Goal: Task Accomplishment & Management: Use online tool/utility

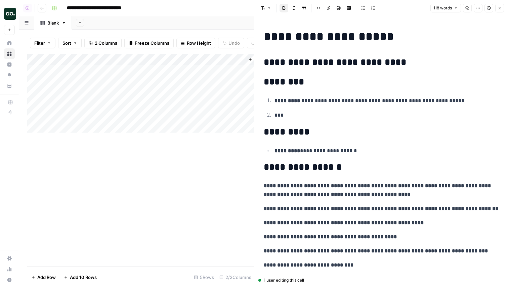
scroll to position [101, 0]
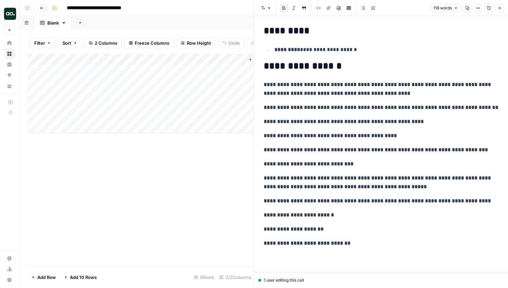
click at [305, 96] on p "**********" at bounding box center [381, 88] width 235 height 17
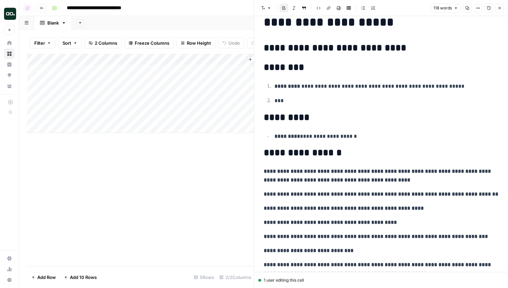
scroll to position [0, 0]
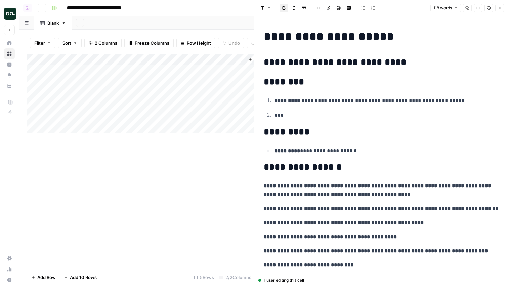
click at [387, 194] on p "**********" at bounding box center [381, 190] width 235 height 17
click at [477, 6] on icon "button" at bounding box center [478, 8] width 4 height 4
click at [500, 8] on icon "button" at bounding box center [500, 8] width 2 height 2
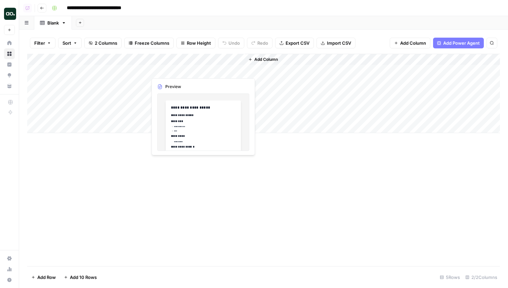
click at [212, 70] on div "Add Column" at bounding box center [263, 93] width 473 height 79
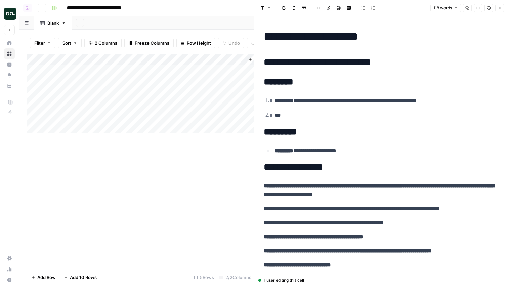
click at [342, 129] on h2 "*********" at bounding box center [381, 132] width 235 height 11
click at [367, 158] on div "**********" at bounding box center [381, 189] width 243 height 325
click at [479, 8] on icon "button" at bounding box center [478, 8] width 4 height 4
click at [434, 178] on div "**********" at bounding box center [381, 189] width 243 height 325
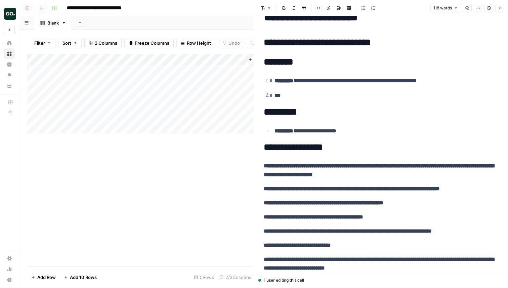
click at [391, 172] on p "**********" at bounding box center [381, 170] width 235 height 17
drag, startPoint x: 386, startPoint y: 178, endPoint x: 259, endPoint y: 166, distance: 127.7
click at [259, 166] on div "**********" at bounding box center [381, 174] width 254 height 357
click at [447, 184] on div "**********" at bounding box center [381, 169] width 243 height 325
drag, startPoint x: 489, startPoint y: 190, endPoint x: 263, endPoint y: 186, distance: 226.6
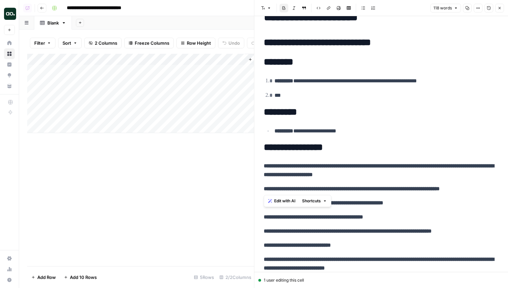
click at [263, 186] on div "**********" at bounding box center [381, 169] width 243 height 325
click at [410, 175] on p "**********" at bounding box center [381, 170] width 235 height 17
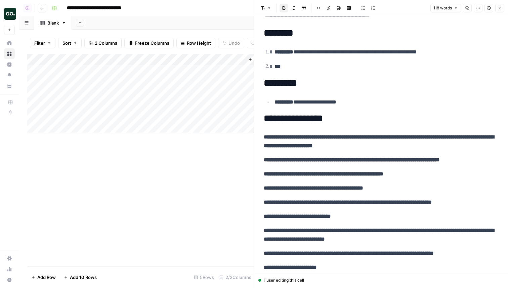
scroll to position [0, 0]
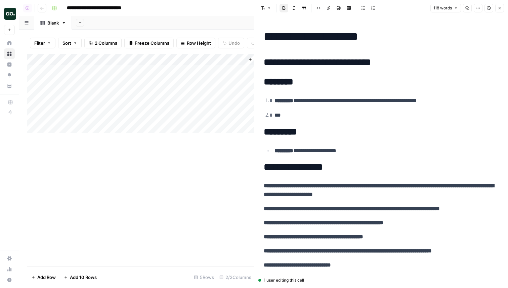
click at [374, 150] on p "**********" at bounding box center [387, 151] width 224 height 9
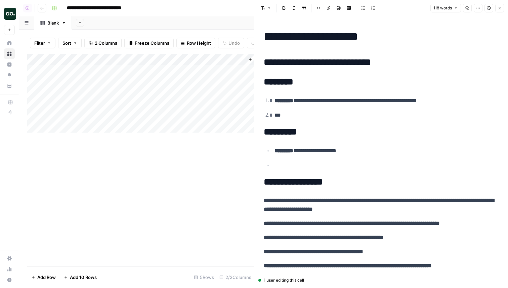
click at [306, 166] on li at bounding box center [386, 165] width 226 height 9
click at [283, 166] on li at bounding box center [386, 165] width 226 height 9
click at [275, 162] on li at bounding box center [386, 165] width 226 height 9
click at [386, 151] on p "**********" at bounding box center [387, 151] width 224 height 9
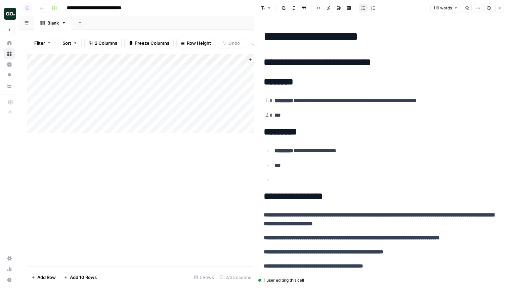
click at [286, 180] on li at bounding box center [386, 179] width 226 height 9
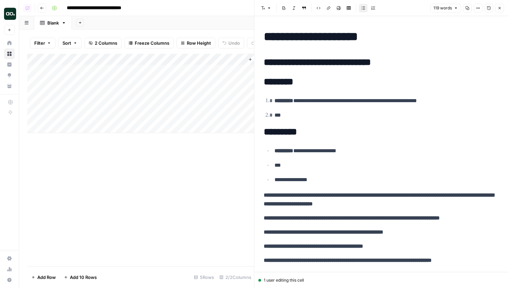
click at [330, 182] on p "**********" at bounding box center [387, 179] width 224 height 9
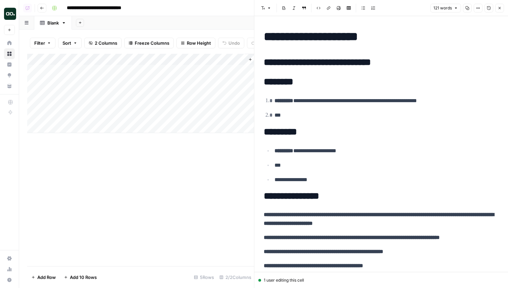
click at [326, 182] on p "**********" at bounding box center [387, 179] width 224 height 9
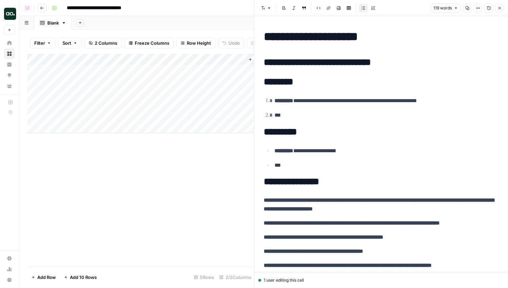
click at [339, 178] on h2 "**********" at bounding box center [381, 181] width 235 height 11
click at [496, 10] on button "Close" at bounding box center [500, 8] width 9 height 9
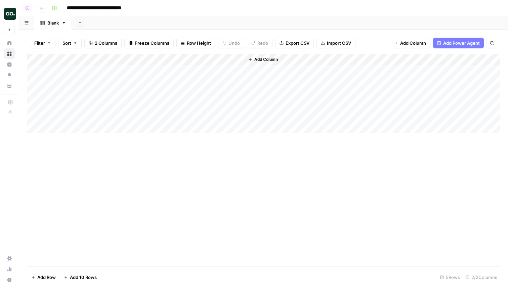
click at [213, 68] on div "Add Column" at bounding box center [263, 93] width 473 height 79
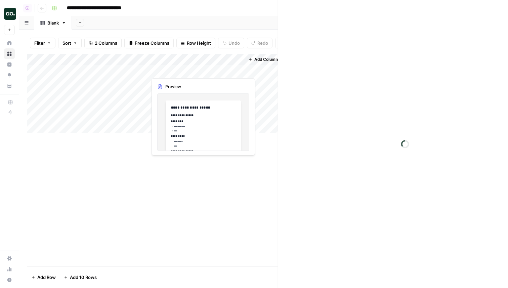
click at [213, 68] on div at bounding box center [196, 70] width 98 height 12
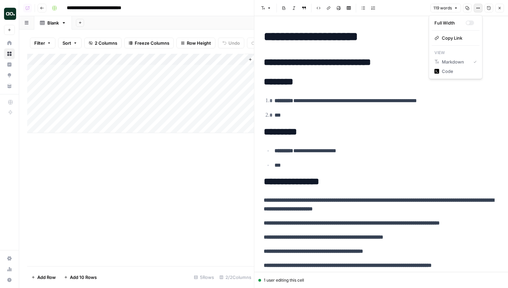
click at [479, 10] on icon "button" at bounding box center [478, 8] width 4 height 4
click at [332, 84] on h2 "********" at bounding box center [381, 82] width 235 height 11
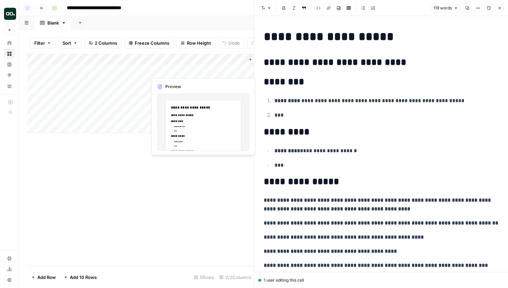
click at [192, 72] on div "Add Column" at bounding box center [140, 93] width 227 height 79
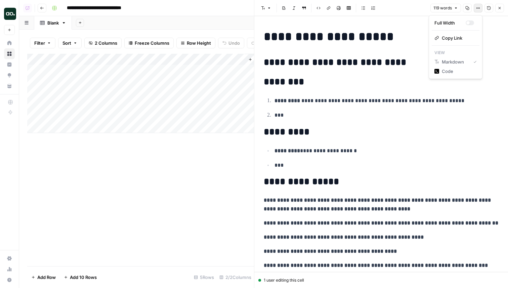
click at [480, 6] on button "Options" at bounding box center [478, 8] width 9 height 9
click at [234, 63] on button "Add Column" at bounding box center [235, 59] width 35 height 9
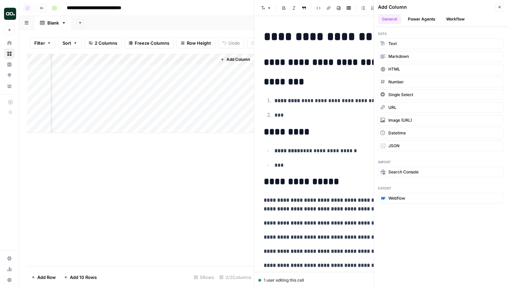
click at [465, 18] on button "Workflow" at bounding box center [455, 19] width 27 height 10
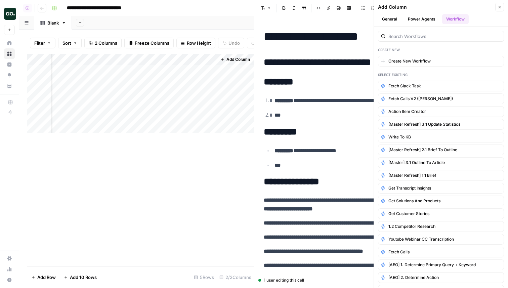
click at [226, 59] on button "Add Column" at bounding box center [235, 59] width 35 height 9
click at [243, 65] on div "Add Column" at bounding box center [284, 93] width 134 height 79
click at [503, 5] on button "Close" at bounding box center [500, 7] width 9 height 9
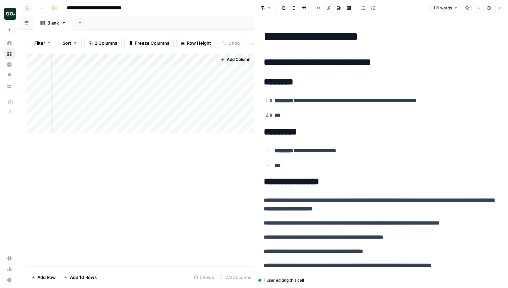
click at [505, 6] on header "Font style Bold Italic Block quote Code block Link Image Insert Table Bulleted …" at bounding box center [381, 8] width 254 height 16
click at [501, 6] on button "Close" at bounding box center [500, 8] width 9 height 9
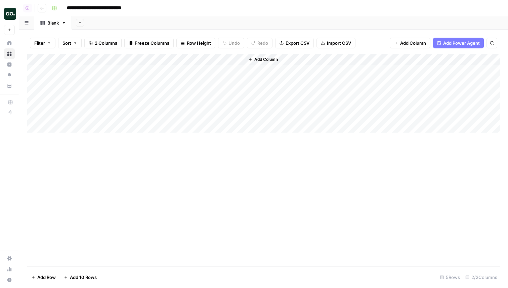
click at [266, 61] on span "Add Column" at bounding box center [266, 59] width 24 height 6
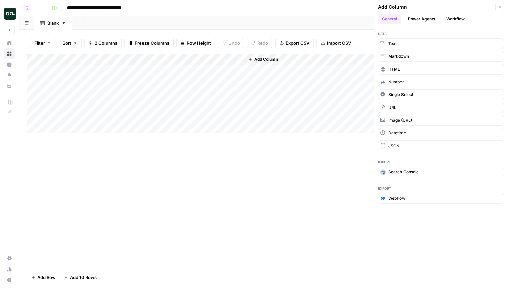
click at [453, 16] on button "Workflow" at bounding box center [455, 19] width 27 height 10
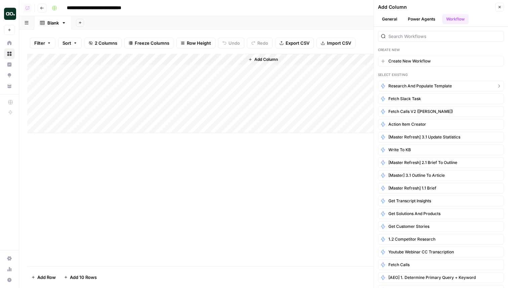
click at [433, 85] on span "Research and Populate Template" at bounding box center [421, 86] width 64 height 6
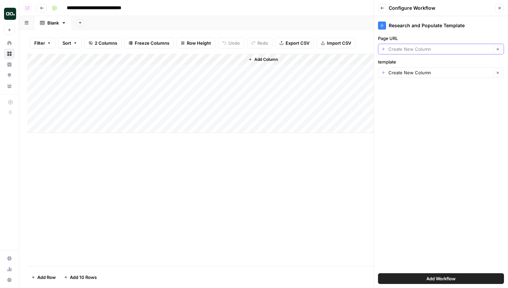
click at [407, 50] on input "Page URL" at bounding box center [440, 49] width 103 height 7
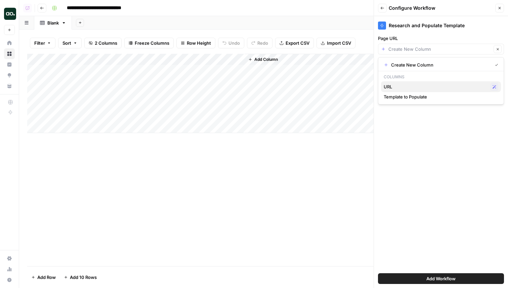
click at [405, 86] on span "URL" at bounding box center [436, 86] width 104 height 7
type input "URL"
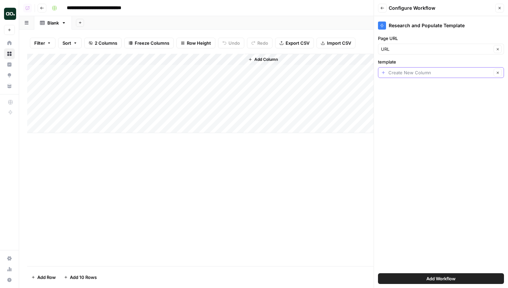
click at [409, 72] on input "template" at bounding box center [440, 72] width 103 height 7
click at [416, 111] on span "Template to Populate" at bounding box center [436, 110] width 104 height 7
type input "Template to Populate"
click at [425, 279] on button "Add Workflow" at bounding box center [441, 278] width 126 height 11
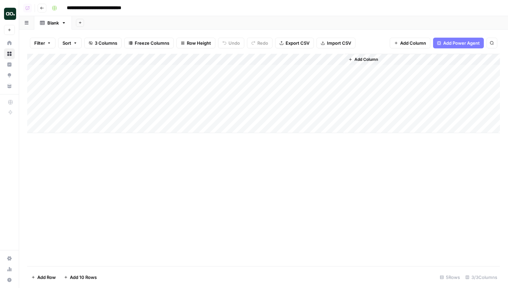
click at [91, 63] on div "Add Column" at bounding box center [263, 93] width 473 height 79
click at [123, 69] on div "Add Column" at bounding box center [263, 93] width 473 height 79
paste textarea "**********"
type textarea "**********"
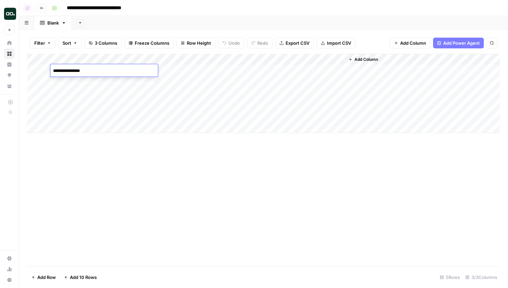
click at [163, 93] on div "Add Column" at bounding box center [263, 93] width 473 height 79
click at [223, 71] on div "Add Column" at bounding box center [263, 93] width 473 height 79
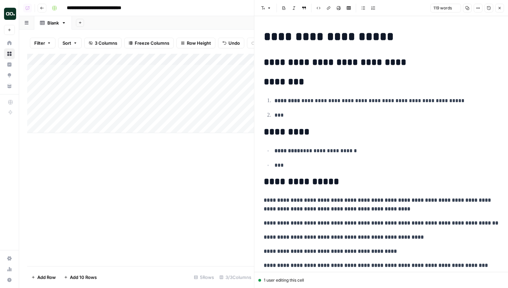
click at [479, 9] on icon "button" at bounding box center [478, 8] width 4 height 4
click at [505, 5] on header "Font style Bold Italic Block quote Code block Link Image Insert Table Bulleted …" at bounding box center [381, 8] width 254 height 16
click at [501, 6] on button "Close" at bounding box center [500, 8] width 9 height 9
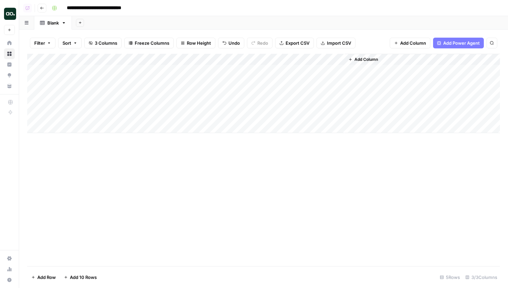
click at [301, 71] on div "Add Column" at bounding box center [263, 93] width 473 height 79
click at [343, 71] on div "Add Column" at bounding box center [263, 93] width 473 height 79
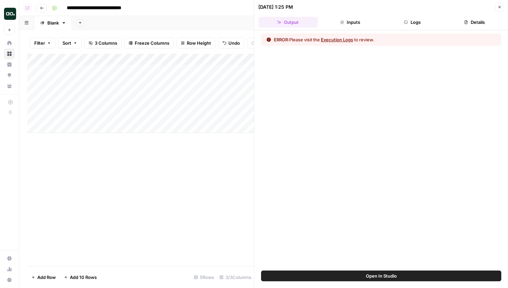
click at [413, 22] on button "Logs" at bounding box center [413, 22] width 60 height 11
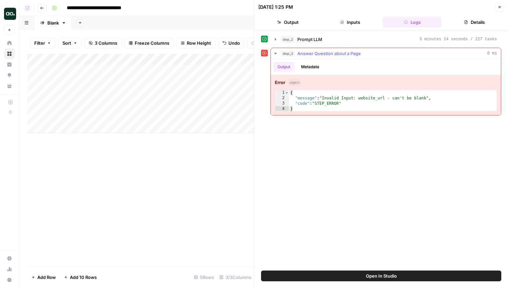
click at [344, 53] on span "Answer Question about a Page" at bounding box center [330, 53] width 64 height 7
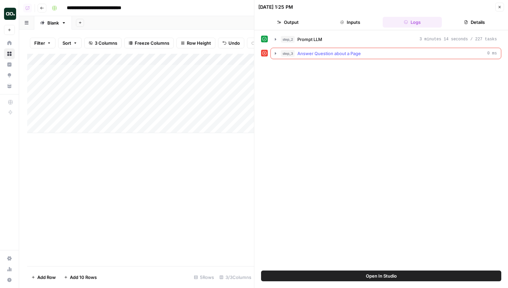
click at [344, 53] on span "Answer Question about a Page" at bounding box center [330, 53] width 64 height 7
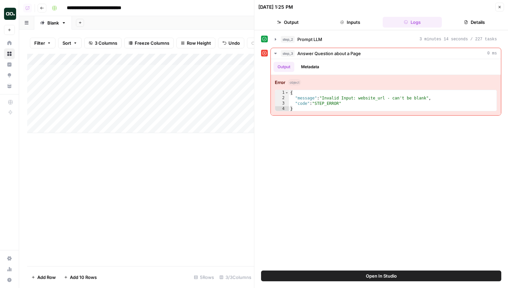
click at [384, 273] on span "Open In Studio" at bounding box center [381, 276] width 31 height 7
click at [363, 39] on div "step_2 Prompt LLM 3 minutes 14 seconds / 227 tasks" at bounding box center [389, 39] width 216 height 7
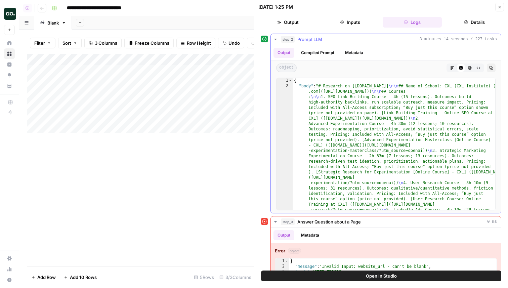
click at [454, 66] on icon "button" at bounding box center [452, 68] width 4 height 4
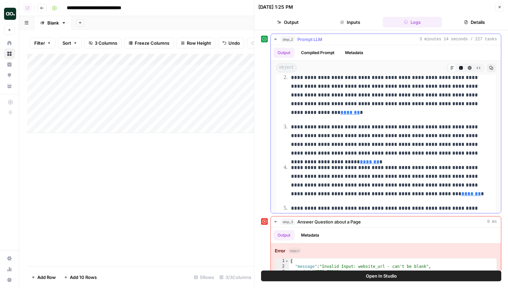
scroll to position [123, 0]
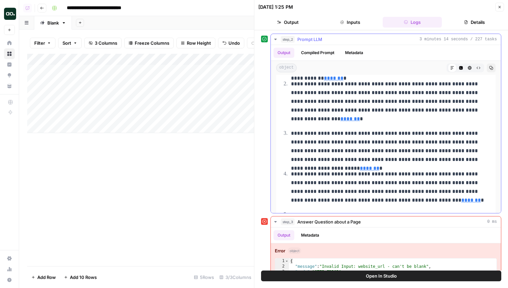
click at [380, 166] on link "*******" at bounding box center [369, 168] width 19 height 5
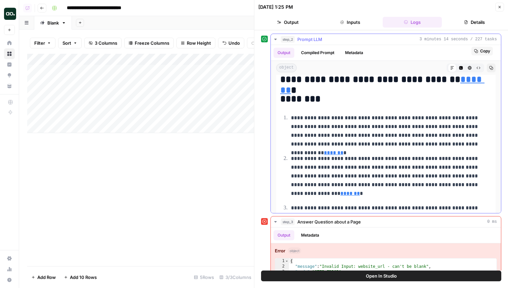
scroll to position [0, 0]
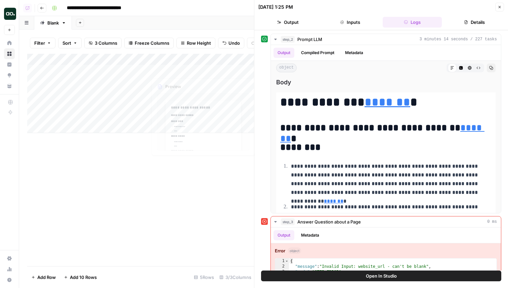
click at [190, 71] on div "Add Column" at bounding box center [140, 93] width 227 height 79
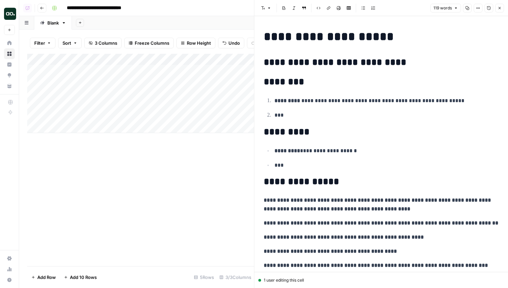
scroll to position [10, 0]
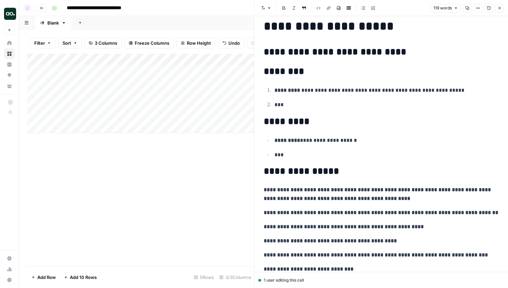
click at [500, 7] on icon "button" at bounding box center [500, 8] width 4 height 4
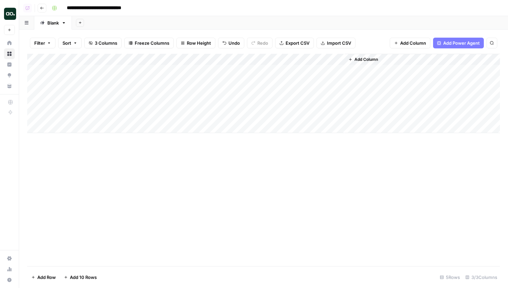
click at [328, 71] on div "Add Column" at bounding box center [263, 93] width 473 height 79
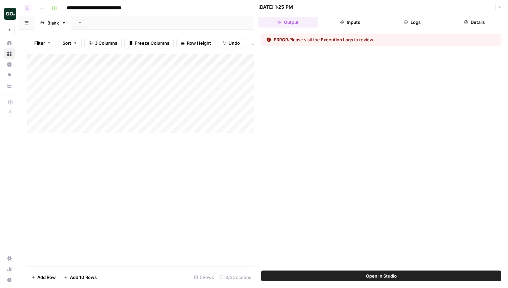
click at [401, 21] on button "Logs" at bounding box center [413, 22] width 60 height 11
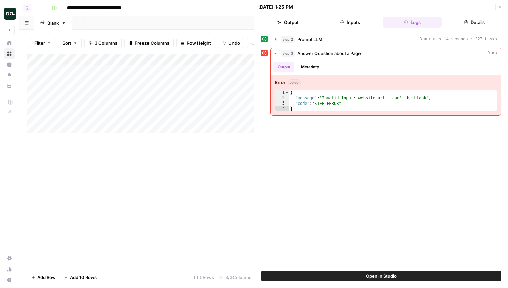
click at [500, 8] on icon "button" at bounding box center [500, 7] width 4 height 4
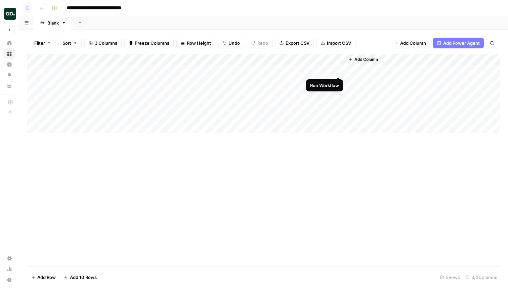
click at [339, 70] on div "Add Column" at bounding box center [263, 93] width 473 height 79
click at [330, 72] on div "Add Column" at bounding box center [263, 93] width 473 height 79
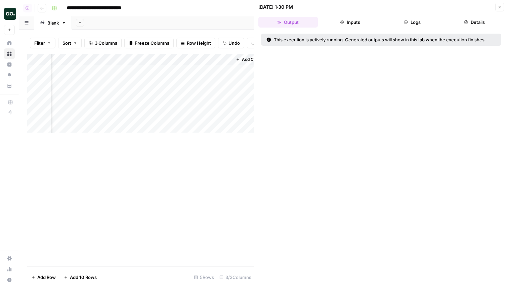
scroll to position [0, 124]
click at [214, 70] on div "Add Column" at bounding box center [140, 93] width 227 height 79
click at [88, 68] on div "Add Column" at bounding box center [140, 93] width 227 height 79
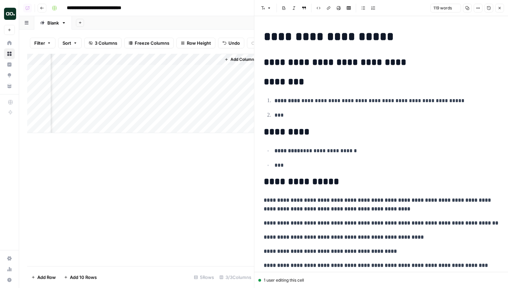
click at [341, 95] on div "**********" at bounding box center [381, 196] width 243 height 339
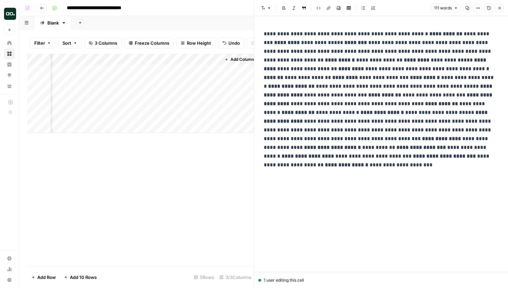
scroll to position [92, 0]
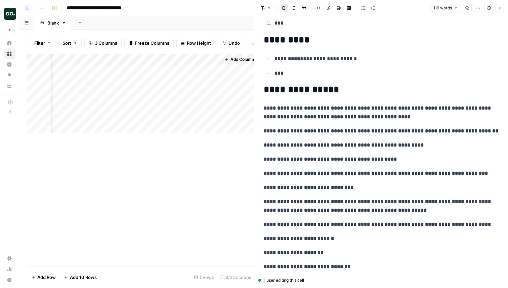
click at [326, 92] on h2 "**********" at bounding box center [381, 89] width 235 height 11
click at [478, 10] on icon "button" at bounding box center [478, 8] width 4 height 4
click at [501, 8] on icon "button" at bounding box center [500, 8] width 4 height 4
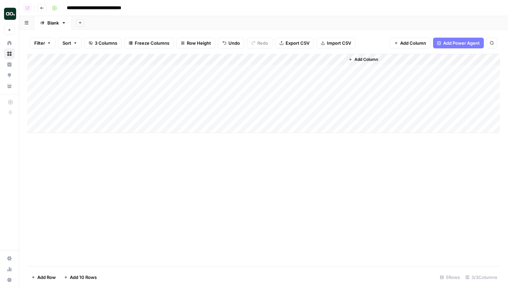
click at [237, 58] on div "Add Column" at bounding box center [263, 93] width 473 height 79
click at [183, 126] on span "Remove Column" at bounding box center [190, 125] width 59 height 7
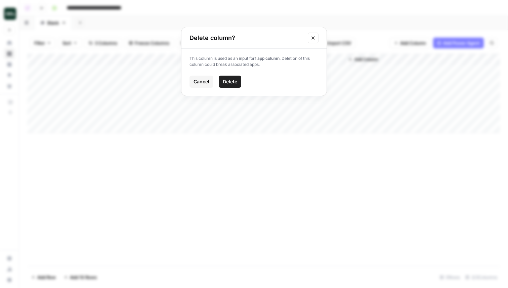
click at [239, 79] on button "Delete" at bounding box center [230, 82] width 23 height 12
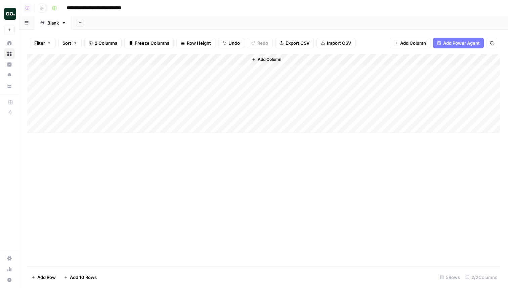
click at [279, 60] on span "Add Column" at bounding box center [270, 59] width 24 height 6
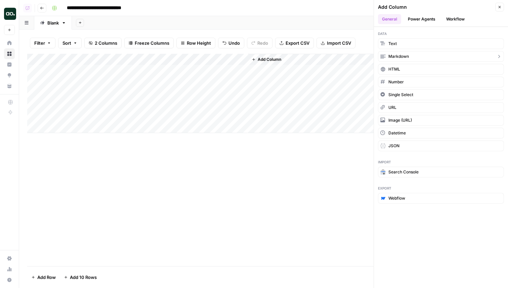
click at [420, 57] on button "Markdown" at bounding box center [441, 56] width 126 height 11
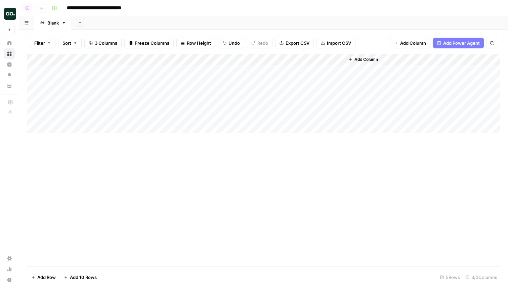
click at [338, 62] on div "Add Column" at bounding box center [263, 93] width 473 height 79
click at [341, 58] on div at bounding box center [296, 60] width 97 height 13
click at [333, 59] on div at bounding box center [296, 60] width 97 height 13
click at [330, 16] on div "Add Sheet" at bounding box center [290, 22] width 436 height 13
click at [335, 59] on div "Add Column" at bounding box center [263, 93] width 473 height 79
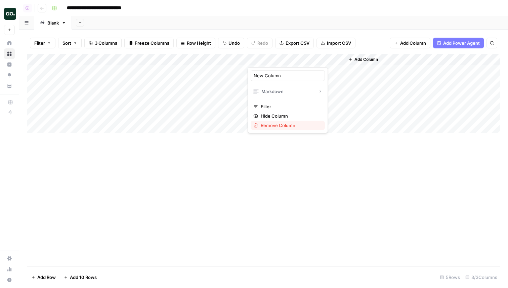
click at [261, 124] on div "Remove Column" at bounding box center [287, 125] width 69 height 7
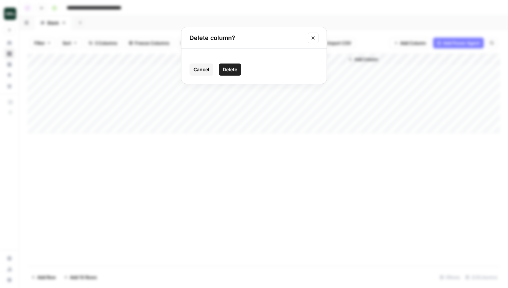
click at [228, 67] on span "Delete" at bounding box center [230, 69] width 14 height 7
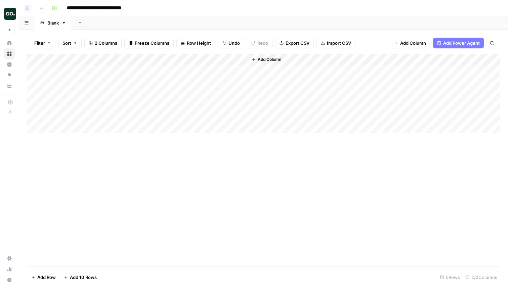
click at [282, 61] on button "Add Column" at bounding box center [266, 59] width 35 height 9
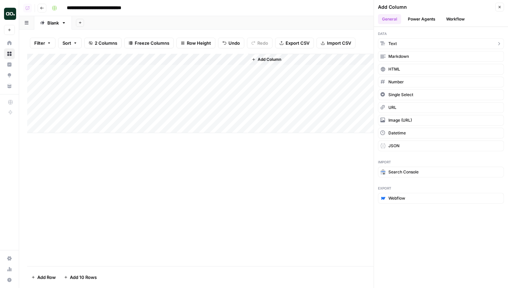
click at [414, 41] on button "Text" at bounding box center [441, 43] width 126 height 11
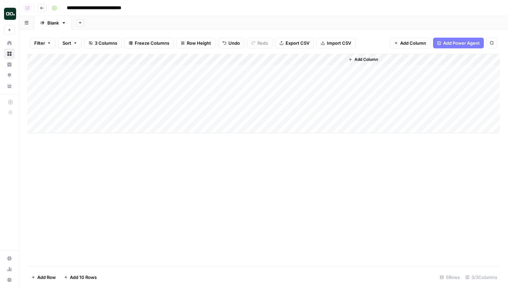
click at [286, 61] on div "Add Column" at bounding box center [263, 93] width 473 height 79
click at [319, 62] on div at bounding box center [296, 60] width 97 height 13
click at [316, 73] on div "Add Column" at bounding box center [263, 93] width 473 height 79
type textarea "**********"
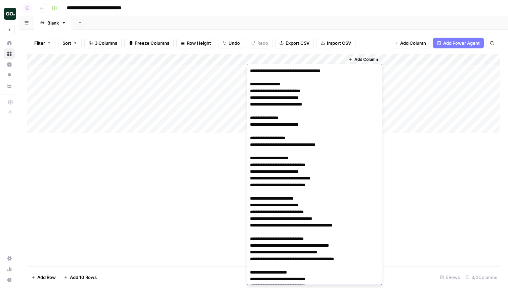
scroll to position [131, 0]
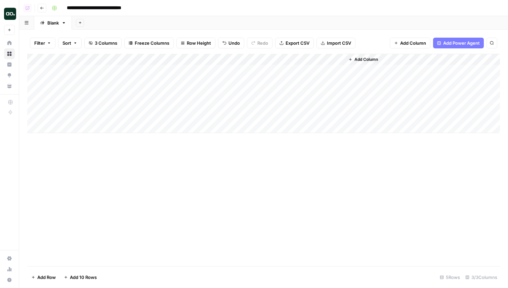
click at [329, 57] on div "Add Column" at bounding box center [263, 93] width 473 height 79
click at [339, 58] on div at bounding box center [296, 60] width 97 height 13
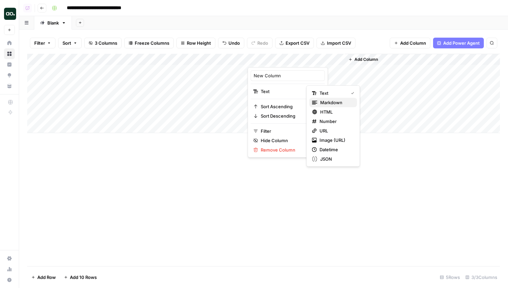
click at [329, 102] on span "Markdown" at bounding box center [336, 102] width 32 height 7
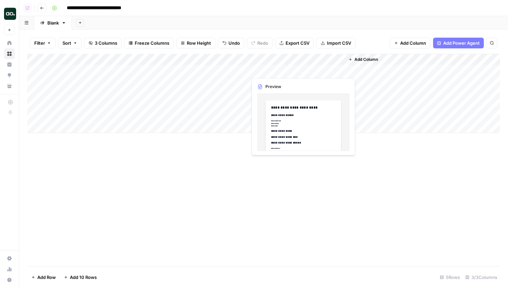
click at [298, 72] on div "Add Column" at bounding box center [263, 93] width 473 height 79
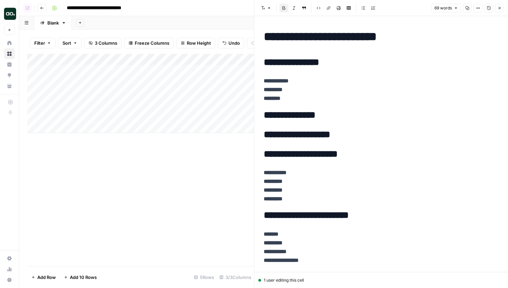
click at [294, 64] on div at bounding box center [296, 70] width 98 height 12
click at [299, 60] on h2 "**********" at bounding box center [381, 62] width 235 height 11
click at [281, 81] on strong "**********" at bounding box center [276, 80] width 25 height 5
click at [299, 117] on h2 "**********" at bounding box center [381, 115] width 235 height 11
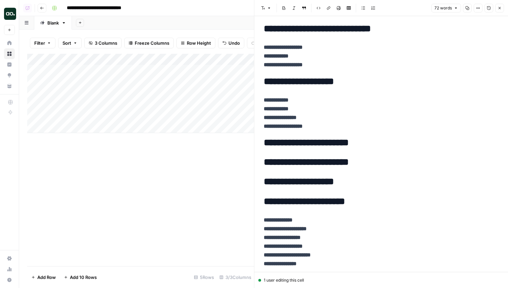
scroll to position [269, 0]
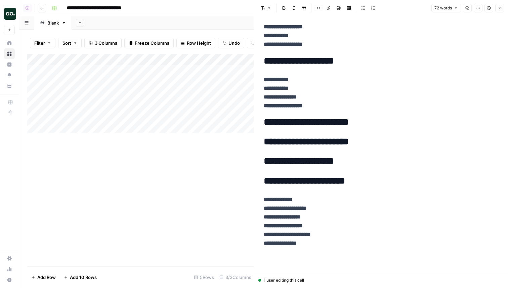
click at [312, 244] on p "**********" at bounding box center [381, 221] width 235 height 52
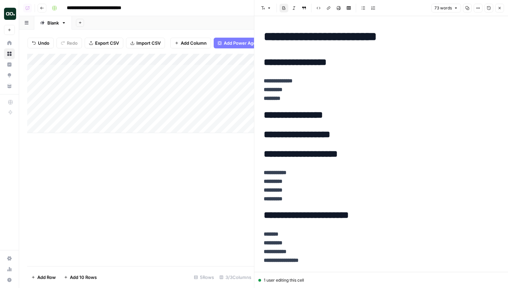
scroll to position [0, 207]
click at [499, 8] on icon "button" at bounding box center [500, 8] width 4 height 4
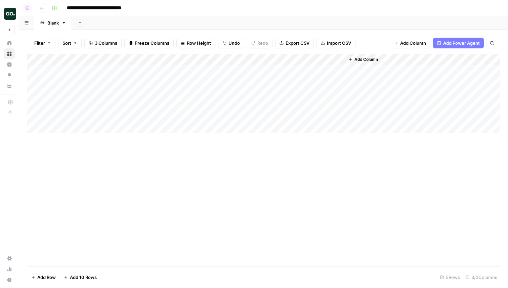
drag, startPoint x: 285, startPoint y: 58, endPoint x: 185, endPoint y: 60, distance: 99.9
click at [185, 60] on div "Add Column" at bounding box center [263, 93] width 473 height 79
click at [328, 58] on div "Add Column" at bounding box center [263, 93] width 473 height 79
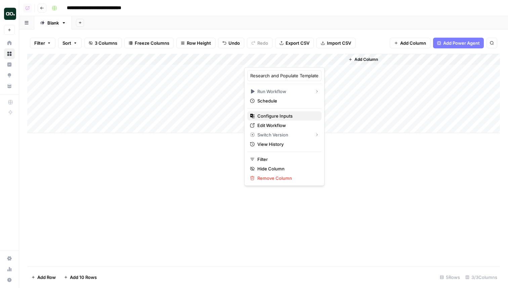
click at [281, 115] on span "Configure Inputs" at bounding box center [287, 116] width 59 height 7
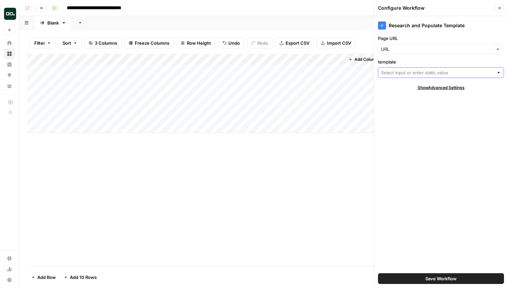
click at [408, 71] on input "template" at bounding box center [437, 72] width 113 height 7
click at [403, 111] on button "New Column" at bounding box center [441, 106] width 120 height 9
type input "New Column"
click at [418, 279] on button "Save Workflow" at bounding box center [441, 278] width 126 height 11
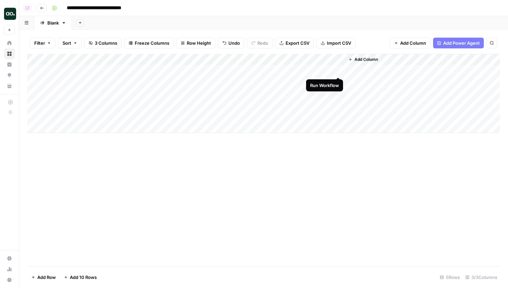
click at [338, 69] on div "Add Column" at bounding box center [263, 93] width 473 height 79
click at [361, 73] on div "Add Column" at bounding box center [263, 93] width 473 height 79
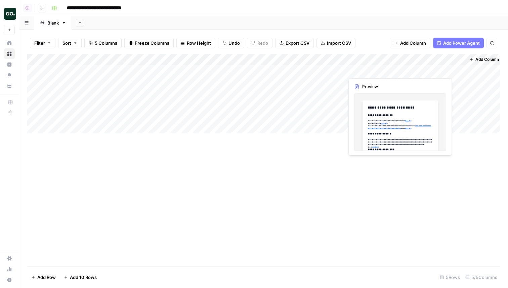
click at [361, 73] on div "Add Column" at bounding box center [263, 93] width 473 height 79
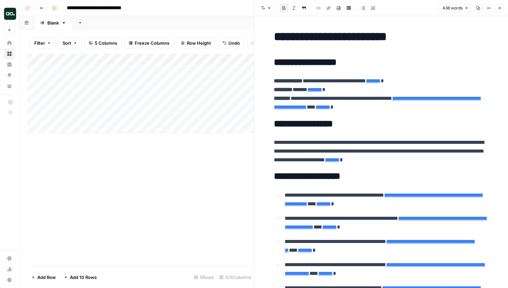
type input "https://cxl.com/institute/online-course/customer-acquisition/"
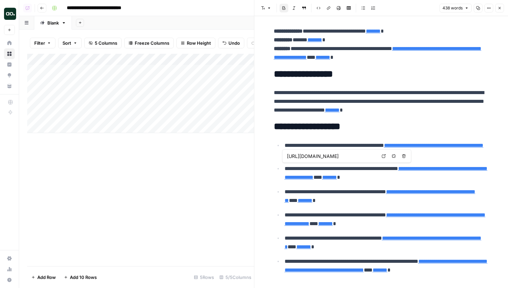
scroll to position [50, 0]
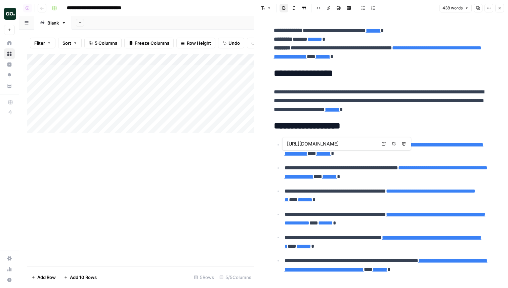
type input "https://cxl.com/institute/programs/conversion-optimization/"
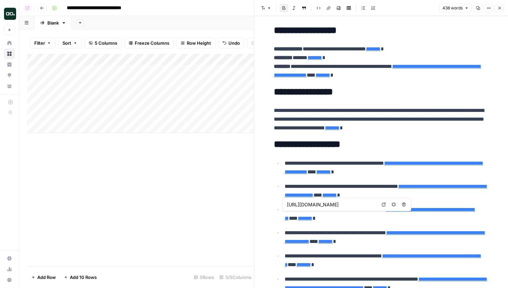
type input "https://cxl.com/institute/programs/conversion-optimization/"
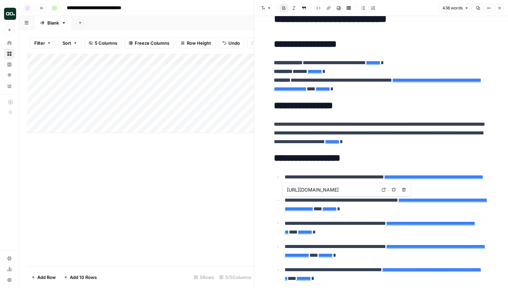
scroll to position [17, 0]
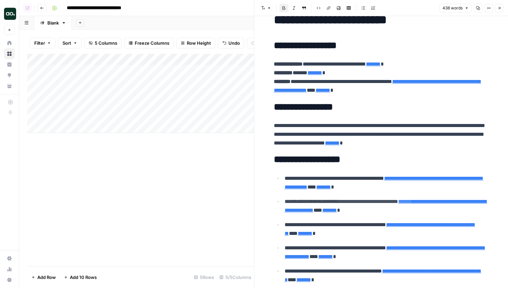
type input "https://cxl.com/institute/programs/growth-marketing-training/"
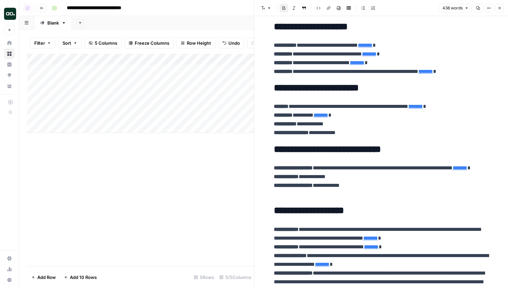
scroll to position [366, 0]
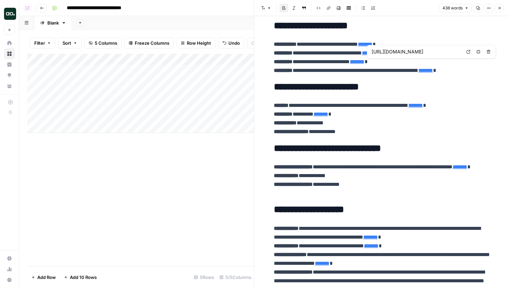
type input "https://cxl.com/institute/online-course/customer-acquisition/"
type input "https://cxl.com/institute/all-access/?utm_source=openai"
click at [477, 43] on link "Open in a new tab" at bounding box center [479, 43] width 9 height 9
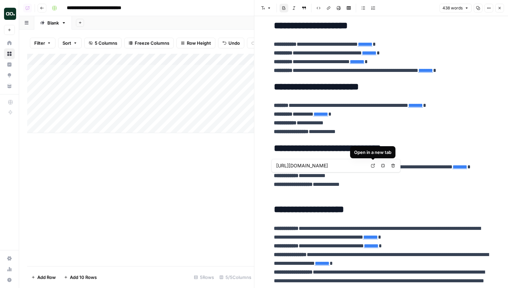
click at [371, 166] on icon at bounding box center [373, 166] width 4 height 4
type input "https://cxl.com/institute/all-access/?utm_source=openai"
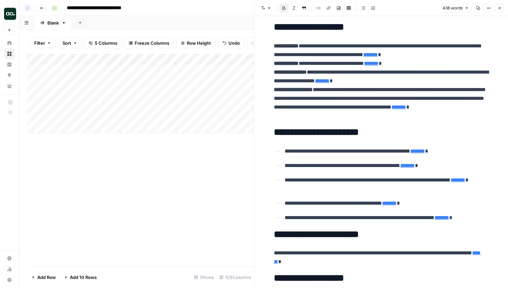
scroll to position [547, 0]
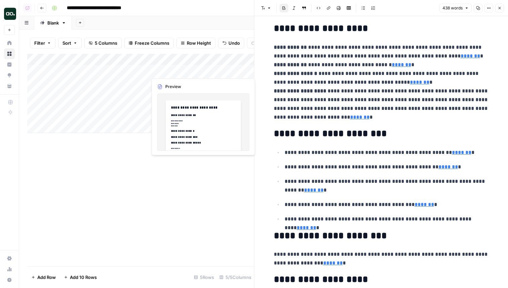
click at [185, 70] on div "Add Column" at bounding box center [140, 93] width 227 height 79
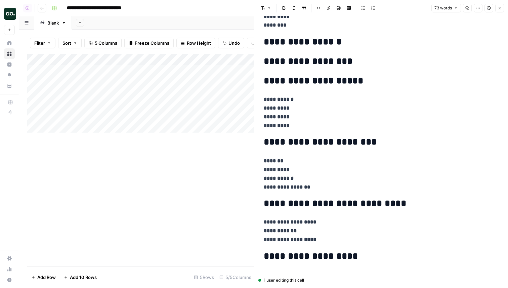
scroll to position [76, 0]
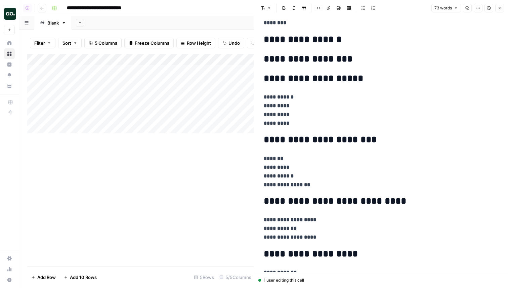
click at [337, 39] on h2 "**********" at bounding box center [381, 39] width 235 height 11
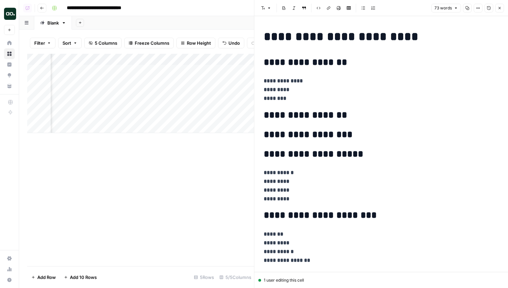
scroll to position [0, 120]
click at [209, 61] on div "Add Column" at bounding box center [140, 93] width 227 height 79
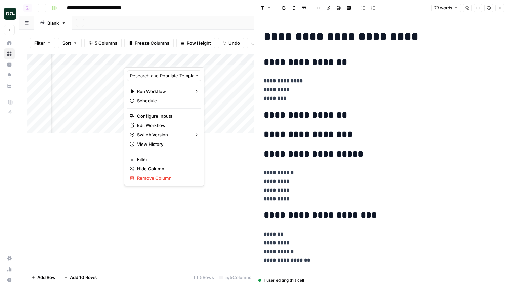
click at [208, 69] on div "Add Column" at bounding box center [140, 93] width 227 height 79
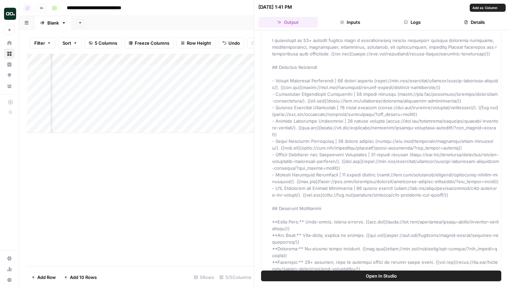
scroll to position [118, 0]
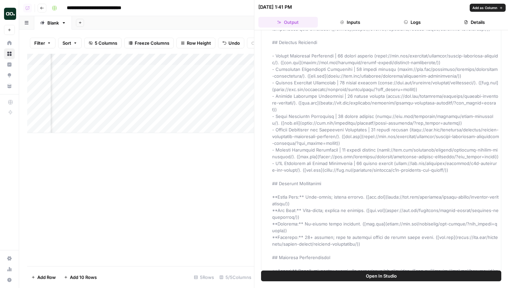
click at [359, 275] on button "Open In Studio" at bounding box center [381, 276] width 240 height 11
click at [110, 83] on div "Add Column" at bounding box center [140, 93] width 227 height 79
click at [99, 83] on div "Add Column" at bounding box center [140, 93] width 227 height 79
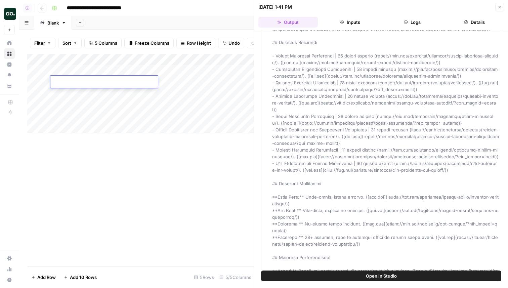
paste textarea "**********"
type textarea "**********"
click at [186, 69] on div "Add Column" at bounding box center [140, 93] width 227 height 79
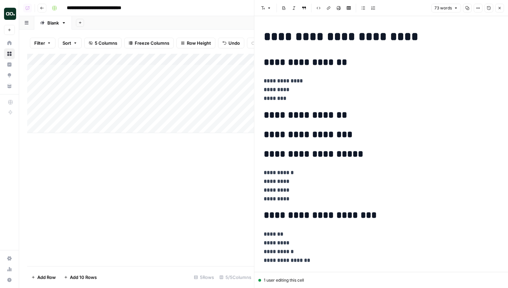
click at [209, 103] on div "Add Column" at bounding box center [140, 93] width 227 height 79
click at [198, 68] on div "Add Column" at bounding box center [140, 93] width 227 height 79
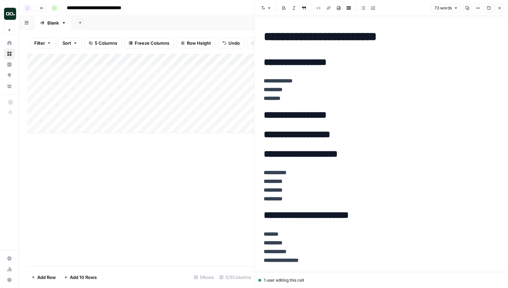
drag, startPoint x: 245, startPoint y: 76, endPoint x: 244, endPoint y: 82, distance: 6.4
click at [244, 82] on div "Add Column" at bounding box center [140, 93] width 227 height 79
click at [172, 135] on div "Add Column" at bounding box center [140, 160] width 227 height 212
click at [182, 82] on div "Add Column" at bounding box center [140, 93] width 227 height 79
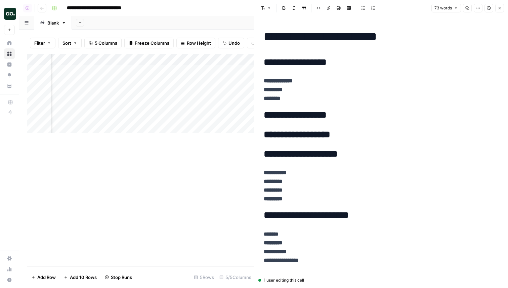
scroll to position [0, 196]
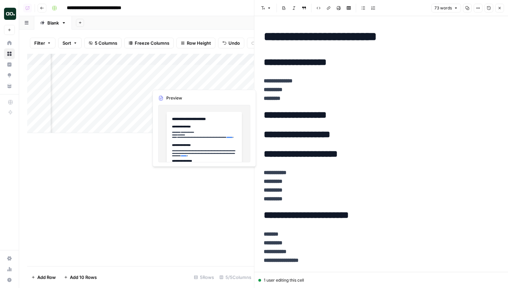
click at [170, 80] on div "Add Column" at bounding box center [140, 93] width 227 height 79
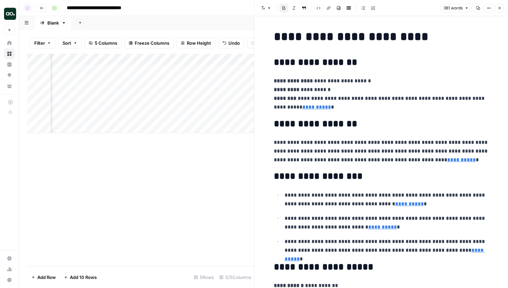
click at [173, 71] on div "Add Column" at bounding box center [140, 93] width 227 height 79
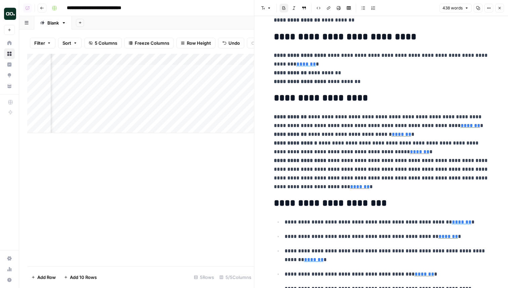
scroll to position [723, 0]
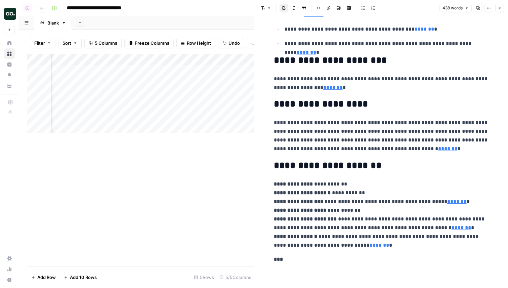
click at [504, 7] on button "Close" at bounding box center [500, 8] width 9 height 9
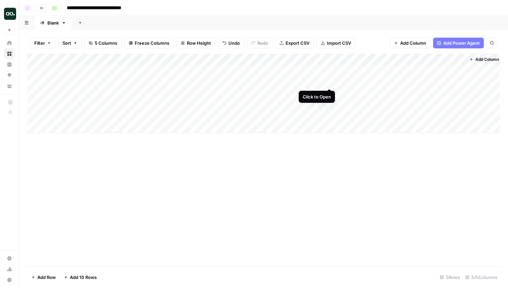
click at [329, 83] on div "Add Column" at bounding box center [263, 93] width 473 height 79
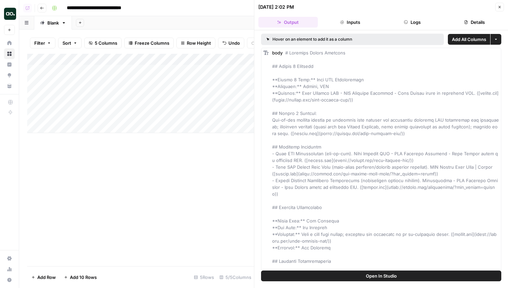
click at [421, 17] on button "Logs" at bounding box center [413, 22] width 60 height 11
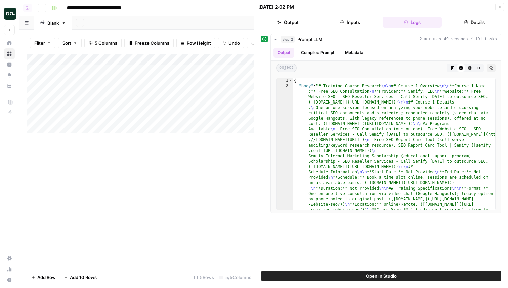
click at [362, 27] on button "Inputs" at bounding box center [351, 22] width 60 height 11
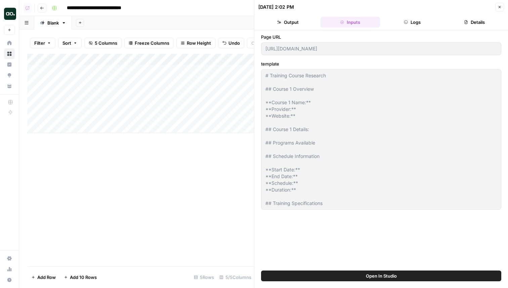
click at [406, 18] on button "Logs" at bounding box center [413, 22] width 60 height 11
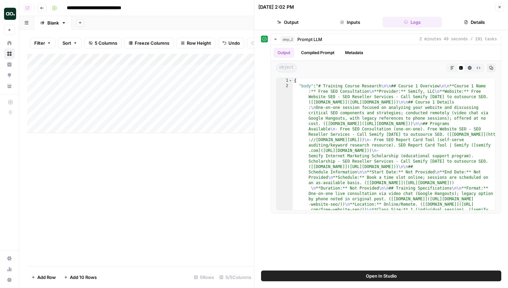
click at [502, 8] on button "Close" at bounding box center [500, 7] width 9 height 9
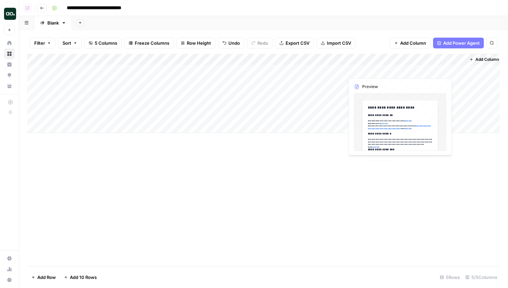
click at [367, 81] on div "Add Column" at bounding box center [263, 93] width 473 height 79
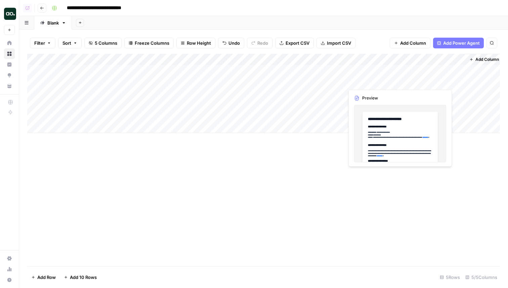
click at [367, 81] on div "Add Column" at bounding box center [263, 93] width 473 height 79
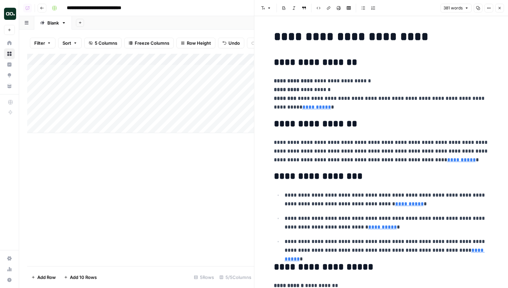
click at [87, 91] on div "Add Column" at bounding box center [140, 93] width 227 height 79
type textarea "**********"
click at [240, 85] on div "Add Column" at bounding box center [140, 93] width 227 height 79
drag, startPoint x: 244, startPoint y: 87, endPoint x: 242, endPoint y: 95, distance: 9.1
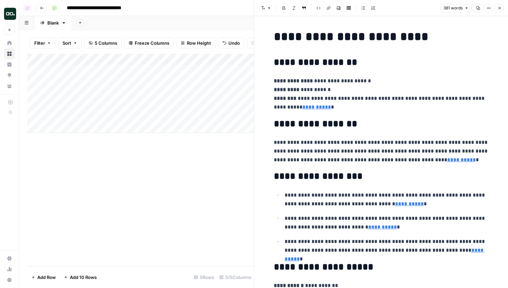
click at [242, 95] on div "Add Column" at bounding box center [140, 93] width 227 height 79
click at [169, 92] on div "Add Column" at bounding box center [140, 93] width 227 height 79
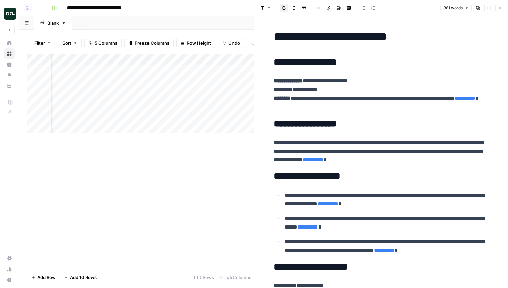
scroll to position [0, 210]
click at [172, 92] on div "Add Column" at bounding box center [140, 93] width 227 height 79
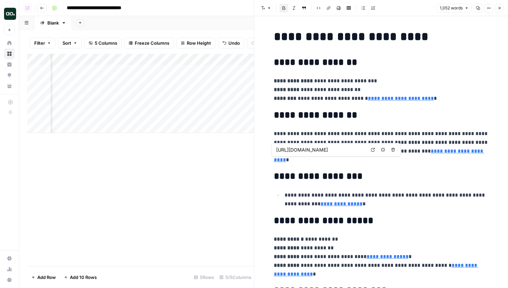
click at [372, 151] on icon at bounding box center [373, 150] width 4 height 4
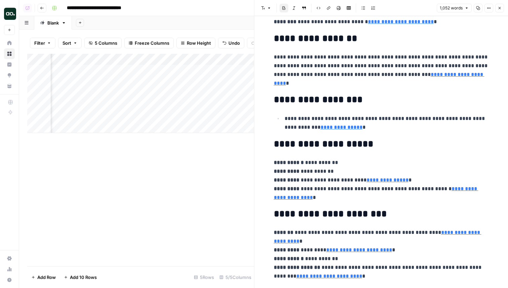
scroll to position [80, 0]
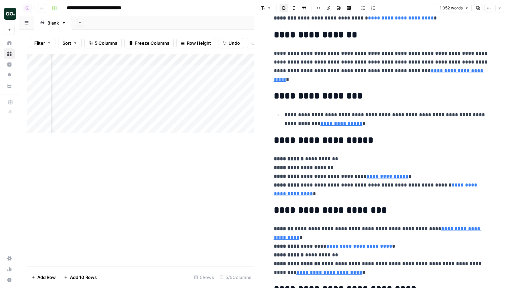
type input "https://training.thoughtspot.com/spotter-the-ai-analyst?utm_source=openai"
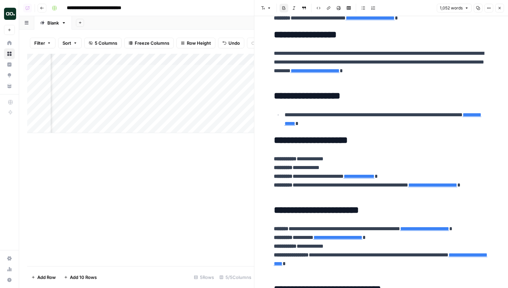
scroll to position [0, 55]
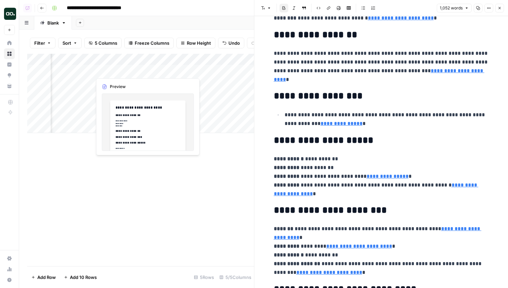
click at [140, 69] on div "Add Column" at bounding box center [140, 93] width 227 height 79
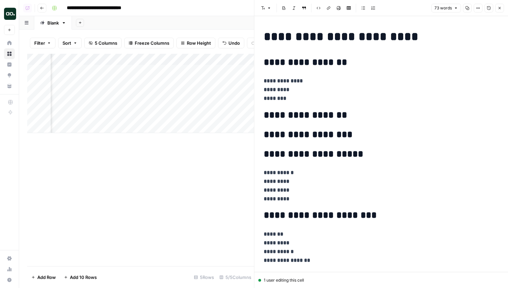
click at [156, 93] on div "Add Column" at bounding box center [140, 93] width 227 height 79
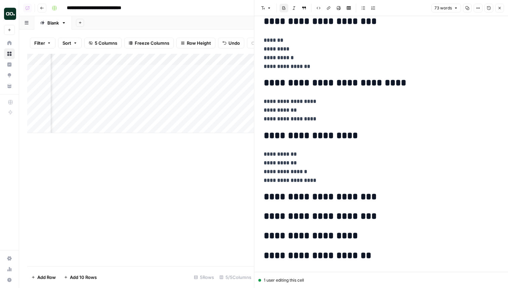
scroll to position [283, 0]
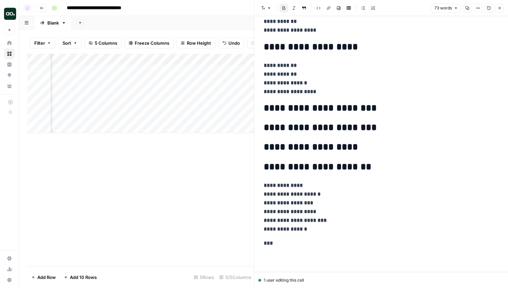
click at [499, 7] on icon "button" at bounding box center [500, 8] width 2 height 2
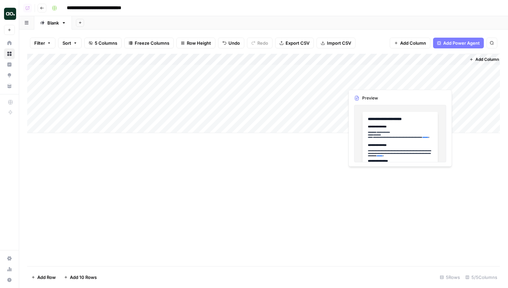
click at [362, 91] on div "Add Column" at bounding box center [263, 93] width 473 height 79
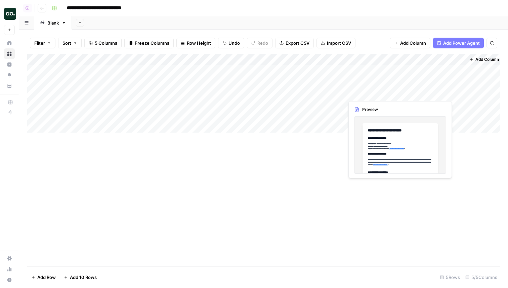
click at [362, 91] on div "Add Column" at bounding box center [263, 93] width 473 height 79
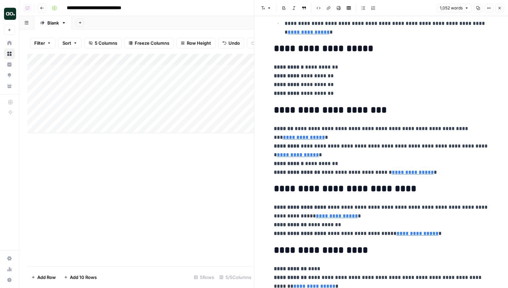
scroll to position [887, 0]
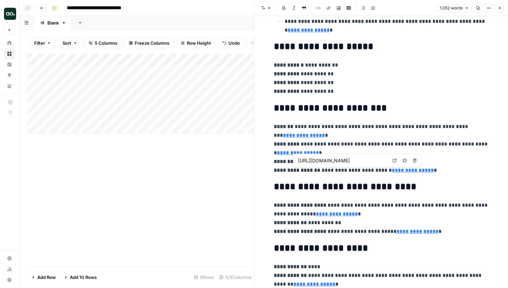
click at [395, 161] on icon at bounding box center [395, 161] width 4 height 4
type input "https://www.thoughtspot.com/training"
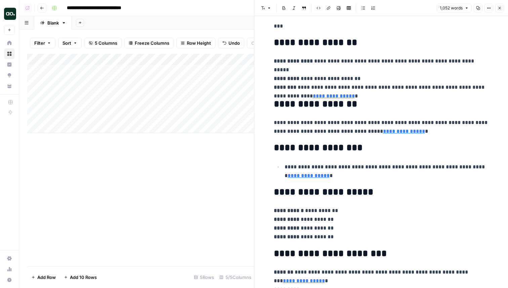
scroll to position [739, 0]
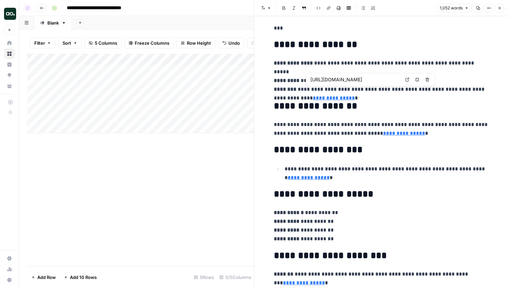
click at [406, 81] on icon at bounding box center [408, 80] width 4 height 4
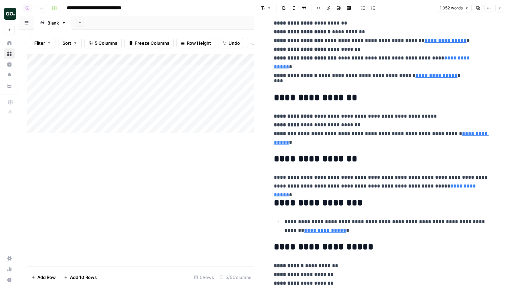
scroll to position [1364, 0]
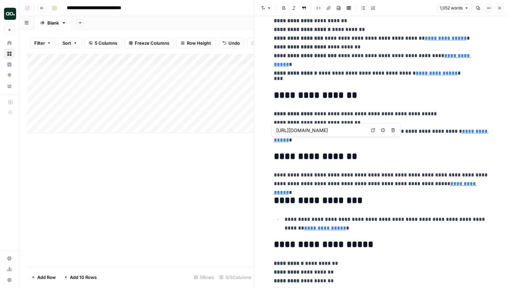
click at [373, 131] on icon at bounding box center [373, 130] width 4 height 4
click at [498, 8] on icon "button" at bounding box center [500, 8] width 4 height 4
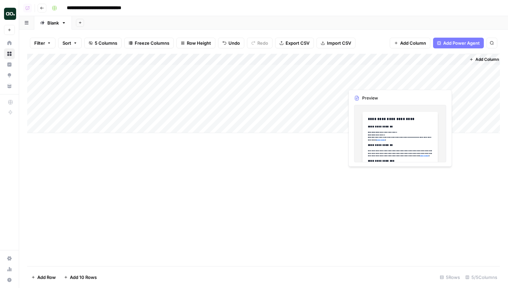
click at [363, 70] on div "Add Column" at bounding box center [263, 93] width 473 height 79
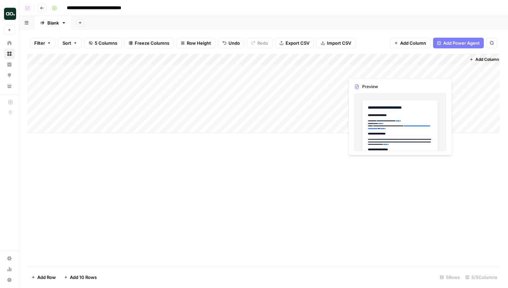
click at [363, 70] on div "Add Column" at bounding box center [263, 93] width 473 height 79
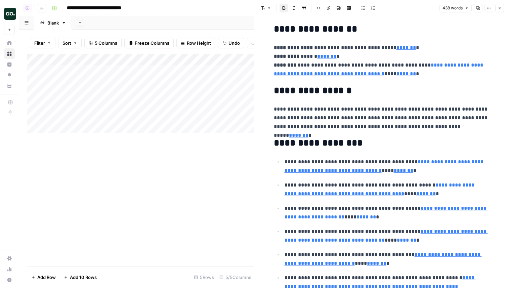
scroll to position [41, 0]
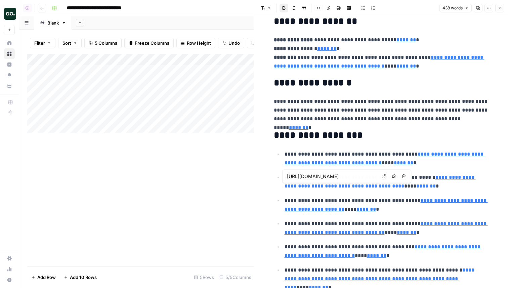
type input "https://cxl.com/institute/programs/growth-marketing-training/"
type input "https://cxl.com/institute/programs/foundations/"
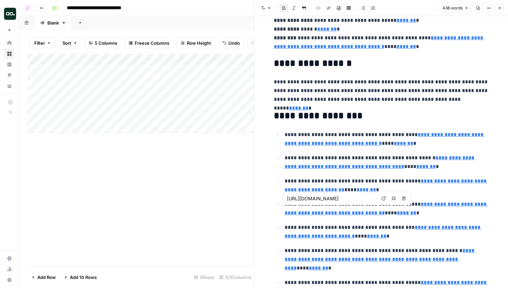
scroll to position [63, 0]
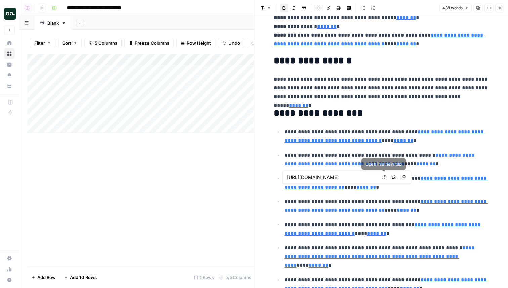
click at [386, 178] on link "Open in a new tab" at bounding box center [384, 177] width 9 height 9
type input "https://cxl.com/institute/programs/growth-marketing-training/"
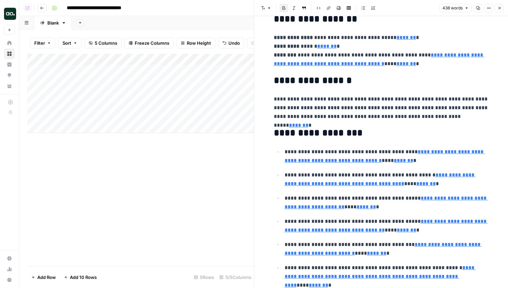
scroll to position [42, 0]
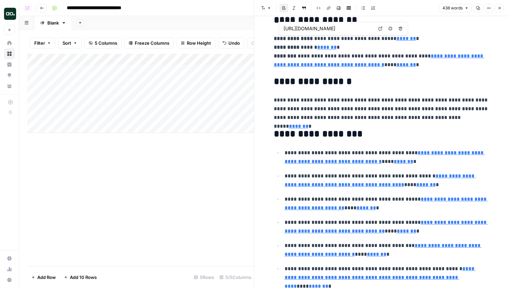
click at [382, 26] on link "Open in a new tab" at bounding box center [380, 28] width 9 height 9
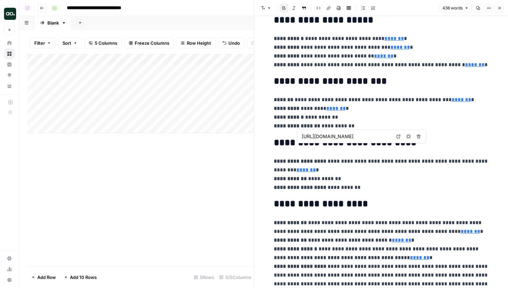
scroll to position [371, 0]
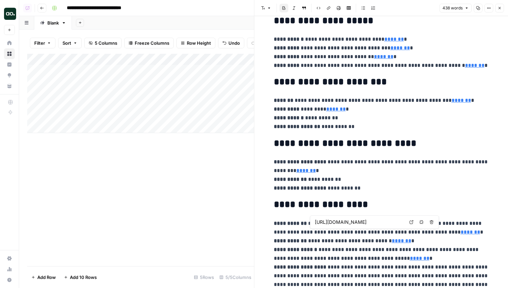
click at [414, 222] on span "Open in a new tab" at bounding box center [414, 222] width 0 height 0
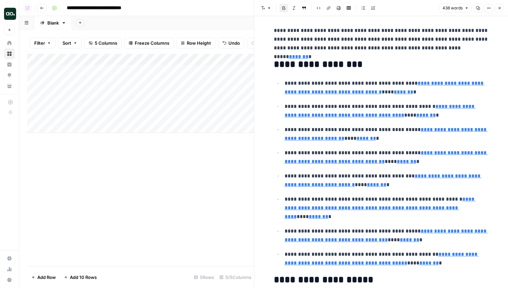
scroll to position [0, 0]
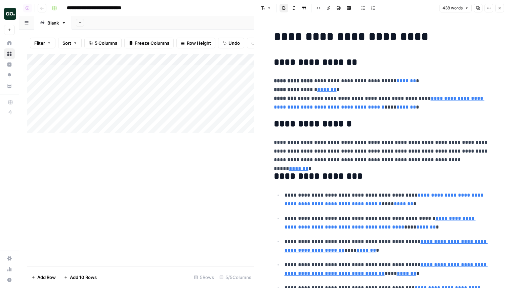
click at [502, 10] on button "Close" at bounding box center [500, 8] width 9 height 9
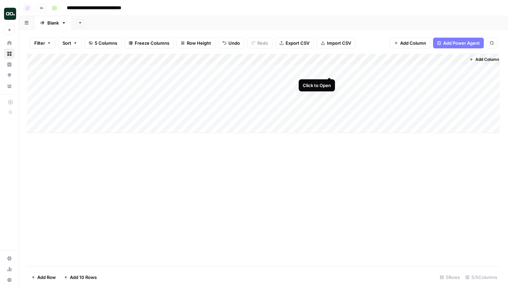
click at [330, 70] on div "Add Column" at bounding box center [263, 93] width 473 height 79
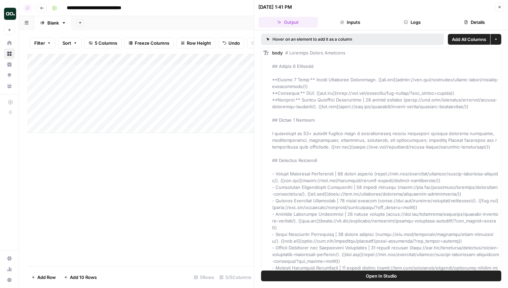
click at [472, 17] on button "Details" at bounding box center [475, 22] width 60 height 11
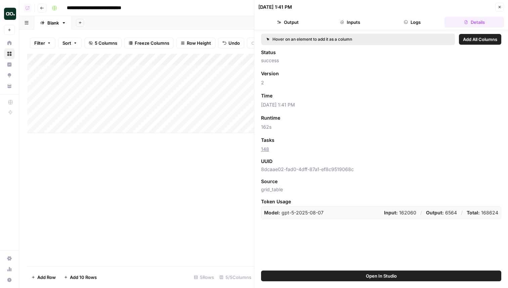
click at [499, 8] on icon "button" at bounding box center [500, 7] width 4 height 4
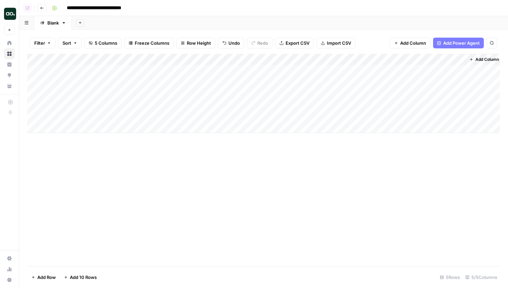
click at [85, 109] on div "Add Column" at bounding box center [263, 93] width 473 height 79
click at [99, 74] on div "Add Column" at bounding box center [263, 93] width 473 height 79
drag, startPoint x: 99, startPoint y: 74, endPoint x: 47, endPoint y: 71, distance: 51.5
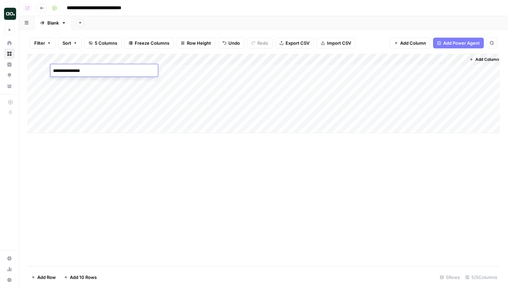
click at [47, 71] on body "**********" at bounding box center [254, 144] width 508 height 288
click at [99, 101] on div "Add Column" at bounding box center [263, 93] width 473 height 79
type textarea "**********"
click at [176, 69] on div "Add Column" at bounding box center [263, 93] width 473 height 79
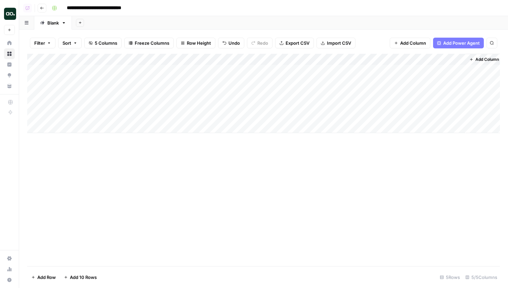
click at [176, 69] on div "Add Column" at bounding box center [263, 93] width 473 height 79
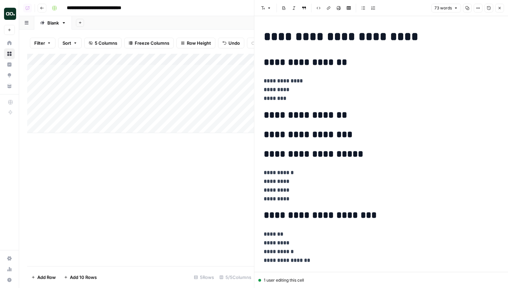
click at [501, 8] on icon "button" at bounding box center [500, 8] width 4 height 4
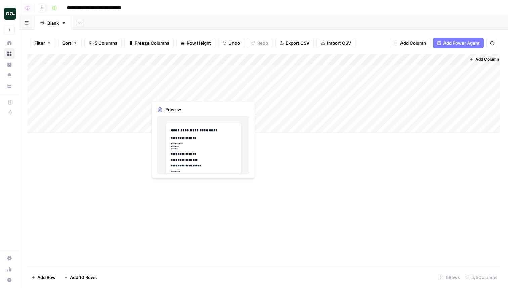
click at [244, 97] on div "Add Column" at bounding box center [263, 93] width 473 height 79
drag, startPoint x: 244, startPoint y: 99, endPoint x: 244, endPoint y: 108, distance: 9.1
click at [244, 109] on div "Add Column" at bounding box center [263, 93] width 473 height 79
drag, startPoint x: 244, startPoint y: 98, endPoint x: 243, endPoint y: 107, distance: 9.1
click at [243, 107] on div "Add Column" at bounding box center [263, 93] width 473 height 79
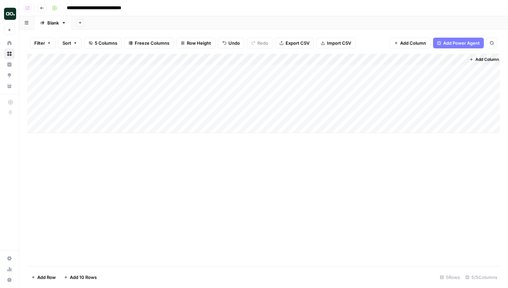
click at [282, 106] on div "Add Column" at bounding box center [263, 93] width 473 height 79
click at [197, 105] on div "Add Column" at bounding box center [263, 93] width 473 height 79
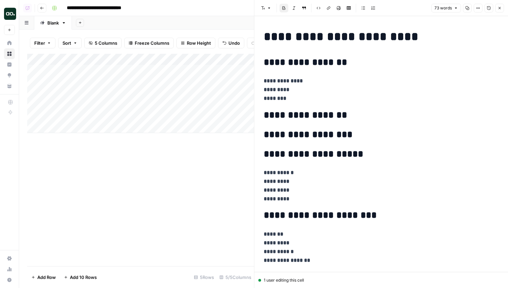
click at [502, 9] on button "Close" at bounding box center [500, 8] width 9 height 9
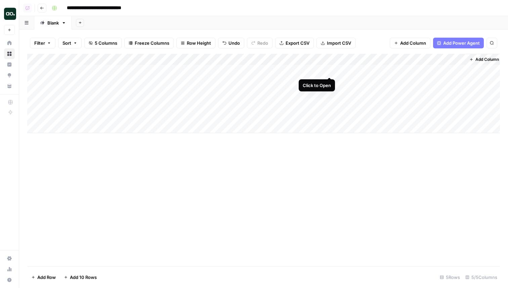
click at [328, 69] on div "Add Column" at bounding box center [263, 93] width 473 height 79
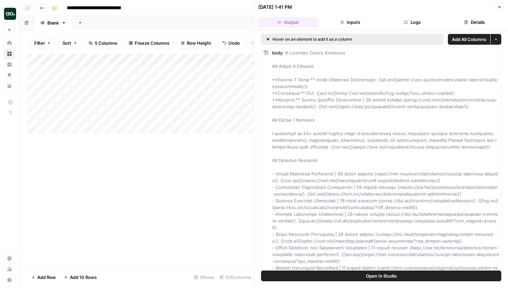
click at [357, 277] on button "Open In Studio" at bounding box center [381, 276] width 240 height 11
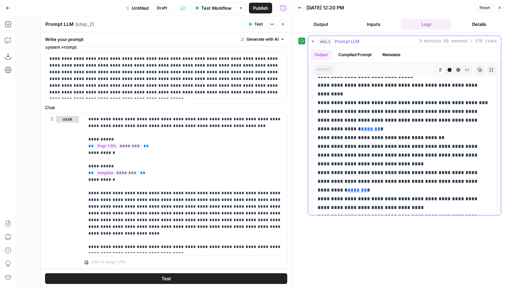
scroll to position [694, 0]
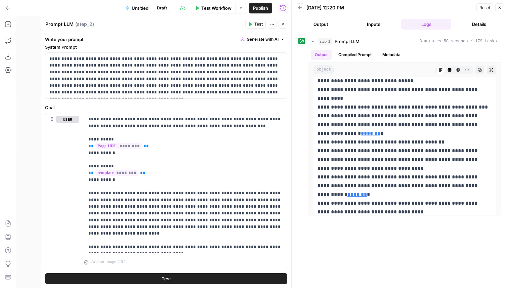
click at [254, 7] on span "Publish" at bounding box center [260, 8] width 15 height 7
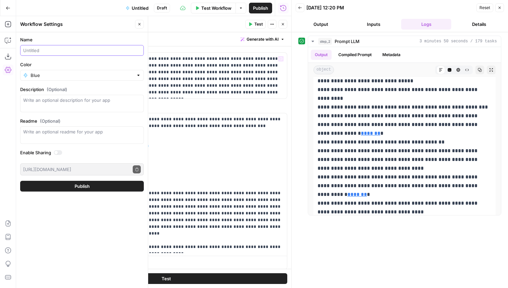
click at [30, 53] on input "Name" at bounding box center [82, 50] width 118 height 7
type input "P"
type input "Research and Populate Template"
click at [34, 188] on button "Publish" at bounding box center [82, 186] width 124 height 11
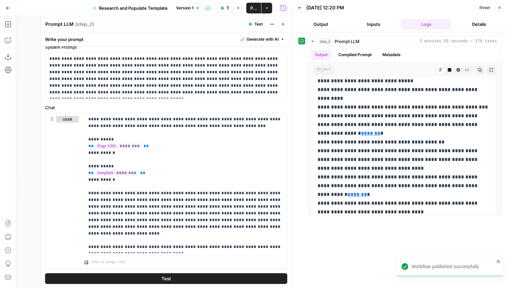
click at [318, 21] on button "Output" at bounding box center [321, 24] width 50 height 11
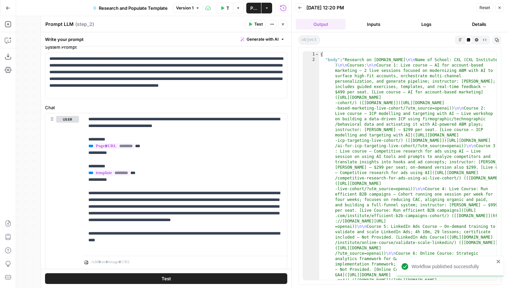
click at [366, 21] on button "Inputs" at bounding box center [374, 24] width 50 height 11
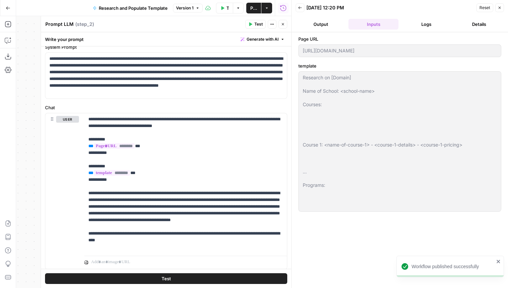
click at [300, 48] on div "https://cxl.com/" at bounding box center [400, 50] width 203 height 13
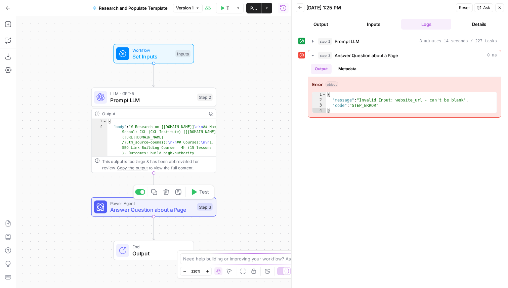
click at [164, 193] on icon "button" at bounding box center [166, 192] width 6 height 6
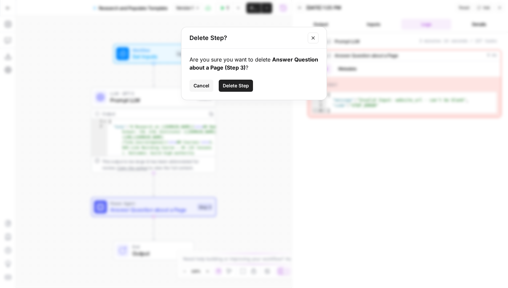
click at [244, 87] on span "Delete Step" at bounding box center [236, 85] width 26 height 7
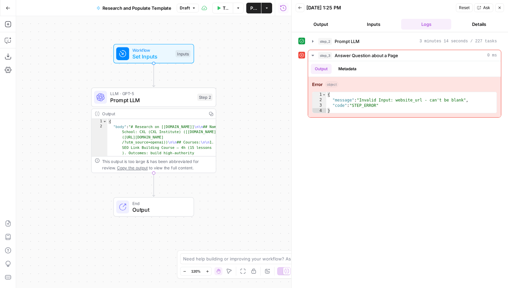
click at [300, 6] on icon "button" at bounding box center [300, 8] width 4 height 4
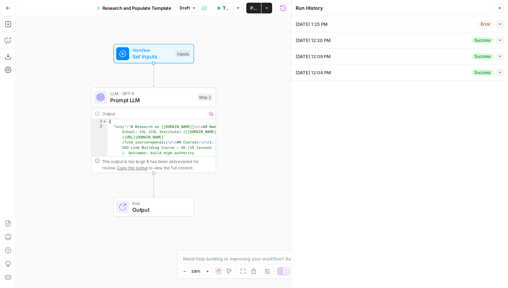
click at [499, 41] on icon "button" at bounding box center [501, 40] width 4 height 4
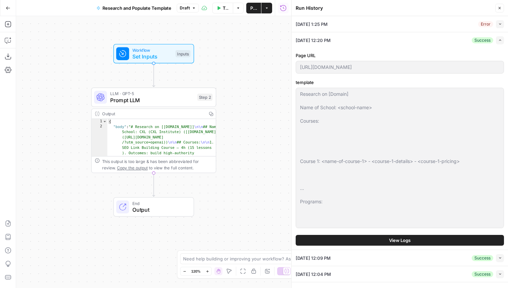
click at [383, 242] on button "View Logs" at bounding box center [400, 240] width 208 height 11
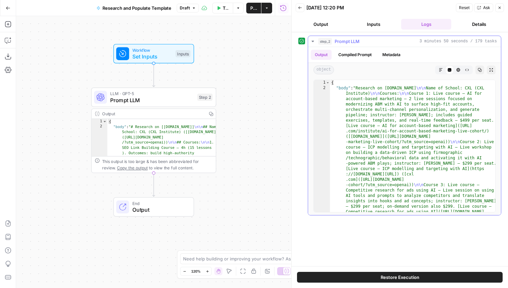
click at [437, 68] on button "Markdown" at bounding box center [441, 70] width 9 height 9
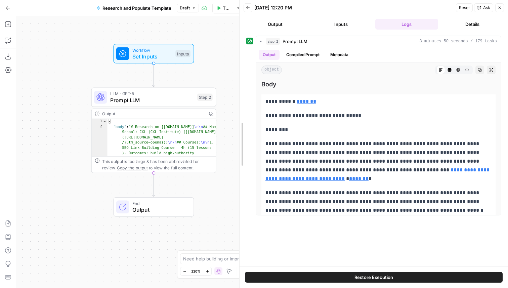
drag, startPoint x: 293, startPoint y: 131, endPoint x: 211, endPoint y: 135, distance: 82.4
click at [211, 135] on body "AirOps Builders New Home Browse Insights Opportunities Your Data Recent Grids K…" at bounding box center [254, 144] width 508 height 288
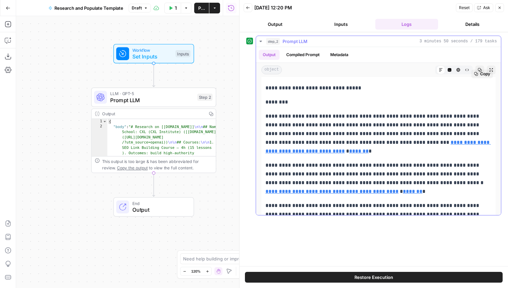
scroll to position [31, 0]
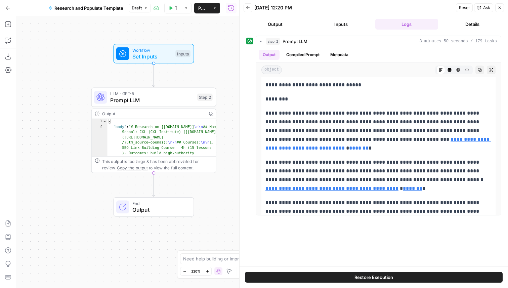
click at [251, 5] on button "Back" at bounding box center [248, 7] width 9 height 9
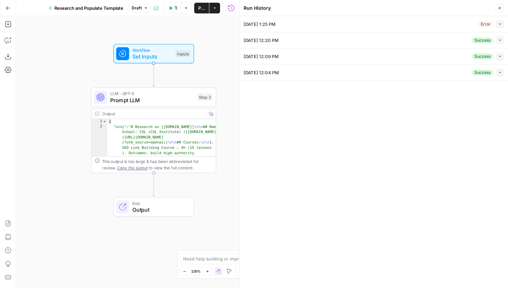
click at [497, 27] on button "Collapse" at bounding box center [500, 24] width 8 height 8
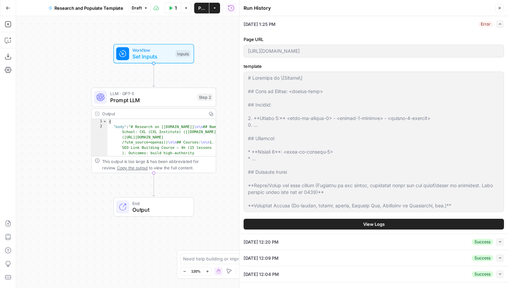
click at [340, 223] on button "View Logs" at bounding box center [374, 224] width 261 height 11
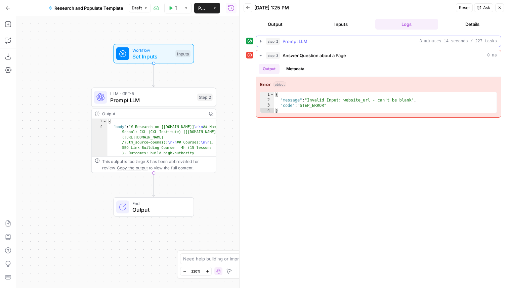
click at [300, 37] on button "step_2 Prompt LLM 3 minutes 14 seconds / 227 tasks" at bounding box center [378, 41] width 245 height 11
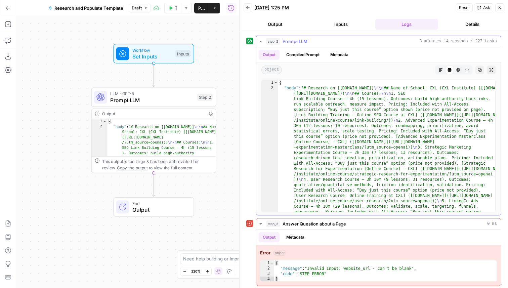
click at [438, 70] on button "Markdown" at bounding box center [441, 70] width 9 height 9
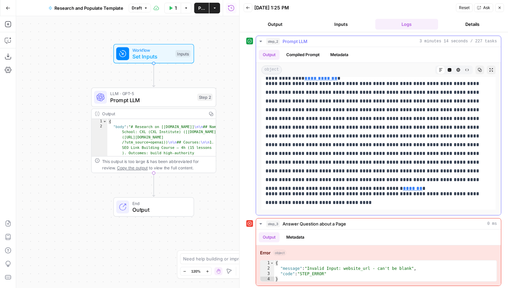
scroll to position [1737, 0]
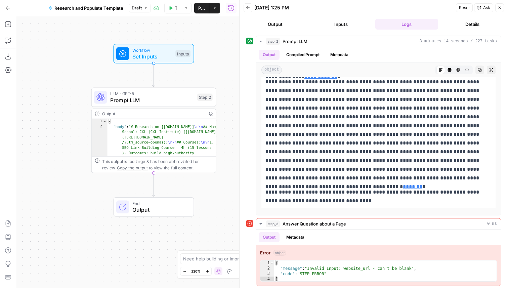
click at [170, 101] on span "Prompt LLM" at bounding box center [152, 100] width 84 height 8
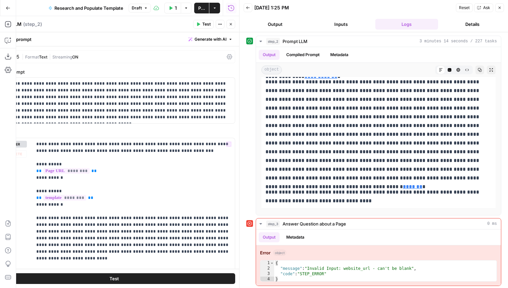
scroll to position [45, 0]
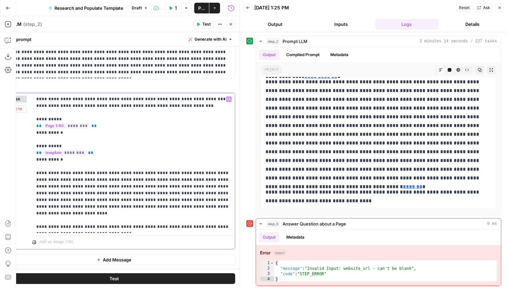
drag, startPoint x: 94, startPoint y: 227, endPoint x: 35, endPoint y: 222, distance: 59.7
click at [35, 222] on div "**********" at bounding box center [133, 163] width 203 height 140
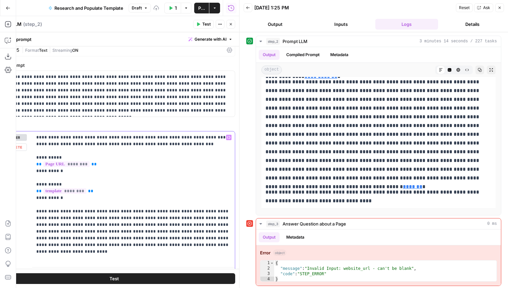
scroll to position [0, 0]
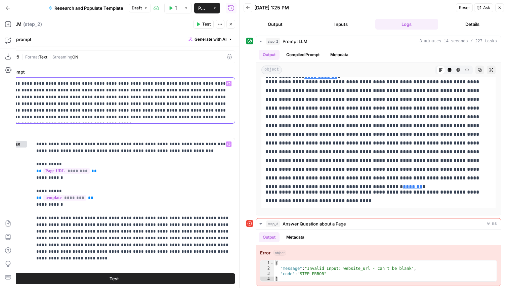
click at [194, 120] on p "**********" at bounding box center [114, 100] width 234 height 40
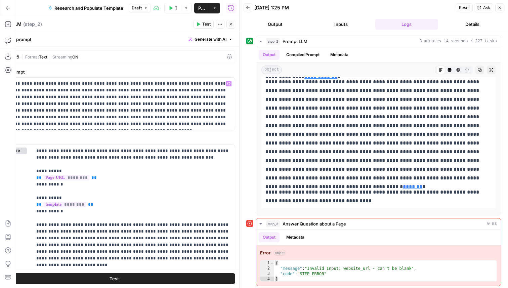
click at [141, 6] on span "Draft" at bounding box center [137, 8] width 10 height 6
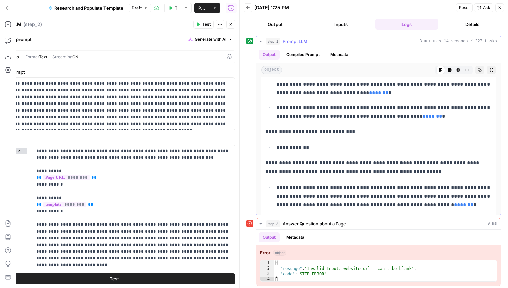
scroll to position [1326, 0]
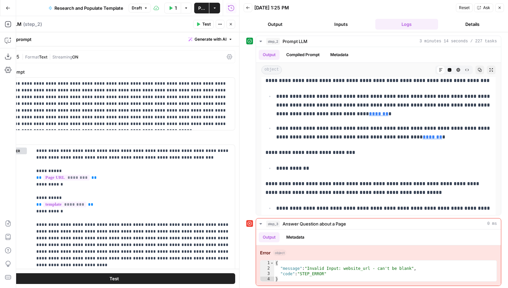
click at [340, 24] on button "Inputs" at bounding box center [341, 24] width 63 height 11
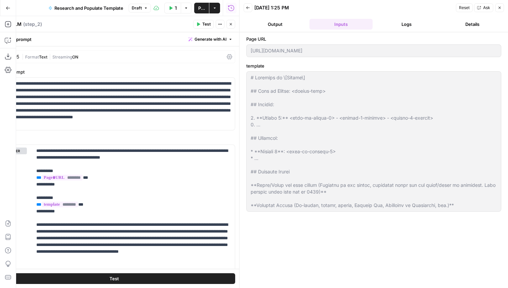
click at [192, 278] on button "Test" at bounding box center [114, 278] width 242 height 11
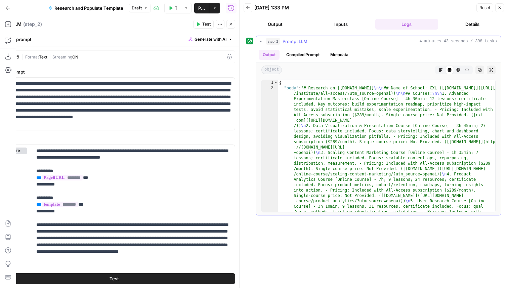
click at [441, 71] on icon "button" at bounding box center [441, 70] width 4 height 4
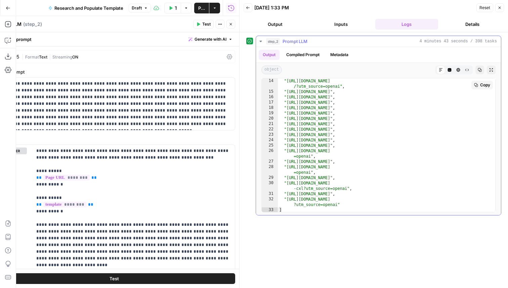
scroll to position [97, 0]
click at [197, 7] on button "Publish" at bounding box center [201, 8] width 15 height 11
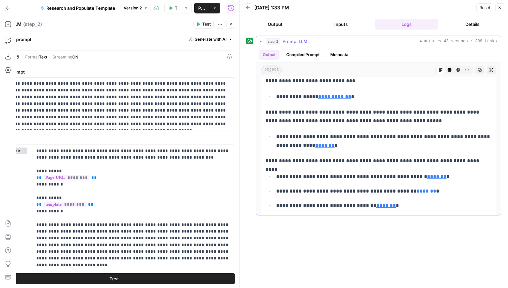
scroll to position [1219, 0]
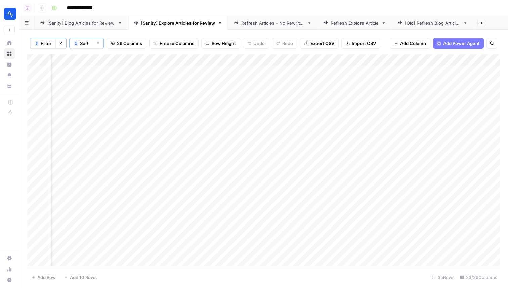
scroll to position [0, 1120]
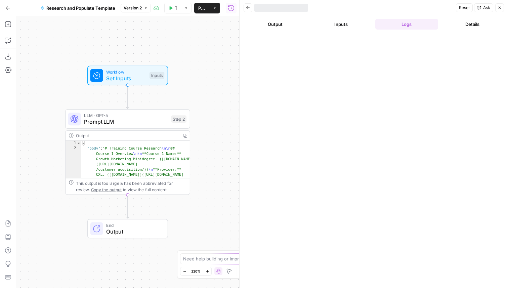
click at [185, 128] on div "LLM · GPT-5 Prompt LLM Step 2 Copy step Delete step Add Note Test" at bounding box center [127, 118] width 125 height 19
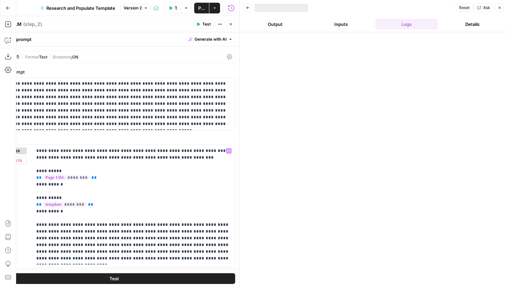
scroll to position [32, 0]
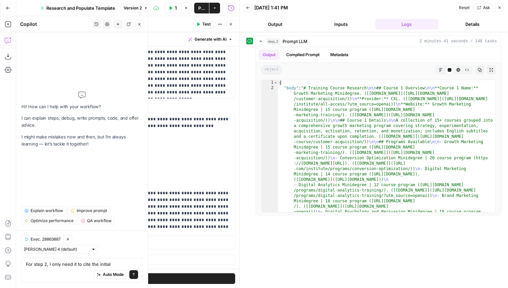
type textarea "For step 2, I only need it to cite the initial"
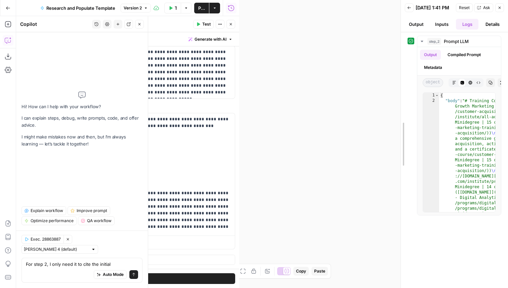
drag, startPoint x: 240, startPoint y: 97, endPoint x: 459, endPoint y: 120, distance: 220.8
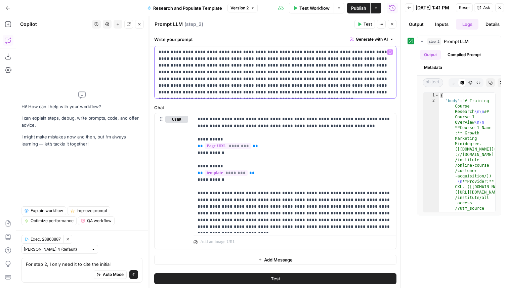
click at [365, 93] on p "**********" at bounding box center [276, 72] width 234 height 47
click at [311, 226] on p "**********" at bounding box center [295, 173] width 195 height 114
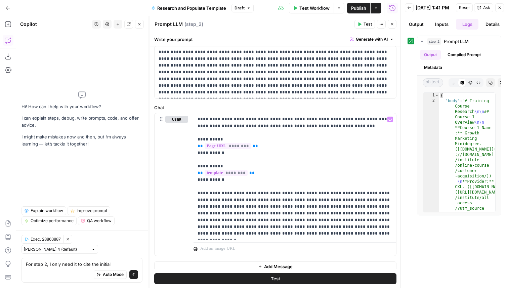
click at [326, 278] on button "Test" at bounding box center [275, 278] width 242 height 11
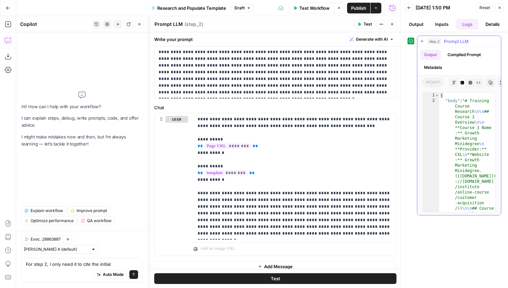
click at [453, 84] on icon "button" at bounding box center [455, 83] width 4 height 4
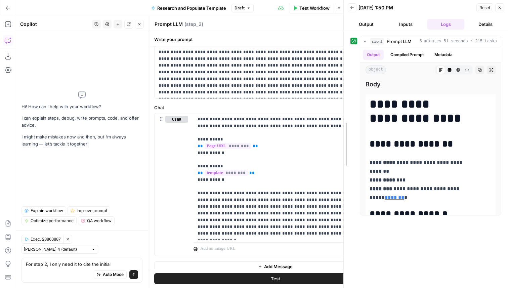
drag, startPoint x: 398, startPoint y: 94, endPoint x: 248, endPoint y: 86, distance: 149.5
click at [341, 86] on div at bounding box center [344, 144] width 7 height 288
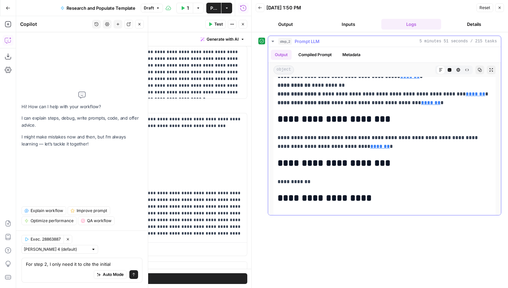
scroll to position [3526, 0]
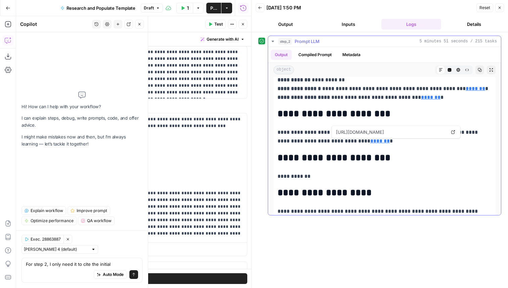
click at [454, 132] on icon at bounding box center [453, 132] width 4 height 4
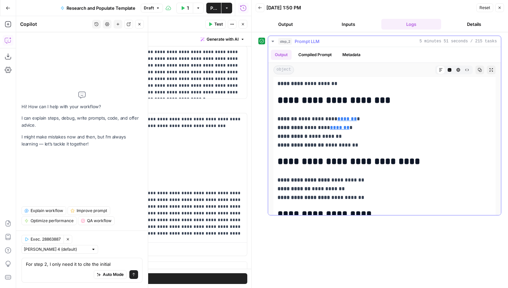
scroll to position [6363, 0]
click at [438, 120] on link "Open in a new tab" at bounding box center [440, 119] width 9 height 9
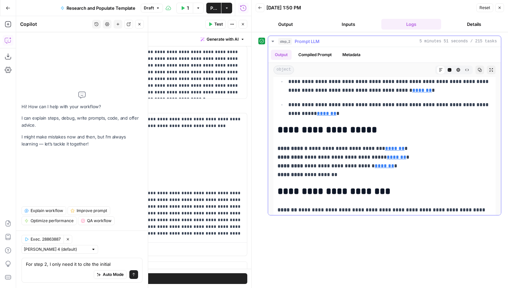
scroll to position [0, 0]
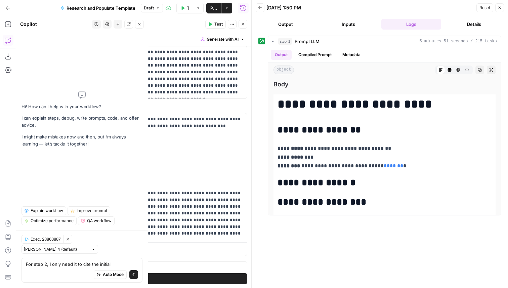
click at [214, 5] on span "Publish" at bounding box center [213, 8] width 7 height 7
click at [238, 23] on div "Test Actions Close" at bounding box center [226, 24] width 42 height 9
click at [244, 24] on icon "button" at bounding box center [243, 24] width 4 height 4
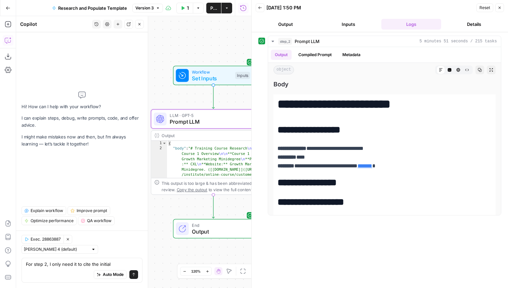
click at [499, 8] on icon "button" at bounding box center [500, 8] width 2 height 2
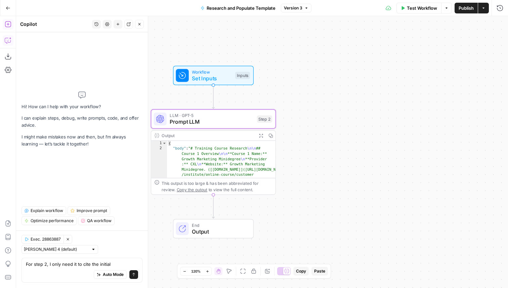
click at [9, 27] on icon "button" at bounding box center [8, 24] width 6 height 6
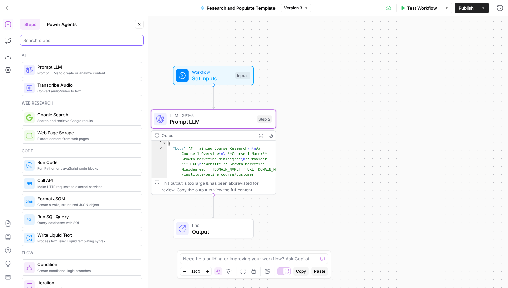
click at [60, 40] on input "search" at bounding box center [82, 40] width 118 height 7
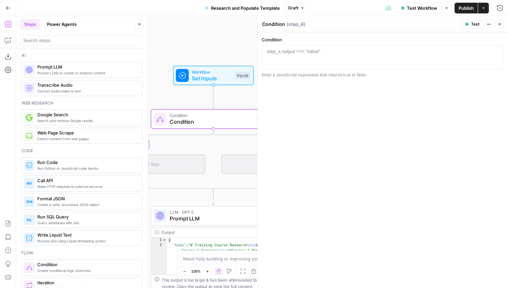
click at [63, 25] on button "Power Agents" at bounding box center [62, 24] width 38 height 11
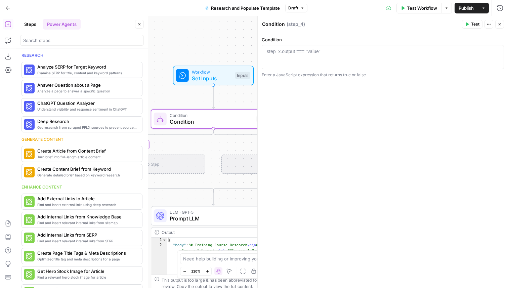
click at [71, 46] on header "Steps Power Agents Close" at bounding box center [82, 32] width 132 height 32
click at [71, 44] on div at bounding box center [82, 40] width 124 height 11
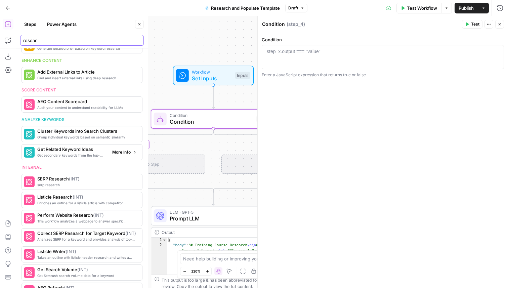
scroll to position [365, 0]
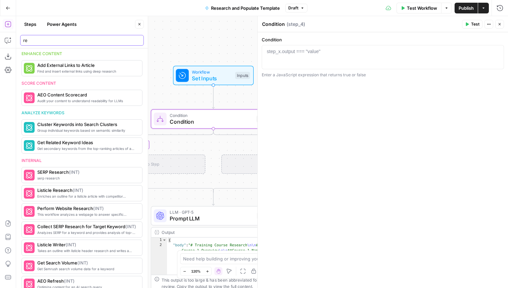
type input "r"
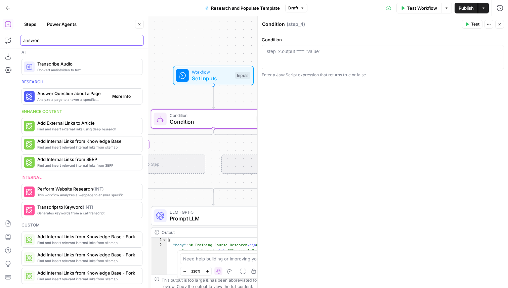
type input "answer"
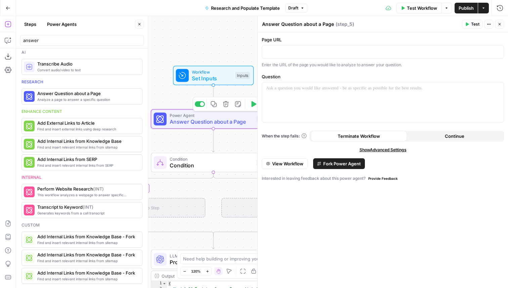
click at [211, 125] on span "Answer Question about a Page" at bounding box center [212, 122] width 84 height 8
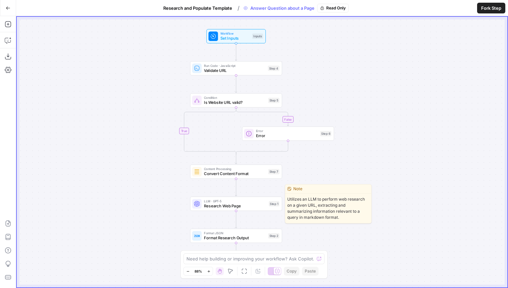
click at [243, 207] on span "Research Web Page" at bounding box center [235, 206] width 63 height 6
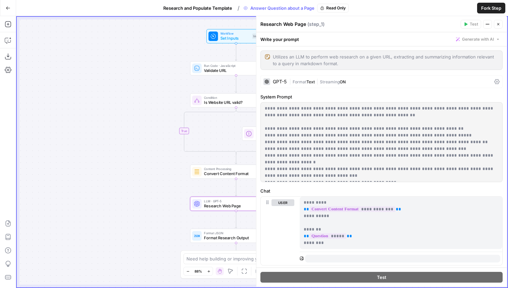
click at [229, 73] on span "Validate URL" at bounding box center [235, 71] width 62 height 6
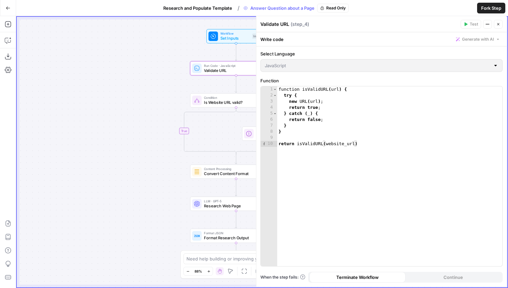
click at [215, 104] on span "Is Website URL valid?" at bounding box center [235, 103] width 62 height 6
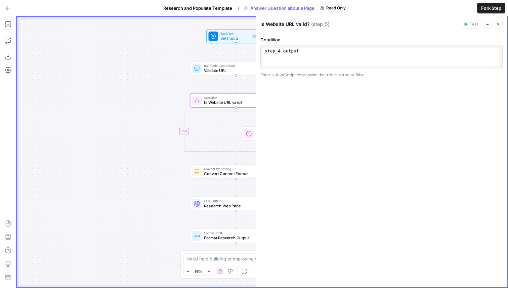
click at [208, 9] on span "Research and Populate Template" at bounding box center [197, 8] width 69 height 7
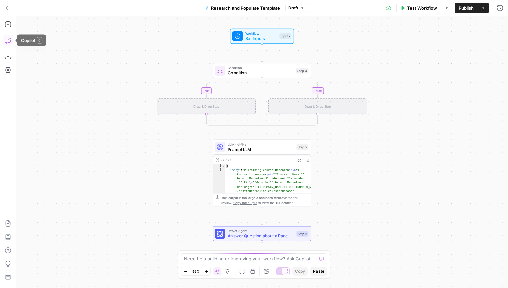
click at [10, 40] on icon "button" at bounding box center [8, 40] width 7 height 7
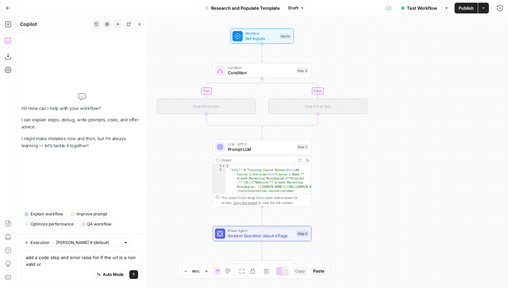
type textarea "add a code step and error raise for if the url is a non valid url"
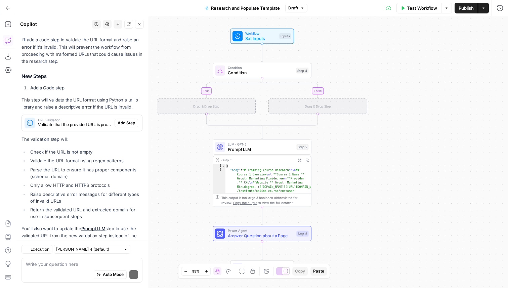
scroll to position [104, 0]
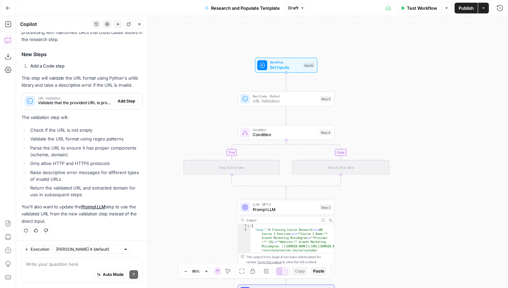
click at [124, 99] on span "Add Step" at bounding box center [126, 101] width 17 height 6
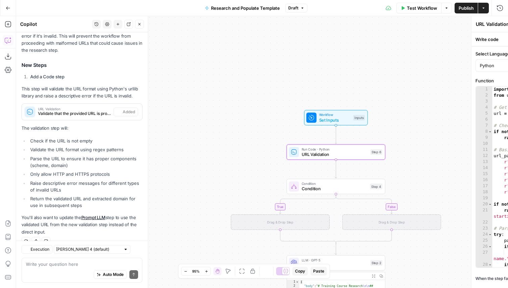
scroll to position [115, 0]
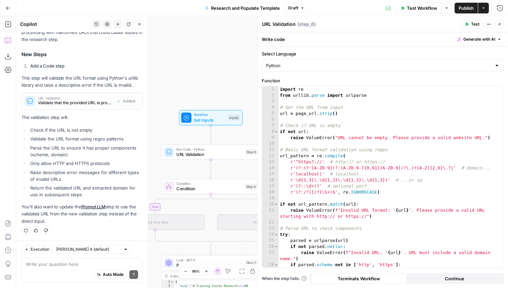
click at [184, 188] on span "Condition" at bounding box center [209, 189] width 66 height 6
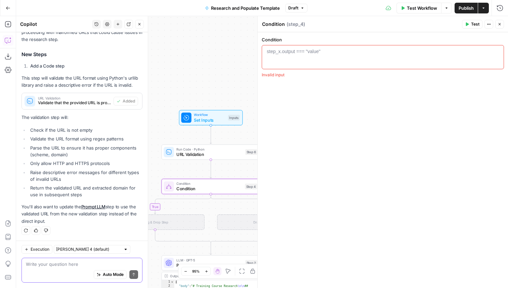
click at [77, 262] on textarea at bounding box center [82, 264] width 112 height 7
click at [219, 176] on icon "button" at bounding box center [221, 174] width 5 height 5
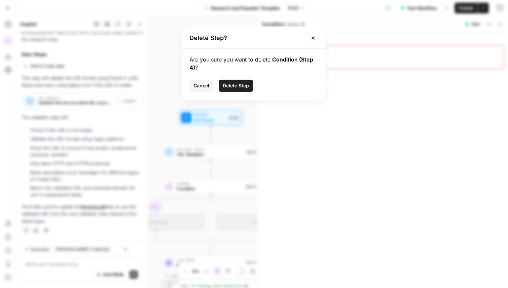
click at [235, 77] on div "Are you sure you want to delete Condition (Step 4) ? Cancel Delete Step" at bounding box center [254, 74] width 145 height 51
click at [235, 84] on span "Delete Step" at bounding box center [236, 85] width 26 height 7
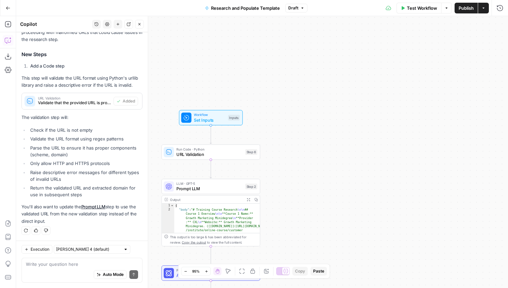
click at [222, 157] on span "URL Validation" at bounding box center [209, 154] width 66 height 6
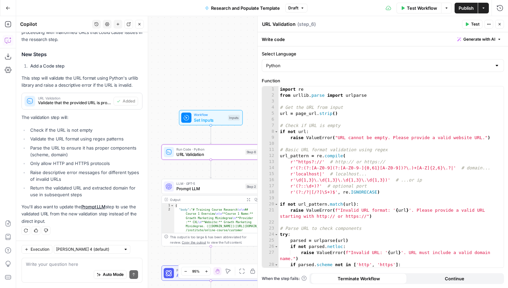
click at [229, 120] on div "Inputs" at bounding box center [234, 118] width 12 height 6
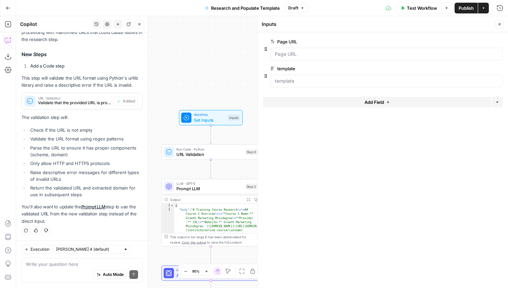
click at [420, 5] on span "Test Workflow" at bounding box center [422, 8] width 30 height 7
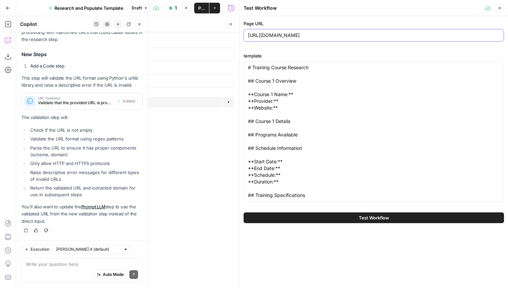
click at [299, 38] on input "https://cxl.com/" at bounding box center [374, 35] width 252 height 7
type input "https://cxl.c"
click at [395, 220] on button "Test Workflow" at bounding box center [374, 217] width 261 height 11
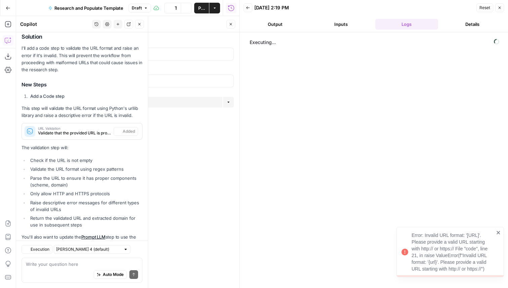
scroll to position [115, 0]
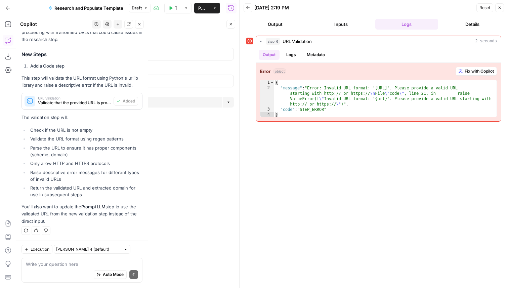
click at [174, 8] on button "Test Workflow" at bounding box center [172, 8] width 17 height 11
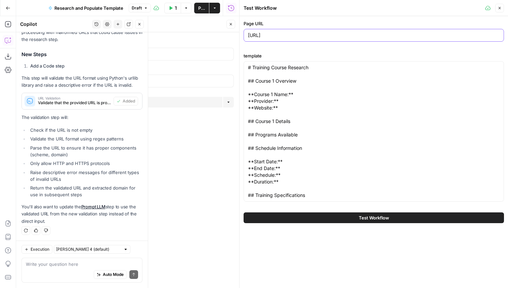
click at [280, 34] on input "https://cxl.c" at bounding box center [374, 35] width 252 height 7
type input "https://cxl.com/"
click at [358, 220] on button "Test Workflow" at bounding box center [374, 217] width 261 height 11
click at [353, 213] on button "Test Workflow" at bounding box center [374, 217] width 261 height 11
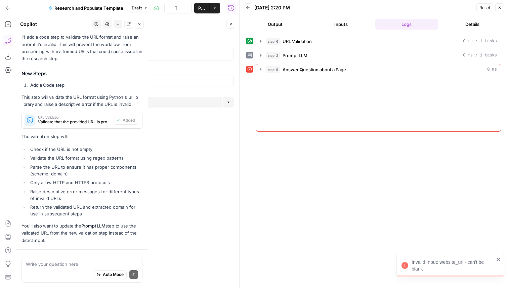
scroll to position [115, 0]
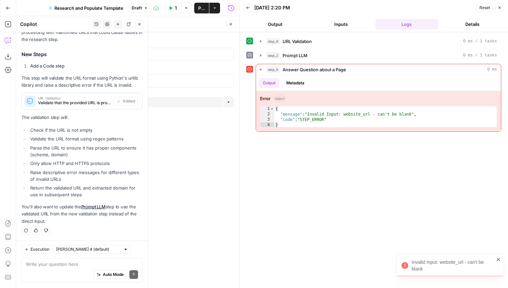
click at [501, 7] on icon "button" at bounding box center [500, 8] width 4 height 4
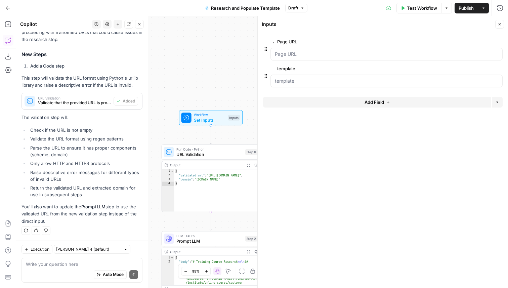
click at [502, 24] on button "Close" at bounding box center [500, 24] width 9 height 9
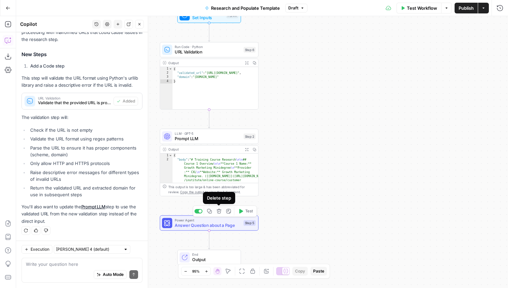
click at [218, 213] on icon "button" at bounding box center [219, 211] width 5 height 5
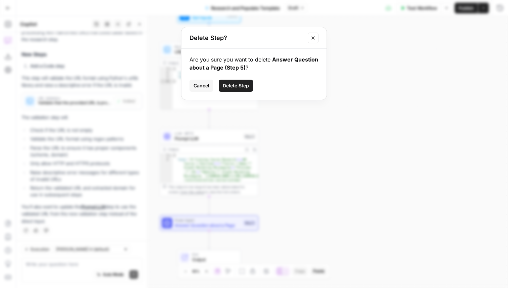
click at [316, 37] on button "Close modal" at bounding box center [313, 38] width 11 height 11
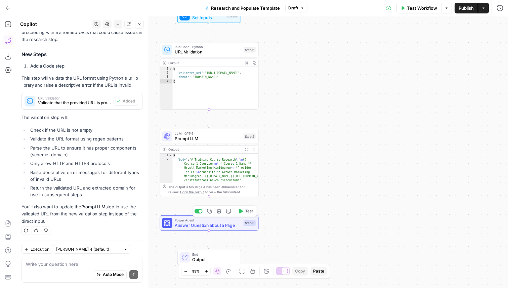
click at [220, 215] on div "Copy step Delete step Add Note Test" at bounding box center [225, 210] width 64 height 11
click at [220, 212] on icon "button" at bounding box center [219, 211] width 5 height 5
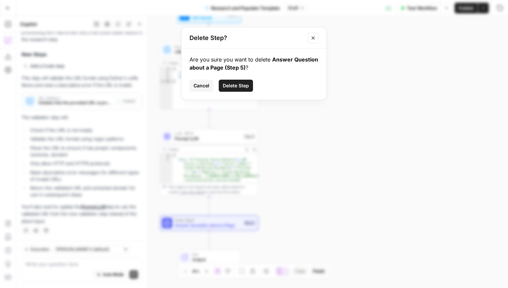
click at [243, 82] on button "Delete Step" at bounding box center [236, 86] width 34 height 12
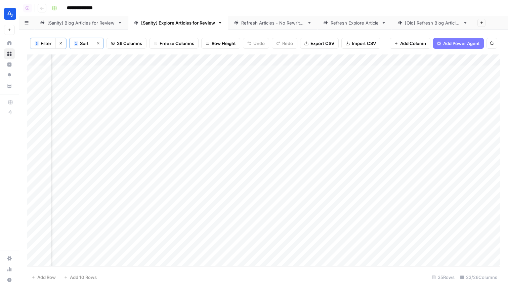
scroll to position [0, 1120]
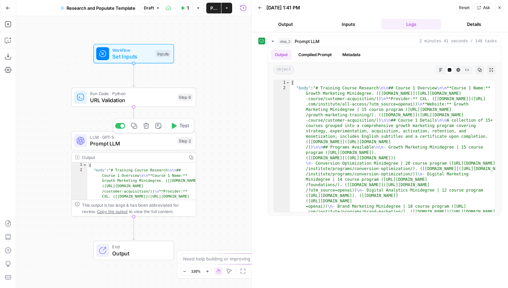
click at [158, 144] on span "Prompt LLM" at bounding box center [132, 144] width 84 height 8
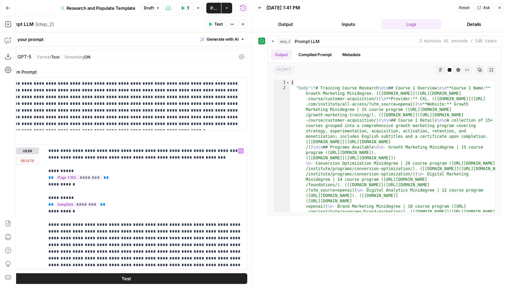
scroll to position [38, 0]
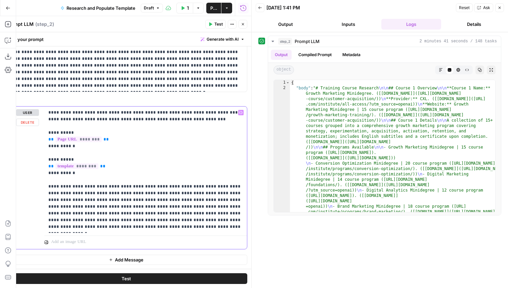
click at [148, 220] on p "**********" at bounding box center [145, 169] width 195 height 121
click at [116, 227] on p "**********" at bounding box center [145, 169] width 195 height 121
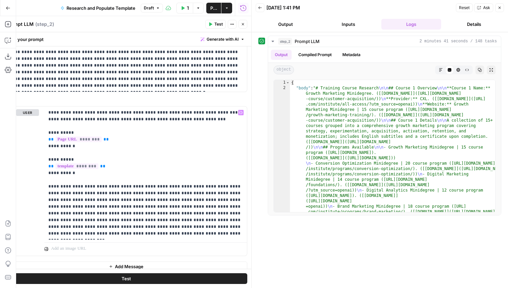
click at [125, 276] on span "Test" at bounding box center [126, 278] width 9 height 7
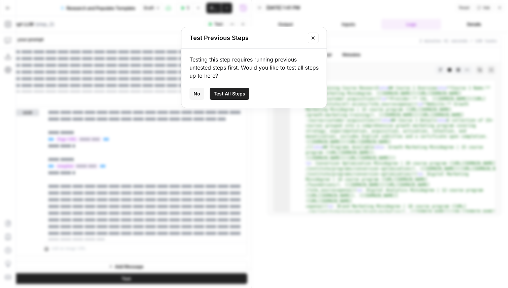
click at [315, 41] on button "Close modal" at bounding box center [313, 38] width 11 height 11
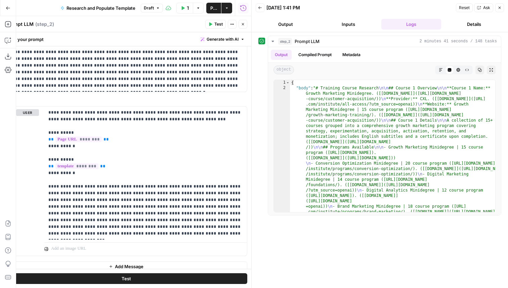
click at [248, 26] on header "Prompt LLM Prompt LLM ( step_2 ) Test Actions Close" at bounding box center [126, 24] width 250 height 16
click at [242, 25] on icon "button" at bounding box center [243, 24] width 2 height 2
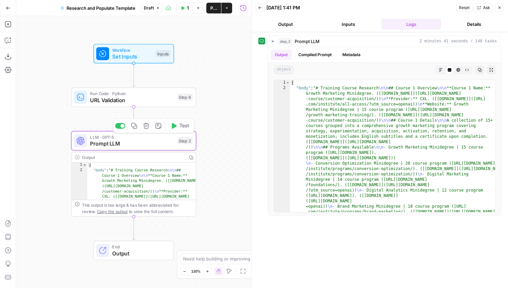
click at [190, 132] on div "Copy step Delete step Add Note Test" at bounding box center [153, 126] width 81 height 14
click at [189, 127] on button "Test" at bounding box center [179, 126] width 25 height 10
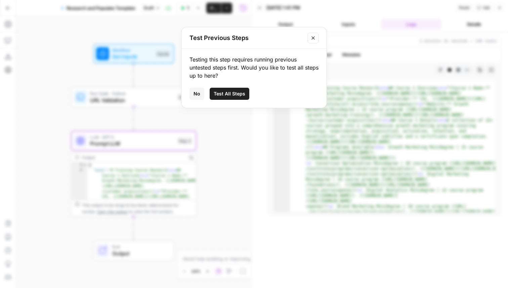
click at [243, 99] on button "Test All Steps" at bounding box center [230, 94] width 40 height 12
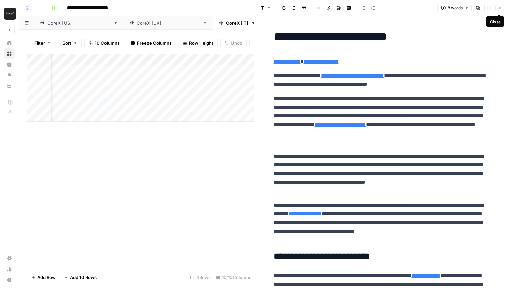
click at [498, 8] on icon "button" at bounding box center [500, 8] width 4 height 4
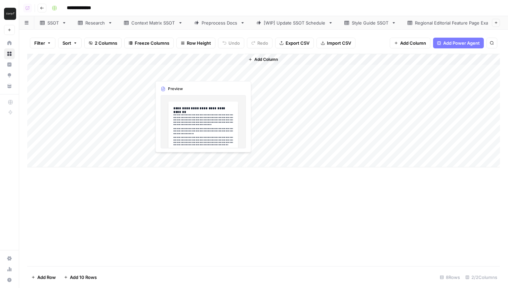
click at [183, 71] on div "Add Column" at bounding box center [263, 111] width 473 height 114
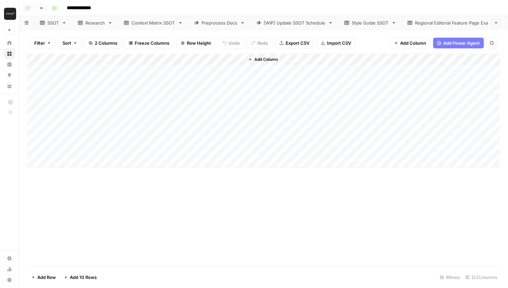
click at [183, 71] on div "Add Column" at bounding box center [263, 111] width 473 height 114
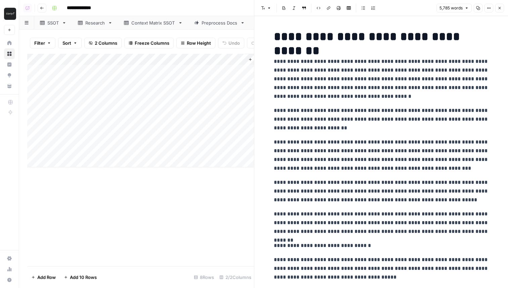
drag, startPoint x: 30, startPoint y: 138, endPoint x: 32, endPoint y: 68, distance: 70.3
click at [32, 68] on div "Add Column" at bounding box center [140, 111] width 227 height 114
drag, startPoint x: 28, startPoint y: 92, endPoint x: 29, endPoint y: 79, distance: 12.8
click at [29, 79] on div "Add Column" at bounding box center [140, 111] width 227 height 114
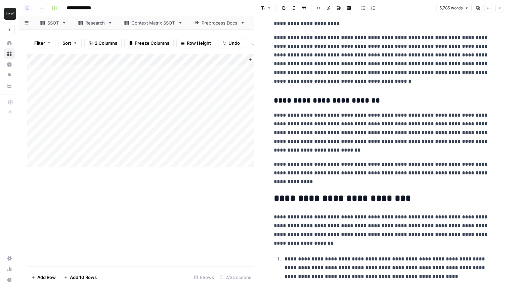
scroll to position [3277, 0]
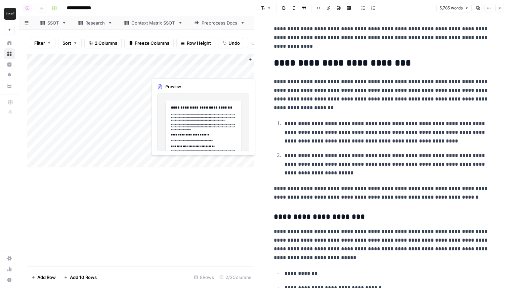
click at [169, 68] on div "Add Column" at bounding box center [140, 111] width 227 height 114
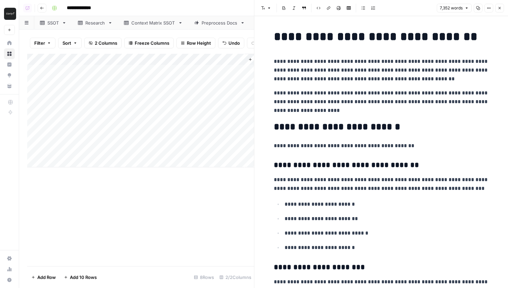
click at [191, 89] on div "Add Column" at bounding box center [140, 111] width 227 height 114
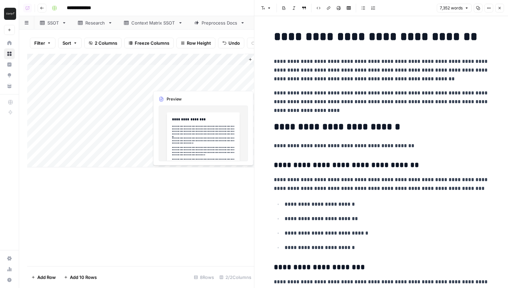
click at [193, 81] on div "Add Column" at bounding box center [140, 111] width 227 height 114
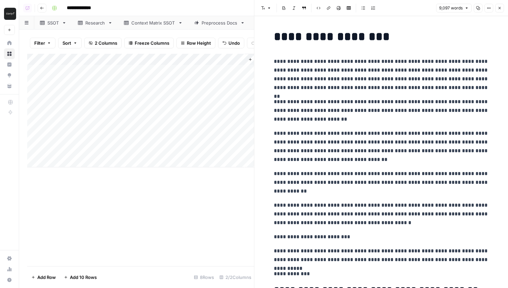
click at [180, 90] on div "Add Column" at bounding box center [140, 111] width 227 height 114
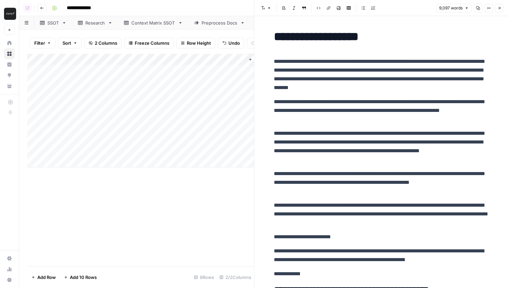
drag, startPoint x: 29, startPoint y: 117, endPoint x: 30, endPoint y: 104, distance: 13.1
click at [30, 104] on div "Add Column" at bounding box center [140, 111] width 227 height 114
drag, startPoint x: 29, startPoint y: 140, endPoint x: 30, endPoint y: 114, distance: 25.6
click at [30, 114] on div "Add Column" at bounding box center [140, 111] width 227 height 114
click at [27, 151] on div "Add Column" at bounding box center [140, 111] width 227 height 114
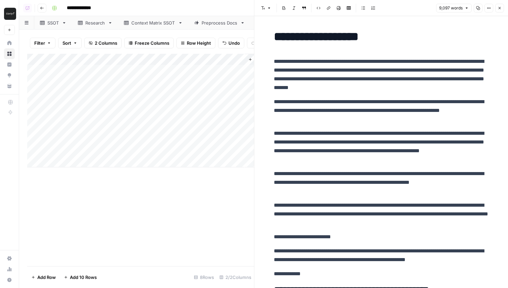
drag, startPoint x: 29, startPoint y: 151, endPoint x: 27, endPoint y: 126, distance: 24.6
click at [27, 126] on div "Filter Sort 2 Columns Freeze Columns Row Height Undo Redo Export CSV Import CSV…" at bounding box center [136, 159] width 235 height 259
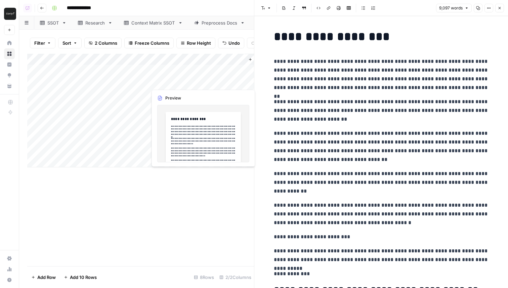
click at [181, 80] on div "Add Column" at bounding box center [140, 111] width 227 height 114
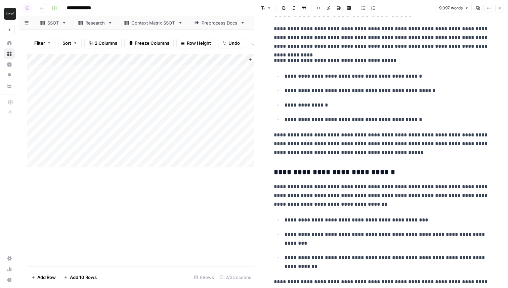
scroll to position [8398, 0]
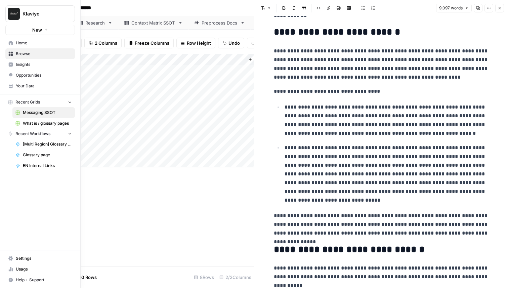
click at [44, 45] on span "Home" at bounding box center [44, 43] width 56 height 6
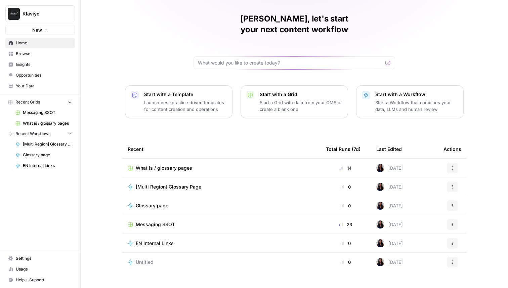
scroll to position [21, 0]
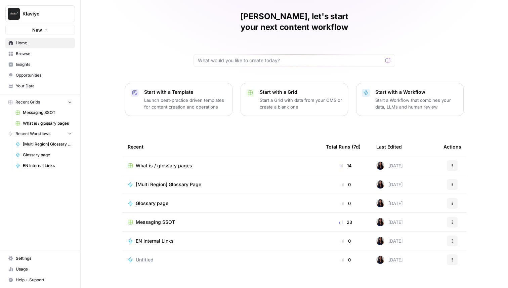
click at [143, 257] on span "Untitled" at bounding box center [145, 260] width 18 height 7
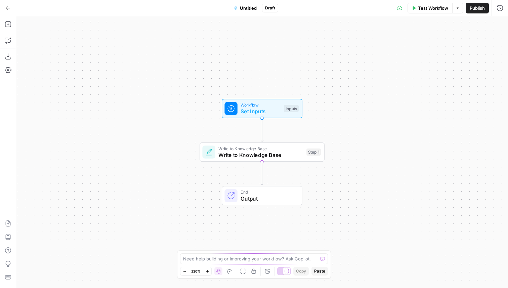
click at [12, 7] on button "Go Back" at bounding box center [8, 8] width 12 height 12
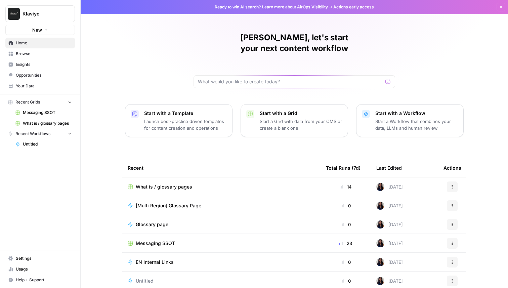
click at [27, 50] on link "Browse" at bounding box center [40, 53] width 70 height 11
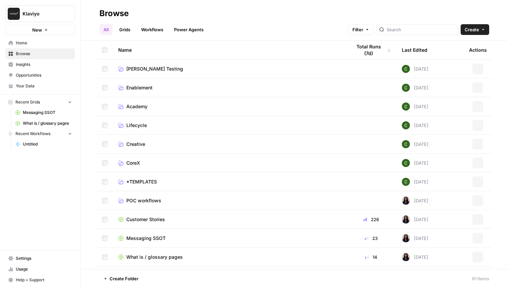
click at [147, 32] on link "Workflows" at bounding box center [152, 29] width 30 height 11
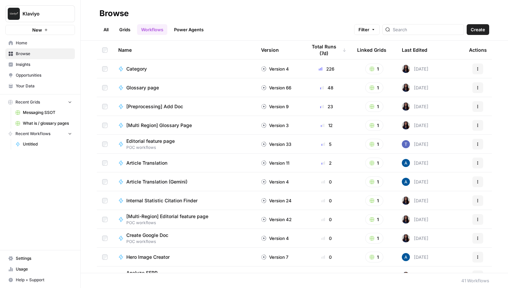
click at [176, 109] on span "[Preprocessing] Add Doc" at bounding box center [154, 106] width 57 height 7
click at [419, 50] on div "Last Edited" at bounding box center [415, 50] width 26 height 18
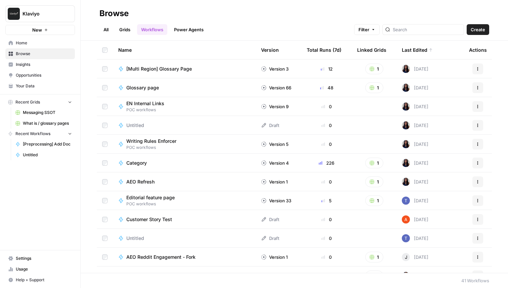
click at [139, 122] on span "Untitled" at bounding box center [135, 125] width 18 height 7
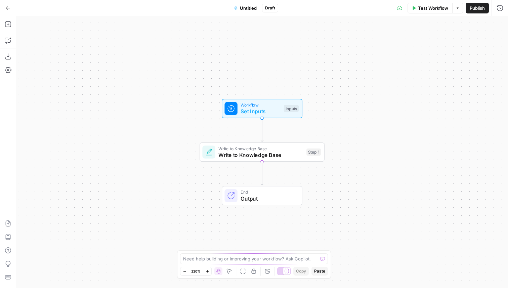
click at [12, 8] on button "Go Back" at bounding box center [8, 8] width 12 height 12
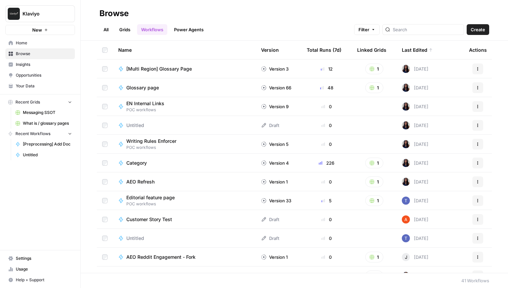
click at [174, 71] on span "[Multi Region] Glossary Page" at bounding box center [159, 69] width 66 height 7
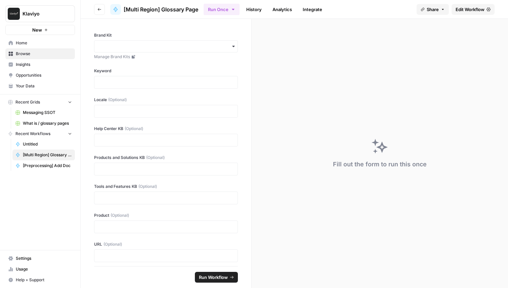
click at [470, 9] on span "Edit Workflow" at bounding box center [470, 9] width 29 height 7
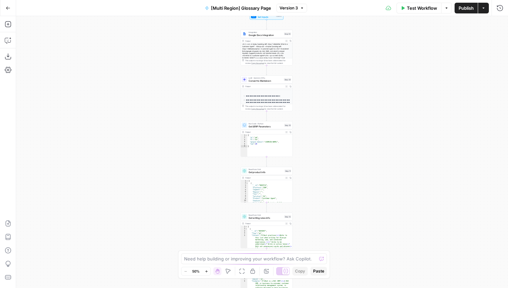
click at [6, 9] on icon "button" at bounding box center [8, 8] width 5 height 5
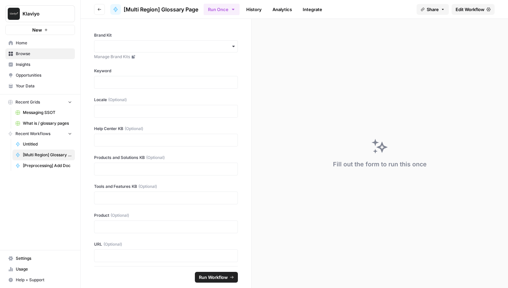
click at [99, 9] on icon "button" at bounding box center [99, 9] width 3 height 3
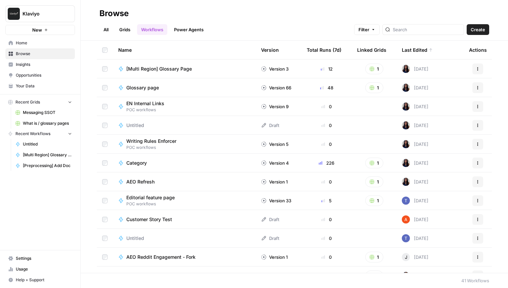
click at [48, 110] on span "Messaging SSOT" at bounding box center [47, 113] width 49 height 6
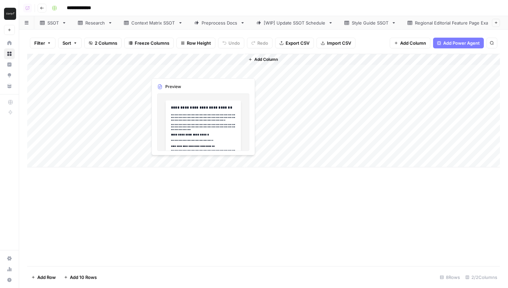
click at [189, 71] on div "Add Column" at bounding box center [263, 111] width 473 height 114
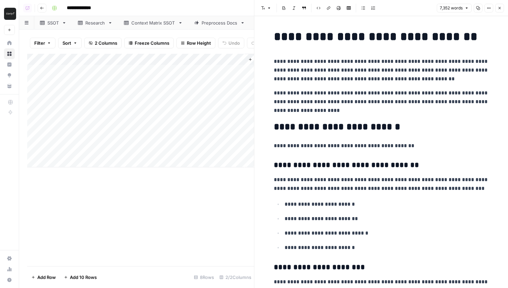
click at [182, 83] on div "Add Column" at bounding box center [140, 111] width 227 height 114
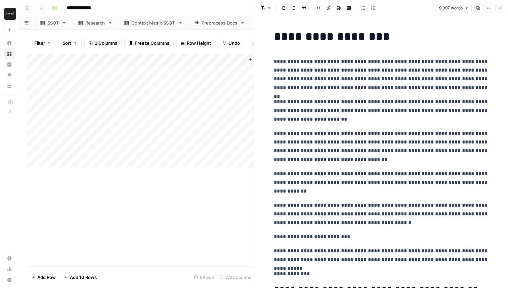
click at [389, 57] on p "**********" at bounding box center [381, 74] width 215 height 35
click at [485, 10] on button "Options" at bounding box center [489, 8] width 9 height 9
click at [466, 70] on span "Code" at bounding box center [469, 71] width 32 height 7
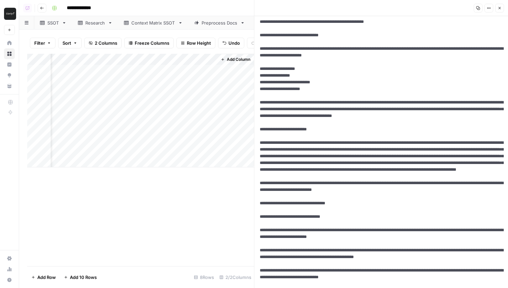
scroll to position [2841, 0]
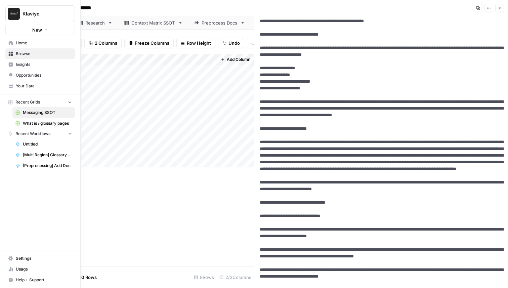
click at [47, 43] on span "Home" at bounding box center [44, 43] width 56 height 6
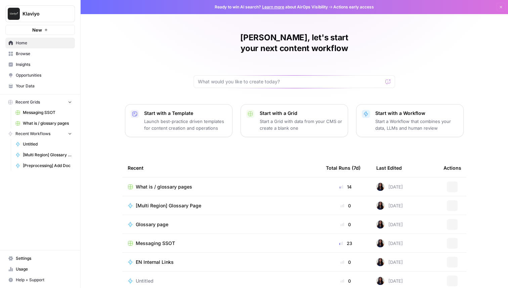
click at [49, 29] on button "New" at bounding box center [40, 30] width 70 height 10
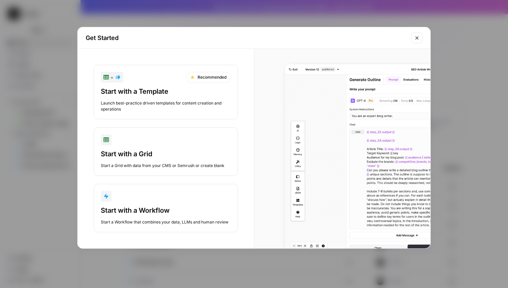
click at [138, 215] on div "Start with a Workflow" at bounding box center [166, 210] width 130 height 9
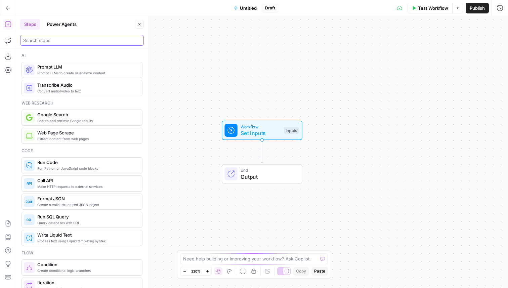
click at [86, 41] on input "search" at bounding box center [82, 40] width 118 height 7
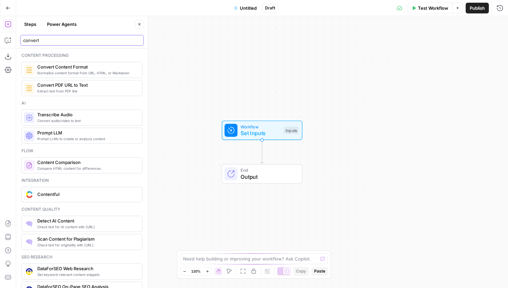
type input "convert"
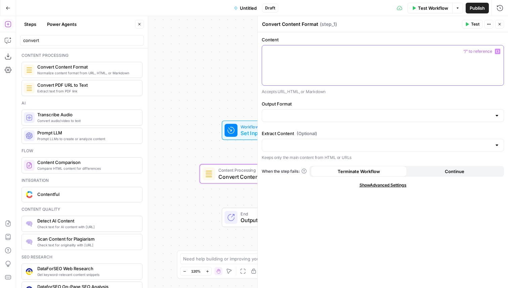
click at [340, 59] on div at bounding box center [383, 65] width 242 height 40
click at [312, 117] on input "Output Format" at bounding box center [379, 115] width 226 height 7
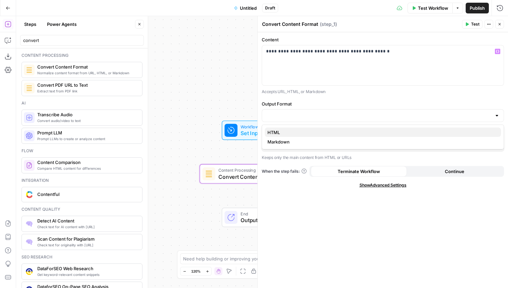
click at [301, 133] on span "HTML" at bounding box center [382, 132] width 228 height 7
type input "HTML"
click at [303, 116] on input "Output Format" at bounding box center [379, 115] width 226 height 7
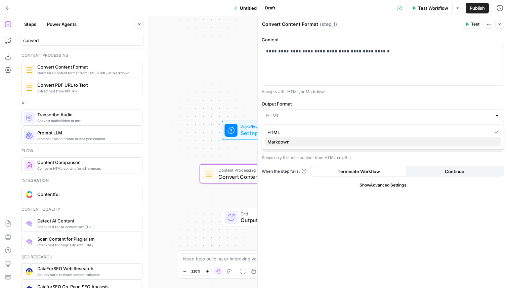
click at [300, 142] on span "Markdown" at bounding box center [382, 142] width 228 height 7
type input "Markdown"
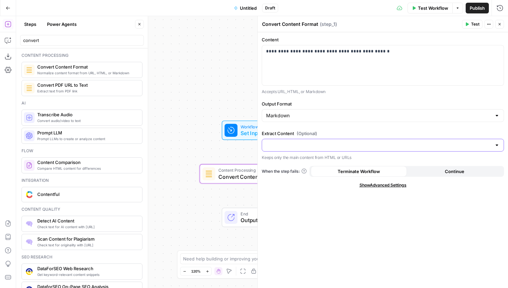
click at [298, 143] on input "Extract Content (Optional)" at bounding box center [379, 145] width 226 height 7
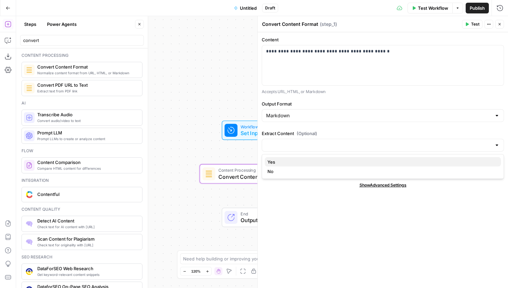
click at [289, 163] on span "Yes" at bounding box center [382, 162] width 228 height 7
type input "Yes"
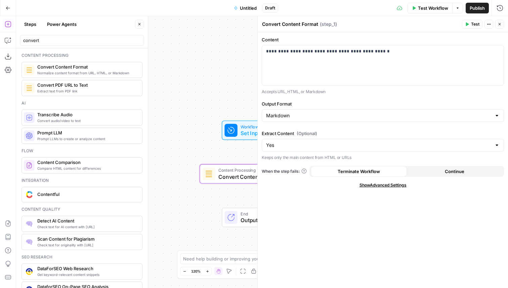
click at [475, 27] on button "Test" at bounding box center [472, 24] width 21 height 9
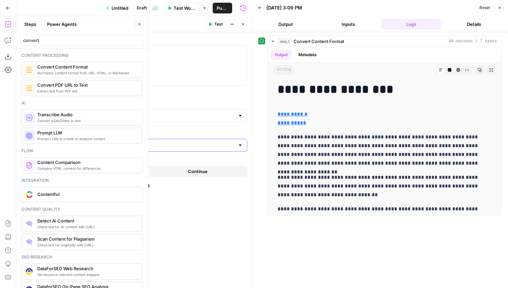
click at [152, 144] on input "Extract Content (Optional)" at bounding box center [122, 145] width 226 height 7
type input "Yes"
click at [135, 130] on label "Extract Content (Optional)" at bounding box center [126, 133] width 242 height 7
click at [135, 142] on input "Yes" at bounding box center [122, 145] width 226 height 7
type input "Yes"
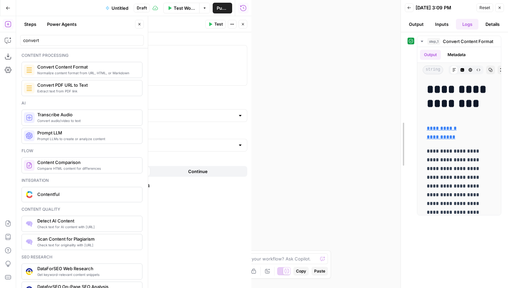
drag, startPoint x: 251, startPoint y: 123, endPoint x: 462, endPoint y: 147, distance: 211.4
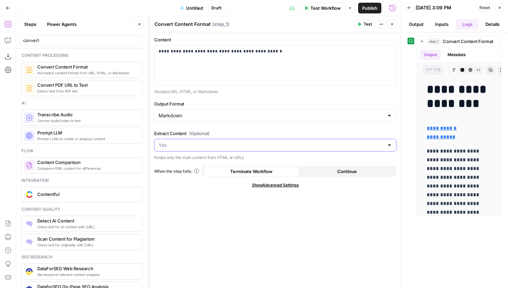
click at [247, 147] on input "Extract Content (Optional)" at bounding box center [272, 145] width 226 height 7
click at [230, 170] on span "No" at bounding box center [274, 171] width 228 height 7
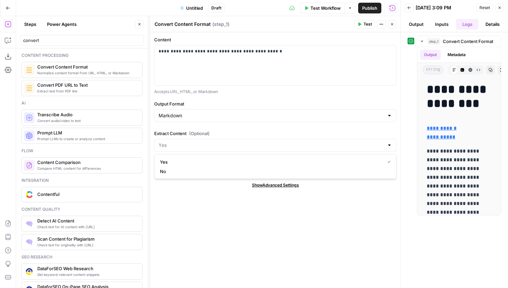
type input "No"
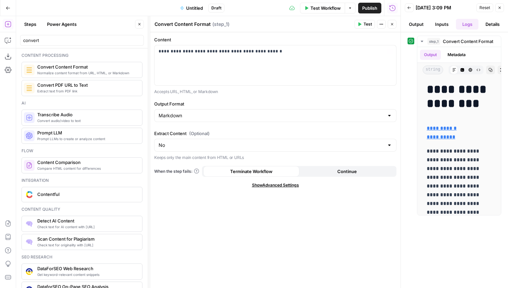
click at [364, 25] on span "Test" at bounding box center [368, 24] width 8 height 6
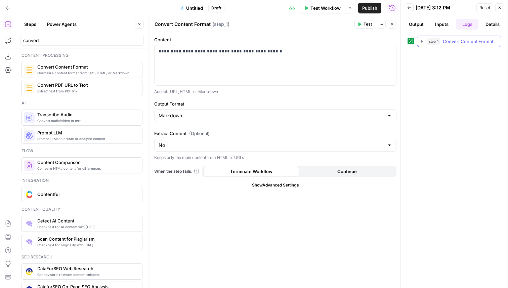
click at [448, 44] on span "Convert Content Format" at bounding box center [468, 41] width 50 height 7
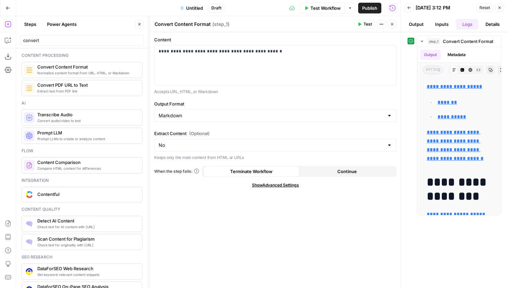
click at [213, 139] on div "No" at bounding box center [275, 145] width 242 height 13
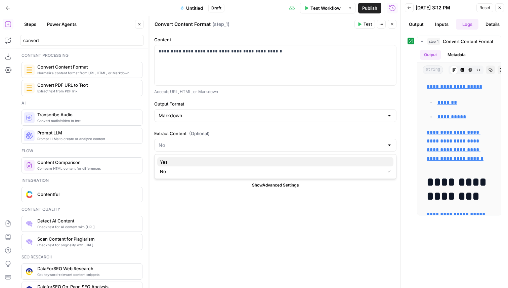
click at [201, 162] on span "Yes" at bounding box center [274, 162] width 228 height 7
type input "Yes"
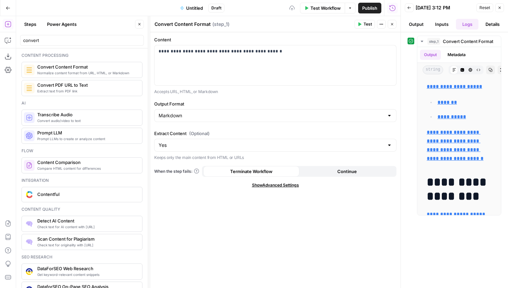
click at [263, 185] on span "Show Advanced Settings" at bounding box center [275, 185] width 47 height 6
click at [241, 221] on div "**********" at bounding box center [275, 160] width 250 height 256
click at [370, 25] on span "Test" at bounding box center [368, 24] width 8 height 6
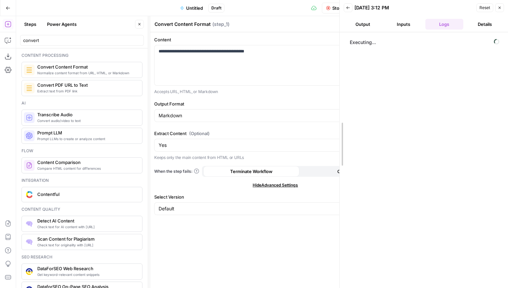
drag, startPoint x: 402, startPoint y: 46, endPoint x: 333, endPoint y: 36, distance: 70.4
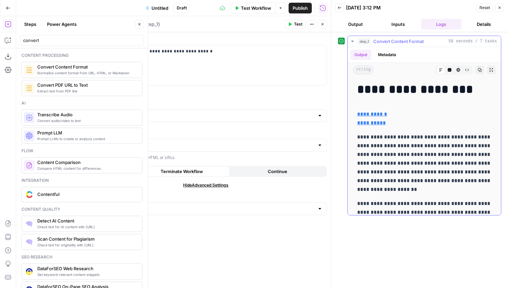
click at [450, 68] on icon "button" at bounding box center [450, 70] width 4 height 4
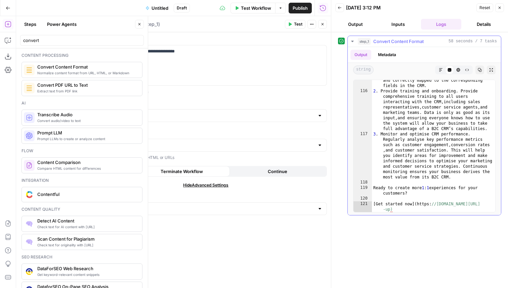
scroll to position [1939, 0]
click at [425, 134] on div "1 . Perform data migration and system set-up. Transfer existing customer data f…" at bounding box center [433, 143] width 123 height 175
type textarea "**********"
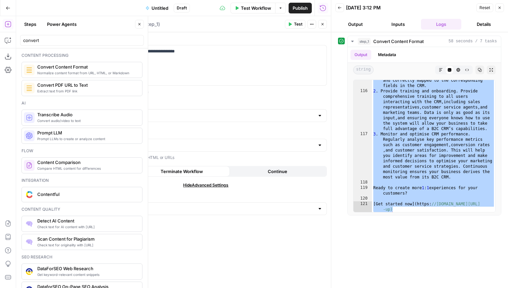
click at [322, 29] on header "Convert Content Format Convert Content Format ( step_1 ) Test Actions Close" at bounding box center [206, 24] width 250 height 16
click at [322, 25] on icon "button" at bounding box center [323, 24] width 4 height 4
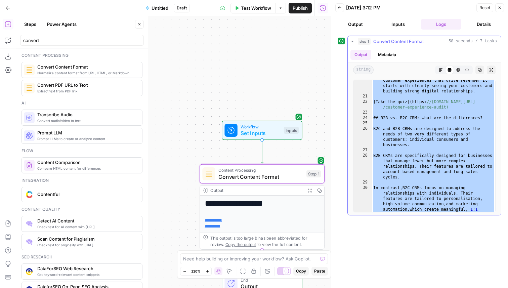
scroll to position [0, 0]
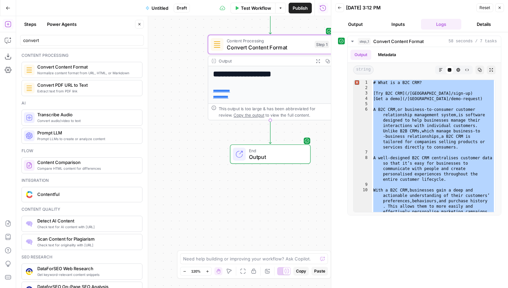
click at [177, 130] on div "**********" at bounding box center [173, 152] width 315 height 272
click at [141, 25] on icon "button" at bounding box center [140, 24] width 4 height 4
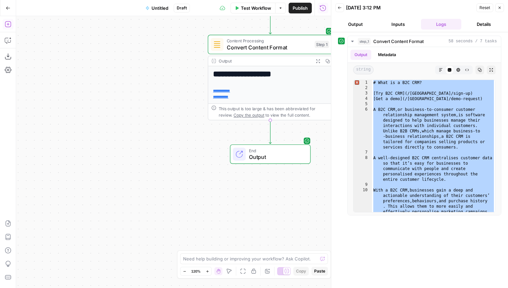
click at [8, 21] on icon "button" at bounding box center [8, 24] width 7 height 7
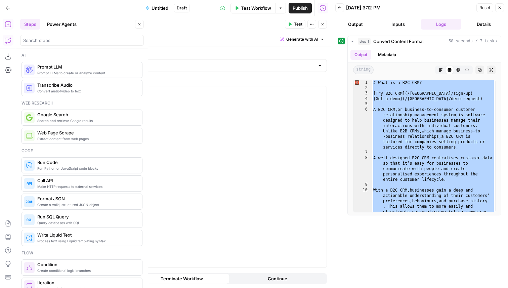
click at [11, 43] on button "Copilot" at bounding box center [8, 40] width 11 height 11
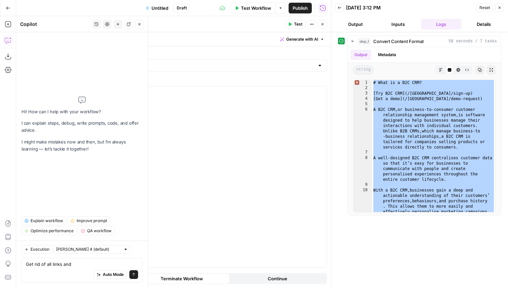
click at [327, 24] on header "Run Code Run Code ( step_2 ) Test Actions Close" at bounding box center [206, 24] width 250 height 16
click at [322, 24] on icon "button" at bounding box center [323, 24] width 4 height 4
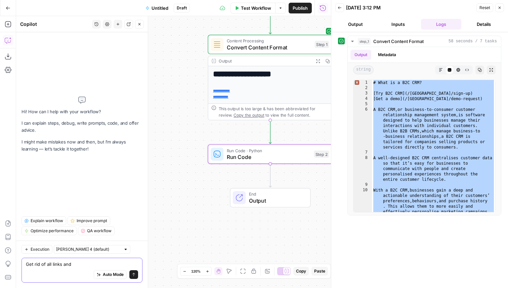
drag, startPoint x: 81, startPoint y: 266, endPoint x: 16, endPoint y: 266, distance: 64.6
click at [16, 266] on div "Execution Claude Sonnet 4 (default) Get rid of all links and Get rid of all lin…" at bounding box center [82, 264] width 132 height 47
type textarea "Extract only the text elements and get rid of any links"
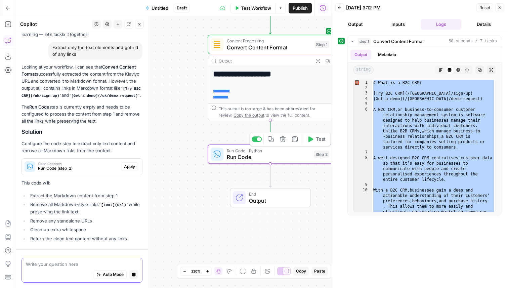
scroll to position [70, 0]
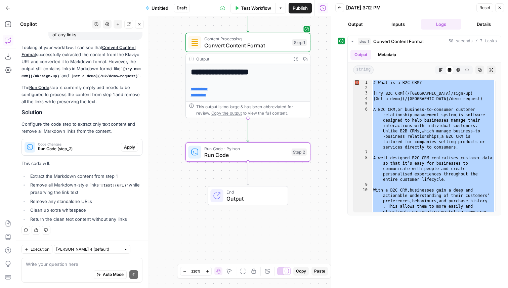
click at [130, 149] on span "Apply" at bounding box center [129, 147] width 11 height 6
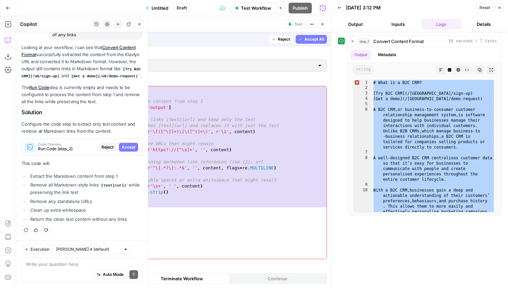
click at [319, 37] on span "Accept All" at bounding box center [315, 39] width 20 height 6
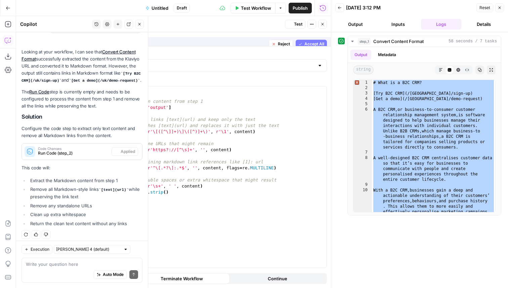
scroll to position [81, 0]
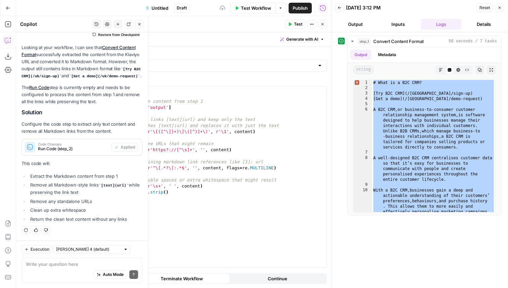
click at [293, 26] on button "Test" at bounding box center [295, 24] width 21 height 9
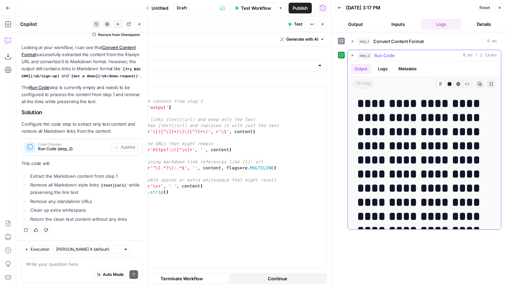
click at [447, 86] on button "Code Editor" at bounding box center [449, 84] width 9 height 9
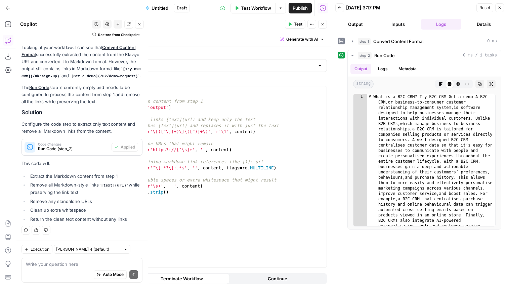
click at [44, 270] on div "Auto Mode Send" at bounding box center [82, 275] width 112 height 15
type textarea "M"
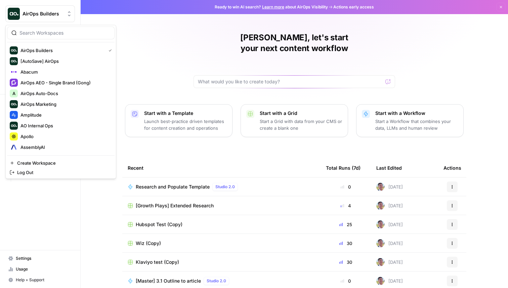
click at [58, 18] on button "AirOps Builders" at bounding box center [40, 13] width 70 height 17
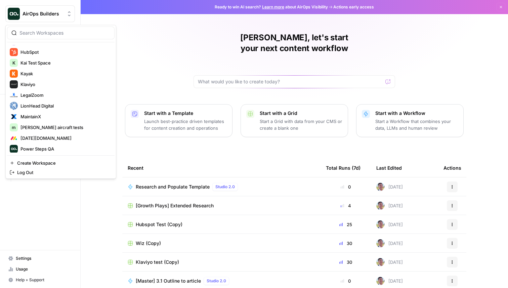
scroll to position [244, 0]
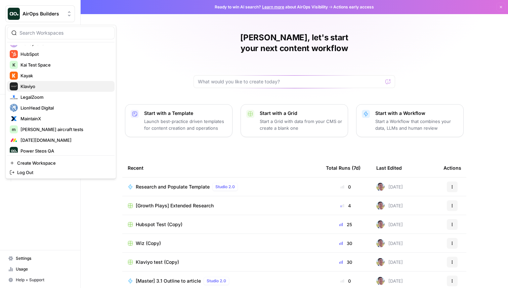
click at [52, 86] on span "Klaviyo" at bounding box center [65, 86] width 89 height 7
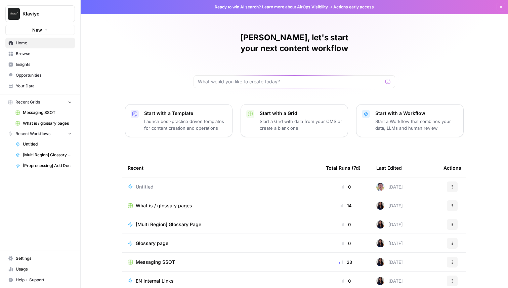
click at [161, 259] on span "Messaging SSOT" at bounding box center [155, 262] width 39 height 7
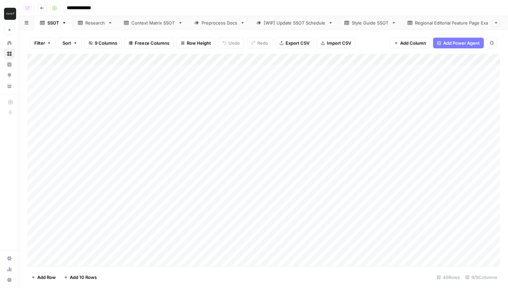
click at [94, 23] on div "Research" at bounding box center [95, 22] width 20 height 7
click at [145, 22] on div "Context Matrix SSOT" at bounding box center [153, 22] width 44 height 7
click at [367, 23] on div "Style Guide SSOT" at bounding box center [370, 22] width 37 height 7
click at [283, 27] on link "[WIP] Update SSOT Schedule" at bounding box center [295, 22] width 88 height 13
click at [228, 24] on div "Preprocess Docs" at bounding box center [220, 22] width 36 height 7
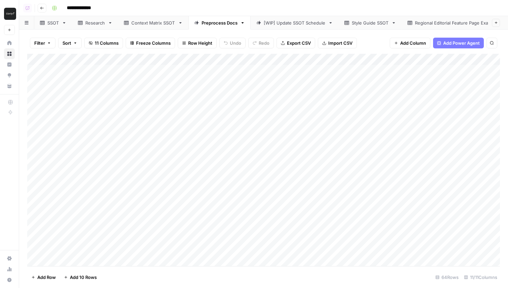
click at [445, 23] on div "Regional Editorial Feature Page Examples" at bounding box center [458, 22] width 86 height 7
click at [444, 22] on div "Glossary Page Examples" at bounding box center [449, 22] width 51 height 7
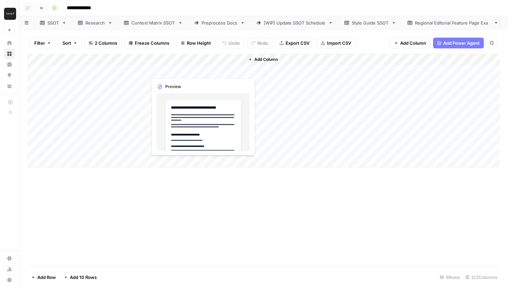
click at [203, 68] on div "Add Column" at bounding box center [263, 111] width 473 height 114
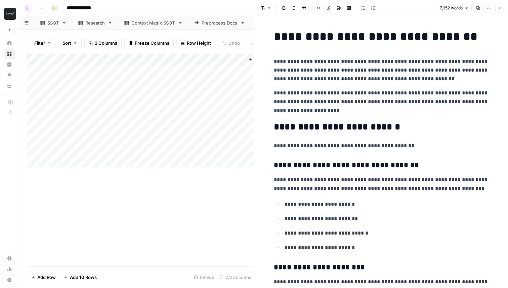
click at [497, 7] on button "Close" at bounding box center [500, 8] width 9 height 9
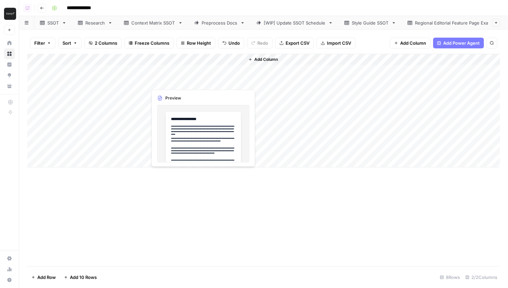
click at [182, 86] on div "Add Column" at bounding box center [263, 111] width 473 height 114
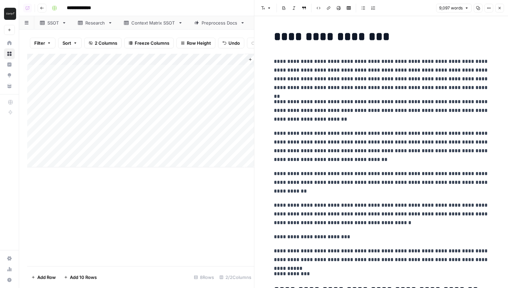
click at [308, 100] on p "**********" at bounding box center [381, 110] width 215 height 26
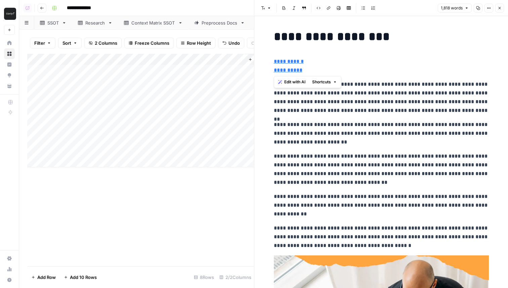
drag, startPoint x: 315, startPoint y: 74, endPoint x: 270, endPoint y: 55, distance: 48.6
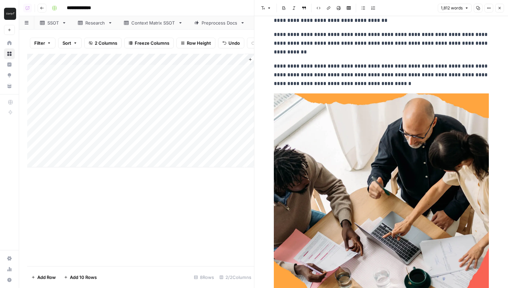
scroll to position [143, 0]
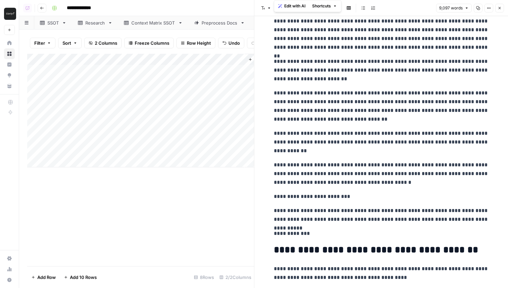
scroll to position [11474, 0]
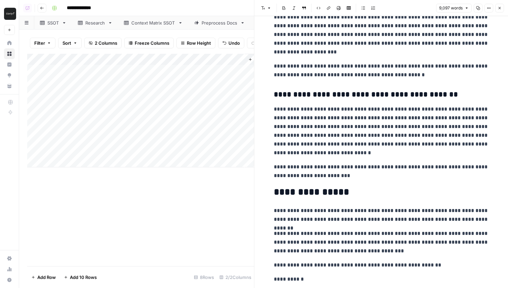
click at [340, 130] on p "**********" at bounding box center [381, 131] width 215 height 52
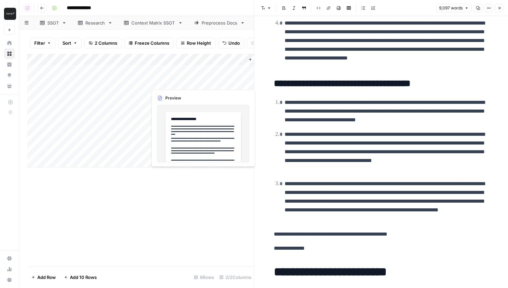
scroll to position [0, 28]
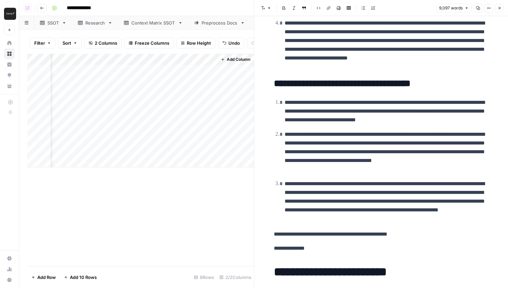
click at [233, 58] on span "Add Column" at bounding box center [239, 59] width 24 height 6
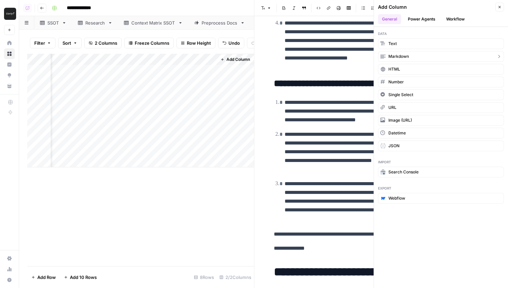
click at [419, 55] on button "Markdown" at bounding box center [441, 56] width 126 height 11
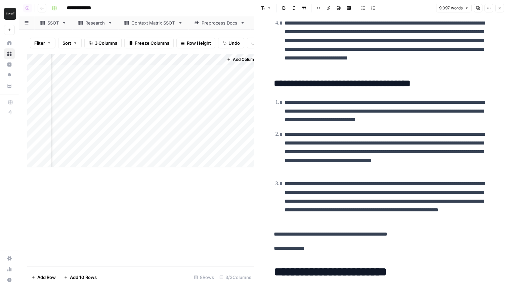
scroll to position [0, 125]
click at [149, 81] on div "Add Column" at bounding box center [140, 111] width 227 height 114
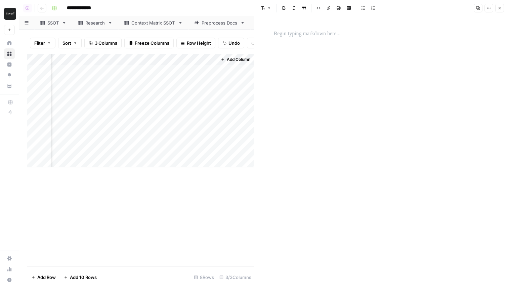
click at [332, 43] on div at bounding box center [381, 152] width 223 height 272
click at [305, 29] on div at bounding box center [381, 34] width 223 height 14
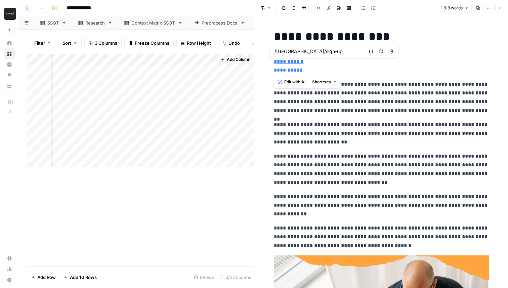
drag, startPoint x: 311, startPoint y: 70, endPoint x: 272, endPoint y: 58, distance: 41.3
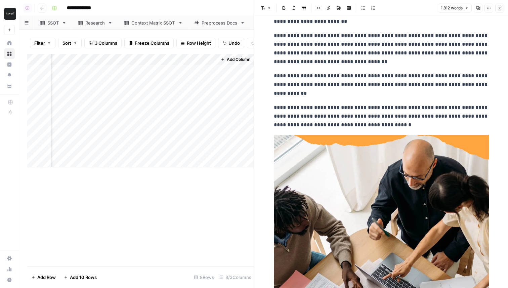
scroll to position [118, 0]
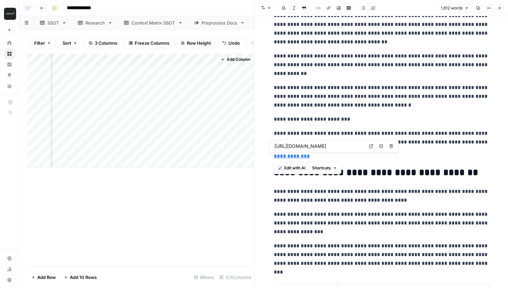
drag, startPoint x: 314, startPoint y: 157, endPoint x: 273, endPoint y: 154, distance: 40.4
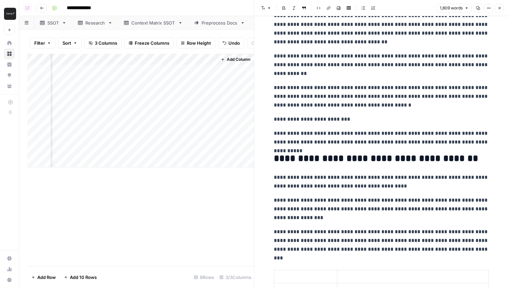
click at [81, 84] on div "Add Column" at bounding box center [140, 111] width 227 height 114
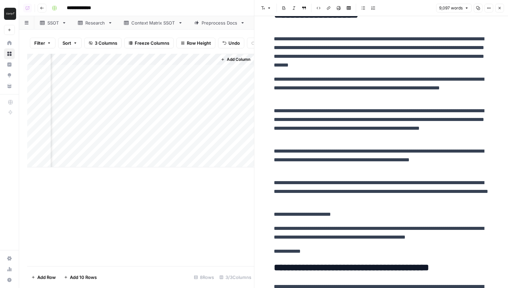
scroll to position [26, 0]
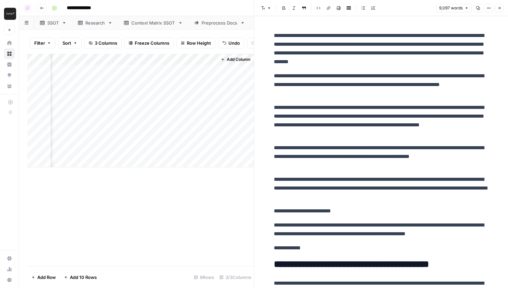
click at [502, 8] on span "Close" at bounding box center [502, 8] width 0 height 0
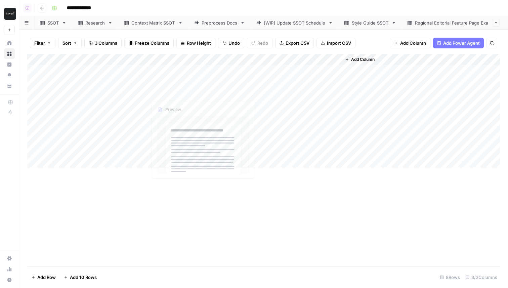
click at [269, 81] on div "Add Column" at bounding box center [263, 111] width 473 height 114
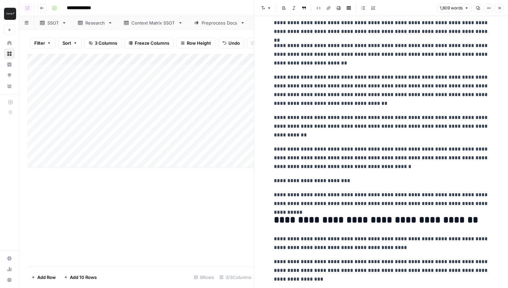
scroll to position [58, 0]
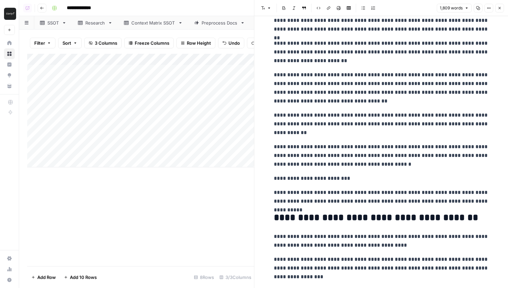
click at [382, 183] on p "**********" at bounding box center [381, 178] width 215 height 9
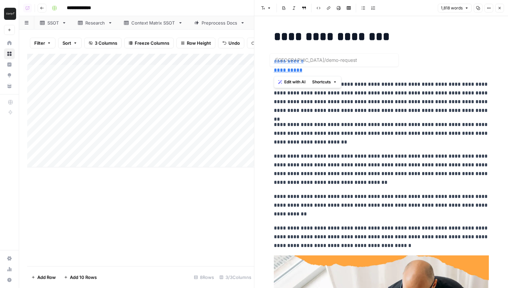
drag, startPoint x: 322, startPoint y: 72, endPoint x: 263, endPoint y: 64, distance: 59.1
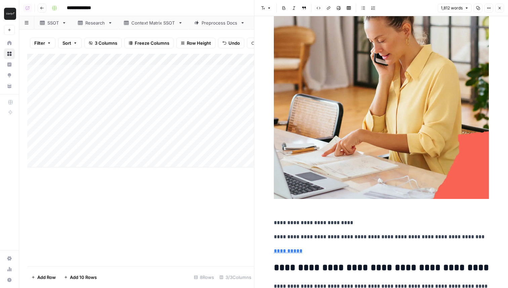
scroll to position [983, 0]
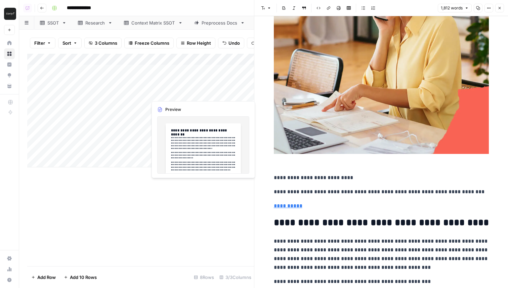
click at [182, 79] on div "Add Column" at bounding box center [140, 111] width 227 height 114
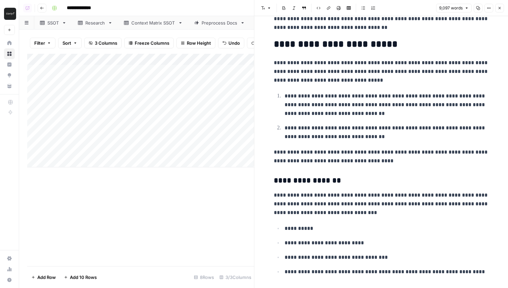
scroll to position [2798, 0]
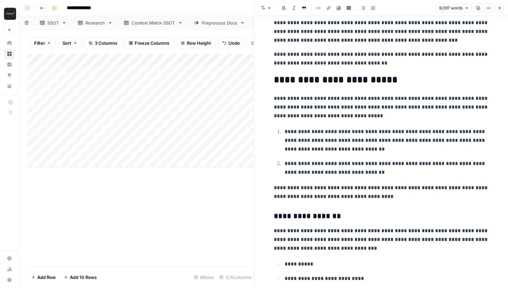
click at [498, 7] on icon "button" at bounding box center [500, 8] width 4 height 4
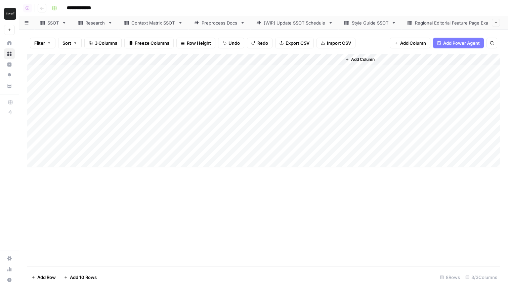
click at [209, 80] on div "Add Column" at bounding box center [263, 111] width 473 height 114
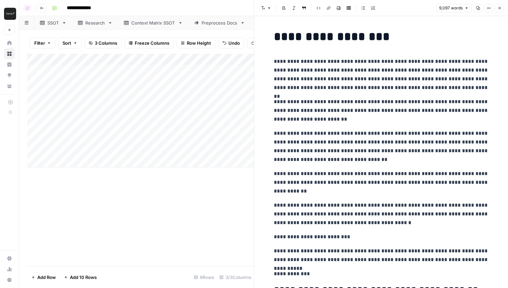
click at [250, 80] on div "Add Column" at bounding box center [140, 111] width 227 height 114
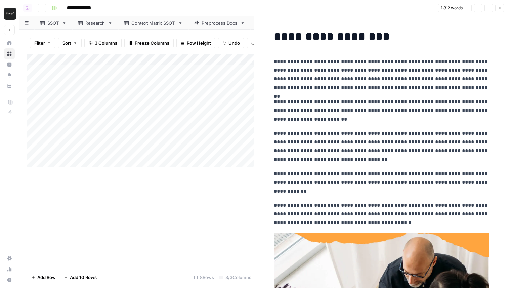
click at [348, 88] on p "**********" at bounding box center [381, 74] width 215 height 35
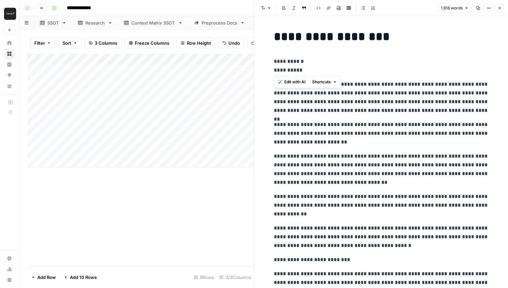
drag, startPoint x: 326, startPoint y: 67, endPoint x: 265, endPoint y: 56, distance: 62.1
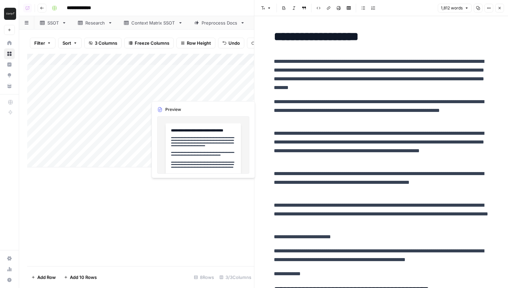
scroll to position [0, 125]
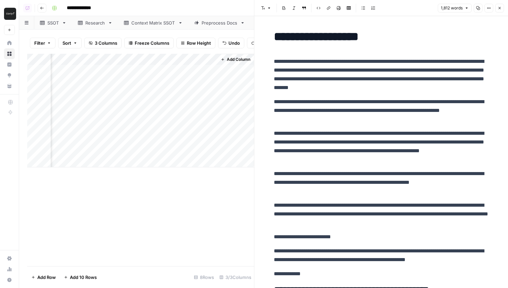
click at [189, 92] on div "Add Column" at bounding box center [140, 111] width 227 height 114
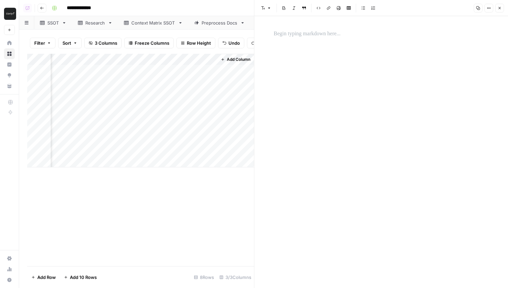
click at [300, 41] on div at bounding box center [381, 152] width 223 height 272
click at [297, 34] on p at bounding box center [381, 34] width 215 height 9
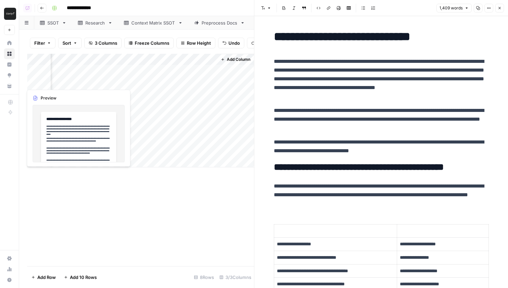
click at [86, 81] on div "Add Column" at bounding box center [140, 111] width 227 height 114
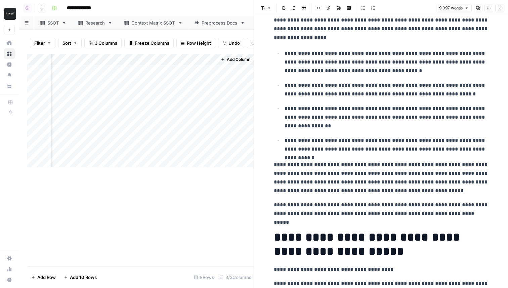
scroll to position [3993, 0]
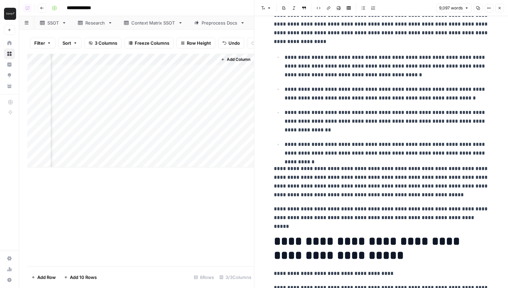
click at [172, 91] on div "Add Column" at bounding box center [140, 111] width 227 height 114
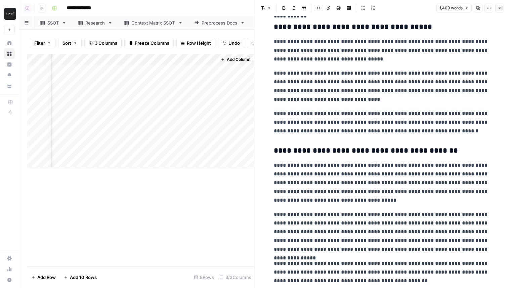
scroll to position [1027, 0]
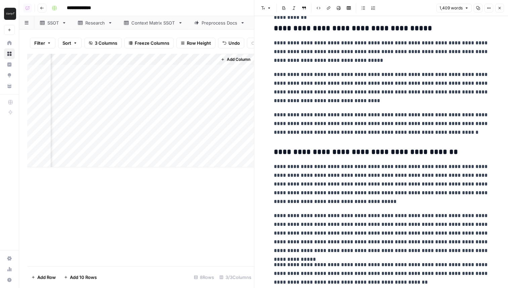
click at [88, 82] on div "Add Column" at bounding box center [140, 111] width 227 height 114
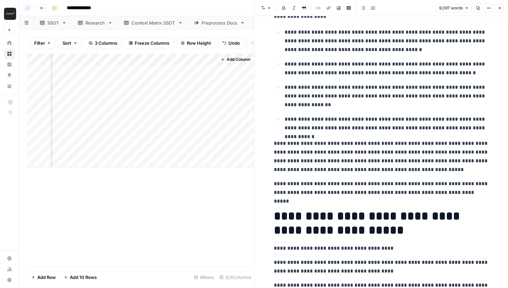
scroll to position [4024, 0]
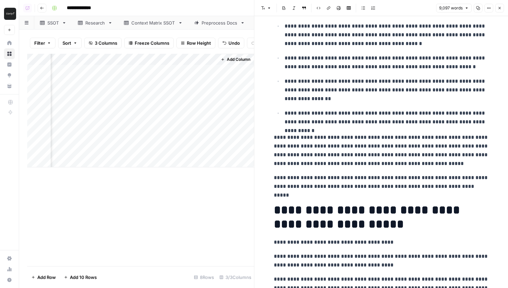
click at [503, 9] on button "Close" at bounding box center [500, 8] width 9 height 9
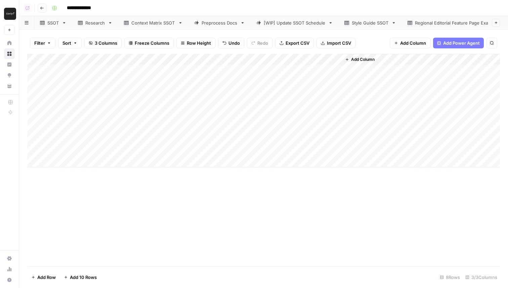
click at [272, 89] on div "Add Column" at bounding box center [263, 111] width 473 height 114
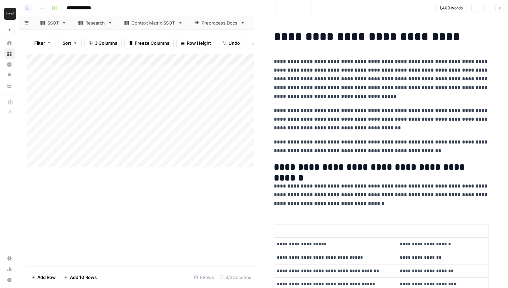
click at [350, 140] on p "**********" at bounding box center [381, 146] width 215 height 17
copy div "**********"
click at [500, 9] on icon "button" at bounding box center [500, 8] width 4 height 4
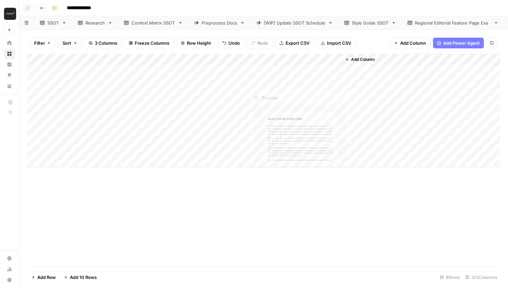
click at [306, 79] on div "Add Column" at bounding box center [263, 111] width 473 height 114
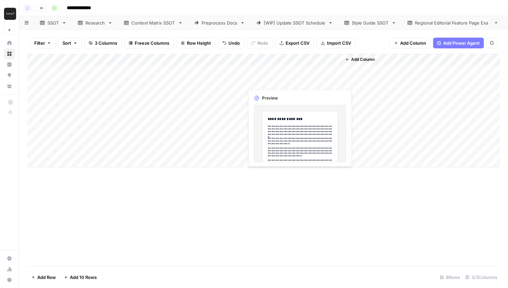
click at [306, 79] on div "Add Column" at bounding box center [263, 111] width 473 height 114
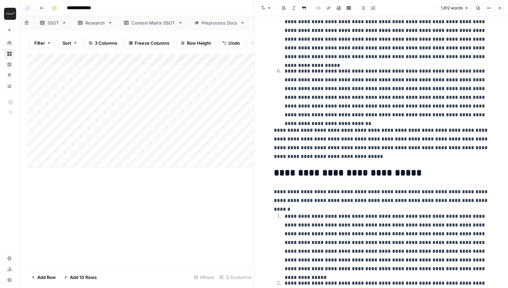
scroll to position [1972, 0]
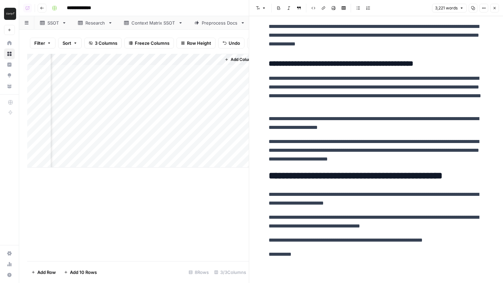
scroll to position [0, 129]
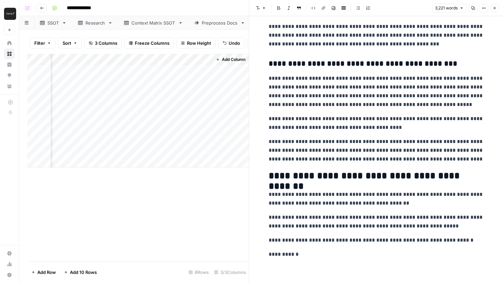
click at [182, 92] on div "Add Column" at bounding box center [138, 111] width 222 height 114
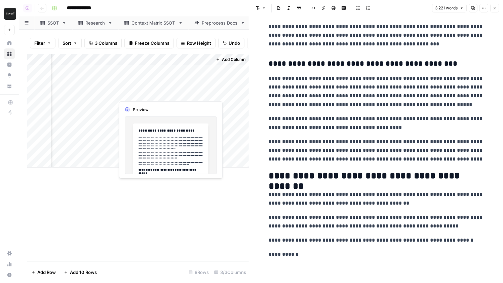
click at [182, 92] on div "Add Column" at bounding box center [138, 111] width 222 height 114
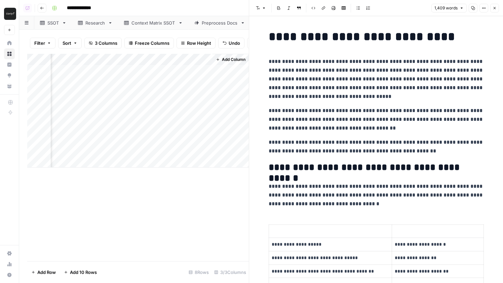
click at [338, 121] on p "**********" at bounding box center [376, 119] width 215 height 26
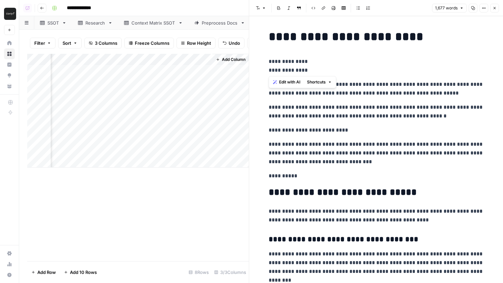
drag, startPoint x: 312, startPoint y: 68, endPoint x: 259, endPoint y: 57, distance: 54.3
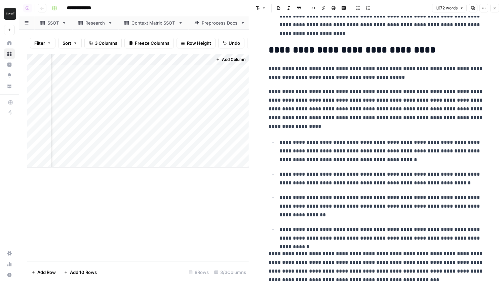
scroll to position [1870, 0]
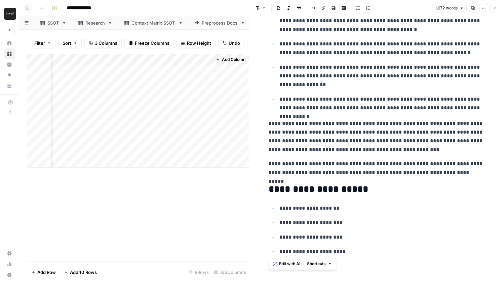
drag, startPoint x: 362, startPoint y: 248, endPoint x: 267, endPoint y: 183, distance: 115.7
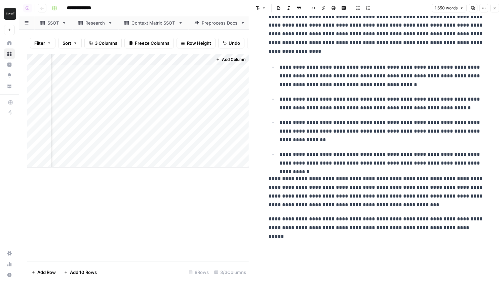
scroll to position [1788, 0]
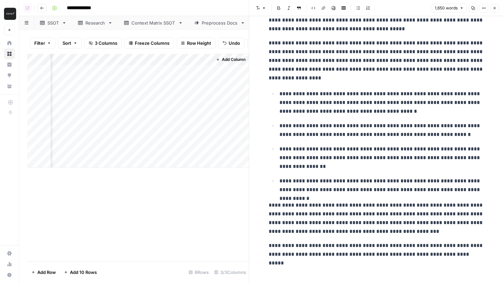
click at [333, 188] on p "**********" at bounding box center [381, 184] width 204 height 17
copy div "**********"
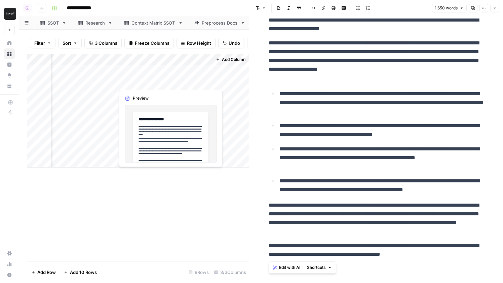
click at [161, 79] on div "Add Column" at bounding box center [138, 111] width 222 height 114
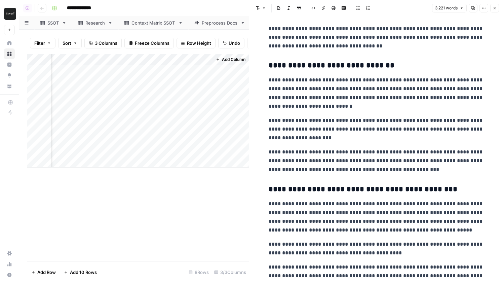
scroll to position [3716, 0]
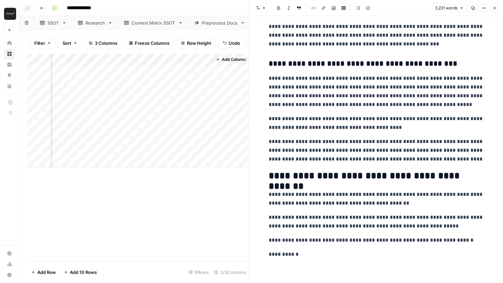
click at [317, 254] on p "**********" at bounding box center [376, 254] width 215 height 9
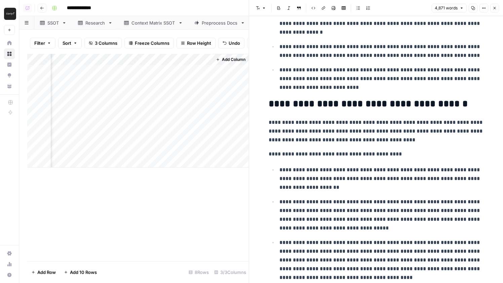
scroll to position [5752, 0]
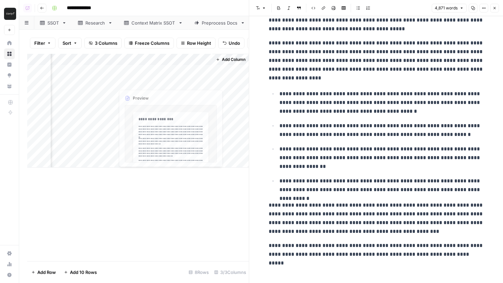
click at [139, 90] on div "Add Column" at bounding box center [138, 111] width 222 height 114
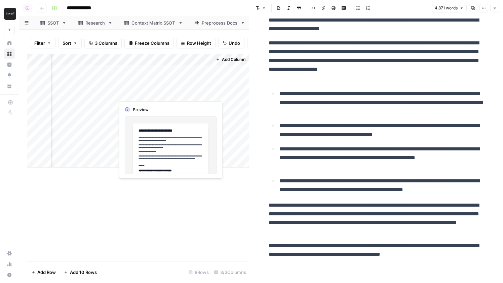
click at [139, 90] on div "Add Column" at bounding box center [138, 111] width 222 height 114
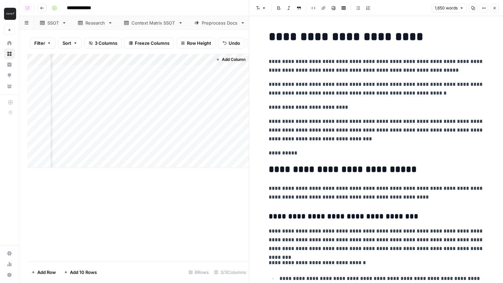
click at [363, 138] on p "**********" at bounding box center [376, 130] width 215 height 26
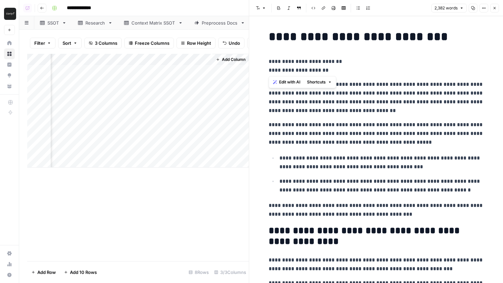
drag, startPoint x: 333, startPoint y: 66, endPoint x: 273, endPoint y: 55, distance: 61.3
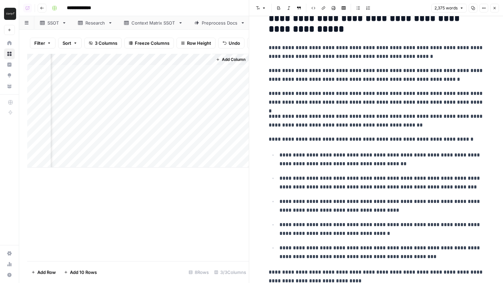
scroll to position [2891, 0]
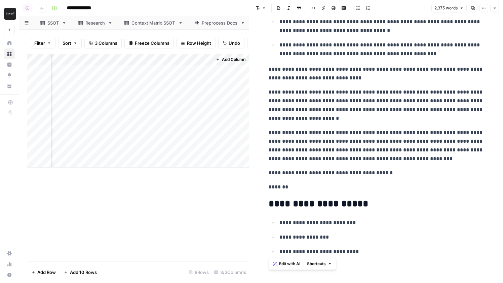
drag, startPoint x: 366, startPoint y: 250, endPoint x: 262, endPoint y: 199, distance: 115.5
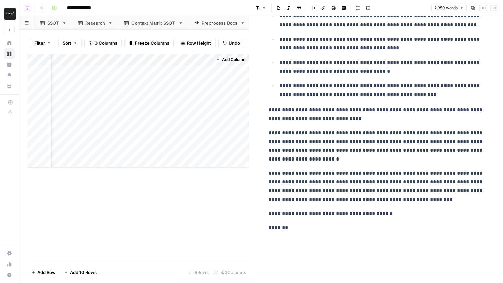
scroll to position [2824, 0]
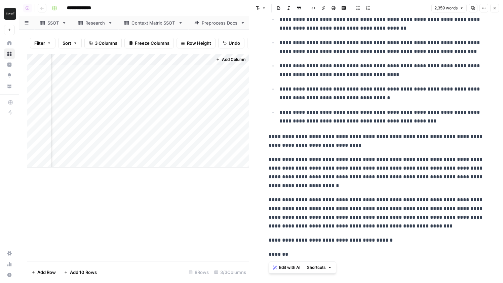
copy div "**********"
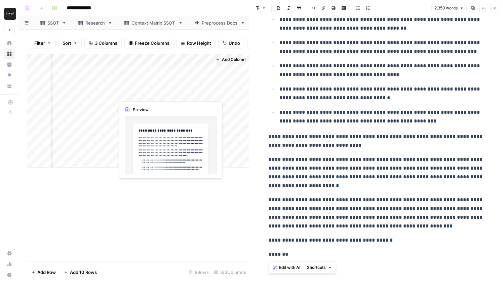
click at [151, 81] on div "Add Column" at bounding box center [138, 111] width 222 height 114
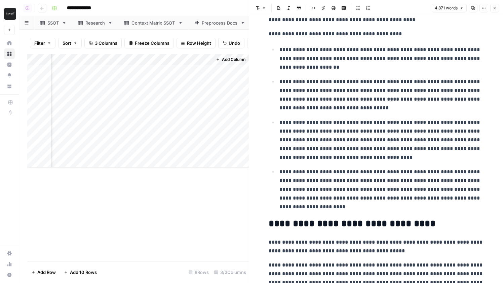
scroll to position [5738, 0]
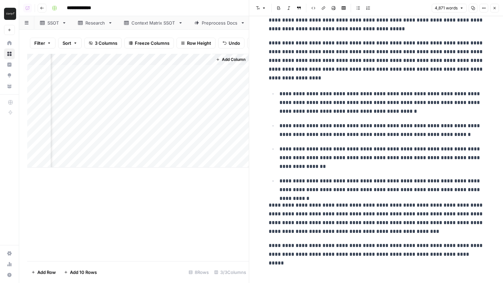
click at [460, 256] on p "**********" at bounding box center [376, 249] width 215 height 17
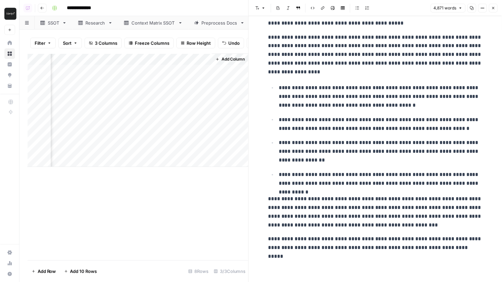
scroll to position [8787, 0]
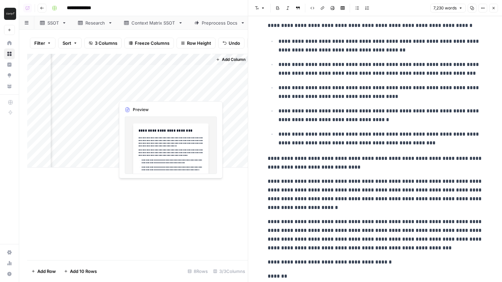
click at [173, 93] on div "Add Column" at bounding box center [137, 111] width 221 height 114
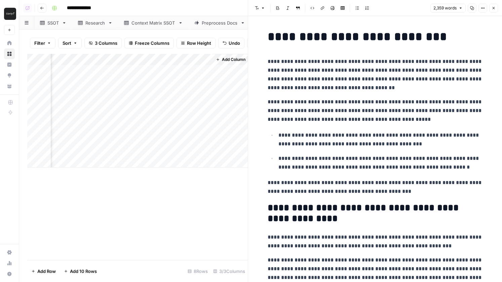
click at [152, 83] on div "Add Column" at bounding box center [137, 111] width 221 height 114
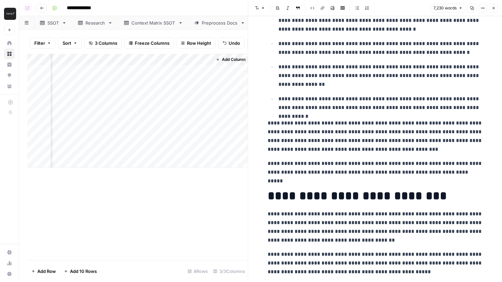
scroll to position [5831, 0]
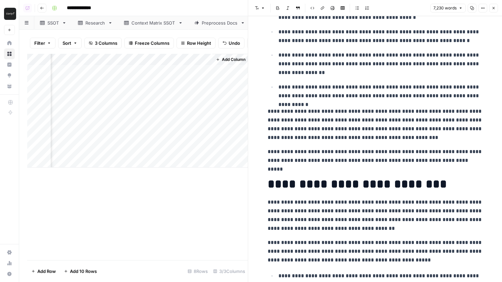
click at [161, 94] on div "Add Column" at bounding box center [137, 111] width 221 height 114
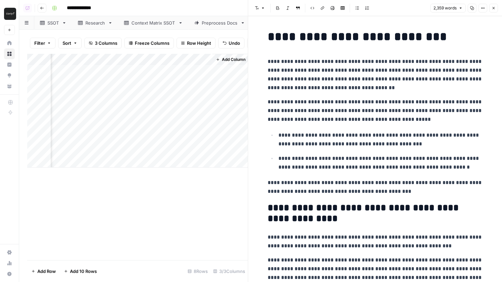
click at [327, 108] on p "**********" at bounding box center [375, 110] width 215 height 26
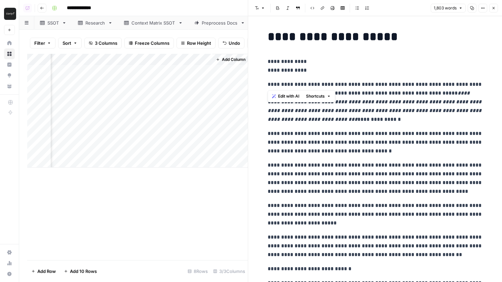
drag, startPoint x: 315, startPoint y: 76, endPoint x: 283, endPoint y: 64, distance: 34.2
click at [301, 66] on p "**********" at bounding box center [375, 65] width 215 height 17
drag, startPoint x: 313, startPoint y: 70, endPoint x: 256, endPoint y: 60, distance: 57.3
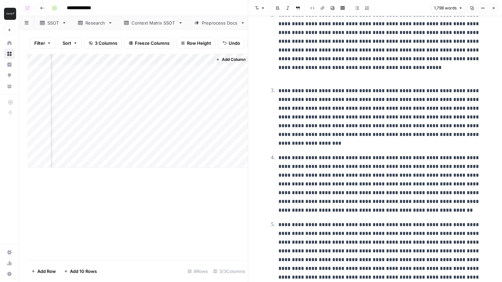
scroll to position [2288, 0]
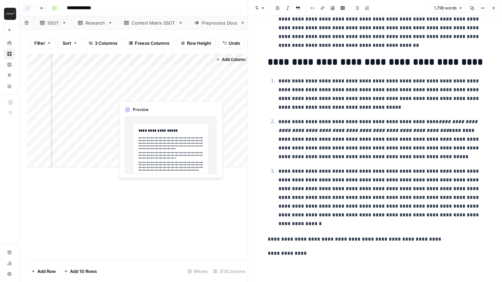
click at [155, 102] on div "Add Column" at bounding box center [137, 111] width 221 height 114
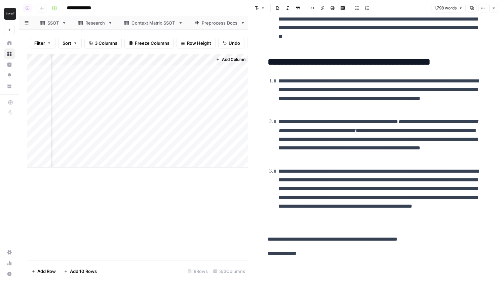
click at [155, 102] on div "Add Column" at bounding box center [137, 111] width 221 height 114
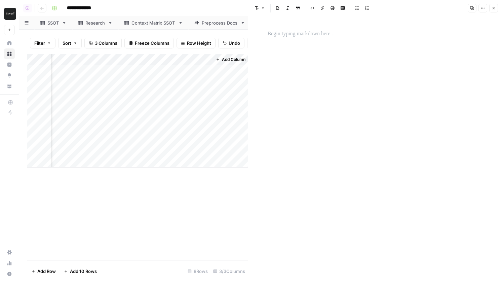
click at [318, 76] on div at bounding box center [375, 149] width 223 height 266
click at [300, 41] on div at bounding box center [375, 149] width 223 height 266
click at [297, 31] on p at bounding box center [375, 34] width 215 height 9
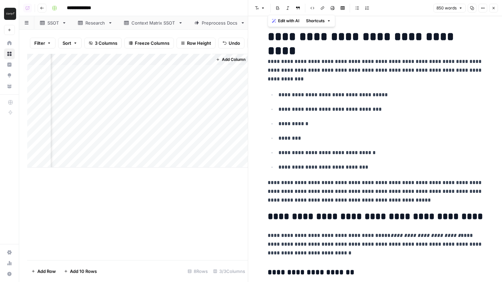
copy div "**********"
click at [156, 92] on div "Add Column" at bounding box center [137, 111] width 221 height 114
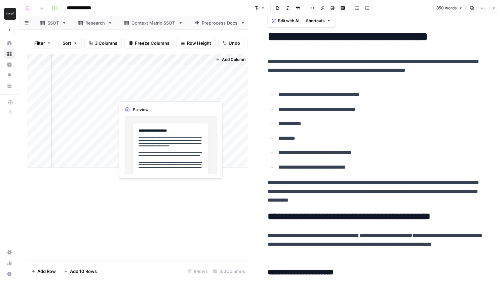
click at [156, 92] on div "Add Column" at bounding box center [137, 111] width 221 height 114
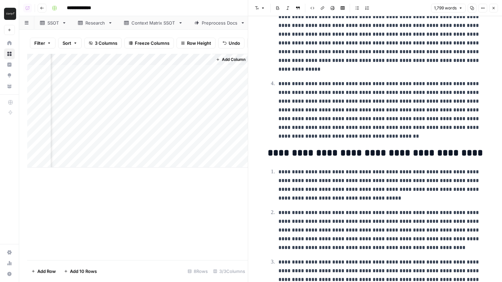
scroll to position [2311, 0]
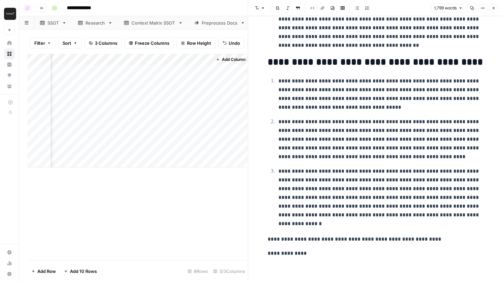
click at [305, 255] on p "**********" at bounding box center [375, 253] width 215 height 9
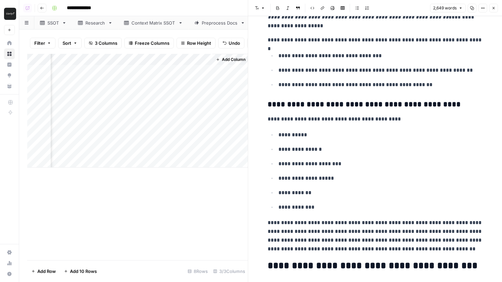
scroll to position [3647, 0]
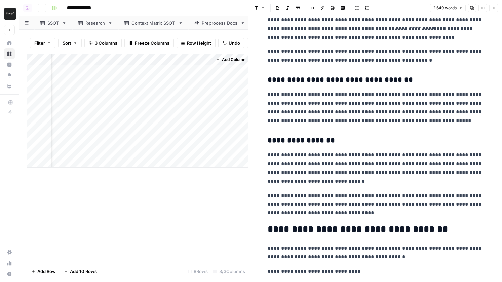
click at [141, 101] on div "Add Column" at bounding box center [137, 111] width 221 height 114
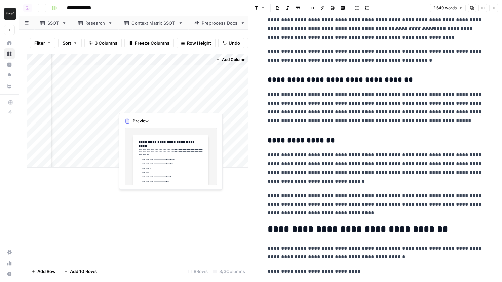
click at [141, 101] on div "Add Column" at bounding box center [137, 111] width 221 height 114
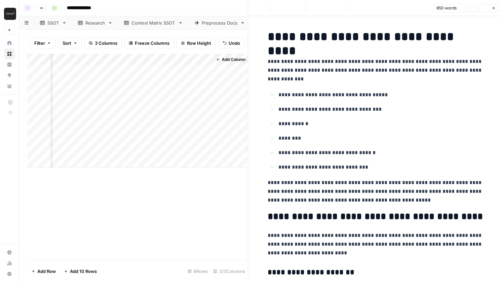
click at [389, 134] on p "********" at bounding box center [380, 138] width 204 height 9
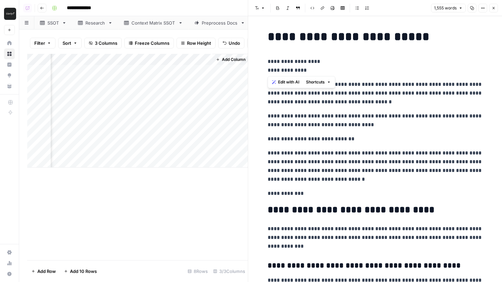
drag, startPoint x: 315, startPoint y: 69, endPoint x: 260, endPoint y: 51, distance: 58.2
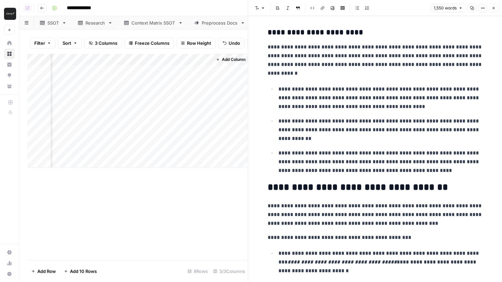
scroll to position [1999, 0]
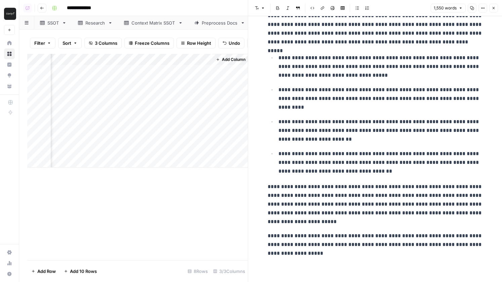
click at [341, 150] on p "**********" at bounding box center [380, 162] width 204 height 26
copy div "**********"
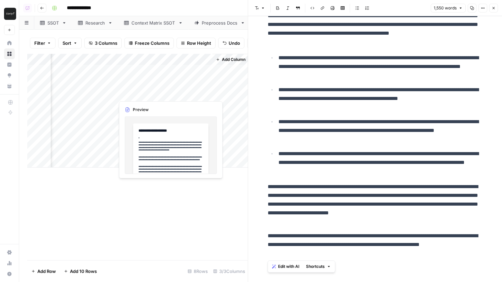
click at [169, 96] on div "Add Column" at bounding box center [137, 111] width 221 height 114
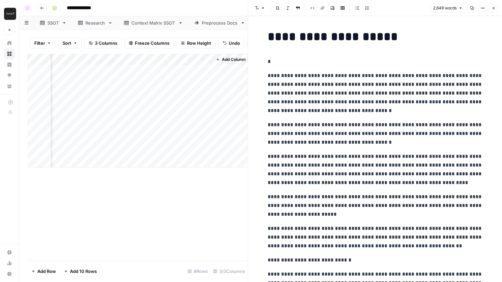
click at [283, 63] on p "*" at bounding box center [375, 61] width 215 height 9
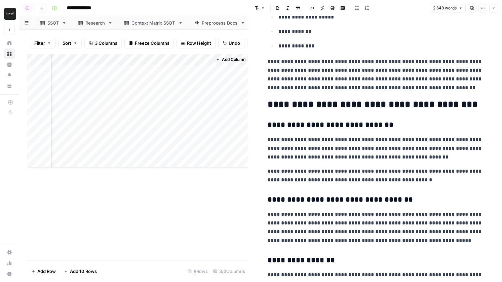
scroll to position [3861, 0]
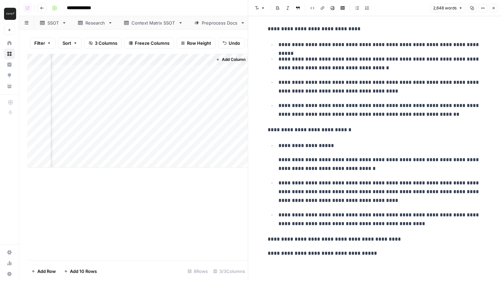
click at [378, 254] on p "**********" at bounding box center [375, 253] width 215 height 9
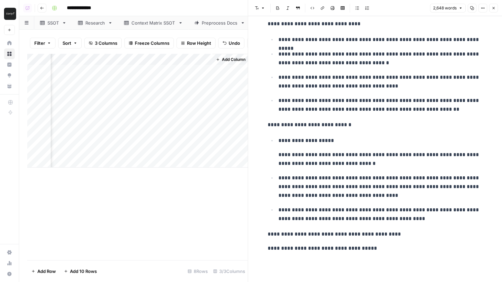
scroll to position [6084, 0]
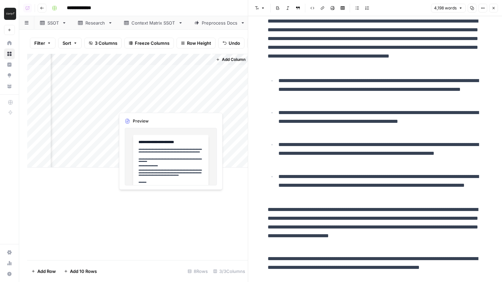
click at [223, 54] on div "Add Column" at bounding box center [230, 111] width 37 height 114
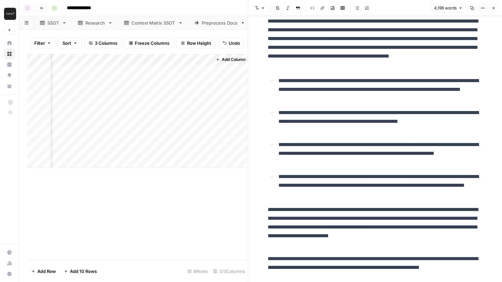
click at [223, 56] on button "Add Column" at bounding box center [230, 59] width 35 height 9
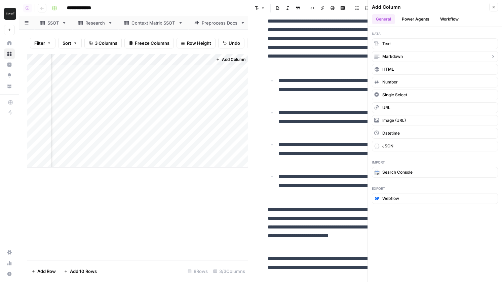
click at [398, 54] on span "Markdown" at bounding box center [392, 56] width 21 height 6
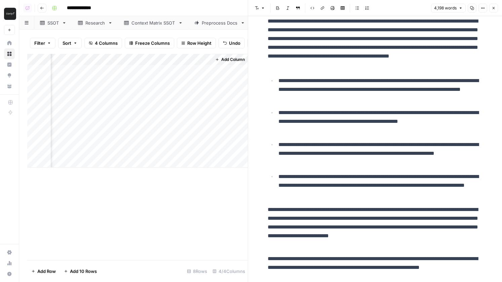
scroll to position [0, 228]
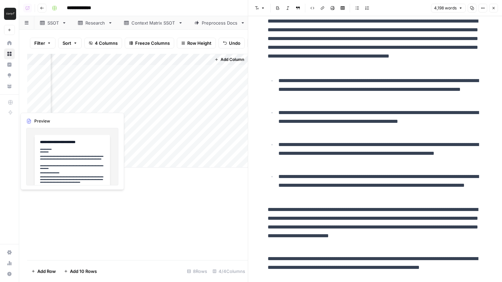
click at [89, 102] on div "Add Column" at bounding box center [137, 111] width 221 height 114
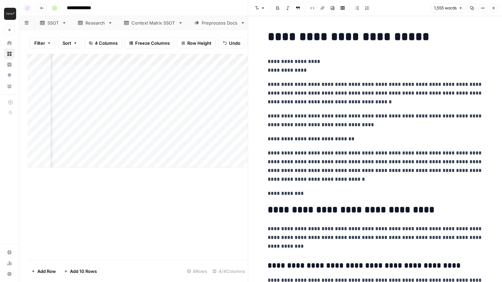
scroll to position [0, 129]
click at [161, 94] on div "Add Column" at bounding box center [137, 111] width 221 height 114
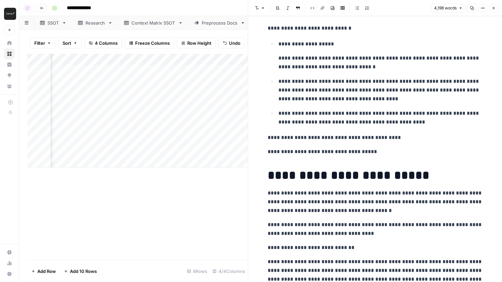
scroll to position [3960, 0]
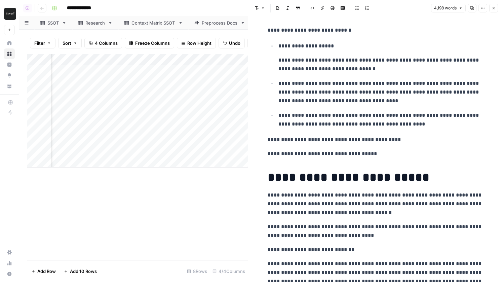
click at [150, 105] on div "Add Column" at bounding box center [137, 111] width 221 height 114
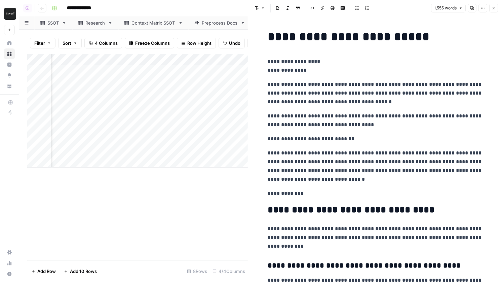
click at [349, 150] on p "**********" at bounding box center [375, 166] width 215 height 35
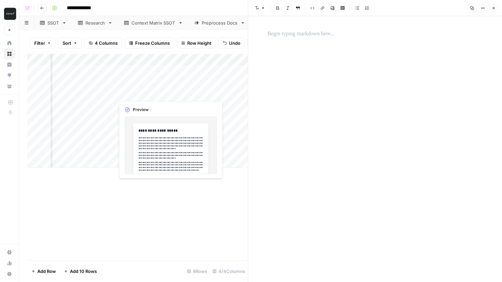
click at [167, 91] on div "Add Column" at bounding box center [137, 111] width 221 height 114
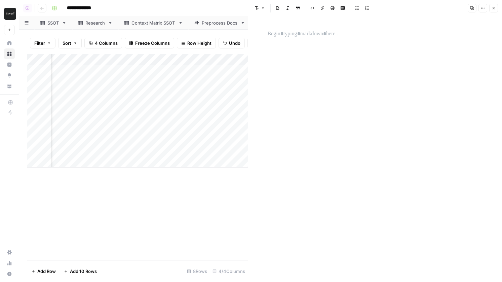
click at [158, 95] on div "Add Column" at bounding box center [137, 111] width 221 height 114
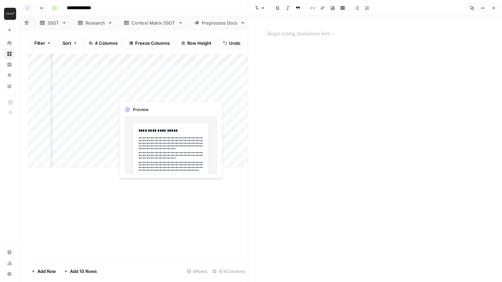
click at [158, 95] on div at bounding box center [164, 93] width 98 height 12
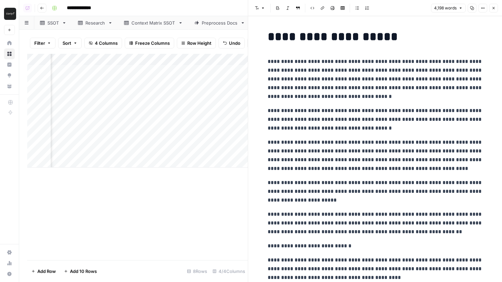
copy div "**********"
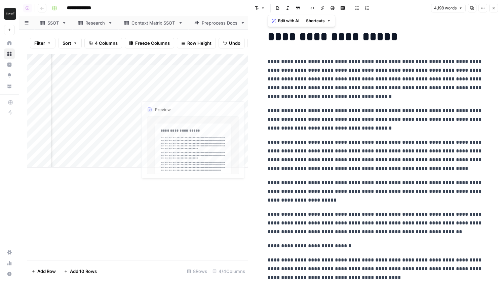
click at [165, 101] on div "Add Column" at bounding box center [137, 111] width 221 height 114
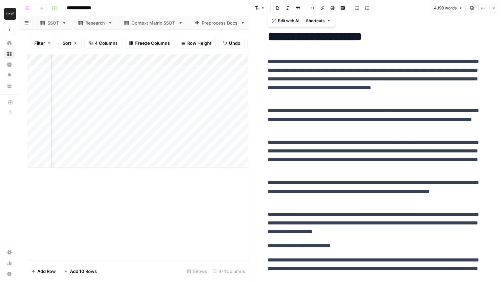
click at [165, 102] on div "Add Column" at bounding box center [137, 111] width 221 height 114
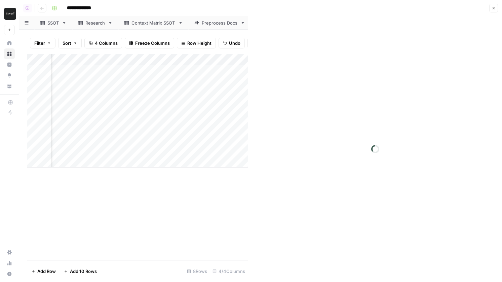
click at [345, 106] on div at bounding box center [375, 149] width 254 height 266
click at [319, 64] on div at bounding box center [375, 149] width 223 height 266
click at [308, 44] on div at bounding box center [375, 149] width 223 height 266
click at [308, 37] on p at bounding box center [375, 34] width 215 height 9
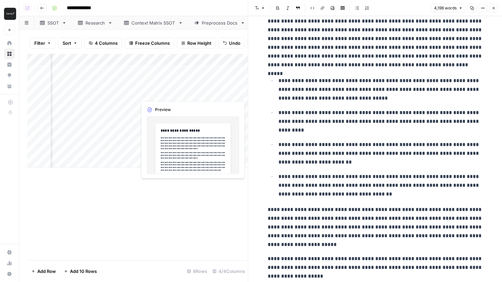
click at [165, 92] on div "Add Column" at bounding box center [137, 111] width 221 height 114
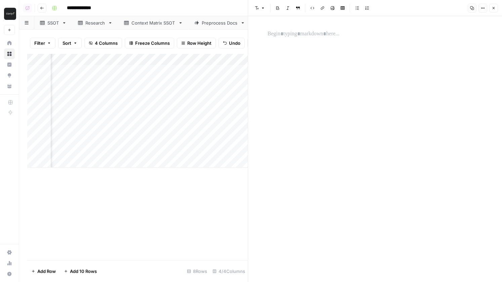
click at [192, 119] on div "Add Column" at bounding box center [137, 111] width 221 height 114
click at [162, 93] on div "Add Column" at bounding box center [137, 111] width 221 height 114
click at [306, 15] on header "Font style Bold Italic Block quote Code block Link Image Insert Table Bulleted …" at bounding box center [375, 8] width 254 height 16
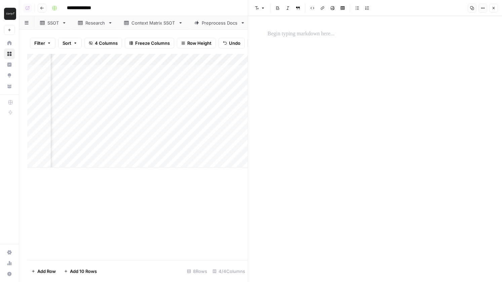
click at [301, 30] on p at bounding box center [375, 34] width 215 height 9
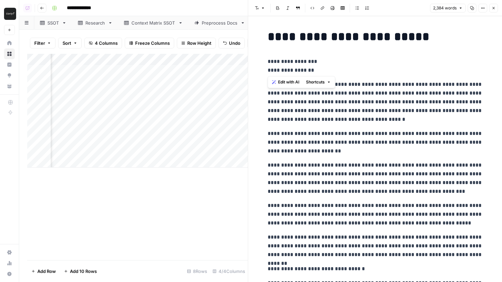
drag, startPoint x: 324, startPoint y: 72, endPoint x: 251, endPoint y: 59, distance: 73.4
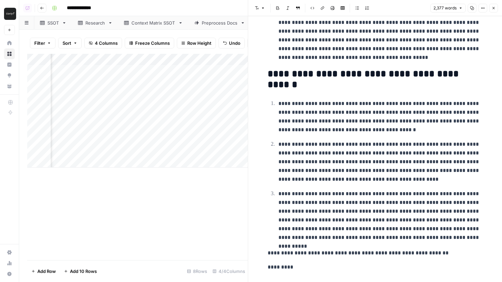
scroll to position [2357, 0]
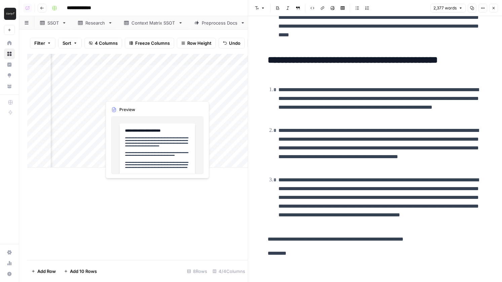
click at [149, 94] on div "Add Column" at bounding box center [137, 111] width 221 height 114
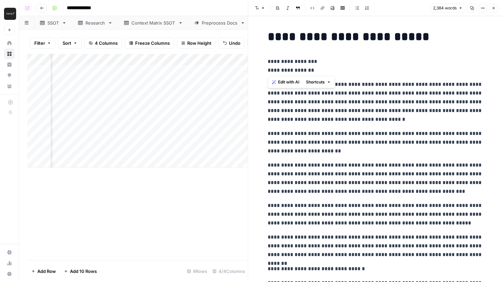
drag, startPoint x: 325, startPoint y: 71, endPoint x: 256, endPoint y: 58, distance: 69.8
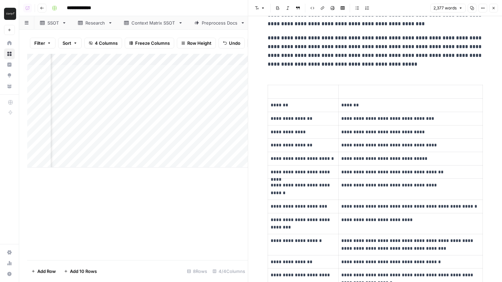
scroll to position [200, 0]
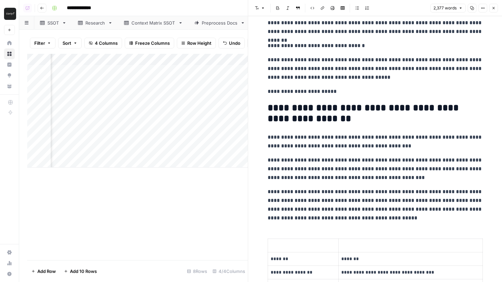
click at [164, 100] on div "Add Column" at bounding box center [137, 111] width 221 height 114
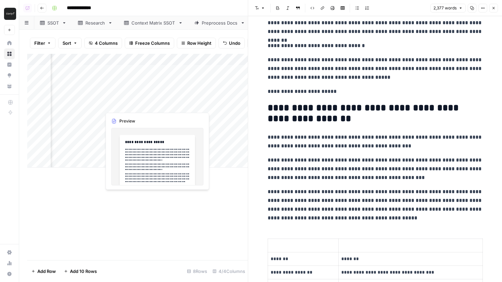
click at [164, 100] on div "Add Column" at bounding box center [137, 111] width 221 height 114
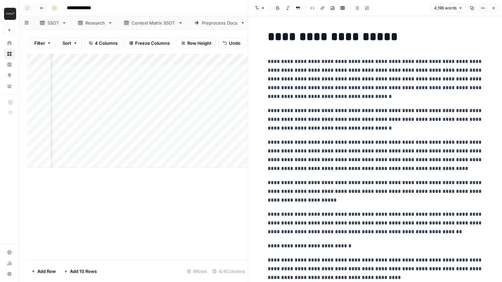
click at [150, 93] on div "Add Column" at bounding box center [137, 111] width 221 height 114
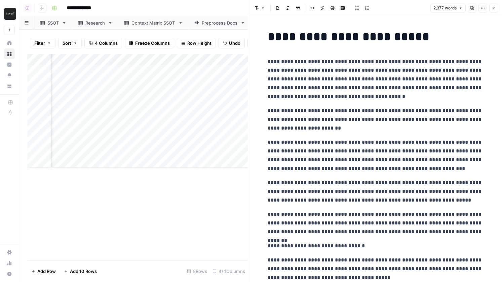
click at [218, 93] on div "Add Column" at bounding box center [137, 111] width 221 height 114
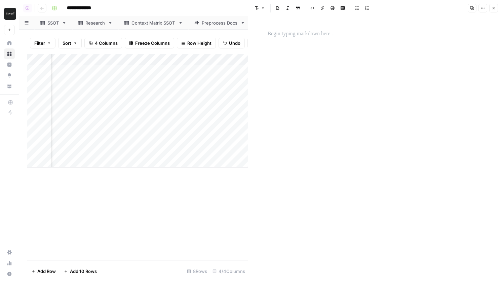
click at [210, 92] on div at bounding box center [247, 93] width 98 height 12
click at [213, 92] on div at bounding box center [247, 93] width 98 height 12
click at [283, 45] on div at bounding box center [375, 149] width 223 height 266
click at [283, 35] on p at bounding box center [375, 34] width 215 height 9
paste div
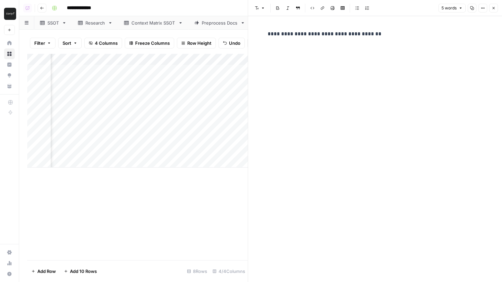
click at [269, 31] on p "**********" at bounding box center [375, 34] width 215 height 9
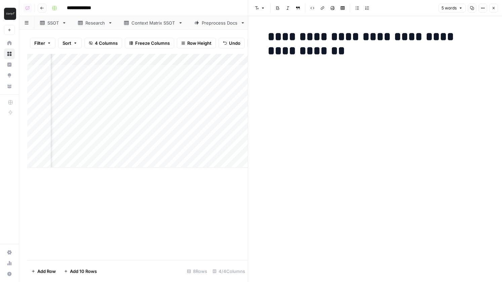
click at [349, 56] on h1 "**********" at bounding box center [375, 44] width 215 height 28
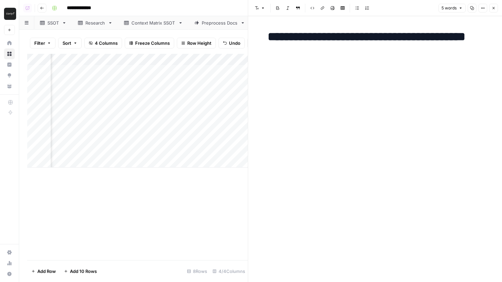
click at [340, 132] on div "**********" at bounding box center [375, 149] width 223 height 266
click at [340, 106] on div "**********" at bounding box center [375, 149] width 223 height 266
click at [333, 61] on div "**********" at bounding box center [375, 55] width 223 height 56
drag, startPoint x: 316, startPoint y: 80, endPoint x: 262, endPoint y: 29, distance: 74.9
click at [262, 29] on div "**********" at bounding box center [375, 149] width 254 height 266
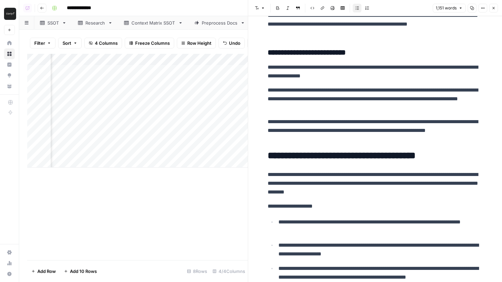
scroll to position [1524, 0]
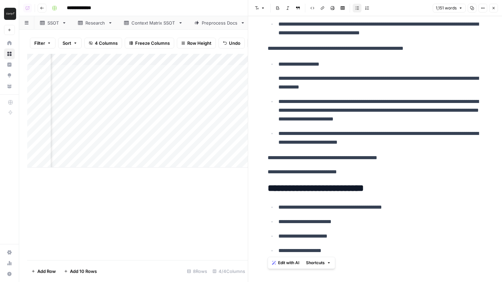
drag, startPoint x: 338, startPoint y: 251, endPoint x: 251, endPoint y: 184, distance: 109.3
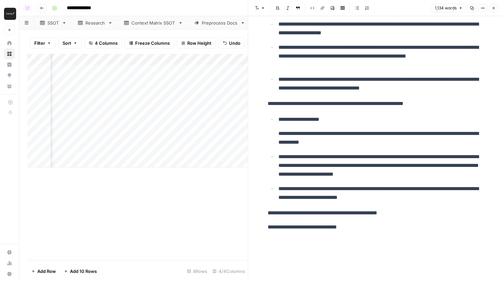
scroll to position [1442, 0]
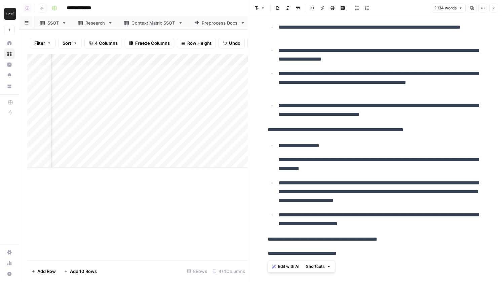
copy div "**********"
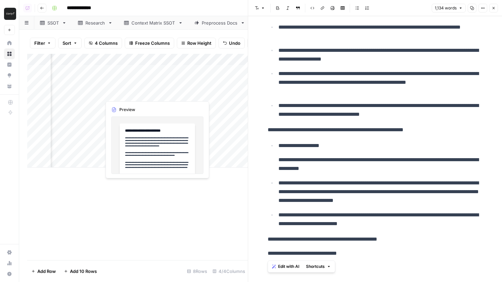
click at [162, 94] on div "Add Column" at bounding box center [137, 111] width 221 height 114
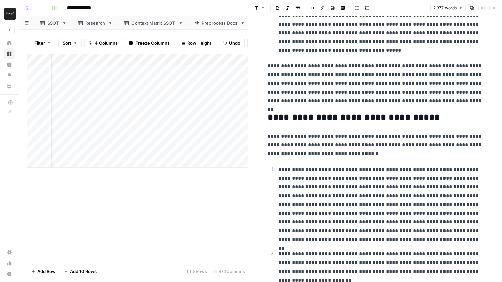
scroll to position [2357, 0]
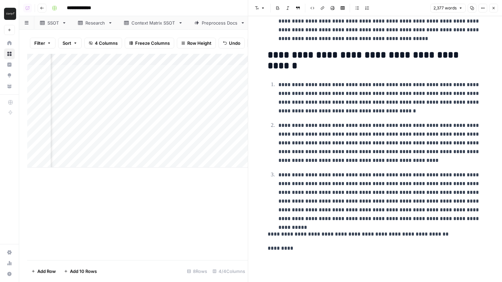
scroll to position [4022, 0]
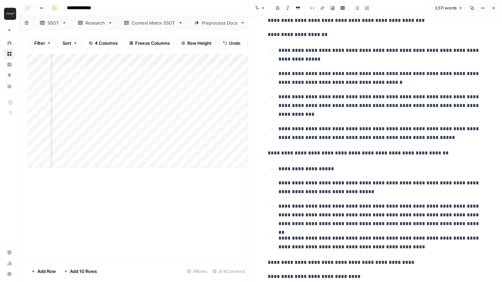
click at [220, 93] on div "Add Column" at bounding box center [137, 111] width 221 height 114
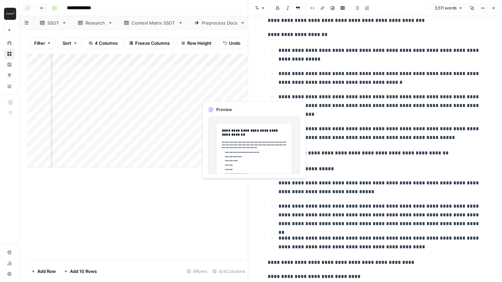
click at [220, 93] on div "Add Column" at bounding box center [137, 111] width 221 height 114
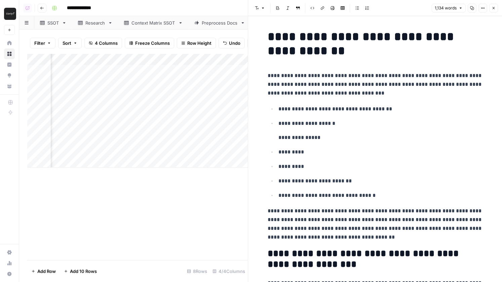
click at [319, 91] on p "**********" at bounding box center [375, 84] width 215 height 26
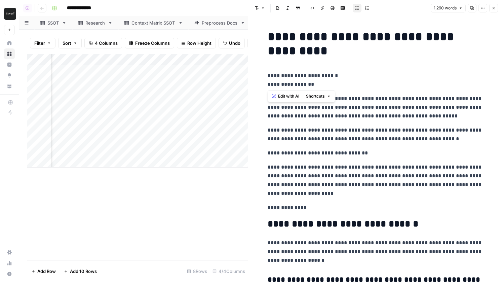
drag, startPoint x: 320, startPoint y: 83, endPoint x: 258, endPoint y: 74, distance: 63.1
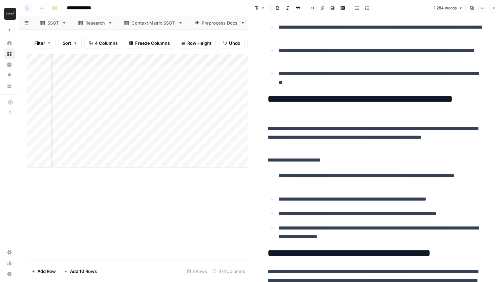
scroll to position [1647, 0]
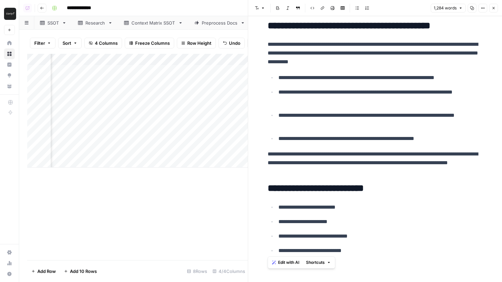
drag, startPoint x: 363, startPoint y: 252, endPoint x: 264, endPoint y: 190, distance: 116.8
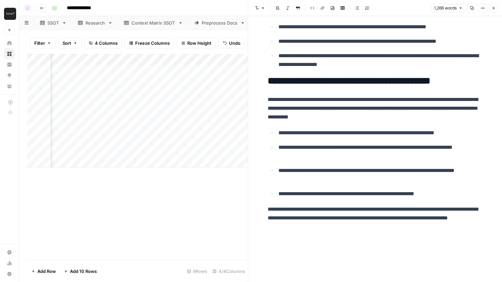
scroll to position [1565, 0]
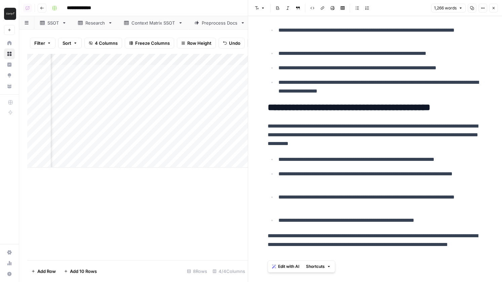
copy div "**********"
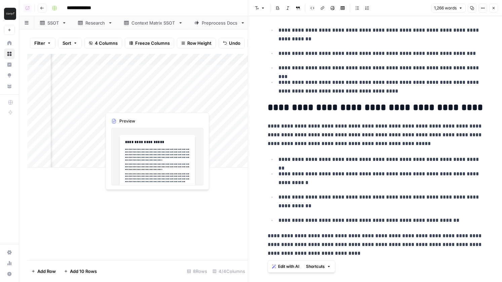
click at [159, 93] on div "Add Column" at bounding box center [137, 111] width 221 height 114
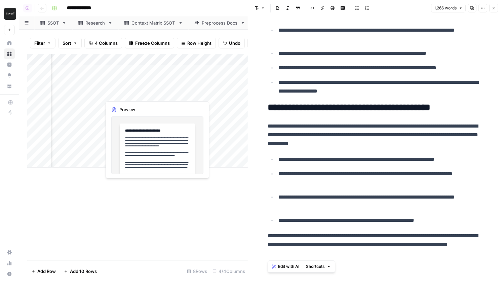
click at [159, 93] on div "Add Column" at bounding box center [137, 111] width 221 height 114
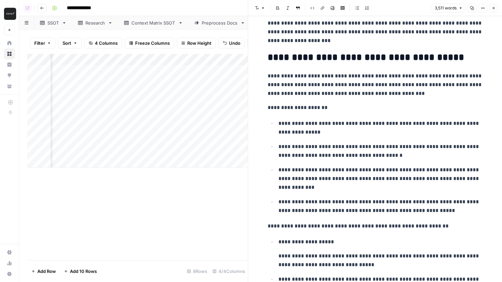
scroll to position [4032, 0]
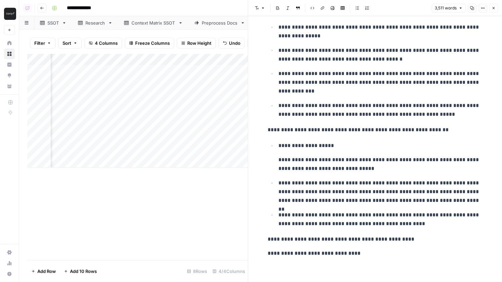
click at [363, 256] on p "**********" at bounding box center [375, 253] width 215 height 9
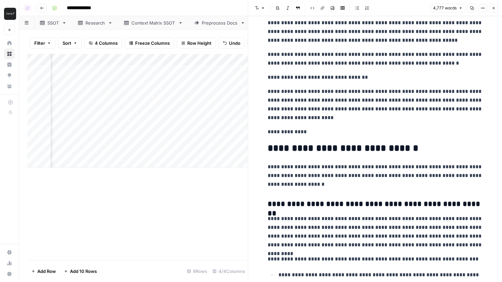
scroll to position [4331, 0]
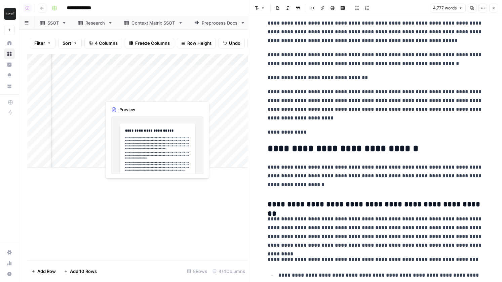
click at [217, 95] on div "Add Column" at bounding box center [137, 111] width 221 height 114
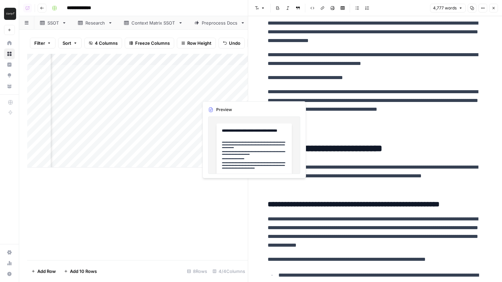
click at [217, 95] on div "Add Column" at bounding box center [137, 111] width 221 height 114
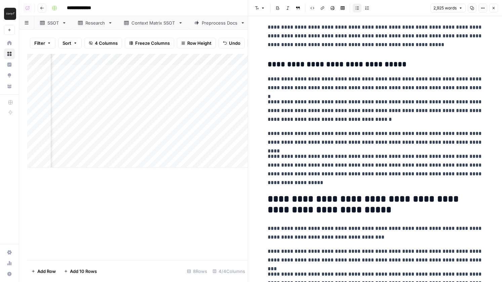
scroll to position [3119, 0]
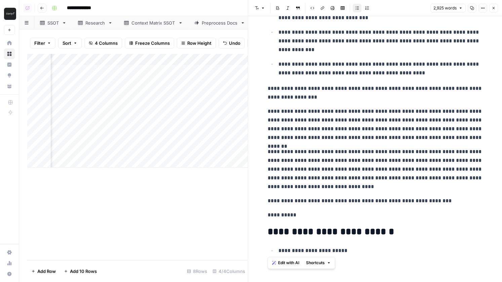
drag, startPoint x: 363, startPoint y: 252, endPoint x: 241, endPoint y: 223, distance: 125.5
click at [241, 223] on body "**********" at bounding box center [251, 141] width 502 height 282
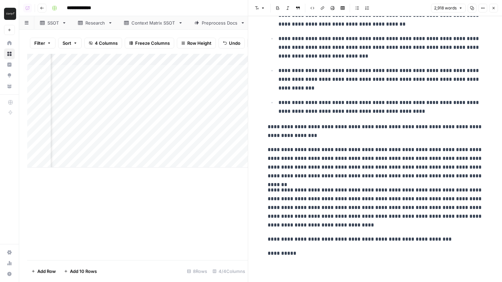
scroll to position [3081, 0]
copy div "**********"
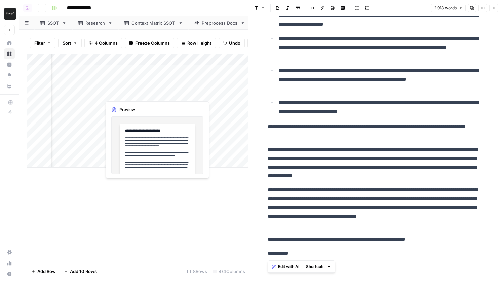
scroll to position [3064, 0]
click at [156, 94] on div "Add Column" at bounding box center [137, 111] width 221 height 114
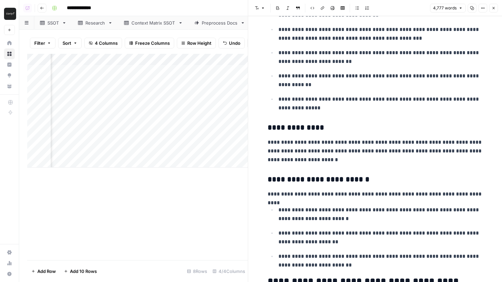
scroll to position [5831, 0]
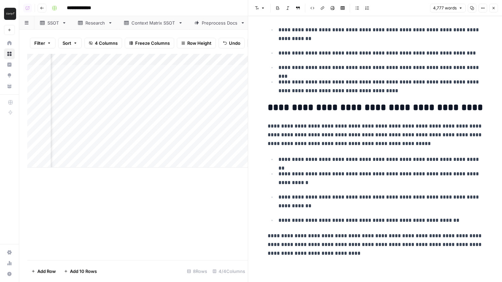
click at [368, 256] on p "**********" at bounding box center [375, 244] width 215 height 26
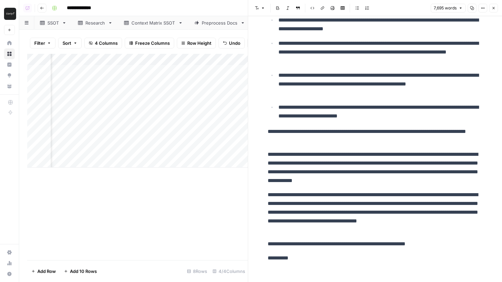
scroll to position [0, 95]
click at [179, 116] on div "Add Column" at bounding box center [137, 111] width 221 height 114
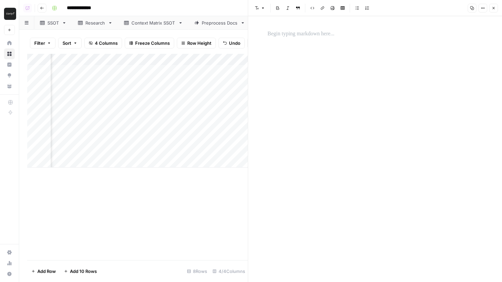
click at [329, 85] on div at bounding box center [375, 149] width 223 height 266
click at [315, 51] on div at bounding box center [375, 149] width 223 height 266
click at [311, 37] on p at bounding box center [375, 34] width 215 height 9
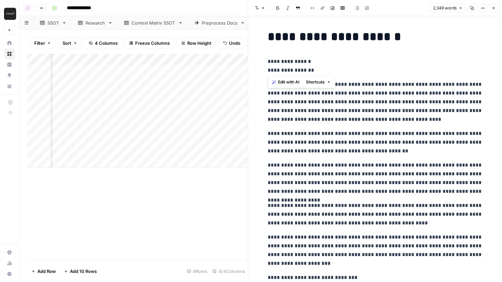
drag, startPoint x: 323, startPoint y: 69, endPoint x: 258, endPoint y: 61, distance: 65.7
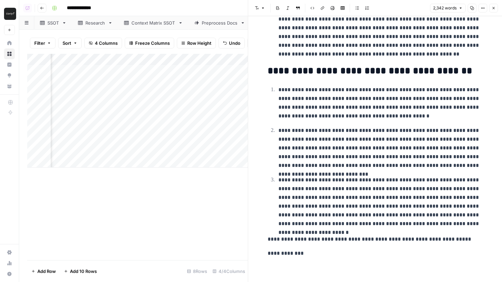
scroll to position [2204, 0]
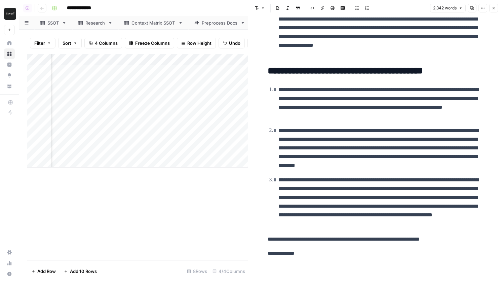
click at [315, 256] on p "**********" at bounding box center [375, 253] width 215 height 9
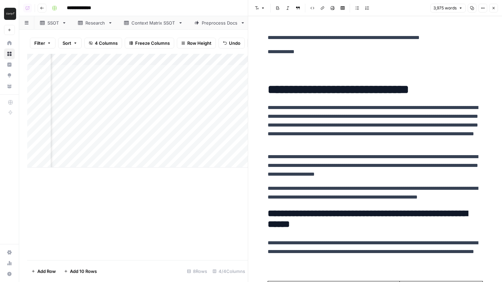
scroll to position [2406, 0]
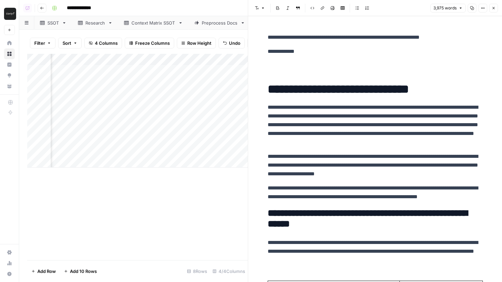
click at [180, 124] on div "Add Column" at bounding box center [137, 111] width 221 height 114
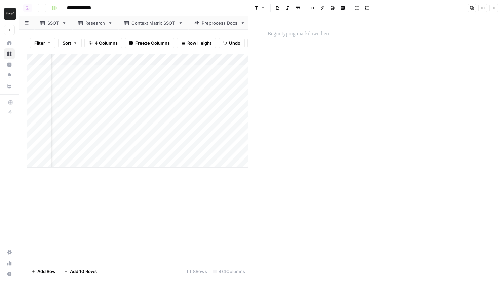
click at [335, 37] on p at bounding box center [375, 34] width 215 height 9
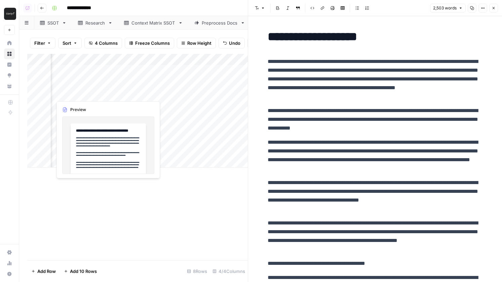
scroll to position [0, 86]
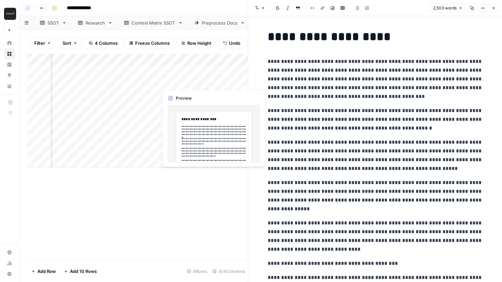
click at [176, 82] on div "Add Column" at bounding box center [137, 111] width 221 height 114
click at [199, 83] on div "Add Column" at bounding box center [137, 111] width 221 height 114
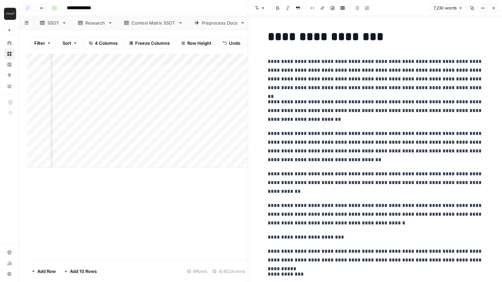
click at [116, 80] on div "Add Column" at bounding box center [137, 111] width 221 height 114
click at [495, 7] on icon "button" at bounding box center [494, 8] width 4 height 4
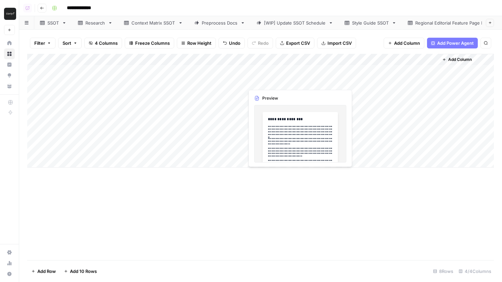
click at [280, 82] on div "Add Column" at bounding box center [260, 111] width 467 height 114
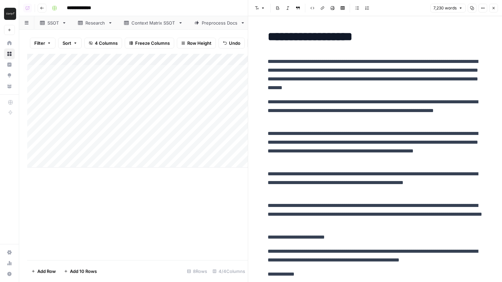
click at [377, 65] on p "**********" at bounding box center [375, 74] width 215 height 35
copy div "**********"
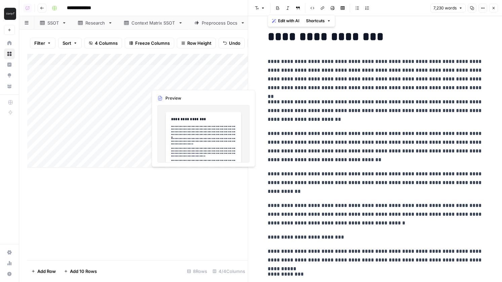
click at [196, 82] on div "Add Column" at bounding box center [137, 111] width 221 height 114
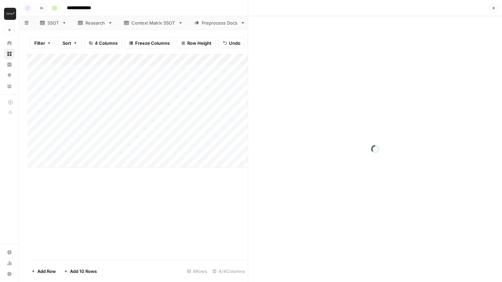
click at [327, 86] on div at bounding box center [375, 149] width 254 height 266
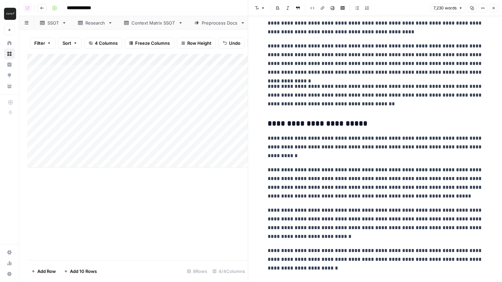
scroll to position [7781, 0]
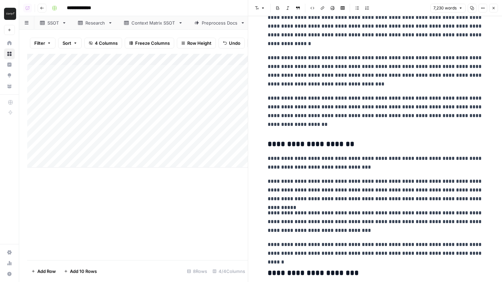
click at [496, 8] on button "Close" at bounding box center [493, 8] width 9 height 9
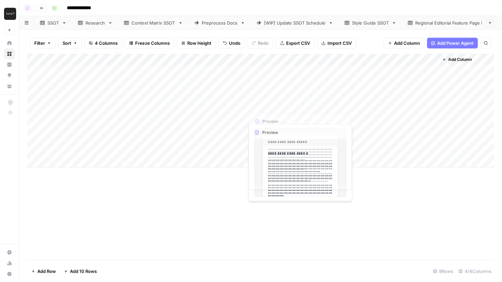
click at [293, 94] on div "Add Column" at bounding box center [260, 111] width 467 height 114
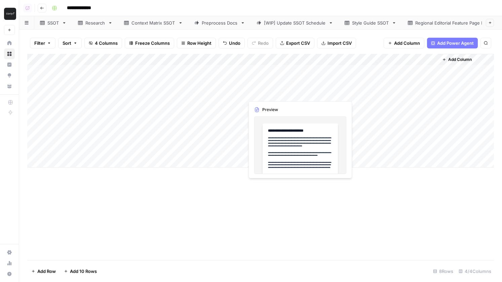
click at [293, 94] on div "Add Column" at bounding box center [260, 111] width 467 height 114
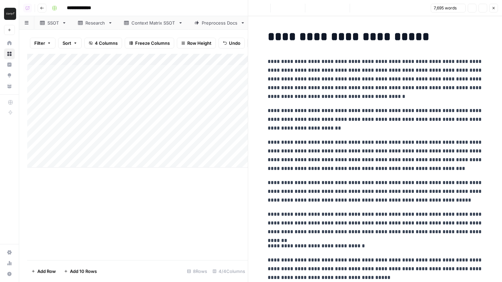
click at [335, 118] on p "**********" at bounding box center [375, 119] width 215 height 26
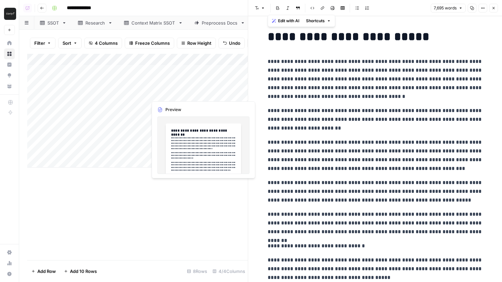
click at [200, 94] on div "Add Column" at bounding box center [137, 111] width 221 height 114
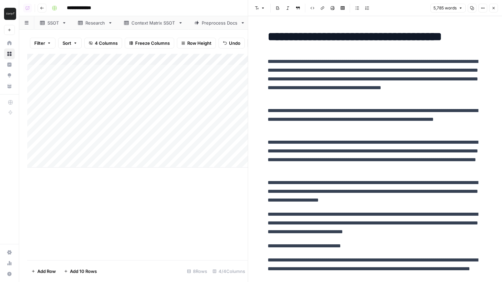
click at [362, 120] on p "**********" at bounding box center [375, 119] width 215 height 26
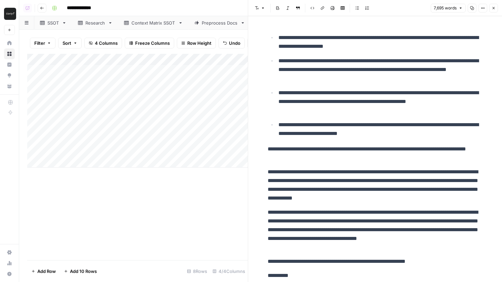
click at [496, 9] on button "Close" at bounding box center [493, 8] width 9 height 9
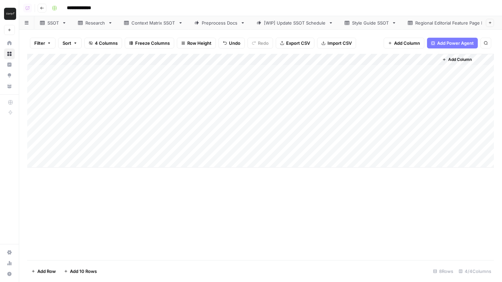
click at [302, 104] on div "Add Column" at bounding box center [260, 111] width 467 height 114
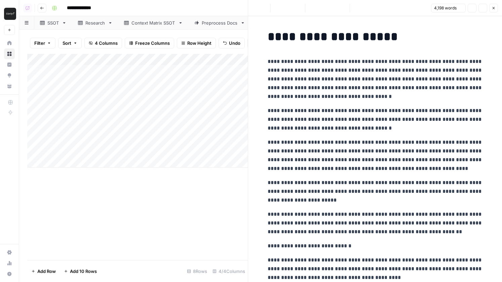
click at [344, 121] on p "**********" at bounding box center [375, 119] width 215 height 26
click at [212, 106] on div "Add Column" at bounding box center [137, 111] width 221 height 114
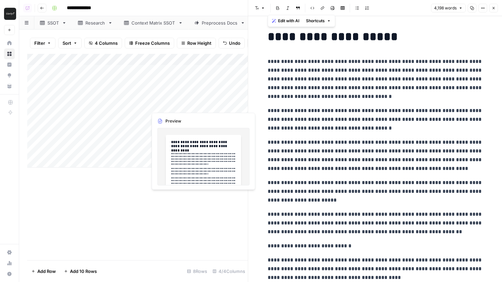
click at [212, 106] on div "Add Column" at bounding box center [137, 111] width 221 height 114
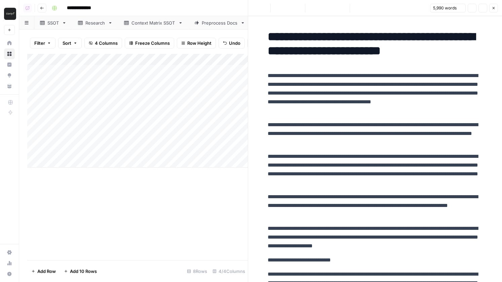
click at [345, 107] on p "**********" at bounding box center [375, 93] width 215 height 44
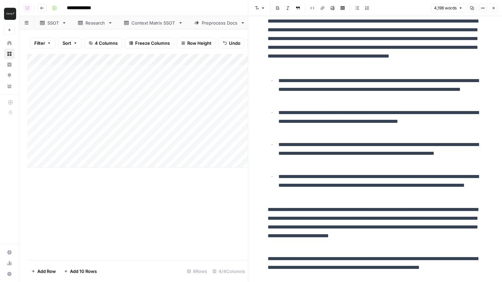
click at [491, 8] on button "Close" at bounding box center [493, 8] width 9 height 9
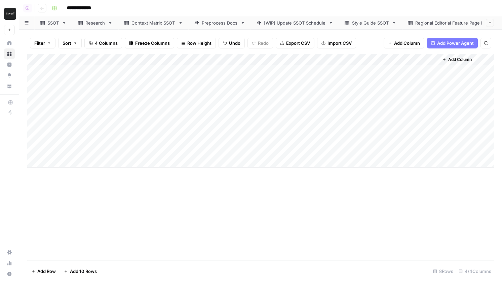
click at [288, 117] on div "Add Column" at bounding box center [260, 111] width 467 height 114
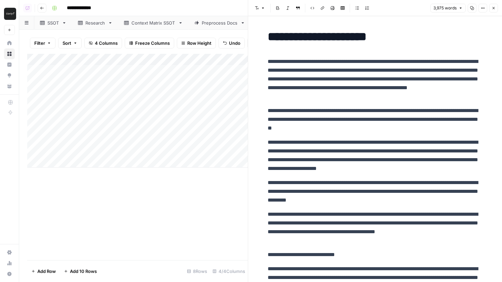
click at [493, 9] on icon "button" at bounding box center [494, 8] width 4 height 4
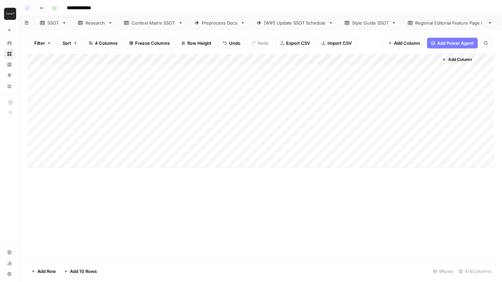
click at [195, 115] on div "Add Column" at bounding box center [260, 111] width 467 height 114
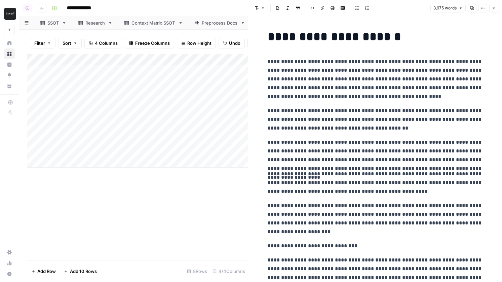
scroll to position [4131, 0]
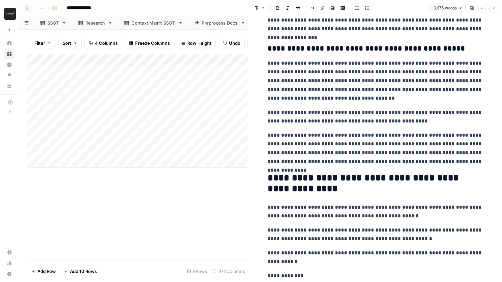
click at [494, 7] on icon "button" at bounding box center [494, 8] width 4 height 4
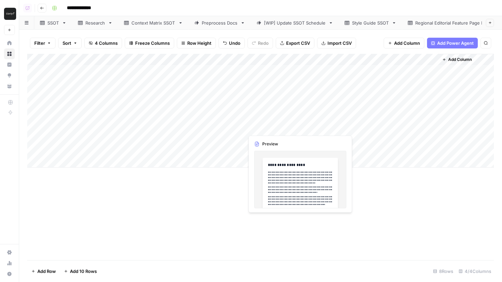
click at [291, 130] on div "Add Column" at bounding box center [260, 111] width 467 height 114
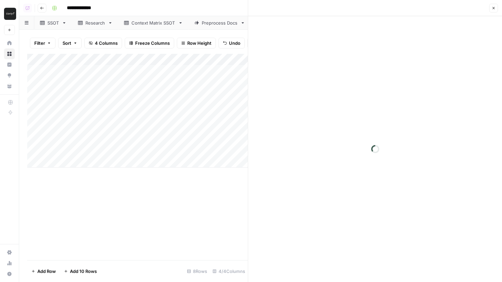
click at [347, 90] on div at bounding box center [375, 149] width 254 height 266
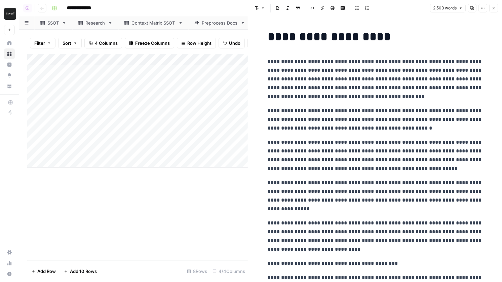
click at [367, 163] on p "**********" at bounding box center [375, 155] width 215 height 35
click at [493, 8] on icon "button" at bounding box center [494, 8] width 2 height 2
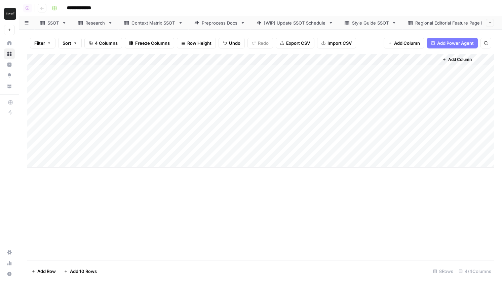
click at [216, 125] on div "Add Column" at bounding box center [260, 111] width 467 height 114
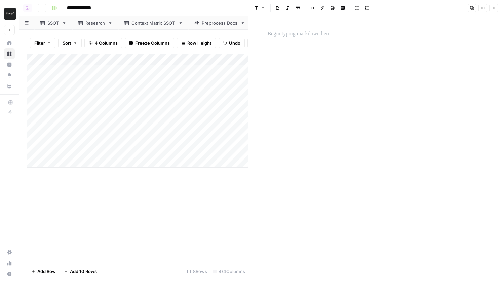
click at [350, 18] on div at bounding box center [375, 149] width 223 height 266
click at [328, 32] on p at bounding box center [375, 34] width 215 height 9
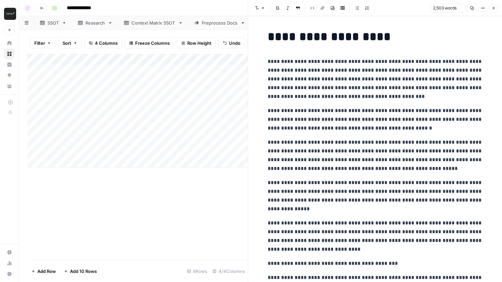
scroll to position [2319, 0]
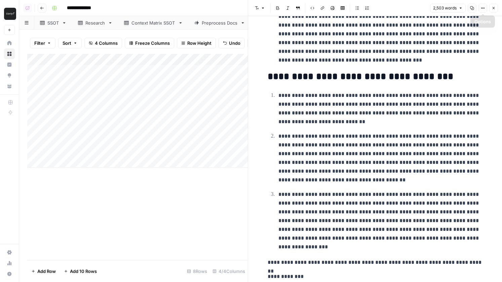
click at [493, 8] on icon "button" at bounding box center [494, 8] width 4 height 4
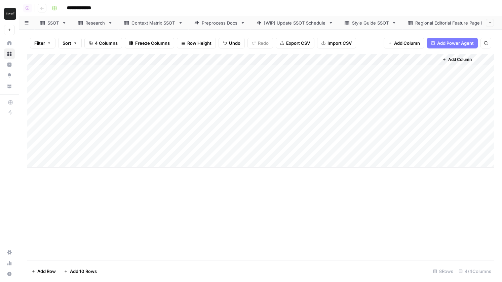
click at [340, 57] on div "Add Column" at bounding box center [260, 111] width 467 height 114
click at [271, 60] on div "Add Column" at bounding box center [260, 111] width 467 height 114
click at [269, 116] on span "Hide Column" at bounding box center [287, 116] width 59 height 7
click at [336, 58] on div "Add Column" at bounding box center [260, 111] width 467 height 114
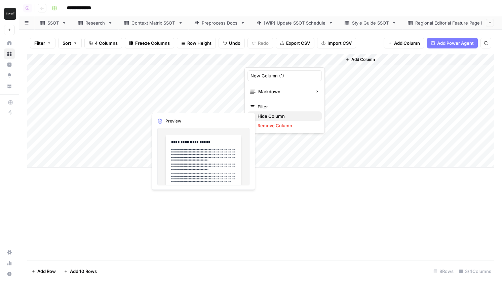
click at [258, 115] on span "Hide Column" at bounding box center [287, 116] width 59 height 7
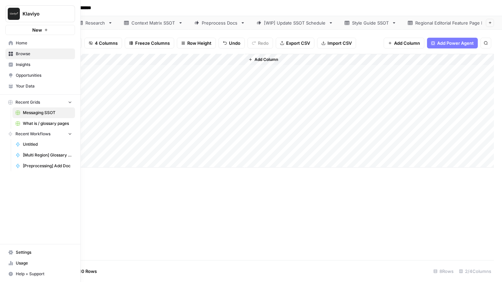
click at [12, 44] on icon at bounding box center [11, 43] width 4 height 4
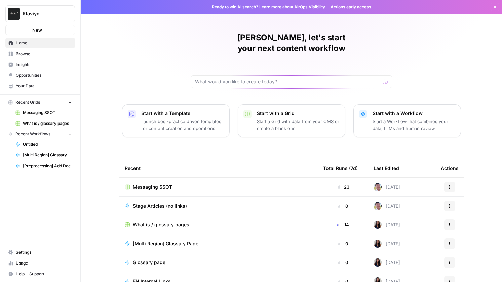
click at [38, 54] on span "Browse" at bounding box center [44, 54] width 56 height 6
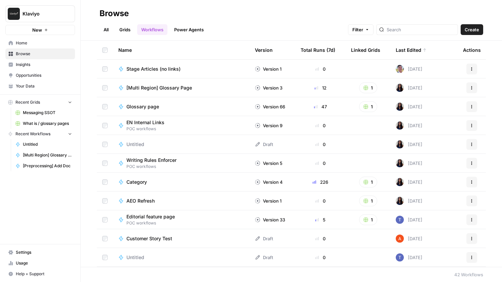
click at [473, 66] on button "Actions" at bounding box center [471, 69] width 11 height 11
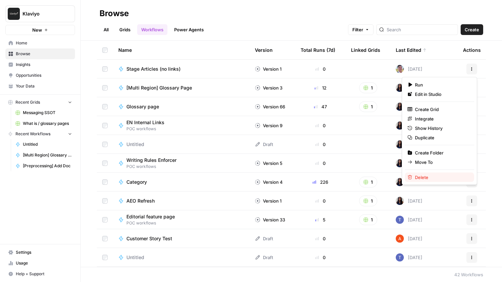
click at [434, 175] on span "Delete" at bounding box center [442, 177] width 54 height 7
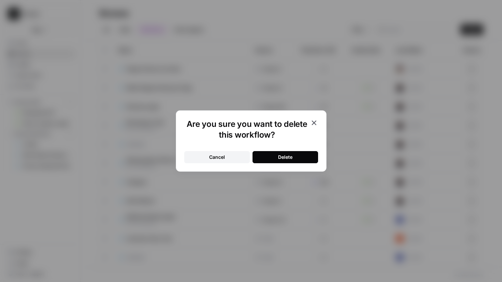
click at [279, 157] on div "Delete" at bounding box center [285, 157] width 14 height 7
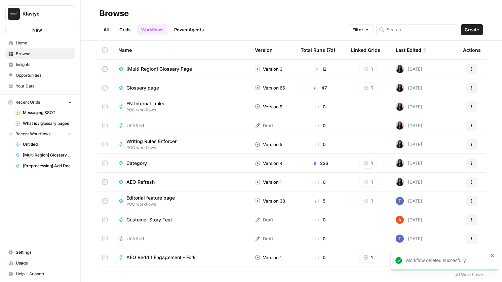
click at [129, 34] on link "Grids" at bounding box center [124, 29] width 19 height 11
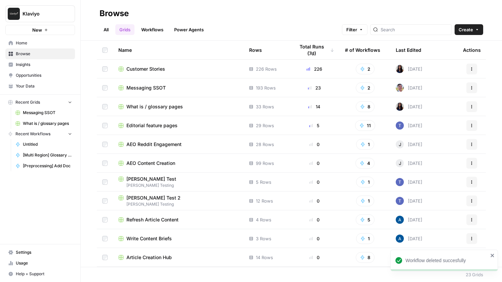
click at [101, 27] on link "All" at bounding box center [106, 29] width 13 height 11
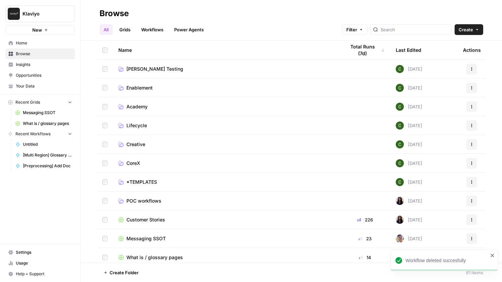
click at [35, 45] on span "Home" at bounding box center [44, 43] width 56 height 6
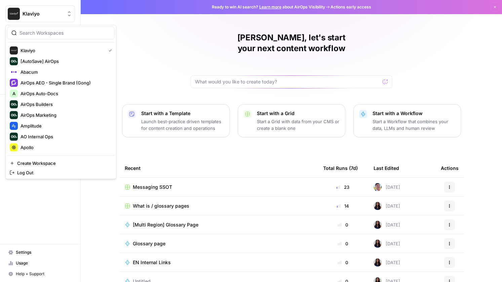
click at [30, 8] on button "Klaviyo" at bounding box center [40, 13] width 70 height 17
click at [46, 106] on span "AirOps Builders" at bounding box center [65, 104] width 89 height 7
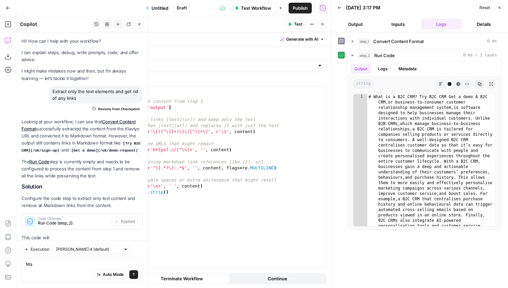
scroll to position [81, 0]
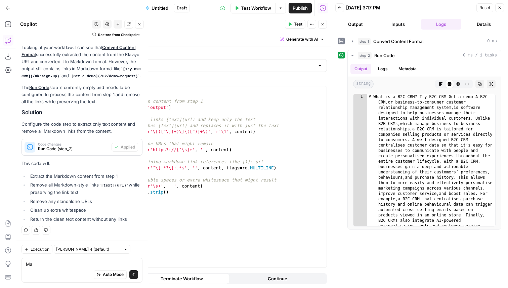
type textarea "M"
type textarea "D"
type textarea "**********"
click at [185, 239] on div "import re # Get the markdown content from step 1 content = step_1 [ 'output' ] …" at bounding box center [214, 182] width 225 height 193
click at [40, 274] on div "Shortcuts ⌃ ⇧ ?" at bounding box center [37, 278] width 41 height 12
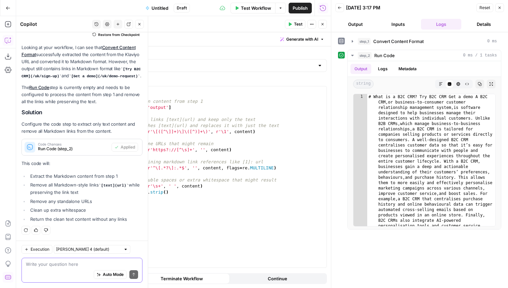
click at [48, 266] on textarea at bounding box center [82, 264] width 112 height 7
type textarea "Don't remove all of the"
click at [321, 26] on icon "button" at bounding box center [323, 24] width 4 height 4
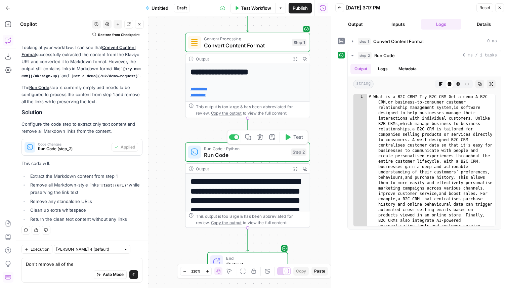
click at [257, 137] on icon "button" at bounding box center [260, 137] width 6 height 6
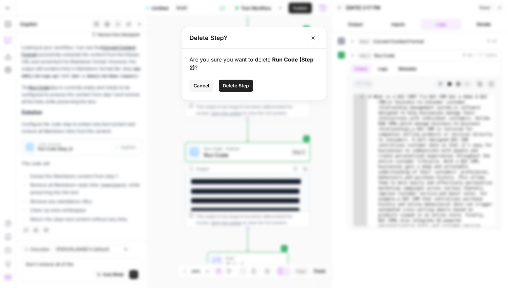
click at [246, 83] on span "Delete Step" at bounding box center [236, 85] width 26 height 7
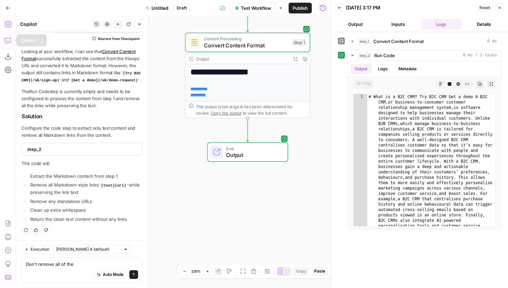
click at [5, 26] on icon "button" at bounding box center [8, 24] width 6 height 6
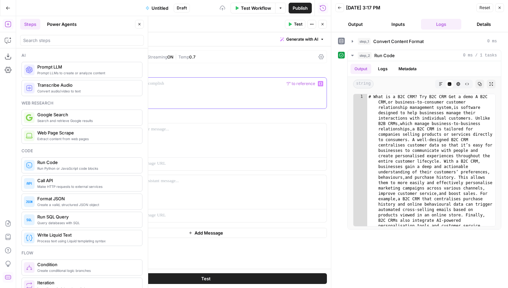
click at [144, 90] on div at bounding box center [206, 93] width 242 height 31
click at [5, 43] on icon "button" at bounding box center [8, 40] width 7 height 7
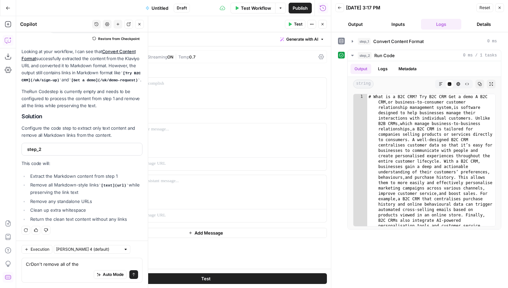
drag, startPoint x: 86, startPoint y: 272, endPoint x: 81, endPoint y: 272, distance: 5.1
click at [81, 272] on div "Auto Mode Send" at bounding box center [82, 275] width 112 height 15
drag, startPoint x: 82, startPoint y: 265, endPoint x: 0, endPoint y: 259, distance: 82.5
click at [0, 259] on body "**********" at bounding box center [254, 144] width 508 height 288
type textarea "C"
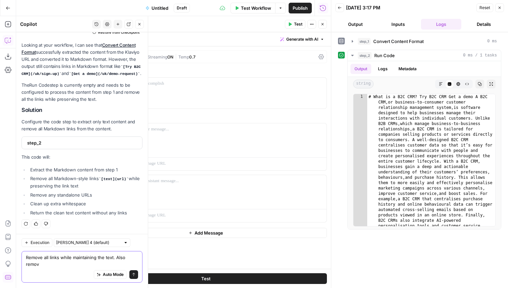
scroll to position [83, 0]
type textarea "Remove all links while maintaining the text. Also remove images from the output…"
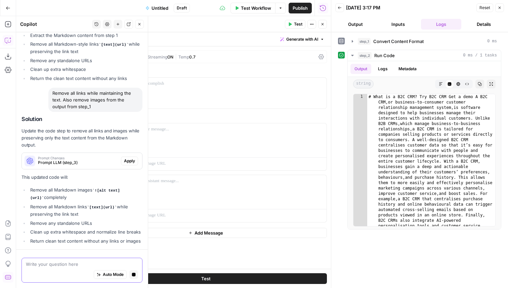
scroll to position [231, 0]
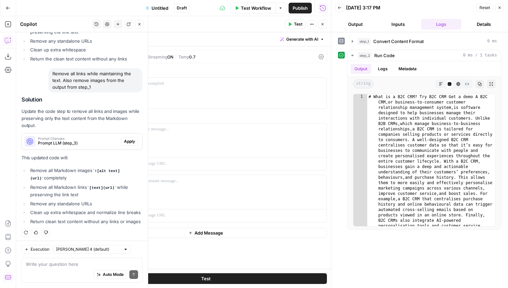
click at [131, 143] on span "Apply" at bounding box center [129, 142] width 11 height 6
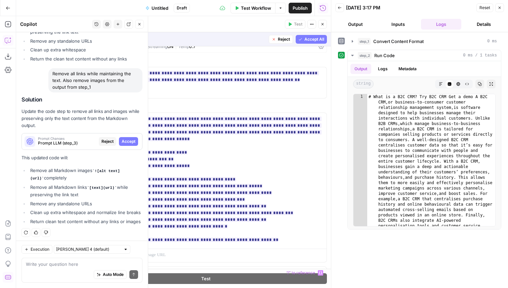
scroll to position [0, 0]
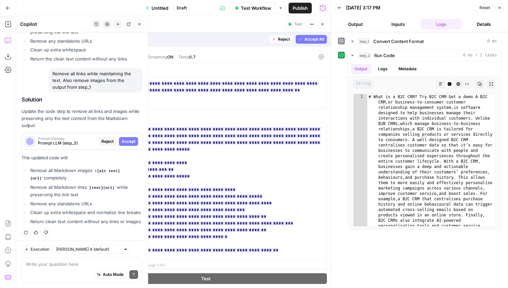
click at [312, 41] on span "Accept All" at bounding box center [315, 39] width 20 height 6
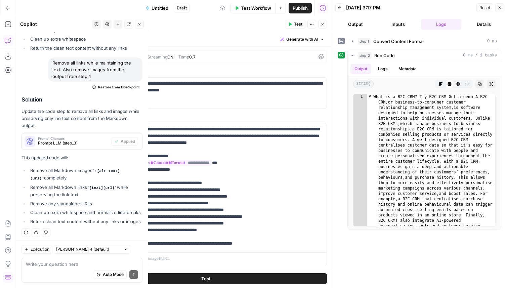
scroll to position [17, 0]
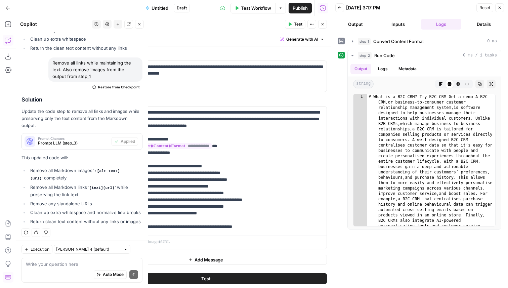
click at [223, 276] on button "Test" at bounding box center [206, 278] width 242 height 11
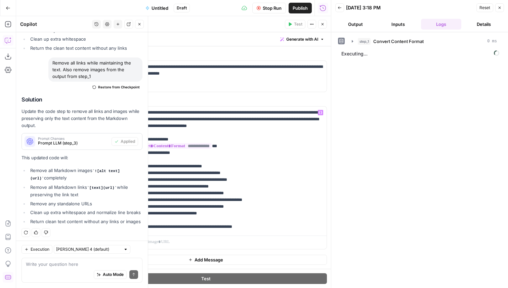
scroll to position [0, 0]
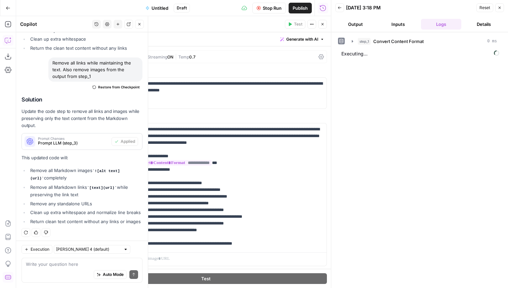
click at [104, 57] on div "GPT-4.1" at bounding box center [105, 56] width 17 height 5
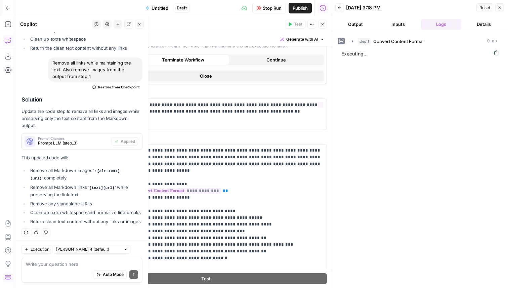
scroll to position [227, 0]
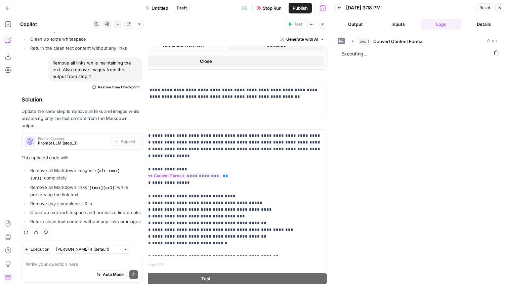
click at [252, 62] on button "Close" at bounding box center [206, 61] width 236 height 11
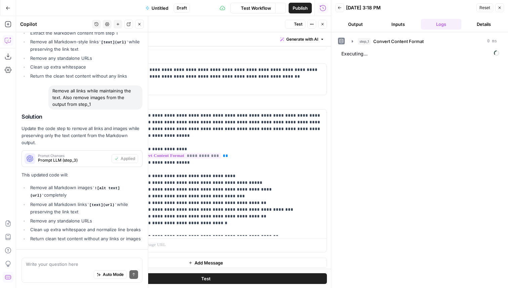
scroll to position [241, 0]
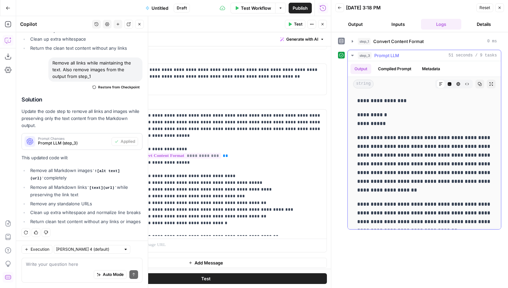
click at [451, 83] on icon "button" at bounding box center [450, 84] width 4 height 4
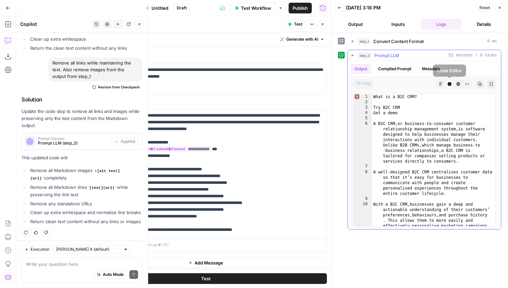
click at [442, 83] on icon "button" at bounding box center [441, 84] width 4 height 4
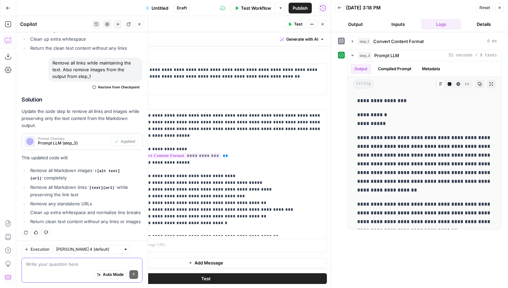
click at [35, 265] on textarea at bounding box center [82, 264] width 112 height 7
type textarea "Make sure to maintain all of the header tags"
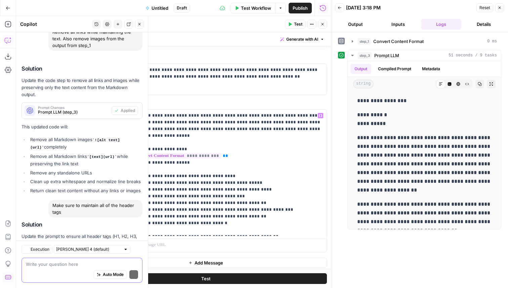
scroll to position [313, 0]
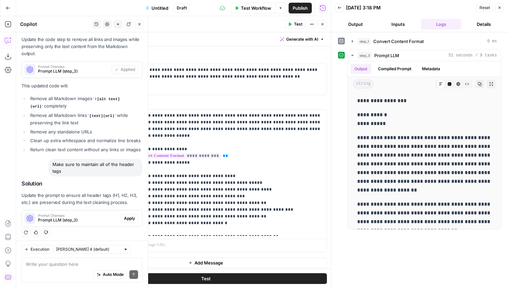
click at [130, 215] on span "Apply" at bounding box center [129, 218] width 11 height 6
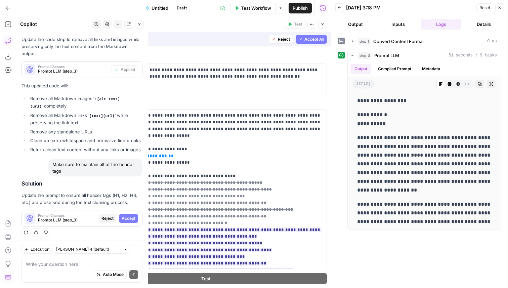
click at [310, 41] on span "Accept All" at bounding box center [315, 39] width 20 height 6
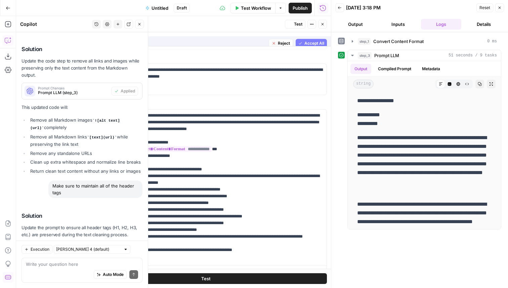
scroll to position [0, 0]
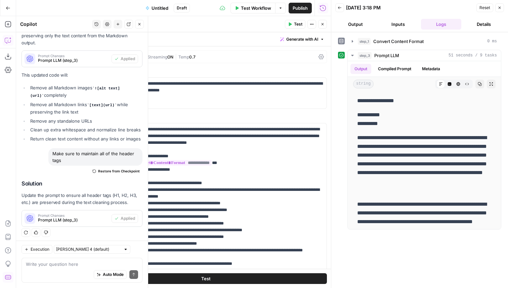
click at [289, 27] on button "Test" at bounding box center [295, 24] width 21 height 9
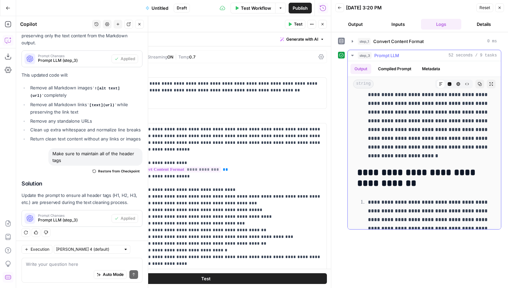
scroll to position [3087, 0]
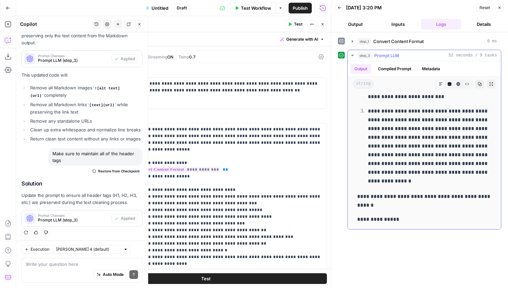
click at [449, 84] on icon "button" at bounding box center [450, 84] width 4 height 4
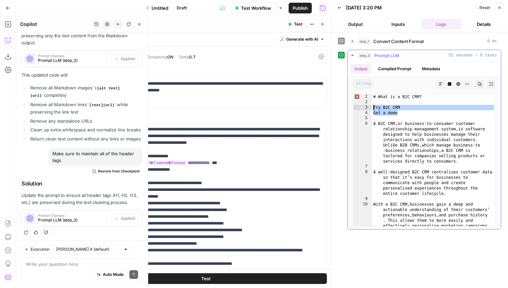
drag, startPoint x: 411, startPoint y: 112, endPoint x: 366, endPoint y: 105, distance: 45.5
click at [366, 105] on div "**********" at bounding box center [424, 160] width 143 height 133
type textarea "**********"
click at [393, 118] on div "# What is a B2C CRM? Try B2C CRM Get a demo A B2C CRM , or business-to-consumer…" at bounding box center [433, 181] width 123 height 175
type textarea "**********"
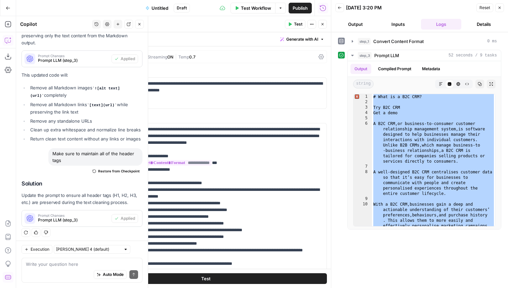
click at [249, 10] on span "Test Workflow" at bounding box center [256, 8] width 30 height 7
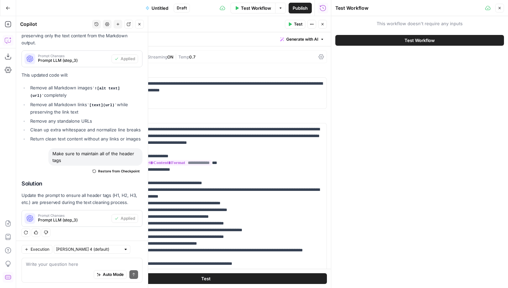
click at [324, 24] on icon "button" at bounding box center [323, 24] width 4 height 4
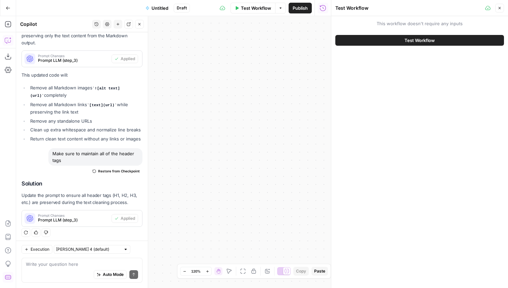
click at [502, 10] on icon "button" at bounding box center [500, 8] width 4 height 4
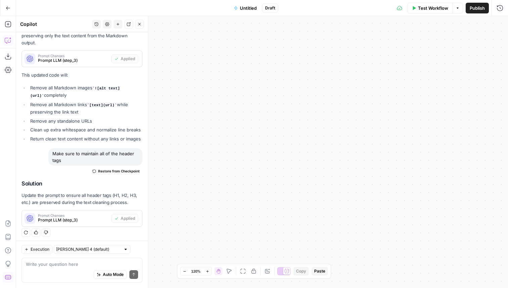
click at [244, 271] on icon "button" at bounding box center [242, 271] width 5 height 5
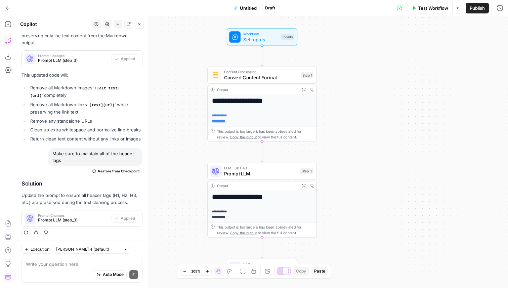
click at [270, 77] on span "Convert Content Format" at bounding box center [261, 77] width 74 height 7
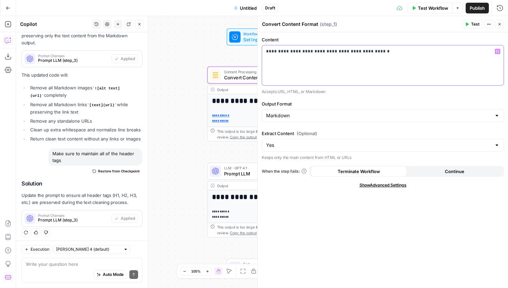
drag, startPoint x: 391, startPoint y: 55, endPoint x: 264, endPoint y: 51, distance: 126.8
click at [264, 51] on div "**********" at bounding box center [383, 65] width 242 height 40
click at [473, 26] on span "Test" at bounding box center [475, 24] width 8 height 6
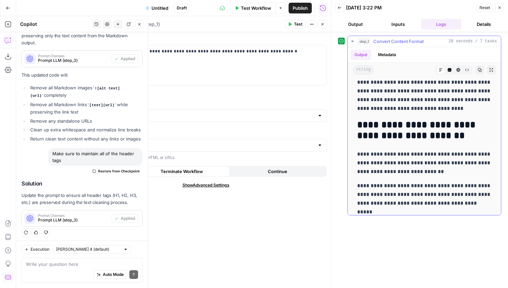
scroll to position [2258, 0]
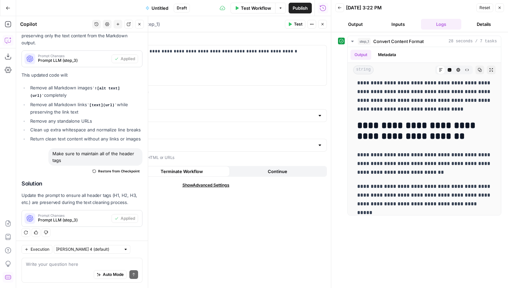
click at [320, 25] on button "Close" at bounding box center [322, 24] width 9 height 9
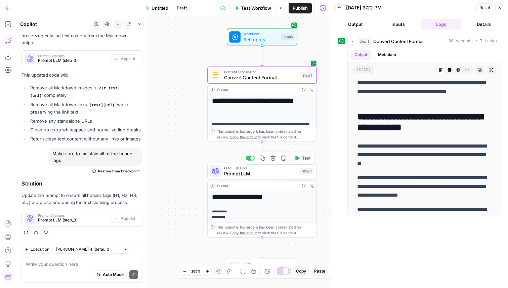
click at [309, 158] on span "Test" at bounding box center [306, 158] width 8 height 6
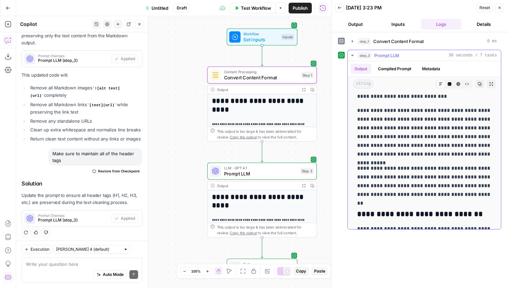
scroll to position [2294, 0]
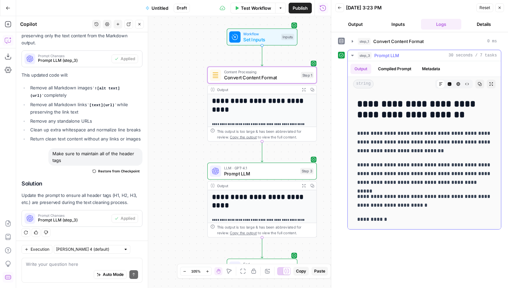
click at [449, 85] on icon "button" at bounding box center [450, 84] width 4 height 4
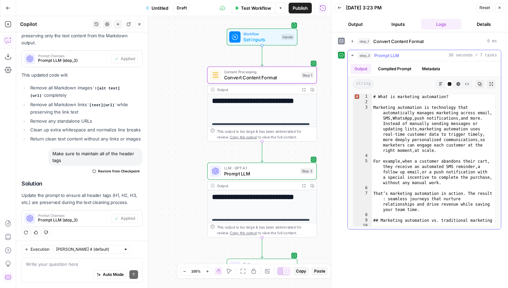
click at [424, 133] on div "# What is marketing automation? Marketing automation is technology that automat…" at bounding box center [433, 176] width 123 height 164
type textarea "**********"
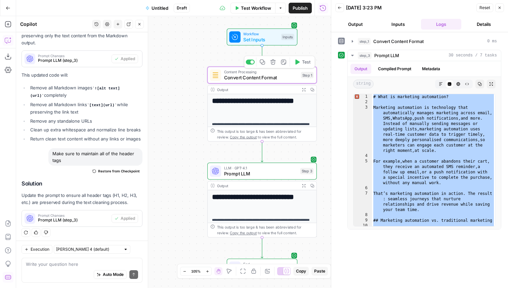
click at [277, 77] on span "Convert Content Format" at bounding box center [261, 77] width 74 height 7
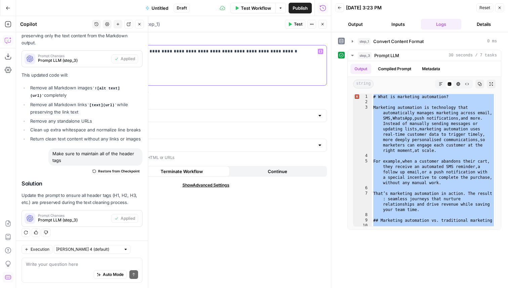
drag, startPoint x: 284, startPoint y: 51, endPoint x: 96, endPoint y: 43, distance: 188.1
click at [96, 43] on div "**********" at bounding box center [206, 65] width 242 height 59
click at [251, 7] on span "Test Workflow" at bounding box center [256, 8] width 30 height 7
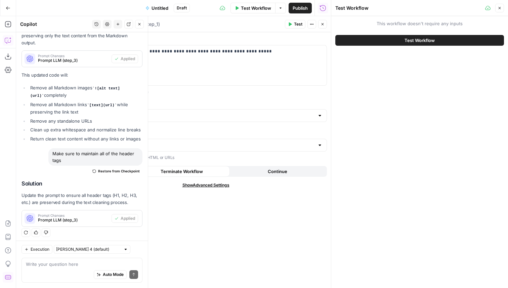
click at [380, 45] on button "Test Workflow" at bounding box center [420, 40] width 169 height 11
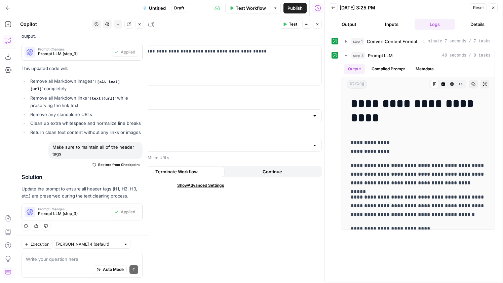
scroll to position [329, 0]
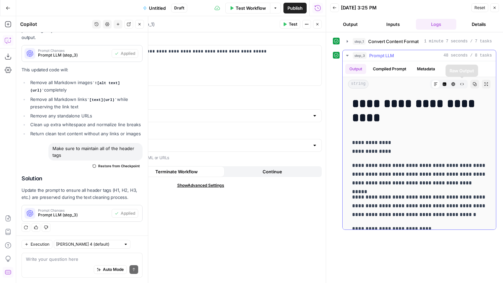
click at [443, 82] on button "Code Editor" at bounding box center [444, 84] width 9 height 9
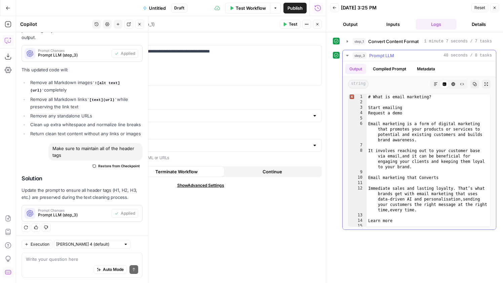
click at [414, 154] on div "# What is email marketing? Start emailing Request a demo Email marketing is a f…" at bounding box center [428, 165] width 123 height 143
type textarea "**********"
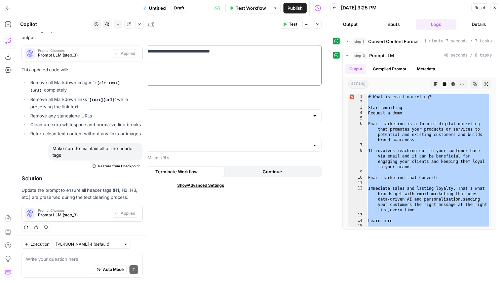
click at [244, 48] on p "**********" at bounding box center [201, 51] width 234 height 7
click at [254, 55] on div "**********" at bounding box center [201, 65] width 242 height 40
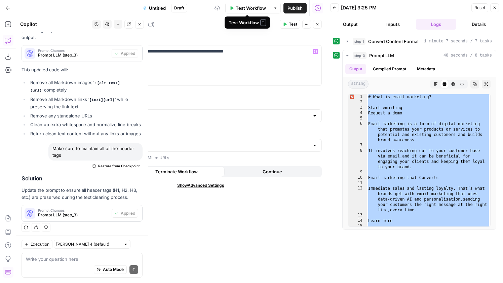
click at [246, 8] on span "Test Workflow" at bounding box center [251, 8] width 30 height 7
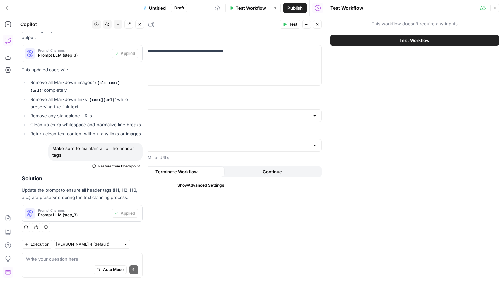
click at [410, 37] on span "Test Workflow" at bounding box center [414, 40] width 30 height 7
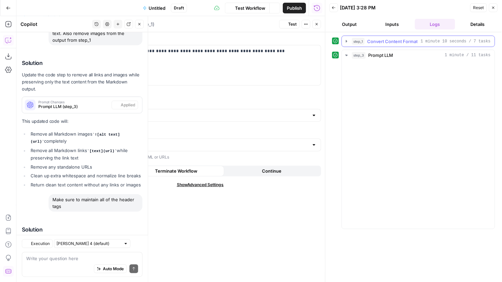
scroll to position [329, 0]
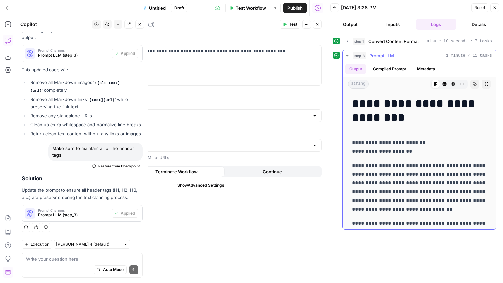
click at [446, 81] on button "Code Editor" at bounding box center [444, 84] width 9 height 9
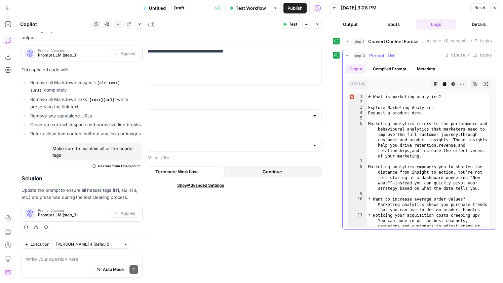
click at [420, 136] on div "# What is marketing analytics? Explore Marketing Analytics Request a product de…" at bounding box center [428, 173] width 123 height 159
type textarea "**********"
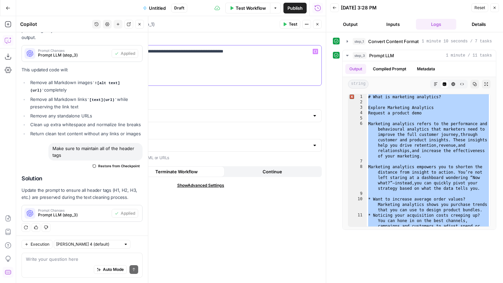
click at [221, 56] on div "**********" at bounding box center [201, 65] width 242 height 40
click at [250, 9] on span "Test Workflow" at bounding box center [251, 8] width 30 height 7
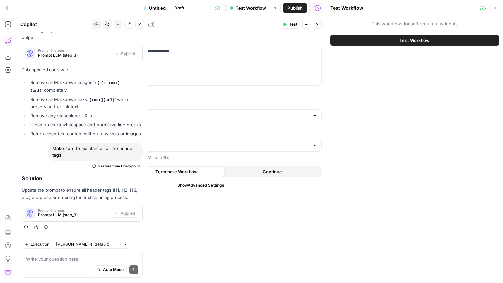
click at [380, 38] on button "Test Workflow" at bounding box center [414, 40] width 169 height 11
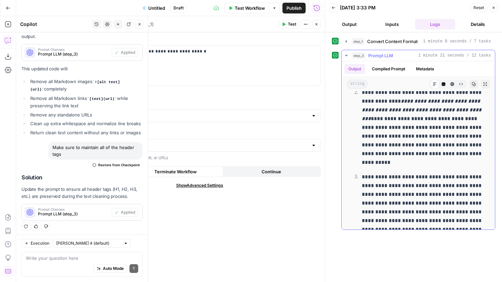
scroll to position [3653, 0]
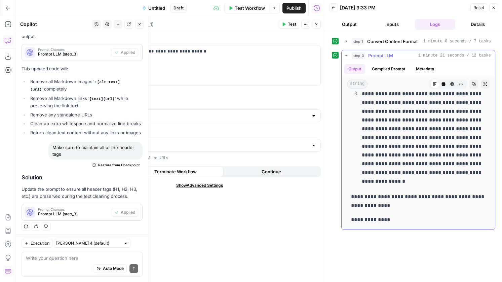
click at [443, 86] on icon "button" at bounding box center [443, 84] width 4 height 4
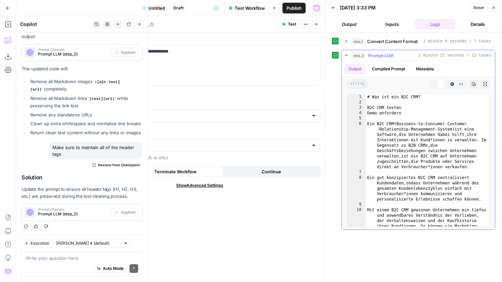
click at [415, 133] on div "# Was ist ein B2C CRM? B2C CRM testen Demo anfordern Ein B2C CRM ( Business-to-…" at bounding box center [427, 184] width 123 height 181
type textarea "**********"
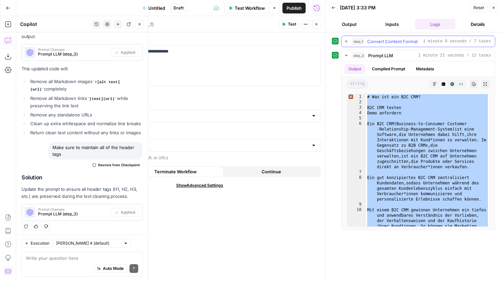
click at [383, 42] on span "Convert Content Format" at bounding box center [392, 41] width 50 height 7
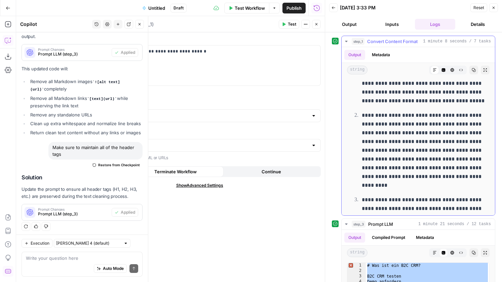
scroll to position [4123, 0]
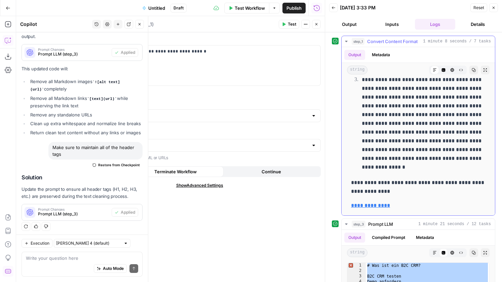
click at [365, 205] on link "**********" at bounding box center [370, 205] width 39 height 5
click at [257, 51] on p "**********" at bounding box center [200, 51] width 234 height 7
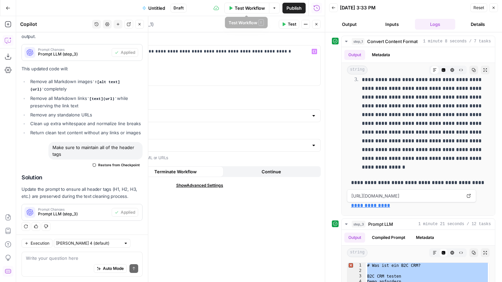
click at [241, 10] on span "Test Workflow" at bounding box center [250, 8] width 30 height 7
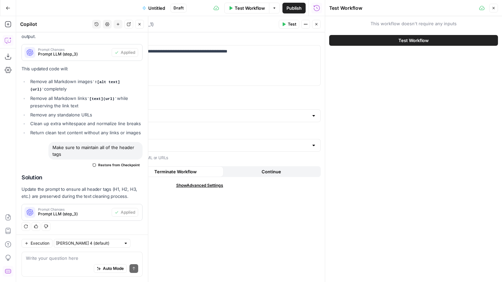
click at [391, 39] on button "Test Workflow" at bounding box center [413, 40] width 169 height 11
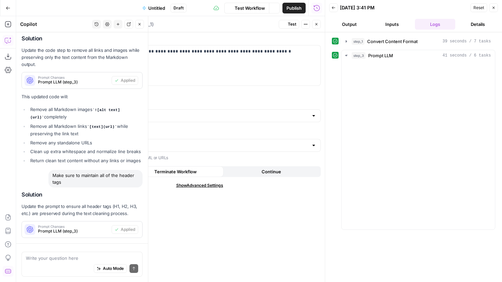
scroll to position [330, 0]
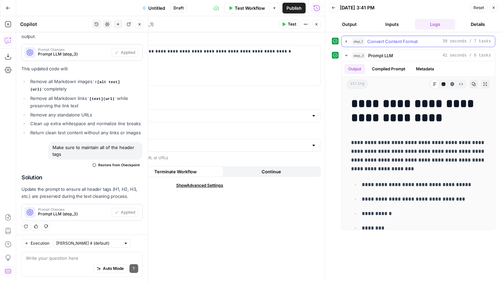
click at [405, 42] on span "Convert Content Format" at bounding box center [392, 41] width 50 height 7
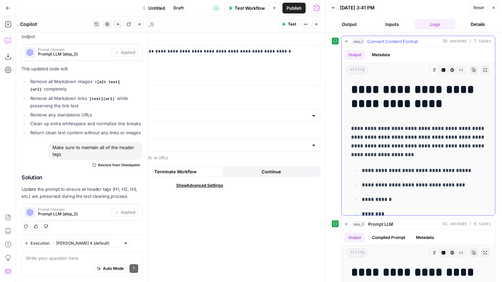
click at [401, 47] on hr at bounding box center [418, 47] width 153 height 0
click at [401, 42] on span "Convert Content Format" at bounding box center [392, 41] width 50 height 7
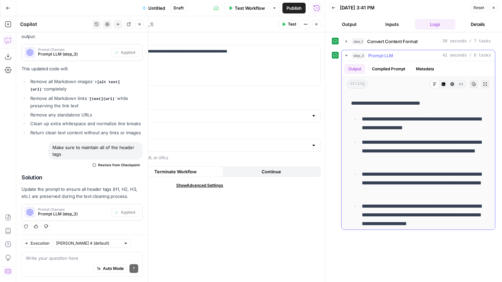
scroll to position [1978, 0]
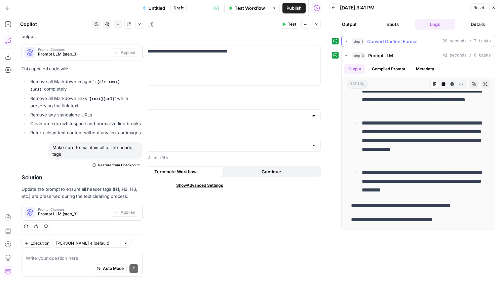
click at [409, 40] on span "Convert Content Format" at bounding box center [392, 41] width 50 height 7
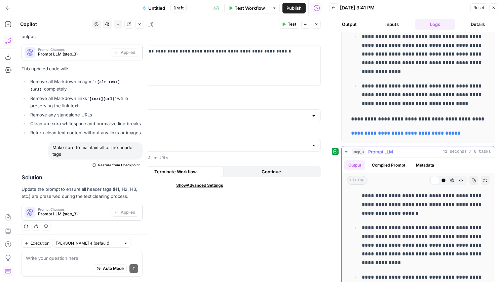
scroll to position [88, 0]
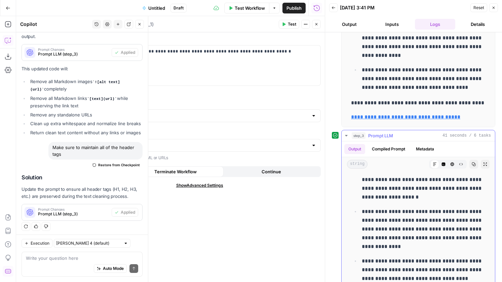
click at [445, 161] on button "Code Editor" at bounding box center [443, 164] width 9 height 9
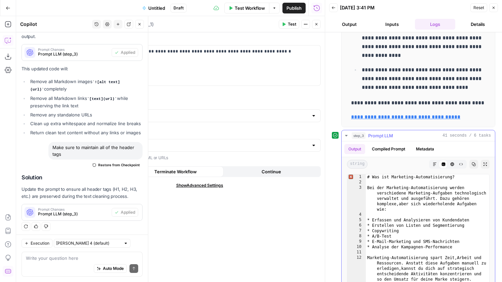
click at [423, 211] on div "# Was ist Marketing-Automatisierung? Bei der Marketing-Automatisierung werden v…" at bounding box center [427, 256] width 123 height 164
type textarea "**********"
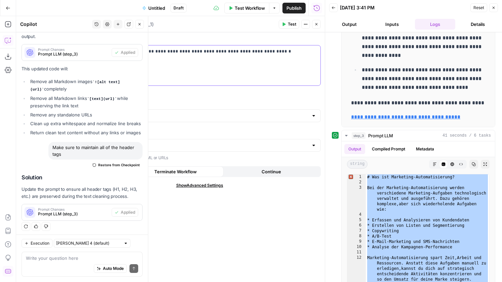
click at [224, 60] on div "**********" at bounding box center [200, 65] width 242 height 40
click at [246, 6] on span "Test Workflow" at bounding box center [250, 8] width 30 height 7
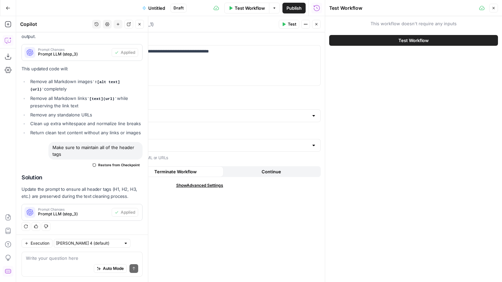
click at [380, 40] on button "Test Workflow" at bounding box center [413, 40] width 169 height 11
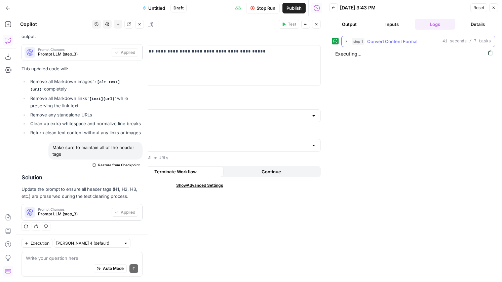
scroll to position [330, 0]
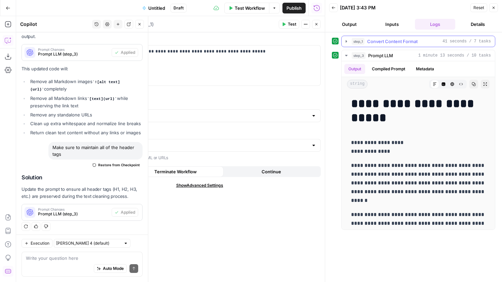
click at [380, 40] on span "Convert Content Format" at bounding box center [392, 41] width 50 height 7
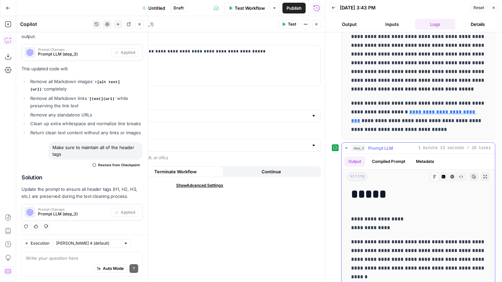
scroll to position [0, 0]
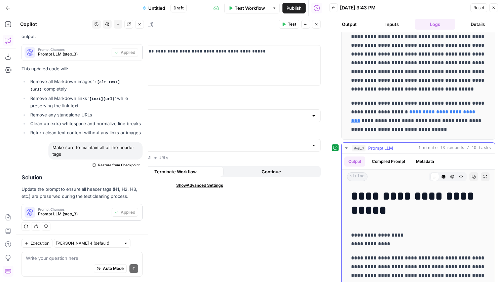
click at [441, 175] on button "Code Editor" at bounding box center [443, 176] width 9 height 9
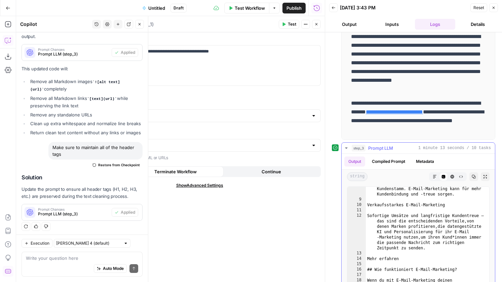
scroll to position [79, 0]
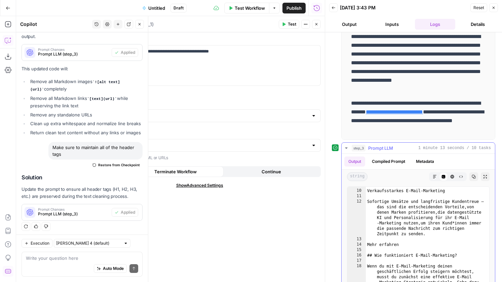
click at [421, 223] on div "Verkaufsstarkes E-Mail-Marketing Sofortige Umsätze und langfristige Kundentreue…" at bounding box center [427, 270] width 123 height 175
type textarea "**********"
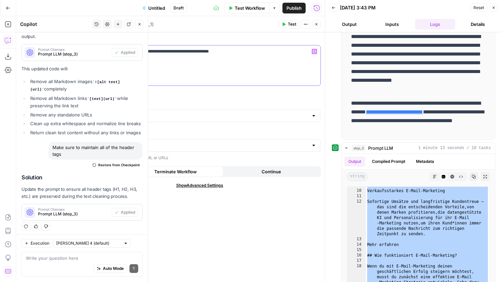
drag, startPoint x: 257, startPoint y: 54, endPoint x: 80, endPoint y: 46, distance: 177.0
click at [80, 46] on div "**********" at bounding box center [200, 65] width 242 height 40
copy p "**********"
click at [289, 25] on span "Test" at bounding box center [292, 24] width 8 height 6
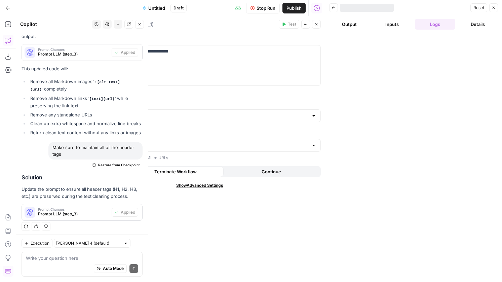
click at [268, 6] on span "Stop Run" at bounding box center [266, 8] width 19 height 7
click at [251, 8] on span "Test Workflow" at bounding box center [250, 8] width 30 height 7
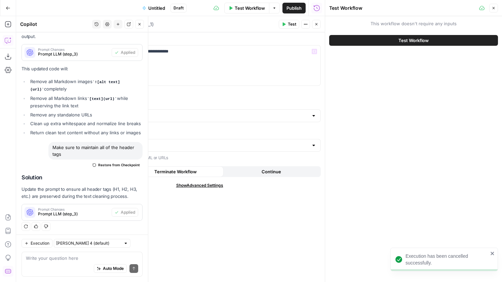
click at [407, 40] on span "Test Workflow" at bounding box center [413, 40] width 30 height 7
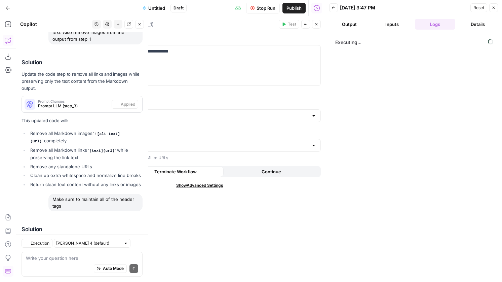
scroll to position [330, 0]
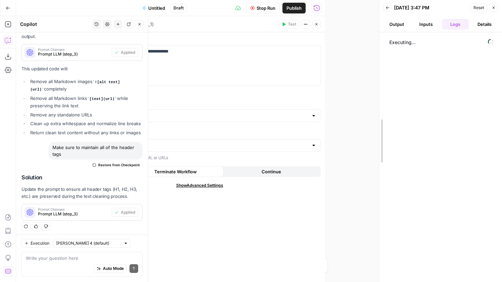
drag, startPoint x: 326, startPoint y: 44, endPoint x: 389, endPoint y: 37, distance: 63.3
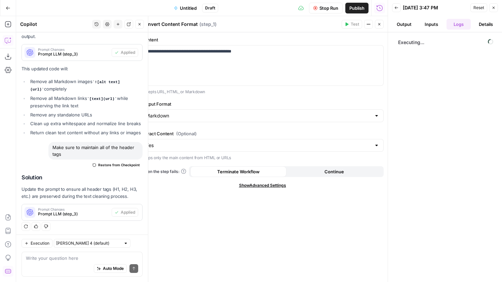
click at [139, 26] on icon "button" at bounding box center [140, 24] width 4 height 4
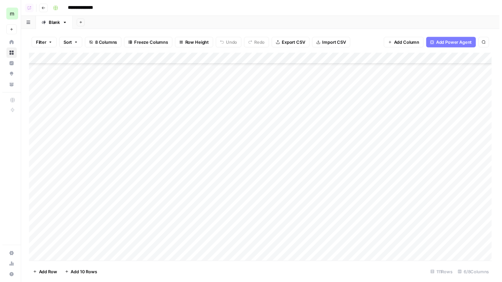
scroll to position [1078, 0]
click at [324, 62] on div "Add Column" at bounding box center [263, 160] width 473 height 212
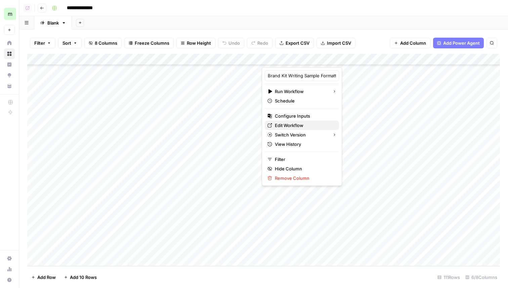
click at [291, 126] on span "Edit Workflow" at bounding box center [304, 125] width 59 height 7
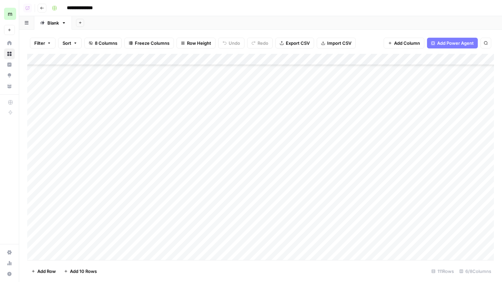
click at [173, 227] on div "Add Column" at bounding box center [260, 157] width 467 height 206
click at [156, 229] on input at bounding box center [168, 228] width 108 height 8
paste input "**********"
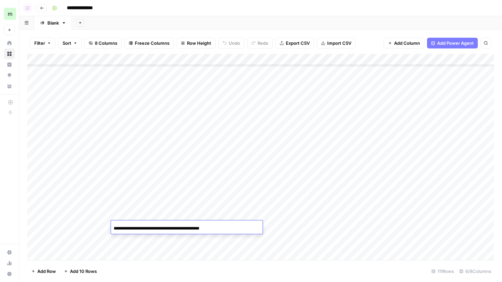
type input "**********"
drag, startPoint x: 239, startPoint y: 225, endPoint x: 203, endPoint y: 226, distance: 36.0
click at [203, 226] on div "**********" at bounding box center [187, 227] width 152 height 11
click at [203, 227] on input "**********" at bounding box center [168, 228] width 108 height 8
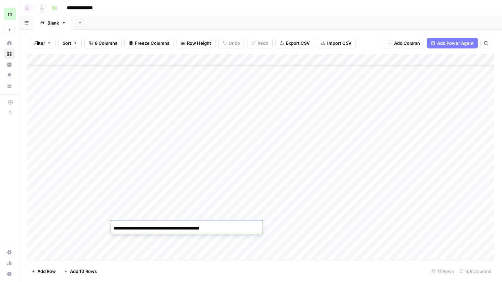
click at [203, 227] on input "**********" at bounding box center [168, 228] width 108 height 8
click at [179, 239] on div "Add Column" at bounding box center [260, 157] width 467 height 206
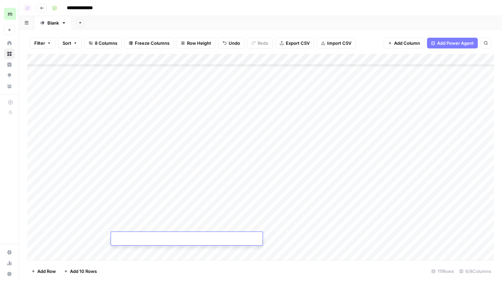
type input "**********"
click at [294, 239] on div "Add Column" at bounding box center [260, 157] width 467 height 206
click at [170, 237] on div "Add Column" at bounding box center [260, 157] width 467 height 206
click at [275, 237] on div "Add Column" at bounding box center [260, 157] width 467 height 206
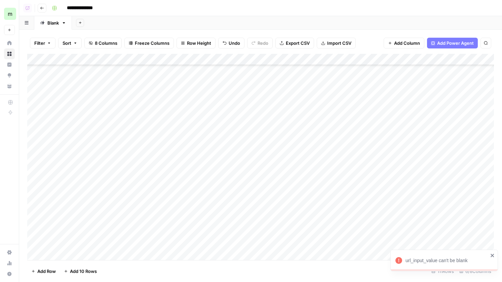
click at [303, 238] on div "Add Column" at bounding box center [260, 157] width 467 height 206
click at [303, 238] on div at bounding box center [301, 238] width 79 height 12
click at [72, 238] on div "Add Column" at bounding box center [260, 157] width 467 height 206
type textarea "*******"
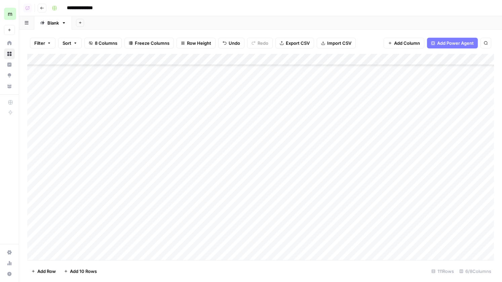
click at [151, 247] on div "Add Column" at bounding box center [260, 157] width 467 height 206
type input "**********"
paste input "**********"
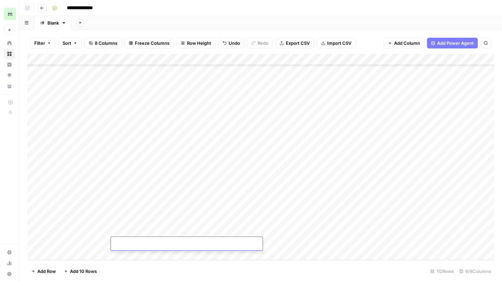
type input "**********"
click at [195, 251] on div "Add Column" at bounding box center [260, 157] width 467 height 206
click at [213, 241] on input at bounding box center [168, 245] width 108 height 8
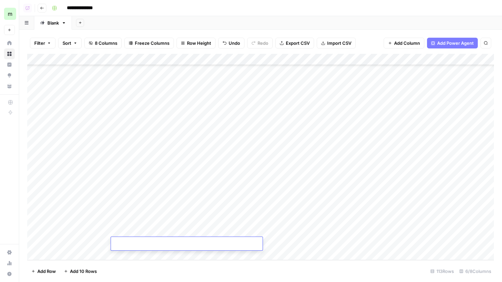
paste input "**********"
type input "**********"
click at [281, 224] on div "Add Column" at bounding box center [260, 157] width 467 height 206
click at [290, 232] on div "Add Column" at bounding box center [260, 157] width 467 height 206
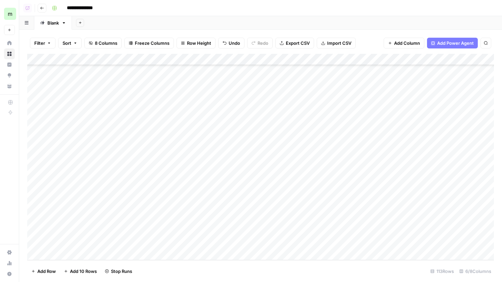
click at [296, 244] on div "Add Column" at bounding box center [260, 157] width 467 height 206
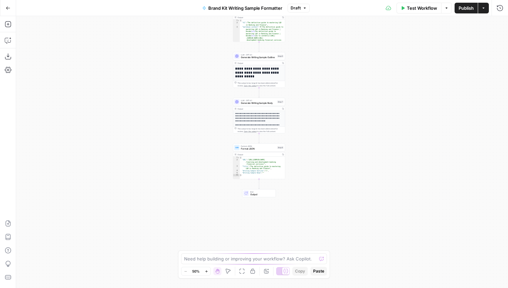
click at [262, 150] on span "Format JSON" at bounding box center [258, 148] width 35 height 3
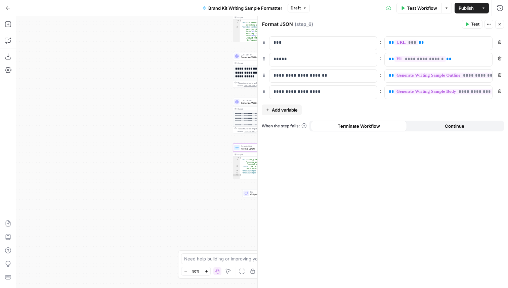
click at [498, 25] on span "E" at bounding box center [498, 22] width 5 height 6
click at [432, 26] on div "Format JSON Format JSON ( step_6 )" at bounding box center [361, 24] width 198 height 7
click at [503, 21] on button "Close" at bounding box center [500, 24] width 9 height 9
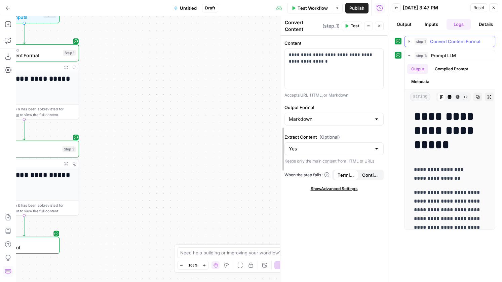
click at [451, 40] on span "Convert Content Format" at bounding box center [455, 41] width 50 height 7
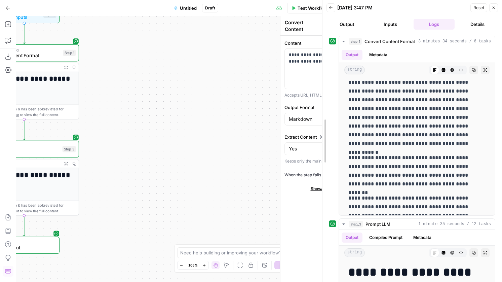
scroll to position [55, 0]
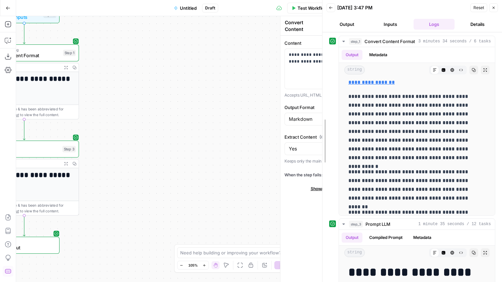
drag, startPoint x: 388, startPoint y: 215, endPoint x: 308, endPoint y: 198, distance: 81.8
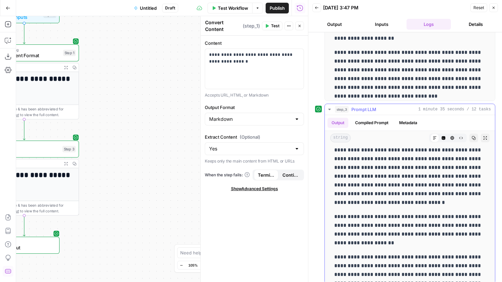
scroll to position [0, 0]
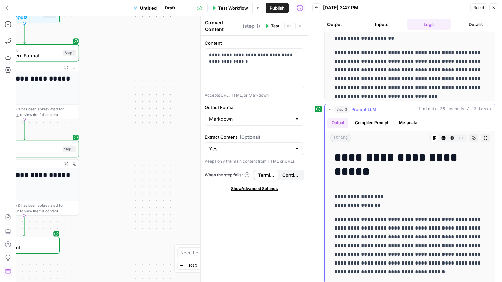
click at [443, 140] on button "Code Editor" at bounding box center [443, 137] width 9 height 9
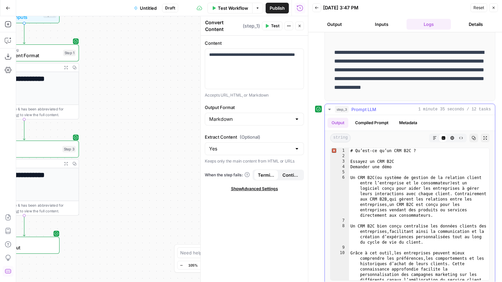
click at [406, 187] on div "# Qu’est-ce qu’un CRM B2C ? Essayez un CRM B2C Demander une démo Un CRM B2C ( o…" at bounding box center [419, 235] width 140 height 175
type textarea "*********"
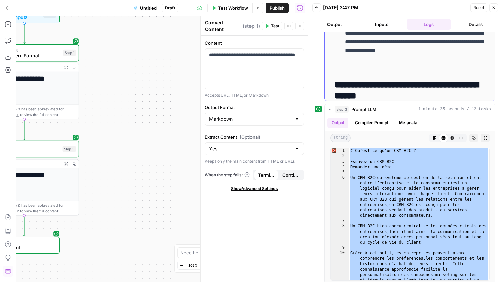
scroll to position [3803, 0]
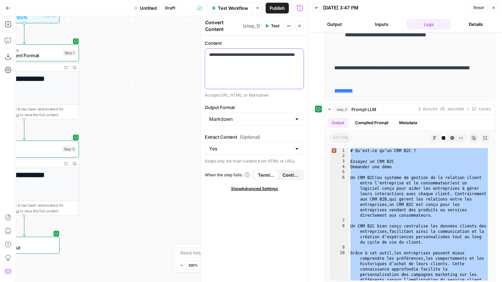
click at [248, 56] on p "**********" at bounding box center [254, 57] width 90 height 13
click at [271, 25] on span "Test" at bounding box center [275, 26] width 8 height 6
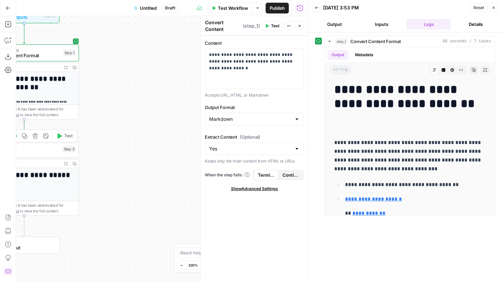
click at [70, 135] on span "Test" at bounding box center [68, 136] width 8 height 6
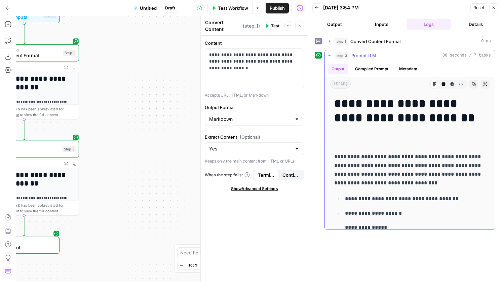
click at [444, 86] on icon "button" at bounding box center [443, 84] width 4 height 4
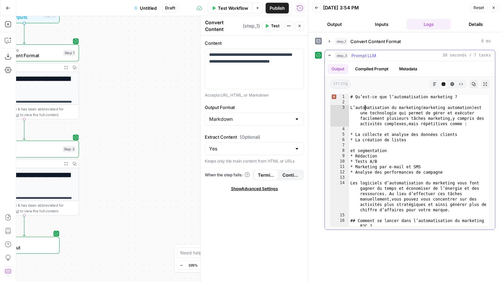
click at [365, 108] on div "# Qu’est-ce que l’automatisation marketing ? L’automatisation du marketing ( ma…" at bounding box center [419, 165] width 140 height 143
type textarea "**********"
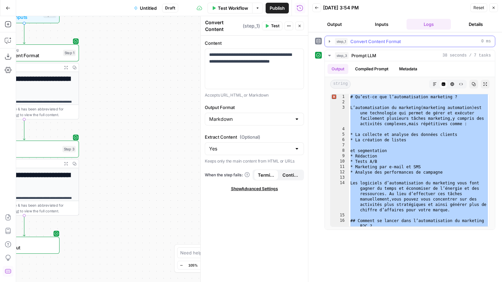
click at [359, 43] on span "Convert Content Format" at bounding box center [375, 41] width 50 height 7
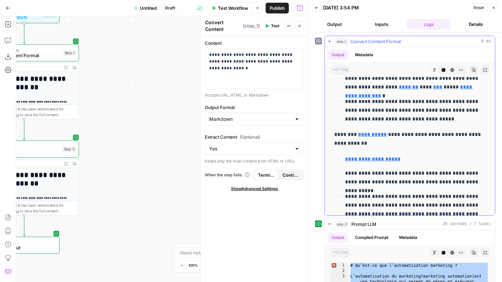
scroll to position [2013, 0]
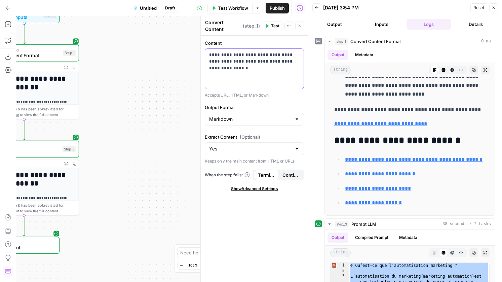
click at [269, 58] on p "**********" at bounding box center [254, 61] width 90 height 20
click at [242, 9] on span "Test Workflow" at bounding box center [233, 8] width 30 height 7
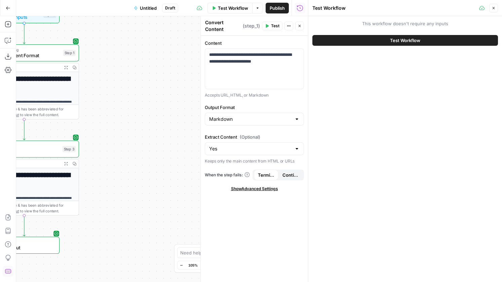
click at [422, 39] on button "Test Workflow" at bounding box center [405, 40] width 186 height 11
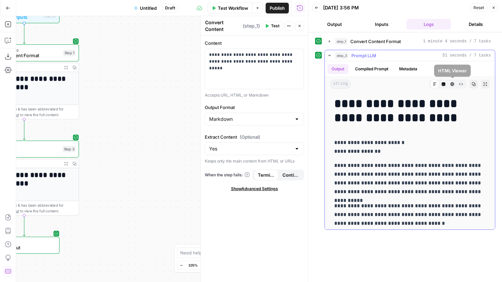
click at [444, 84] on icon "button" at bounding box center [444, 84] width 4 height 4
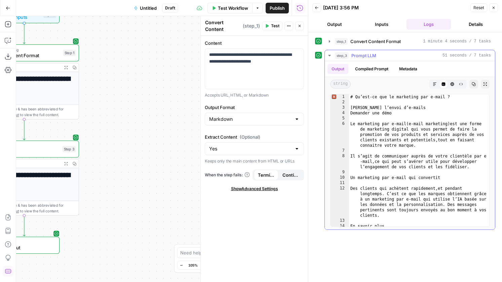
click at [397, 133] on div "# Qu’est-ce que le marketing par e-mail ? Démarrer l’envoi d’e-mails Demander u…" at bounding box center [419, 165] width 140 height 143
type textarea "**********"
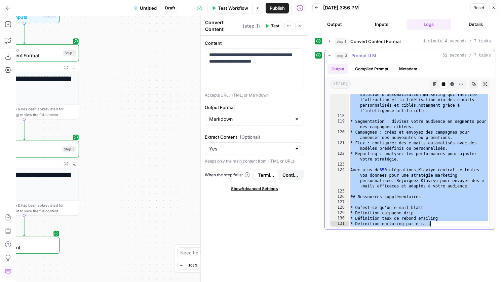
scroll to position [1234, 0]
click at [414, 194] on div "Pour réussir , il faut un bon outil. Klaviyo est une solution d’automatisation …" at bounding box center [419, 168] width 140 height 164
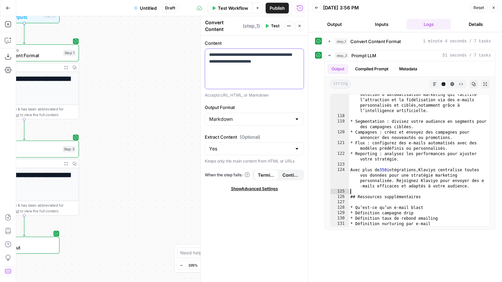
click at [235, 65] on div "**********" at bounding box center [254, 69] width 99 height 40
click at [267, 26] on icon "button" at bounding box center [267, 26] width 3 height 4
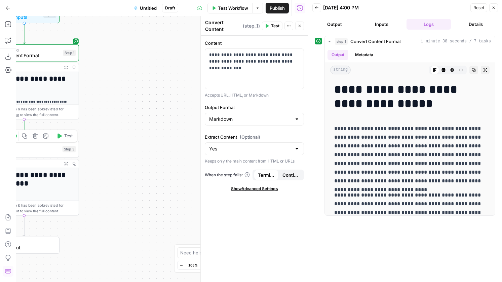
click at [65, 138] on span "Test" at bounding box center [68, 136] width 8 height 6
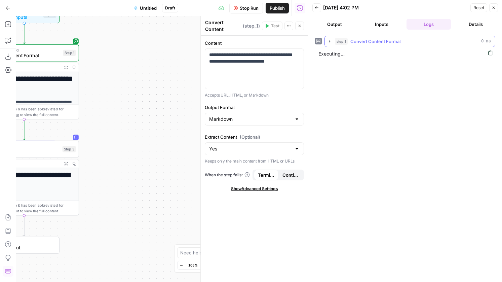
click at [378, 41] on span "Convert Content Format" at bounding box center [375, 41] width 50 height 7
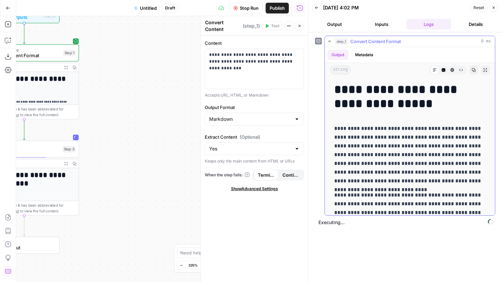
click at [374, 45] on button "step_1 Convert Content Format 0 ms" at bounding box center [410, 41] width 170 height 11
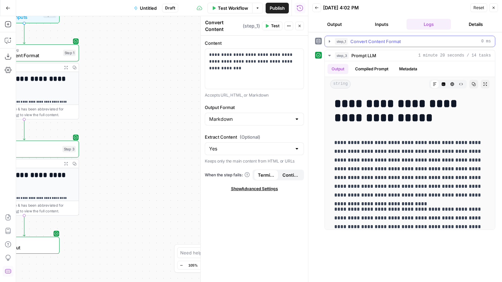
click at [346, 43] on span "step_1" at bounding box center [341, 41] width 13 height 7
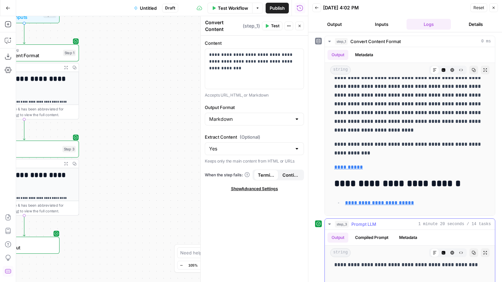
scroll to position [120, 0]
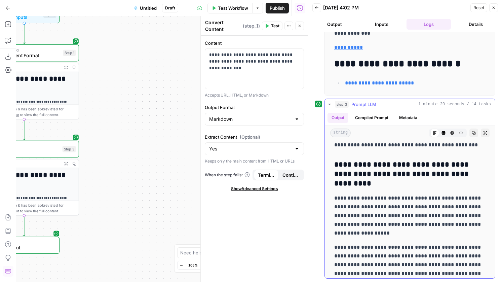
click at [445, 135] on button "Code Editor" at bounding box center [443, 132] width 9 height 9
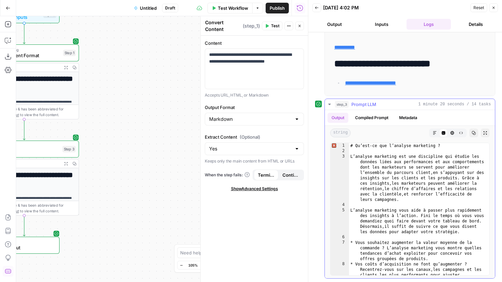
click at [405, 171] on div "# Qu’est-ce que l’analyse marketing ? L’analyse marketing est une discipline qu…" at bounding box center [419, 222] width 140 height 159
type textarea "**********"
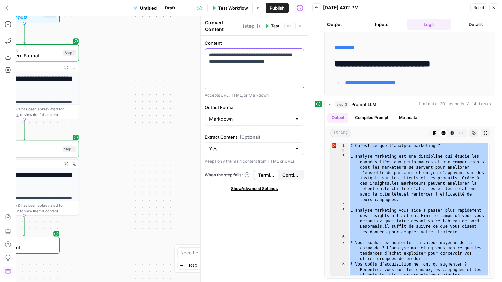
click at [258, 60] on p "**********" at bounding box center [254, 57] width 90 height 13
click at [237, 8] on span "Test Workflow" at bounding box center [233, 8] width 30 height 7
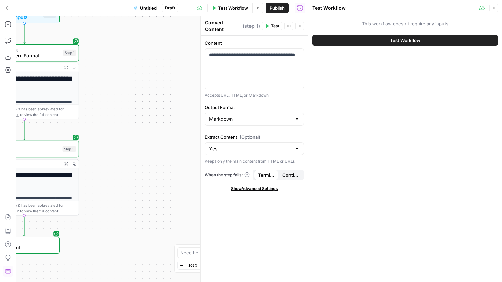
click at [355, 42] on button "Test Workflow" at bounding box center [405, 40] width 186 height 11
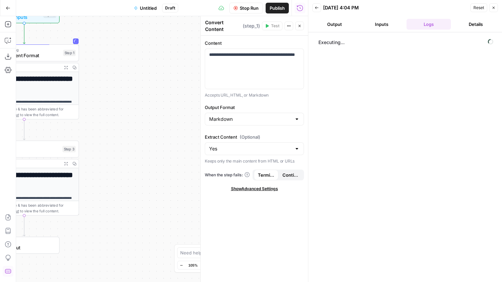
click at [39, 19] on span "Set Inputs" at bounding box center [22, 17] width 35 height 7
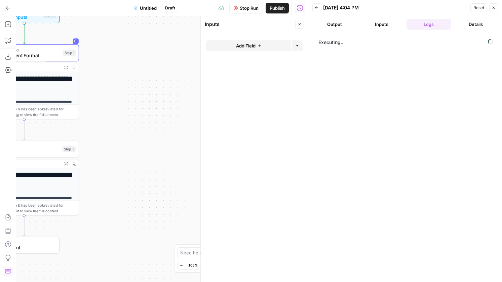
click at [244, 45] on span "Add Field" at bounding box center [245, 45] width 19 height 7
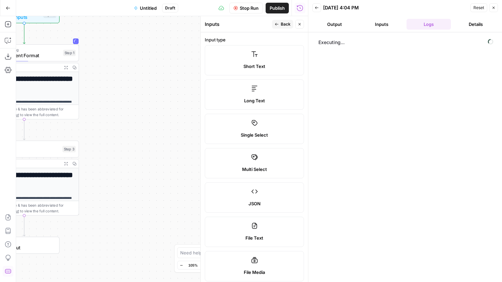
click at [284, 72] on label "Short Text" at bounding box center [254, 60] width 99 height 30
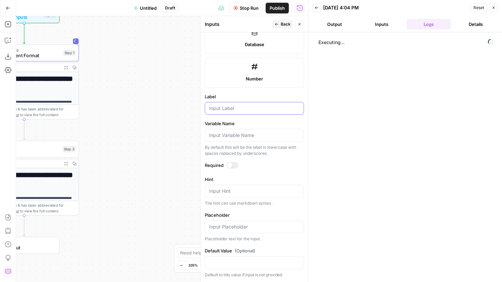
click at [250, 105] on input "Label" at bounding box center [254, 108] width 90 height 7
type input "url"
click at [144, 111] on div "**********" at bounding box center [162, 149] width 292 height 266
click at [36, 55] on span "Convert Content Format" at bounding box center [23, 55] width 74 height 7
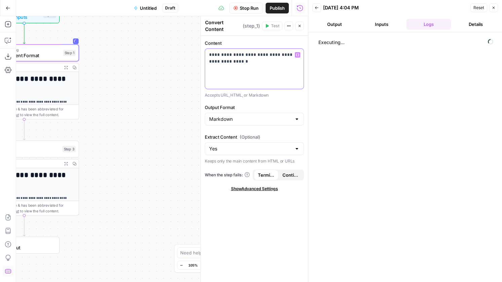
drag, startPoint x: 244, startPoint y: 67, endPoint x: 193, endPoint y: 49, distance: 54.2
click at [193, 49] on body "**********" at bounding box center [251, 141] width 502 height 282
drag, startPoint x: 239, startPoint y: 66, endPoint x: 205, endPoint y: 54, distance: 36.2
click at [205, 54] on div "**********" at bounding box center [254, 69] width 99 height 40
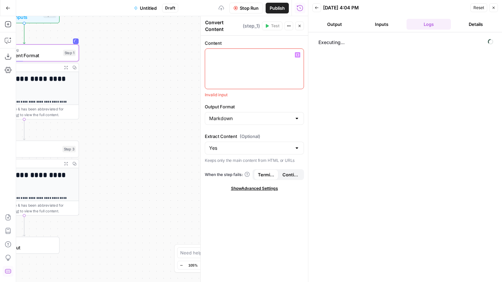
click at [300, 55] on button "Variables Menu" at bounding box center [297, 54] width 5 height 5
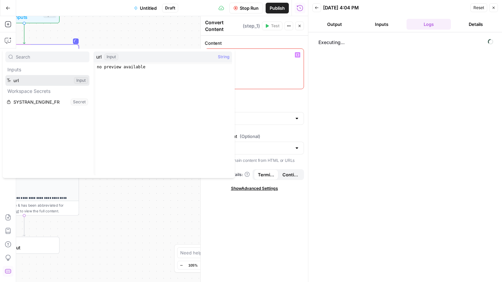
click at [62, 83] on button "Select variable url" at bounding box center [47, 80] width 84 height 11
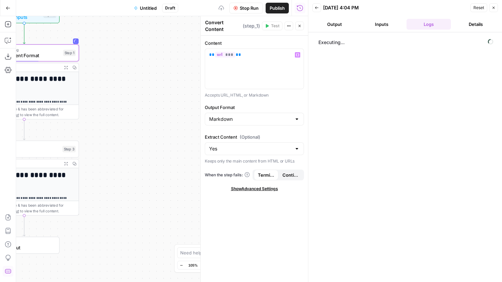
click at [268, 11] on button "Publish" at bounding box center [277, 8] width 23 height 11
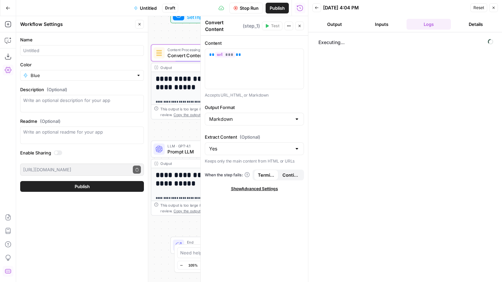
click at [273, 7] on span "Publish" at bounding box center [277, 8] width 15 height 7
click at [91, 46] on div at bounding box center [82, 50] width 124 height 11
type input "Stage Articles (no links)"
click at [92, 184] on button "Publish" at bounding box center [82, 186] width 124 height 11
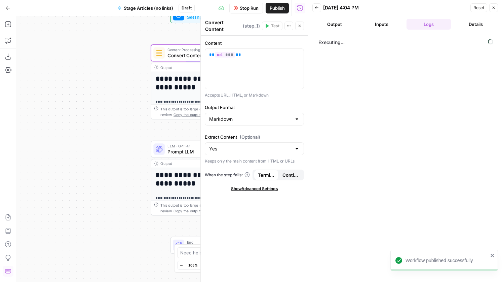
click at [11, 10] on button "Go Back" at bounding box center [8, 8] width 12 height 12
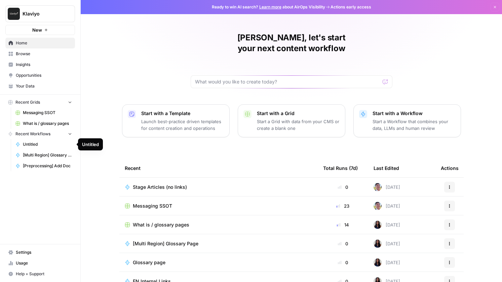
click at [45, 145] on span "Untitled" at bounding box center [47, 144] width 49 height 6
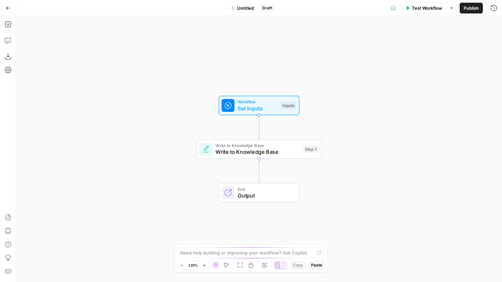
click at [11, 11] on button "Go Back" at bounding box center [8, 8] width 12 height 12
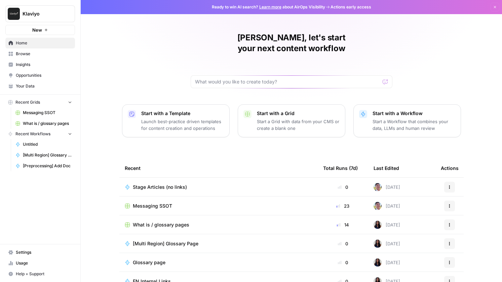
click at [37, 56] on span "Browse" at bounding box center [44, 54] width 56 height 6
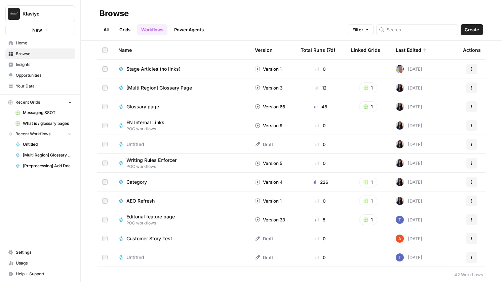
click at [165, 68] on span "Stage Articles (no links)" at bounding box center [153, 69] width 54 height 7
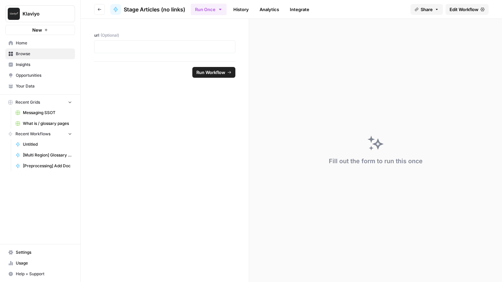
click at [457, 7] on span "Edit Workflow" at bounding box center [463, 9] width 29 height 7
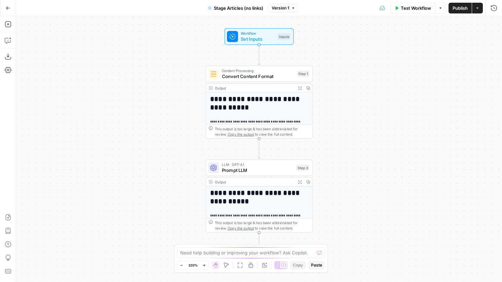
click at [494, 13] on button "Run History" at bounding box center [493, 8] width 11 height 11
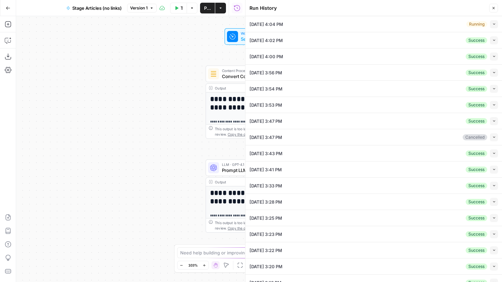
click at [493, 22] on icon "button" at bounding box center [494, 24] width 4 height 4
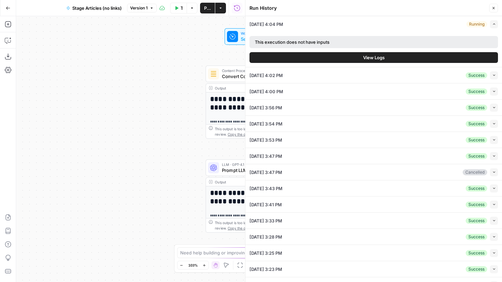
click at [431, 57] on button "View Logs" at bounding box center [373, 57] width 248 height 11
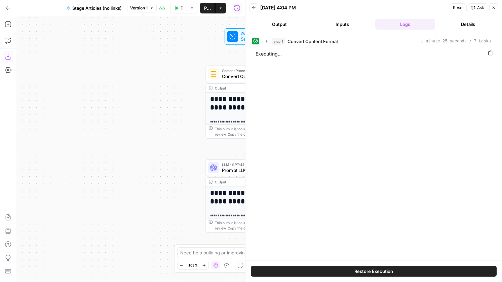
click at [11, 57] on button "Download as JSON" at bounding box center [8, 56] width 11 height 11
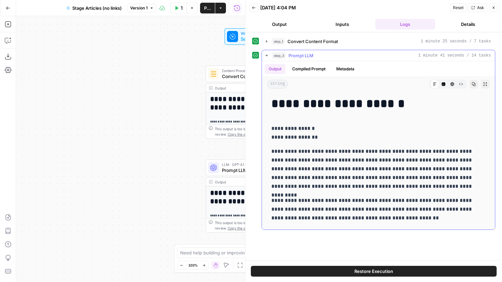
click at [322, 105] on h1 "**********" at bounding box center [378, 103] width 214 height 14
click at [445, 82] on icon "button" at bounding box center [443, 84] width 4 height 4
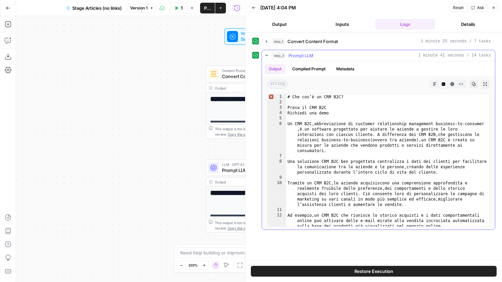
click at [381, 135] on div "# Che cos’è un CRM B2C? Prova il CRM B2C [PERSON_NAME] una demo Un CRM B2C , ab…" at bounding box center [387, 165] width 203 height 143
type textarea "**********"
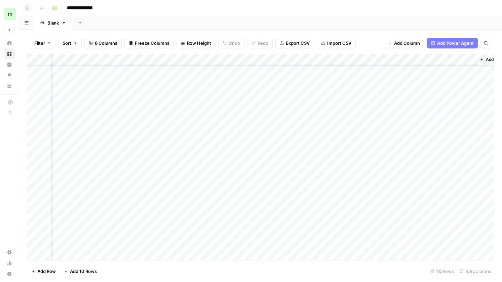
scroll to position [1108, 66]
click at [404, 218] on div "Add Column" at bounding box center [260, 157] width 467 height 206
click at [352, 217] on div "Add Column" at bounding box center [260, 157] width 467 height 206
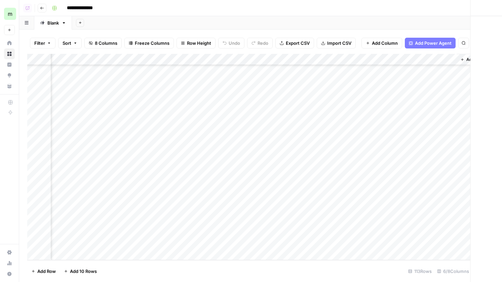
scroll to position [1108, 60]
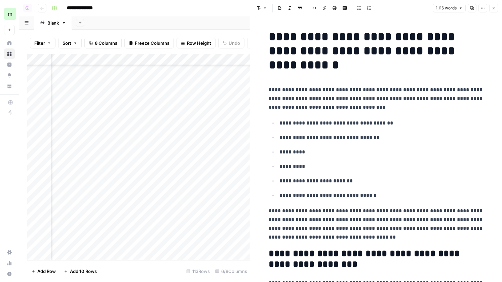
click at [495, 8] on icon "button" at bounding box center [494, 8] width 4 height 4
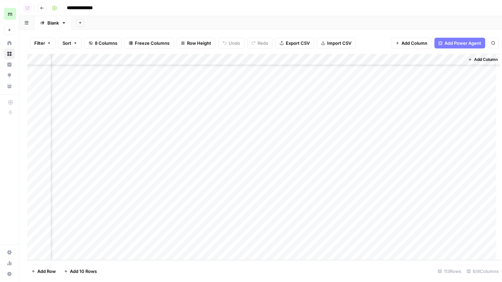
scroll to position [1108, 57]
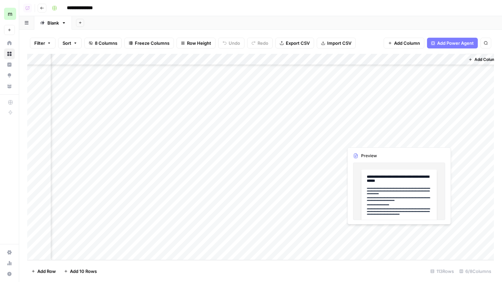
click at [351, 229] on div "Add Column" at bounding box center [260, 157] width 467 height 206
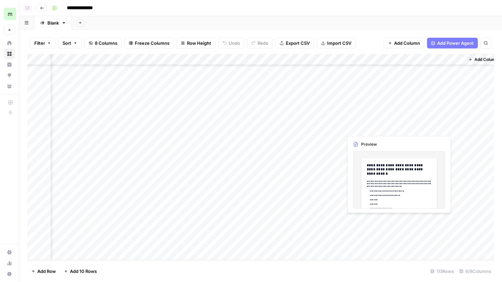
click at [365, 219] on div "Add Column" at bounding box center [260, 157] width 467 height 206
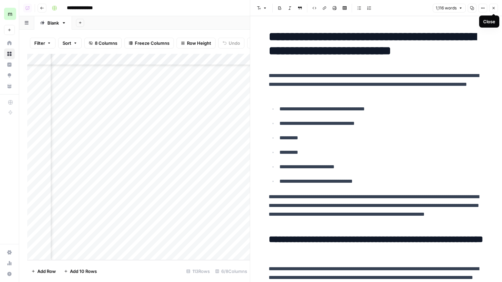
click at [492, 9] on icon "button" at bounding box center [494, 8] width 4 height 4
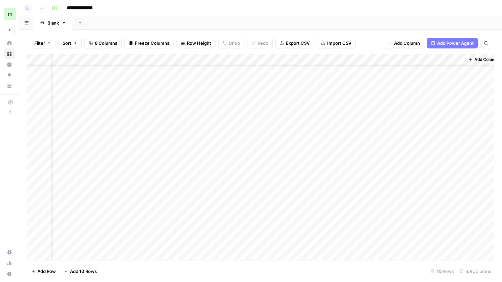
click at [423, 221] on div "Add Column" at bounding box center [260, 157] width 467 height 206
click at [302, 220] on div "Add Column" at bounding box center [260, 157] width 467 height 206
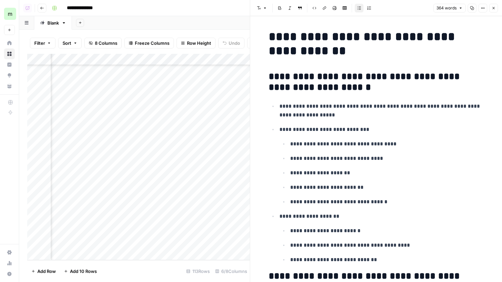
click at [497, 10] on button "Close" at bounding box center [493, 8] width 9 height 9
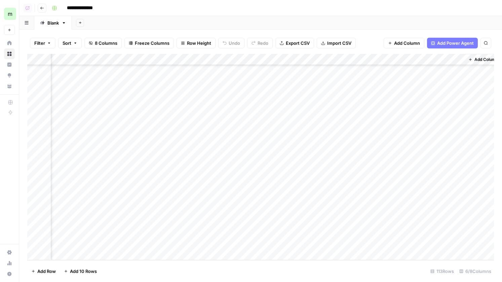
click at [268, 221] on div "Add Column" at bounding box center [260, 157] width 467 height 206
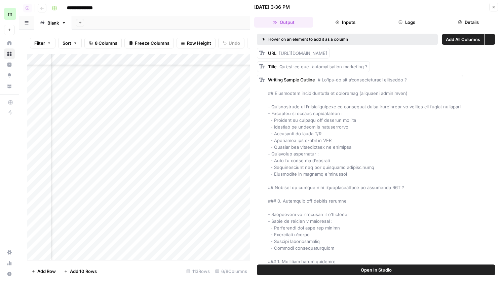
click at [495, 7] on icon "button" at bounding box center [494, 7] width 4 height 4
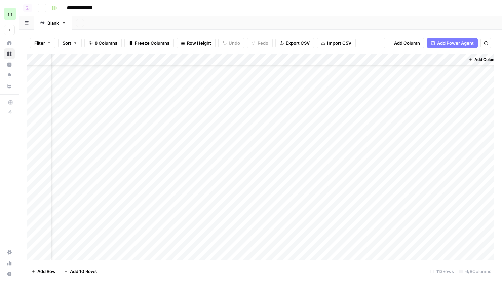
click at [199, 222] on div "Add Column" at bounding box center [260, 157] width 467 height 206
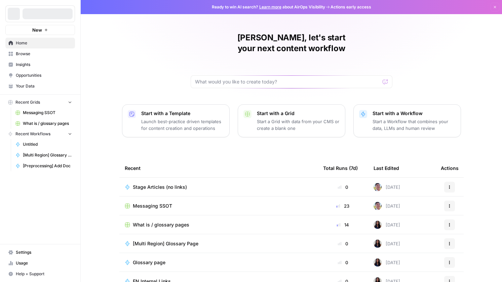
click at [27, 28] on button "New" at bounding box center [40, 30] width 70 height 10
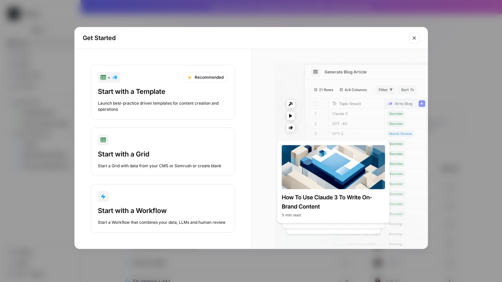
click at [418, 40] on button "Close modal" at bounding box center [414, 38] width 11 height 11
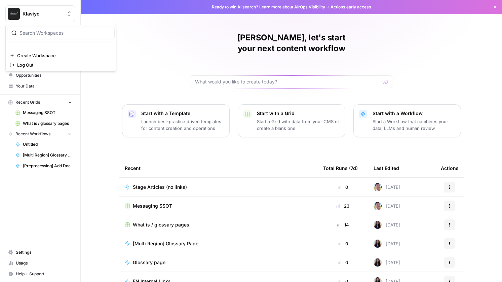
click at [28, 9] on button "Klaviyo" at bounding box center [40, 13] width 70 height 17
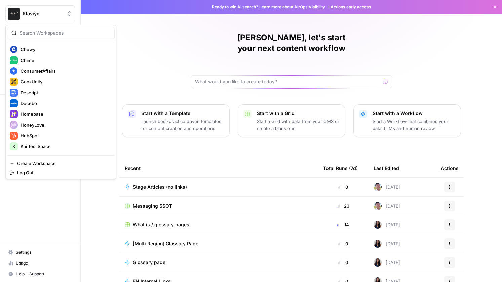
scroll to position [210, 0]
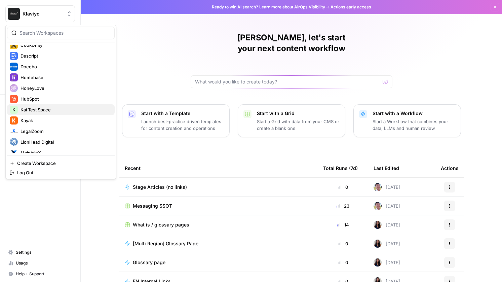
click at [54, 108] on span "Kai Test Space" at bounding box center [65, 109] width 89 height 7
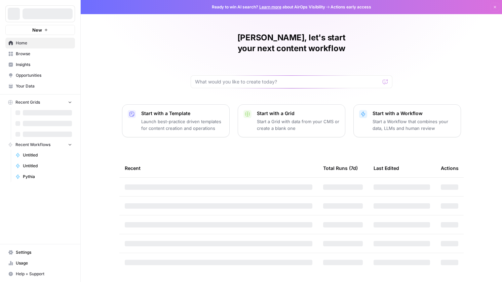
click at [47, 29] on icon "button" at bounding box center [46, 30] width 4 height 4
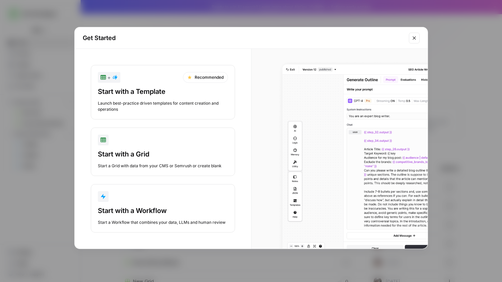
click at [169, 206] on div "Start with a Workflow" at bounding box center [163, 210] width 130 height 9
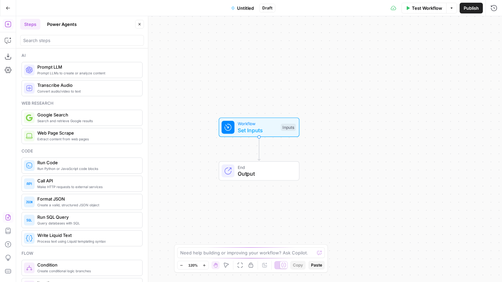
click at [6, 217] on icon "button" at bounding box center [8, 217] width 7 height 7
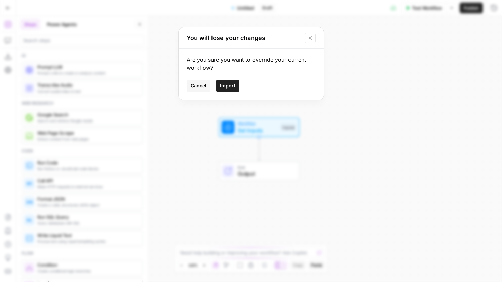
click at [232, 81] on button "Import" at bounding box center [228, 86] width 24 height 12
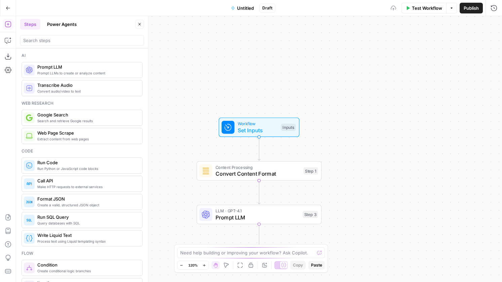
click at [469, 7] on span "Publish" at bounding box center [471, 8] width 15 height 7
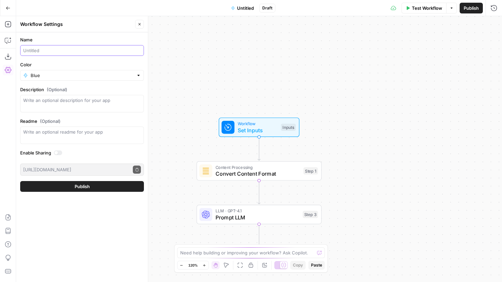
click at [92, 52] on input "Name" at bounding box center [82, 50] width 118 height 7
type input "stage no link"
click at [20, 181] on button "Publish" at bounding box center [82, 186] width 124 height 11
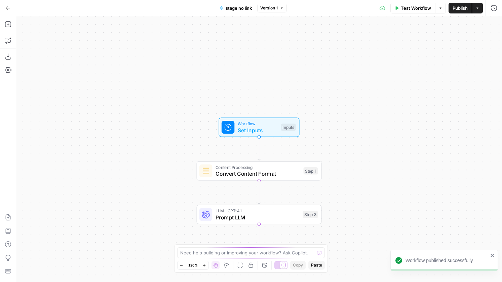
click at [7, 7] on icon "button" at bounding box center [8, 8] width 5 height 5
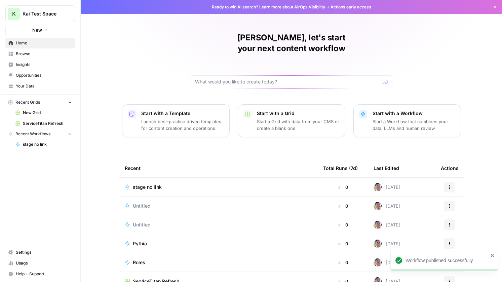
click at [40, 111] on span "New Grid" at bounding box center [47, 113] width 49 height 6
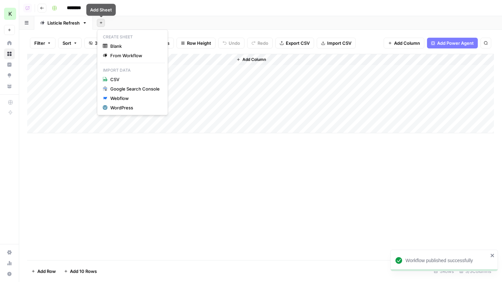
click at [104, 22] on button "Add Sheet" at bounding box center [101, 23] width 8 height 8
click at [120, 46] on span "Blank" at bounding box center [134, 46] width 49 height 7
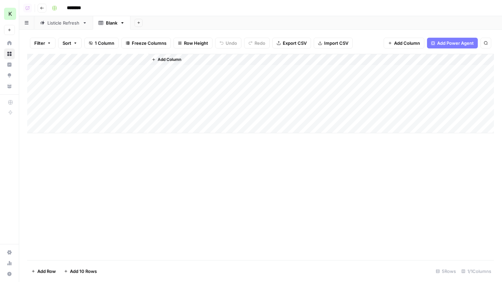
click at [94, 71] on div "Add Column" at bounding box center [260, 93] width 467 height 79
click at [145, 58] on div "Add Column" at bounding box center [260, 93] width 467 height 79
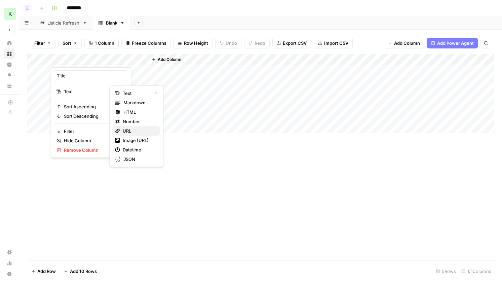
click at [126, 133] on span "URL" at bounding box center [139, 130] width 32 height 7
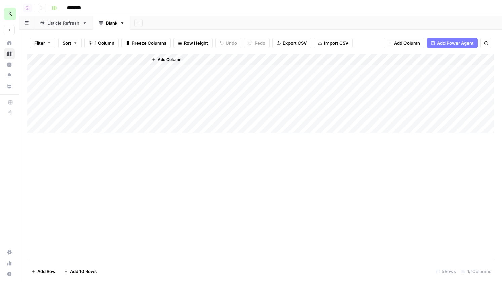
click at [112, 75] on div "Add Column" at bounding box center [260, 93] width 467 height 79
click at [165, 57] on span "Add Column" at bounding box center [170, 59] width 24 height 6
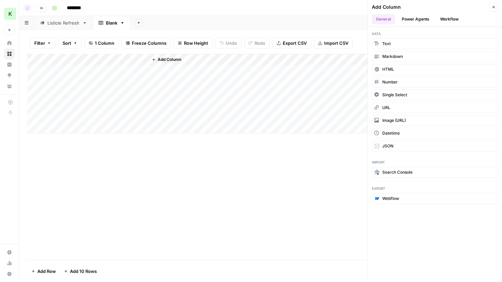
click at [457, 23] on button "Workflow" at bounding box center [449, 19] width 27 height 10
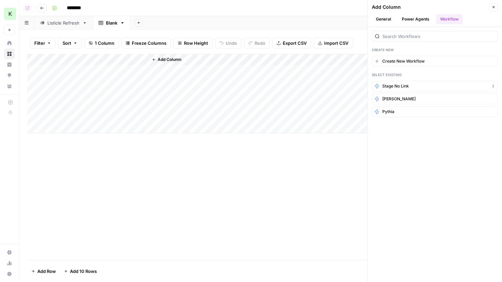
click at [409, 86] on button "stage no link" at bounding box center [435, 86] width 126 height 11
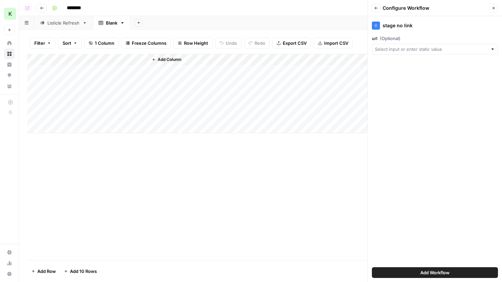
click at [417, 52] on div at bounding box center [435, 49] width 126 height 11
click at [403, 90] on button "Title" at bounding box center [435, 85] width 120 height 9
type input "Title"
click at [418, 270] on button "Add Workflow" at bounding box center [435, 272] width 126 height 11
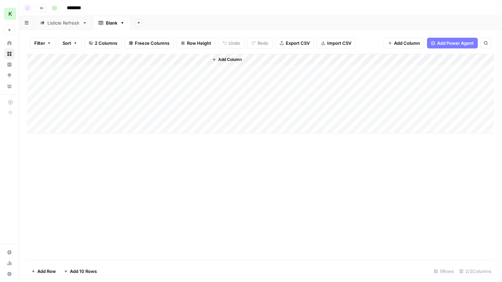
click at [172, 62] on div "Add Column" at bounding box center [260, 93] width 467 height 79
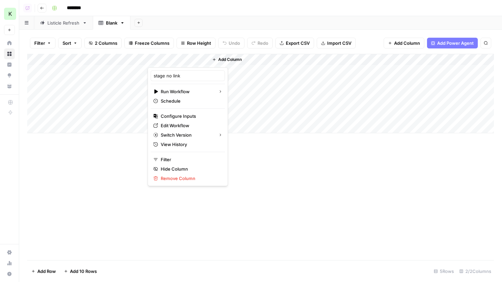
click at [99, 65] on div "Add Column" at bounding box center [260, 93] width 467 height 79
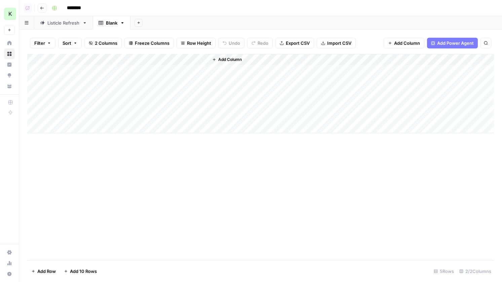
click at [100, 69] on div "Add Column" at bounding box center [260, 93] width 467 height 79
paste input "**********"
type input "**********"
click at [99, 81] on div "Add Column" at bounding box center [260, 93] width 467 height 79
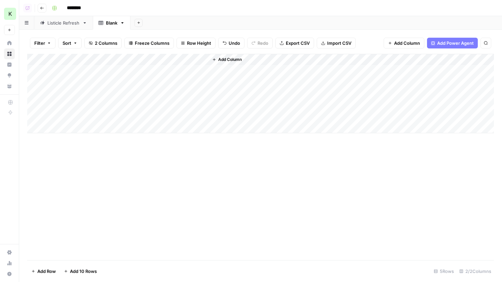
click at [99, 81] on div "Add Column" at bounding box center [260, 93] width 467 height 79
paste input "**********"
type input "**********"
click at [96, 96] on div "Add Column" at bounding box center [260, 93] width 467 height 79
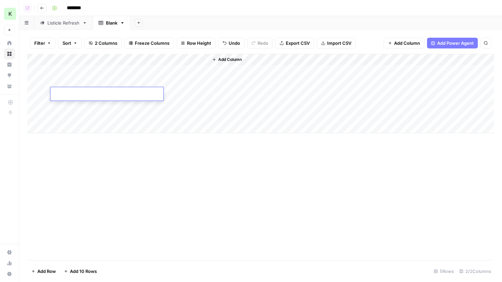
paste input "**********"
type input "**********"
click at [115, 116] on div "Add Column" at bounding box center [260, 93] width 467 height 79
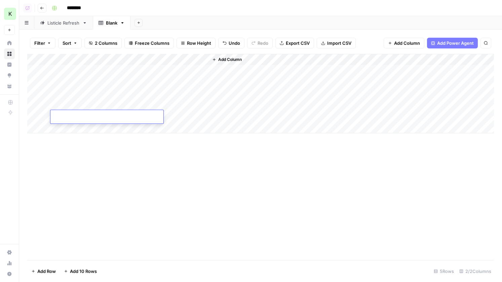
paste input "**********"
type input "**********"
click at [203, 61] on div "Add Column" at bounding box center [260, 93] width 467 height 79
click at [223, 70] on button "All Rows" at bounding box center [227, 74] width 50 height 9
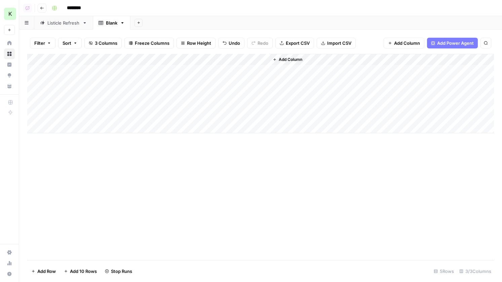
click at [261, 60] on div "Add Column" at bounding box center [260, 93] width 467 height 79
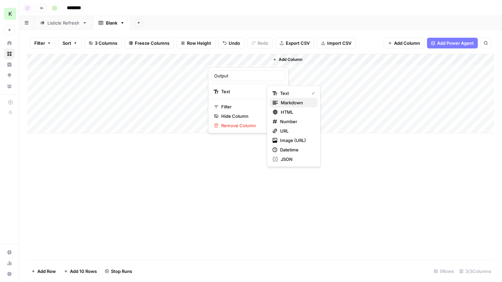
click at [306, 105] on span "Markdown" at bounding box center [297, 102] width 32 height 7
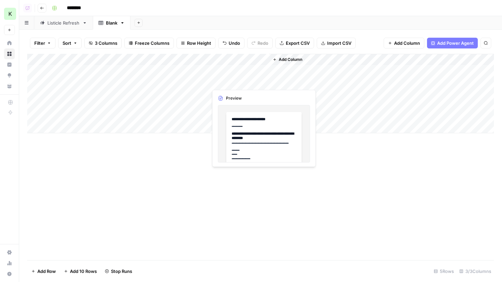
click at [222, 80] on div "Add Column" at bounding box center [260, 93] width 467 height 79
click at [142, 80] on div "Add Column" at bounding box center [260, 93] width 467 height 79
click at [236, 106] on div "Add Column" at bounding box center [260, 93] width 467 height 79
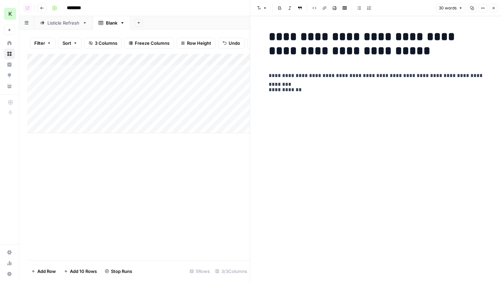
click at [493, 10] on button "Close" at bounding box center [493, 8] width 9 height 9
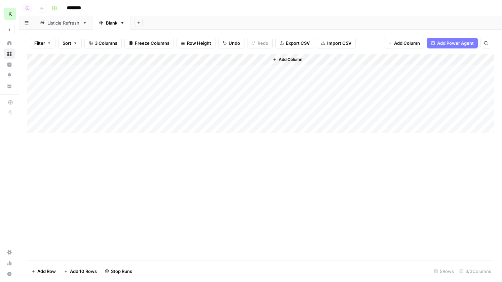
click at [140, 105] on div "Add Column" at bounding box center [260, 93] width 467 height 79
click at [141, 115] on div "Add Column" at bounding box center [260, 93] width 467 height 79
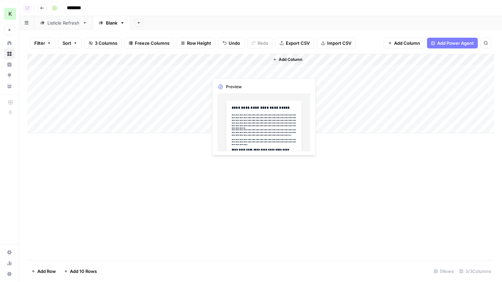
click at [233, 70] on div "Add Column" at bounding box center [260, 93] width 467 height 79
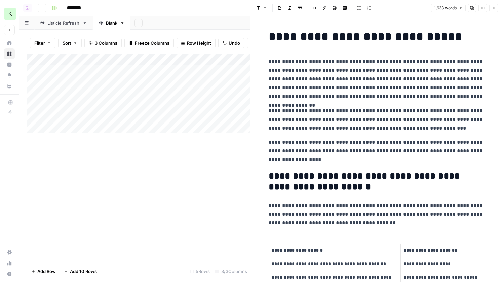
click at [323, 117] on p "**********" at bounding box center [376, 119] width 215 height 26
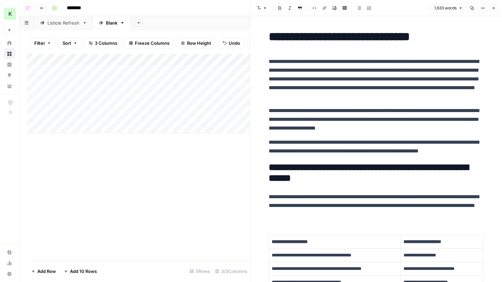
click at [342, 74] on p "**********" at bounding box center [376, 79] width 215 height 44
copy div "**********"
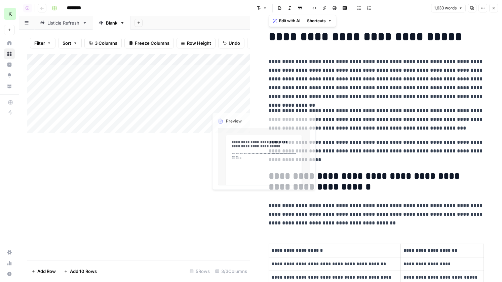
click at [225, 95] on div "Add Column" at bounding box center [138, 93] width 223 height 79
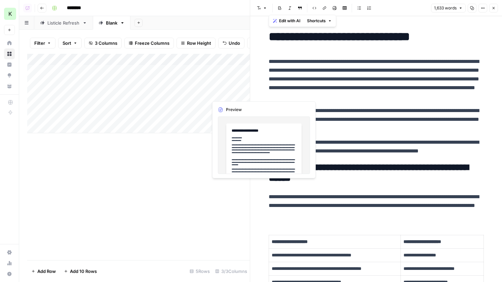
click at [225, 95] on div "Add Column" at bounding box center [138, 93] width 223 height 79
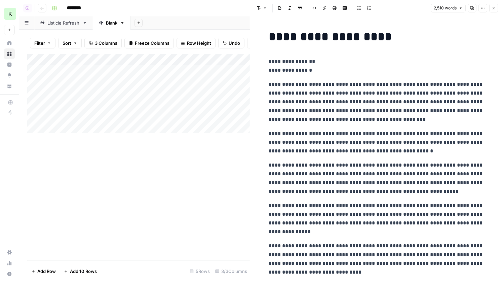
click at [319, 95] on p "**********" at bounding box center [376, 102] width 215 height 44
copy div "**********"
click at [305, 67] on p "**********" at bounding box center [376, 65] width 215 height 17
drag, startPoint x: 326, startPoint y: 71, endPoint x: 254, endPoint y: 56, distance: 73.4
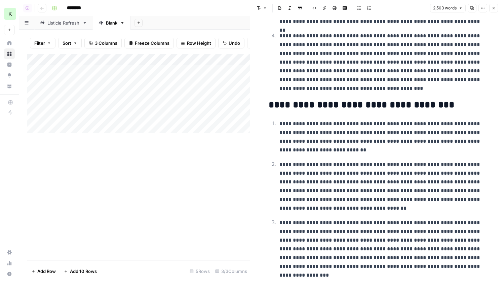
scroll to position [2343, 0]
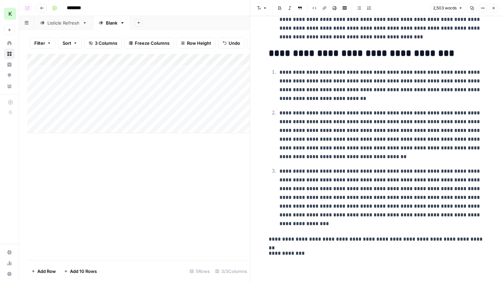
click at [333, 217] on p "**********" at bounding box center [381, 197] width 204 height 61
copy div "**********"
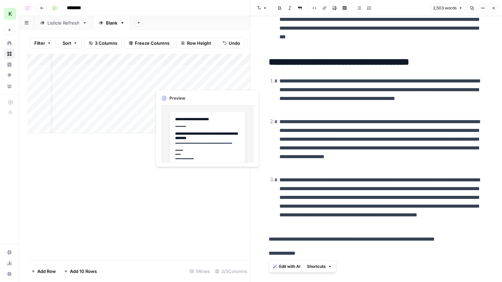
scroll to position [0, 0]
click at [185, 186] on div "Add Column" at bounding box center [138, 157] width 223 height 206
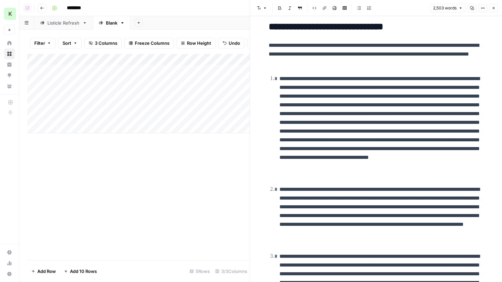
scroll to position [1387, 0]
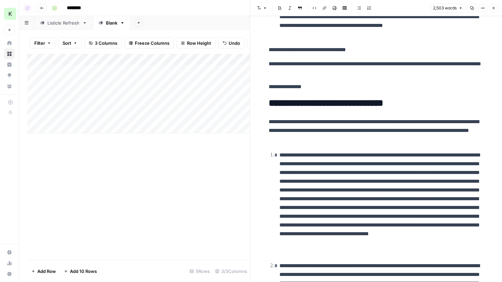
click at [492, 10] on icon "button" at bounding box center [494, 8] width 4 height 4
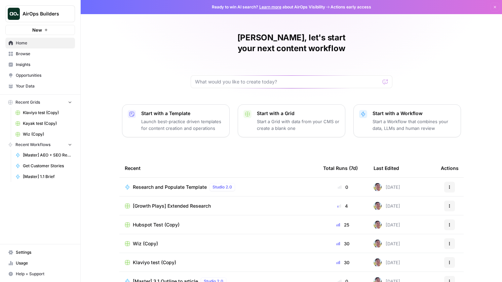
click at [147, 259] on span "Klaviyo test (Copy)" at bounding box center [154, 262] width 43 height 7
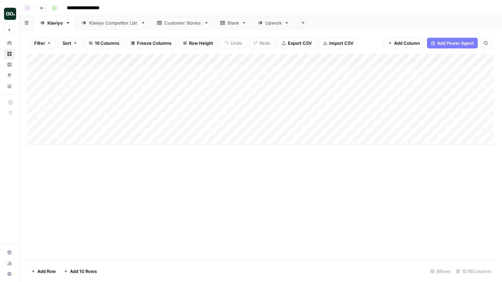
scroll to position [0, 577]
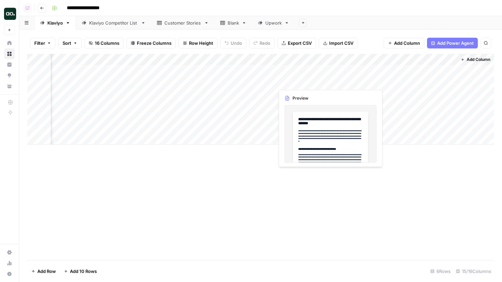
click at [293, 77] on div "Add Column" at bounding box center [260, 99] width 467 height 91
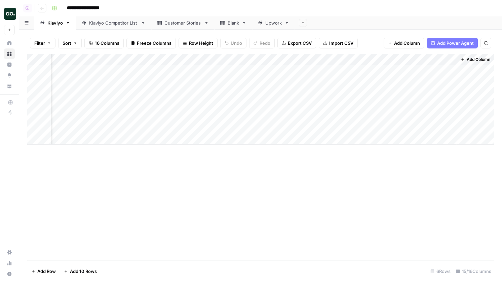
scroll to position [0, 571]
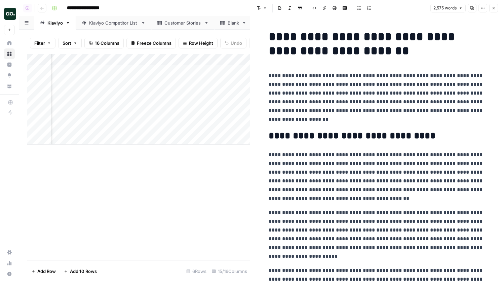
click at [496, 8] on button "Close" at bounding box center [493, 8] width 9 height 9
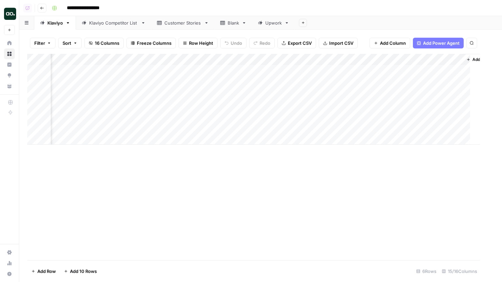
scroll to position [0, 569]
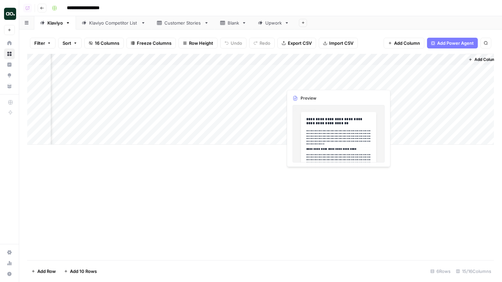
click at [298, 91] on div "Add Column" at bounding box center [260, 99] width 467 height 91
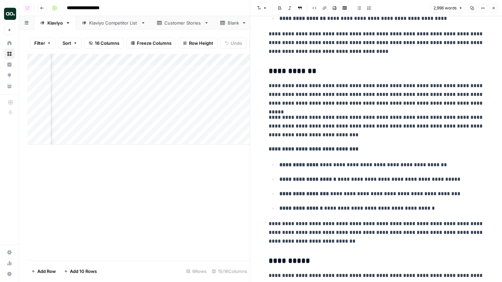
scroll to position [0, 627]
click at [206, 59] on div "Add Column" at bounding box center [138, 99] width 223 height 91
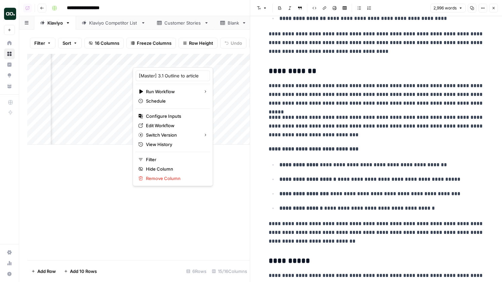
click at [226, 196] on div "Add Column" at bounding box center [138, 157] width 223 height 206
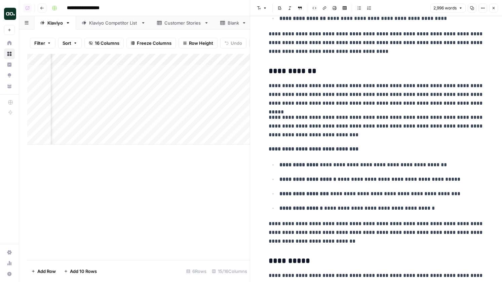
scroll to position [0, 154]
click at [93, 70] on div "Add Column" at bounding box center [138, 99] width 223 height 91
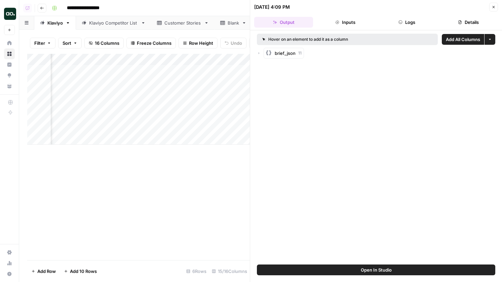
click at [493, 7] on icon "button" at bounding box center [494, 7] width 4 height 4
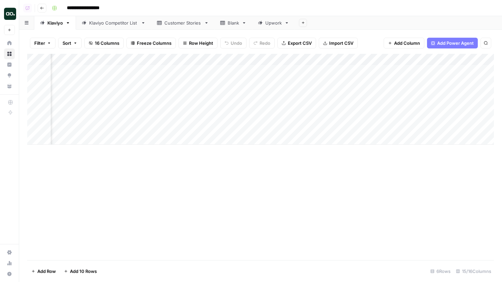
scroll to position [0, 210]
click at [293, 69] on div "Add Column" at bounding box center [260, 99] width 467 height 91
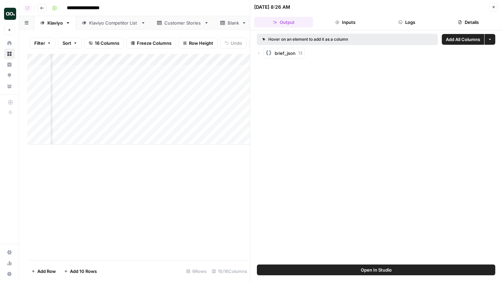
click at [400, 21] on icon "button" at bounding box center [400, 22] width 4 height 4
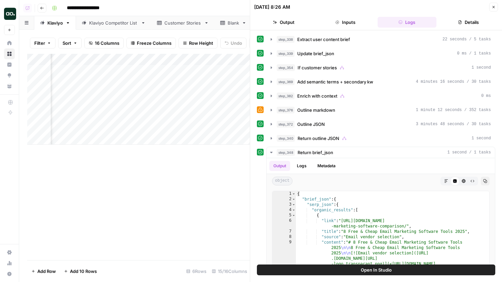
click at [295, 22] on button "Output" at bounding box center [283, 22] width 59 height 11
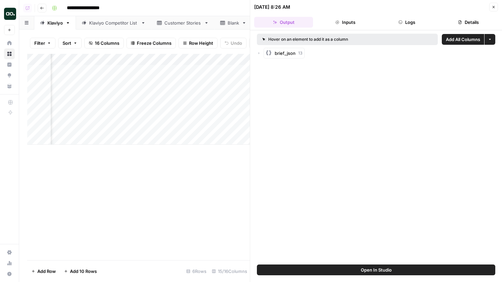
click at [489, 6] on button "Close" at bounding box center [493, 7] width 9 height 9
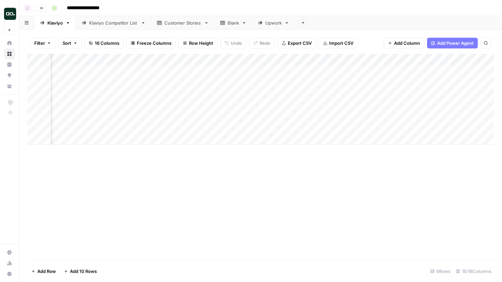
scroll to position [0, 271]
click at [230, 70] on div "Add Column" at bounding box center [260, 99] width 467 height 91
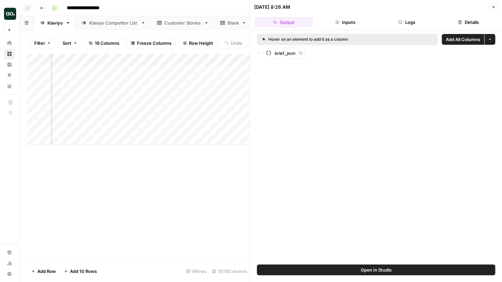
scroll to position [0, 521]
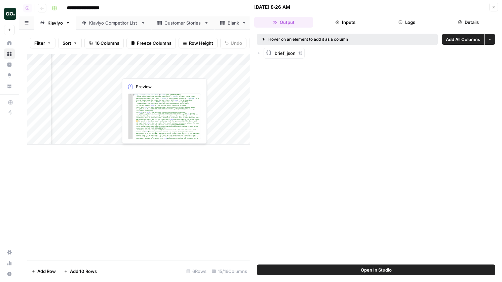
click at [139, 71] on div "Add Column" at bounding box center [138, 99] width 223 height 91
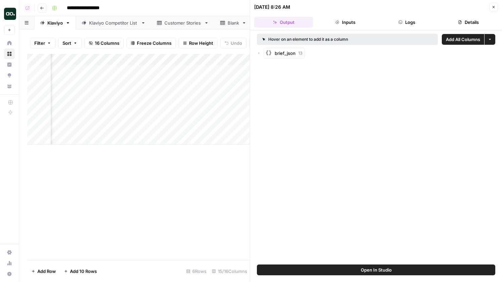
scroll to position [0, 80]
click at [166, 71] on div "Add Column" at bounding box center [138, 99] width 223 height 91
click at [493, 5] on icon "button" at bounding box center [494, 7] width 4 height 4
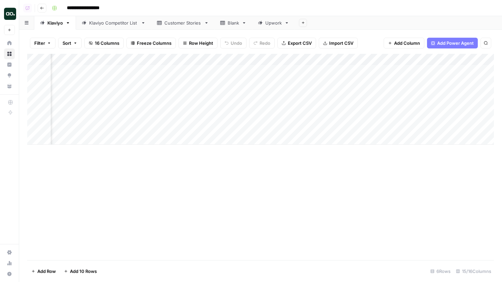
scroll to position [0, 168]
click at [331, 58] on div "Add Column" at bounding box center [260, 99] width 467 height 91
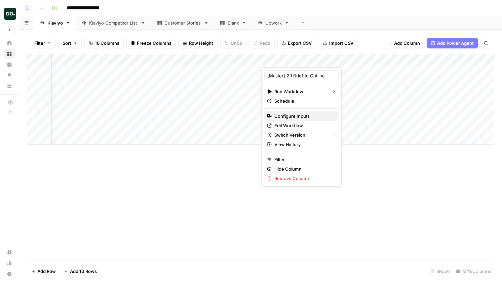
click at [290, 117] on span "Configure Inputs" at bounding box center [303, 116] width 59 height 7
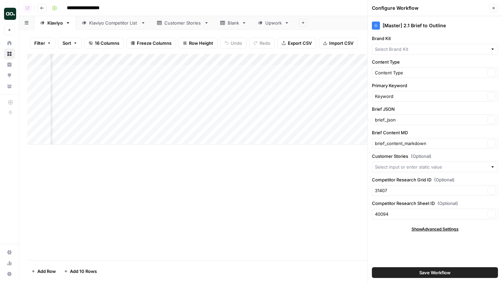
type input "Carta Customer Stories"
type input "Klaviyo"
click at [42, 8] on icon "button" at bounding box center [42, 8] width 4 height 4
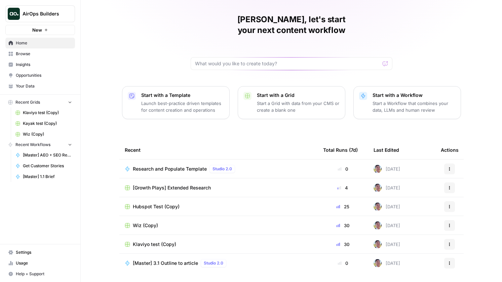
scroll to position [28, 0]
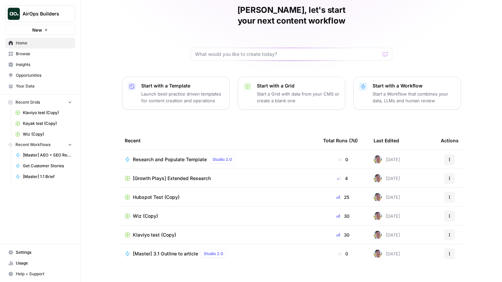
click at [151, 212] on span "Wiz (Copy)" at bounding box center [145, 215] width 25 height 7
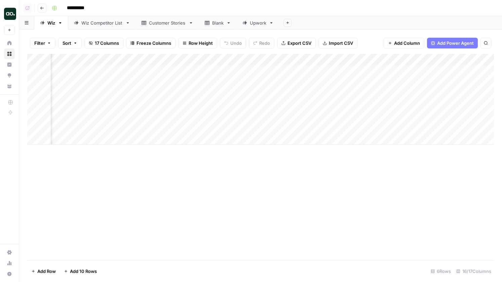
scroll to position [0, 637]
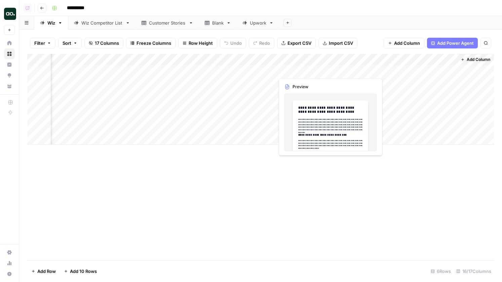
click at [286, 70] on div "Add Column" at bounding box center [260, 99] width 467 height 91
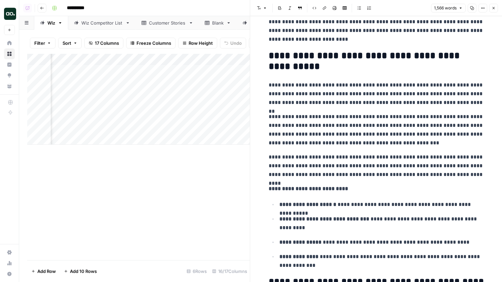
scroll to position [0, 641]
click at [196, 60] on div "Add Column" at bounding box center [138, 99] width 223 height 91
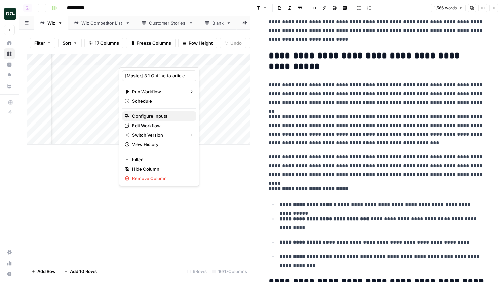
click at [151, 114] on span "Configure Inputs" at bounding box center [161, 116] width 59 height 7
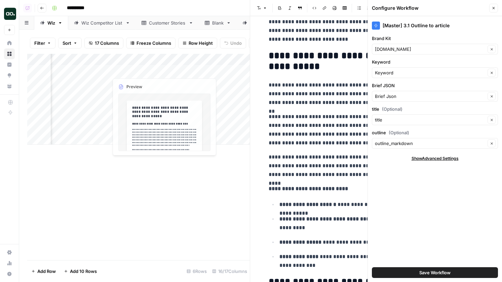
scroll to position [0, 404]
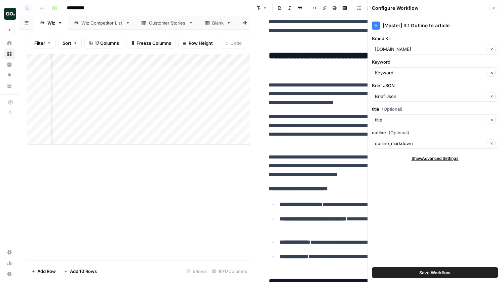
click at [103, 57] on div "Add Column" at bounding box center [138, 99] width 223 height 91
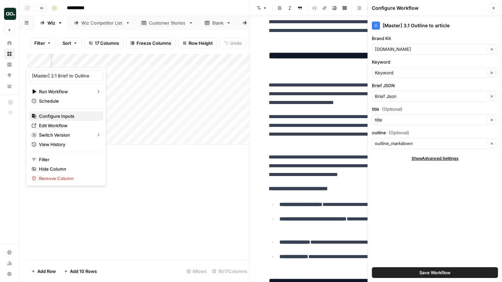
click at [66, 117] on span "Configure Inputs" at bounding box center [68, 116] width 59 height 7
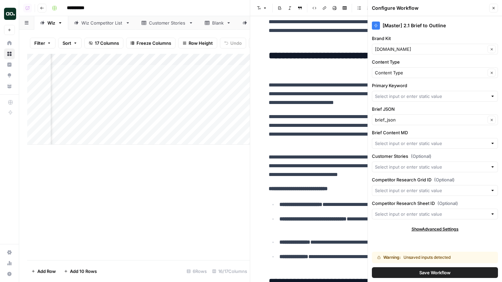
scroll to position [0, 380]
click at [493, 6] on icon "button" at bounding box center [494, 8] width 4 height 4
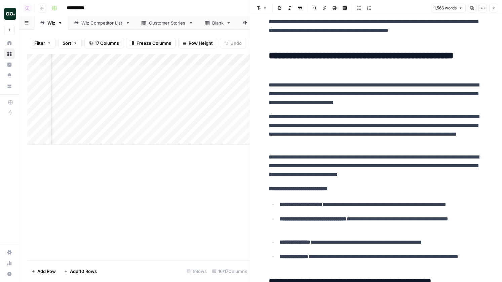
click at [125, 57] on div "Add Column" at bounding box center [138, 99] width 223 height 91
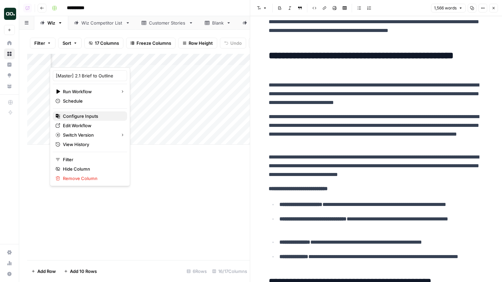
click at [71, 114] on span "Configure Inputs" at bounding box center [92, 116] width 59 height 7
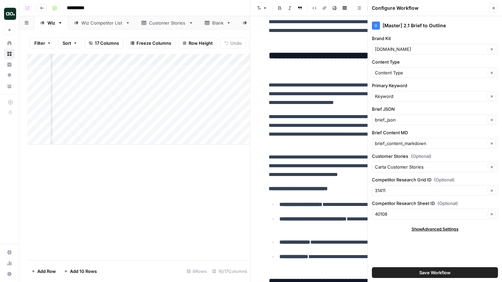
click at [492, 6] on icon "button" at bounding box center [494, 8] width 4 height 4
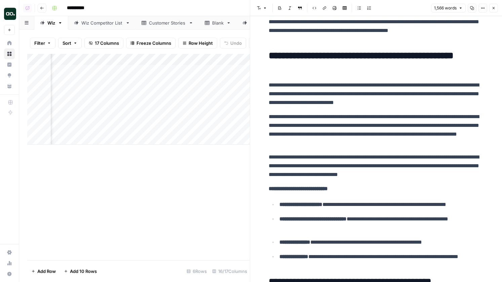
scroll to position [0, 119]
click at [128, 70] on div "Add Column" at bounding box center [138, 99] width 223 height 91
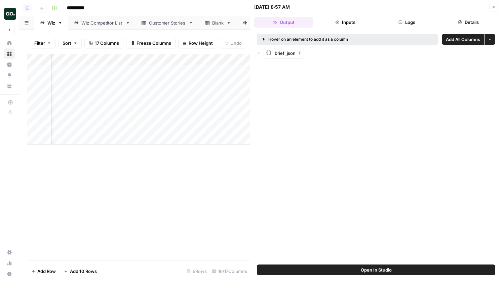
scroll to position [0, 303]
click at [197, 60] on div "Add Column" at bounding box center [138, 99] width 223 height 91
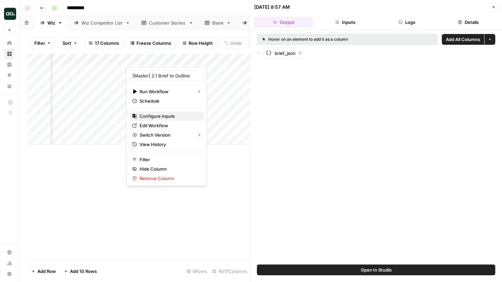
click at [159, 117] on span "Configure Inputs" at bounding box center [169, 116] width 59 height 7
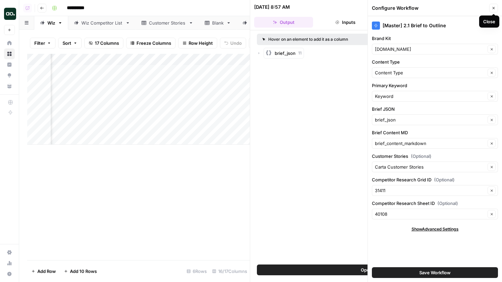
click at [494, 9] on icon "button" at bounding box center [494, 8] width 4 height 4
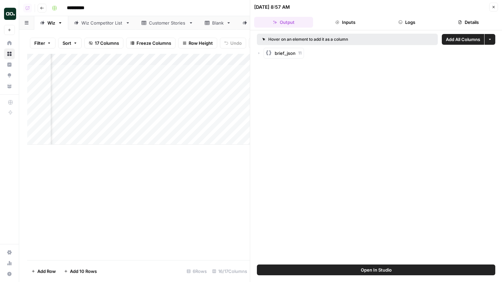
scroll to position [0, 631]
click at [206, 60] on div "Add Column" at bounding box center [138, 99] width 223 height 91
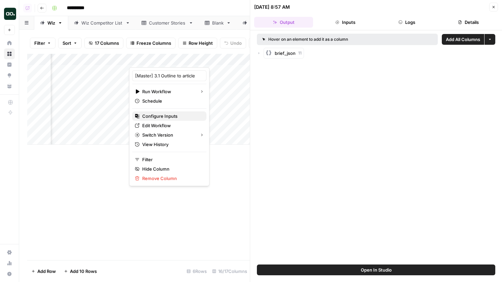
click at [155, 116] on span "Configure Inputs" at bounding box center [171, 116] width 59 height 7
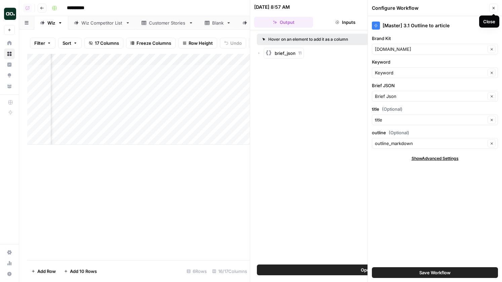
click at [494, 6] on icon "button" at bounding box center [494, 8] width 4 height 4
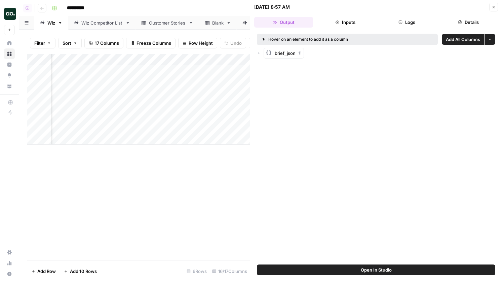
scroll to position [0, 230]
click at [153, 89] on div "Add Column" at bounding box center [138, 99] width 223 height 91
